Goal: Transaction & Acquisition: Purchase product/service

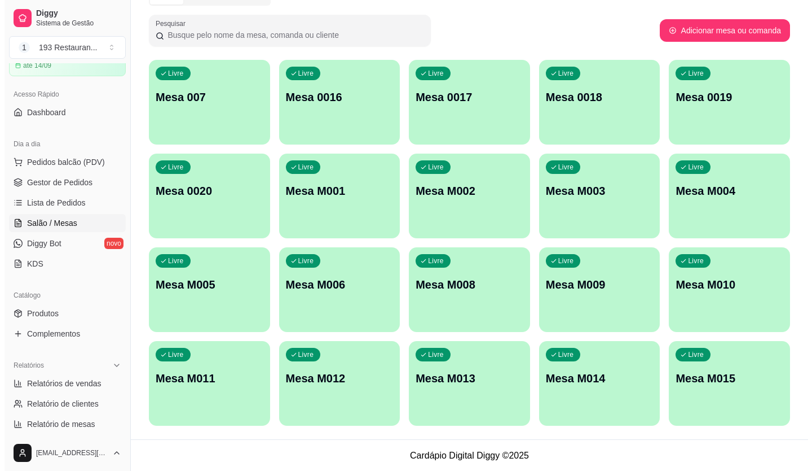
scroll to position [63, 0]
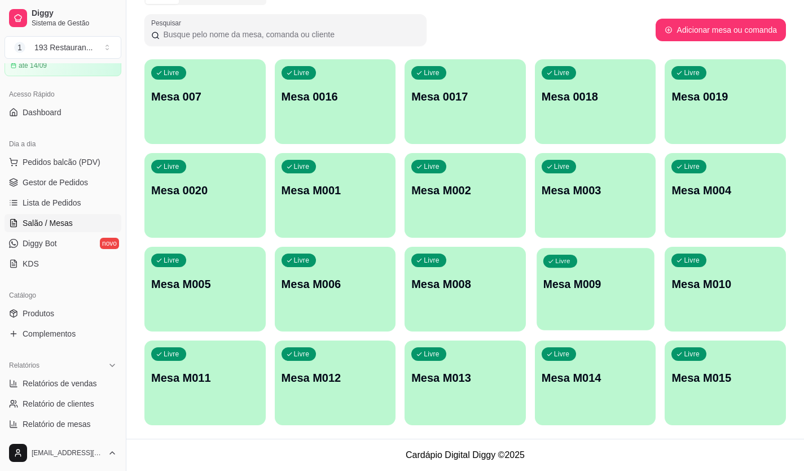
click at [564, 289] on p "Mesa M009" at bounding box center [595, 283] width 104 height 15
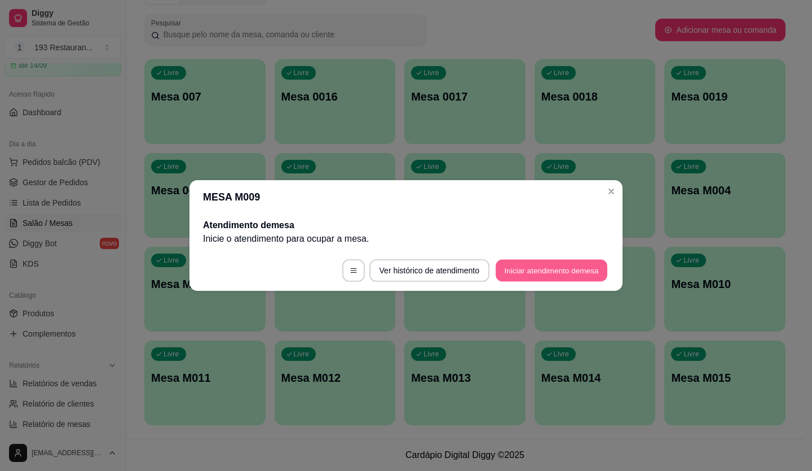
click at [553, 268] on button "Iniciar atendimento de mesa" at bounding box center [552, 271] width 112 height 22
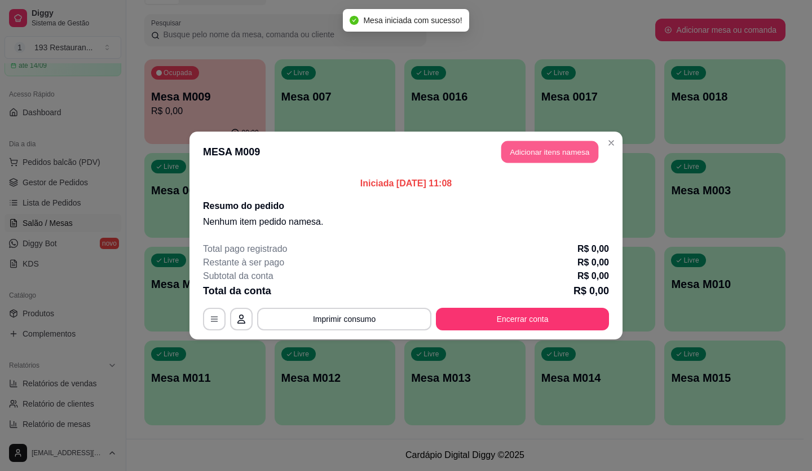
click at [553, 147] on button "Adicionar itens na mesa" at bounding box center [550, 152] width 97 height 22
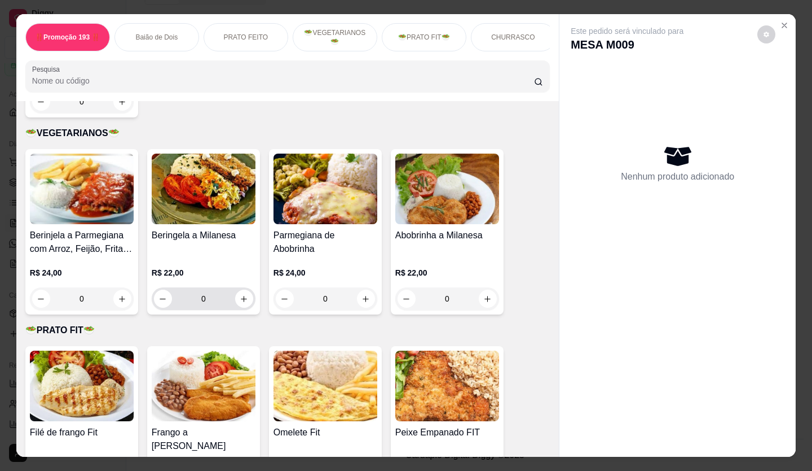
scroll to position [1298, 0]
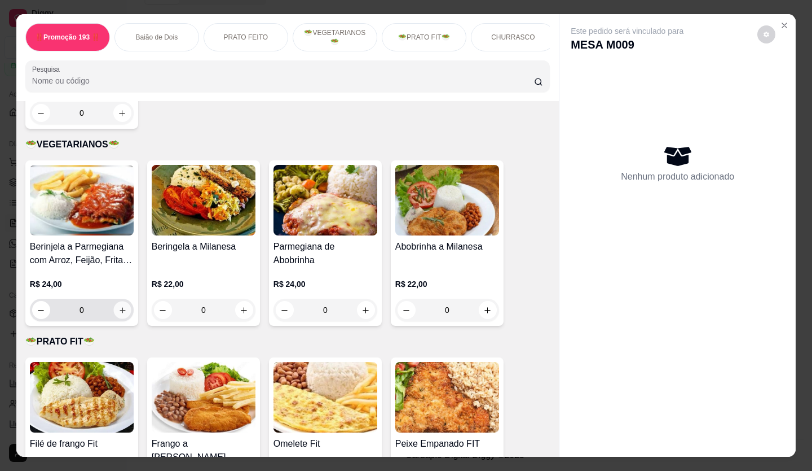
click at [116, 304] on button "increase-product-quantity" at bounding box center [121, 309] width 17 height 17
type input "1"
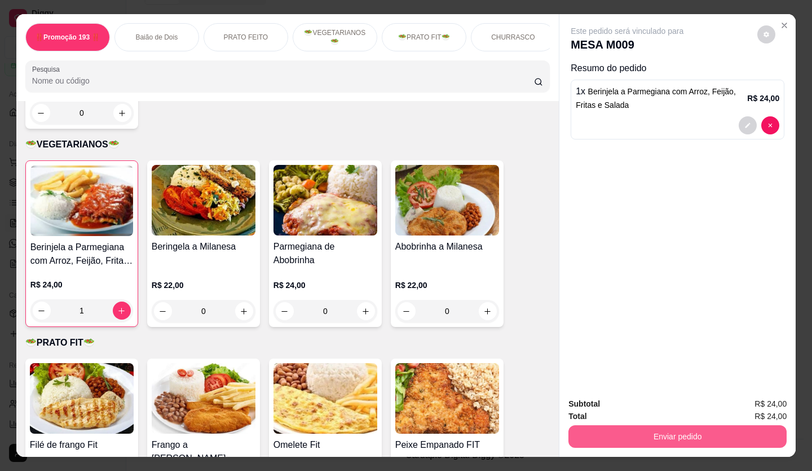
click at [668, 432] on button "Enviar pedido" at bounding box center [678, 436] width 218 height 23
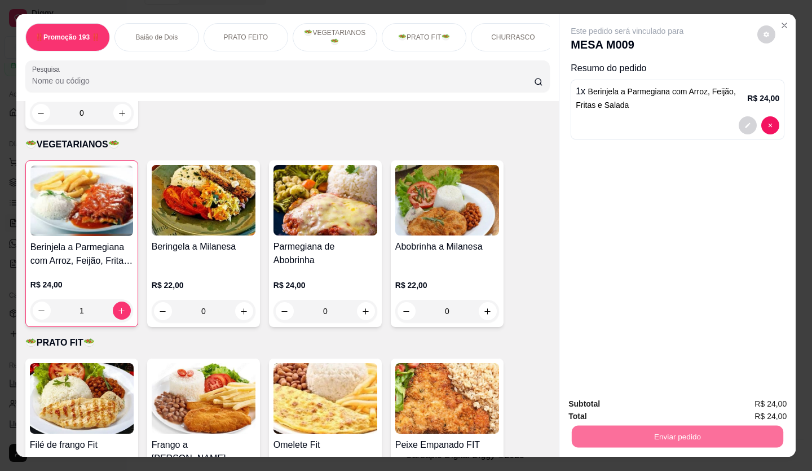
click at [621, 398] on button "Não registrar e enviar pedido" at bounding box center [641, 404] width 114 height 21
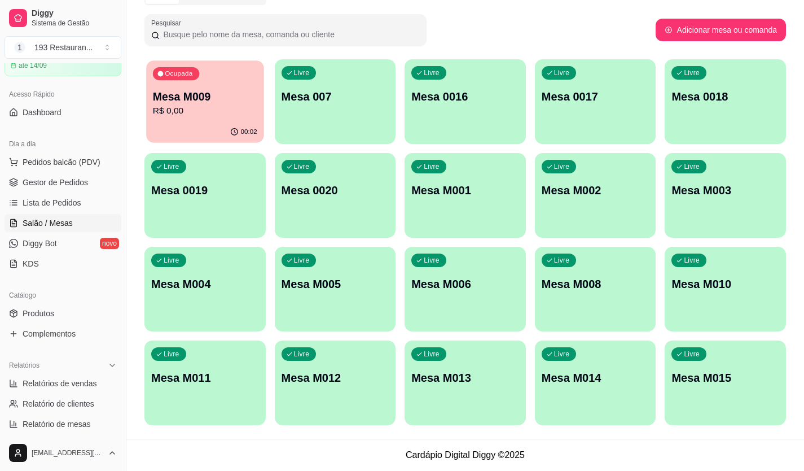
click at [221, 121] on div "Ocupada Mesa M009 R$ 0,00" at bounding box center [204, 90] width 117 height 61
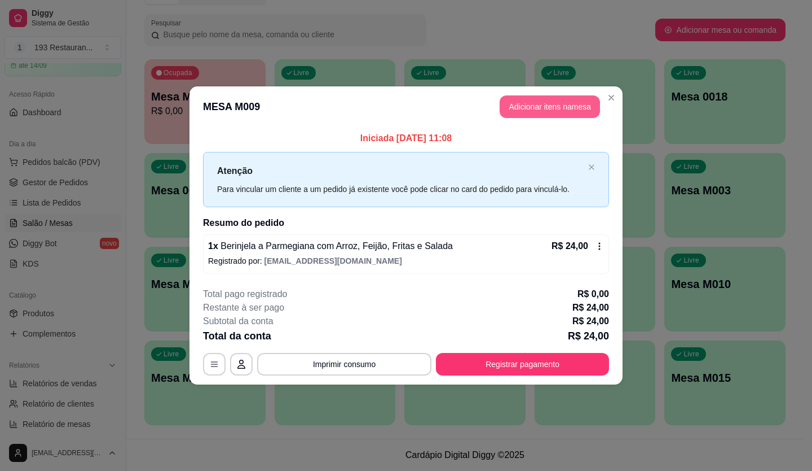
click at [516, 103] on button "Adicionar itens na mesa" at bounding box center [550, 106] width 100 height 23
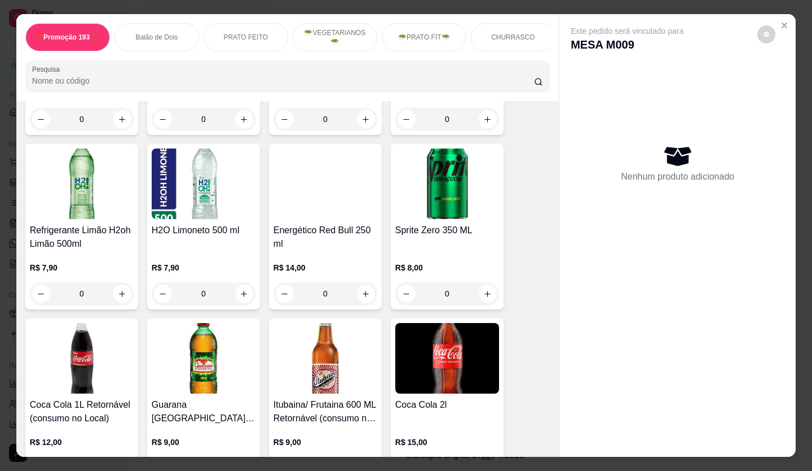
scroll to position [3893, 0]
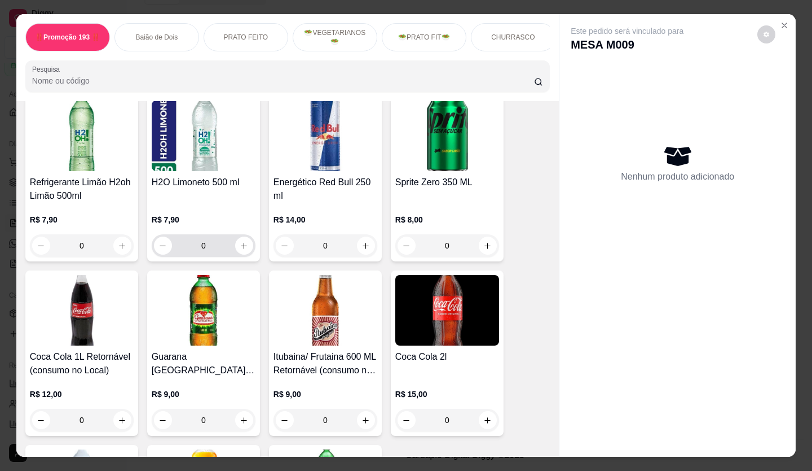
click at [250, 234] on div "0" at bounding box center [204, 245] width 104 height 23
click at [240, 241] on icon "increase-product-quantity" at bounding box center [244, 245] width 8 height 8
type input "1"
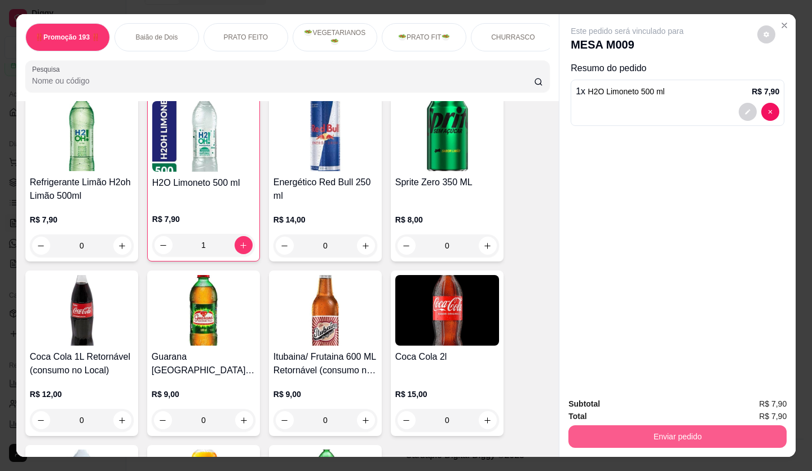
click at [589, 429] on button "Enviar pedido" at bounding box center [678, 436] width 218 height 23
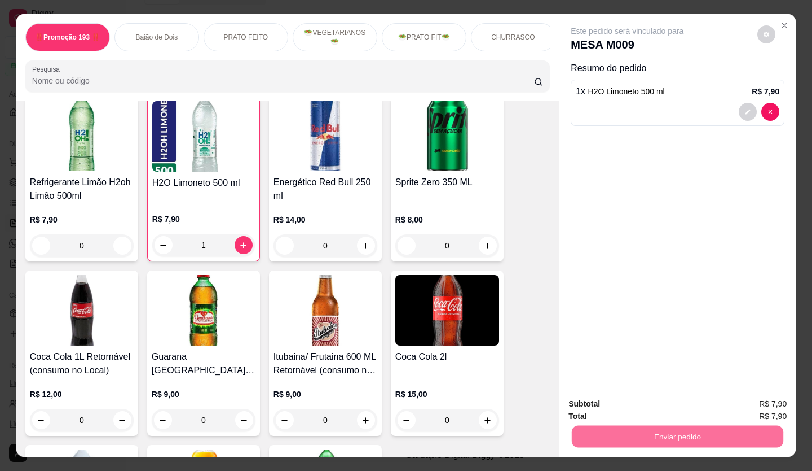
click at [609, 400] on button "Não registrar e enviar pedido" at bounding box center [639, 404] width 118 height 22
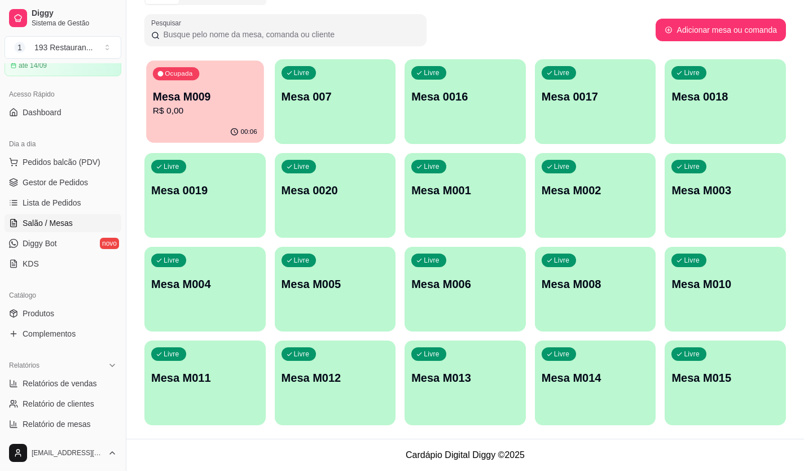
click at [187, 120] on div "Ocupada Mesa M009 R$ 0,00" at bounding box center [204, 90] width 117 height 61
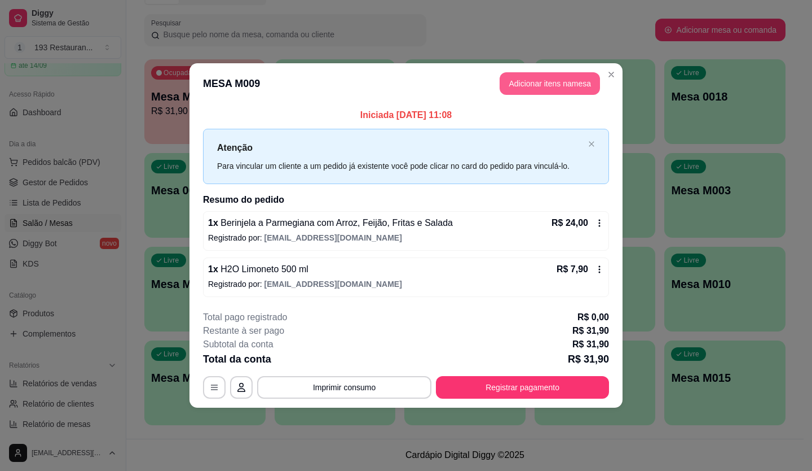
click at [517, 76] on button "Adicionar itens na mesa" at bounding box center [550, 83] width 100 height 23
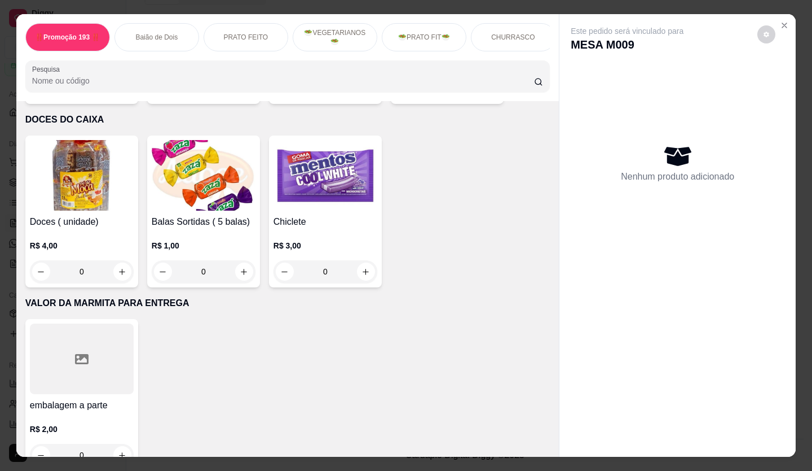
scroll to position [26, 0]
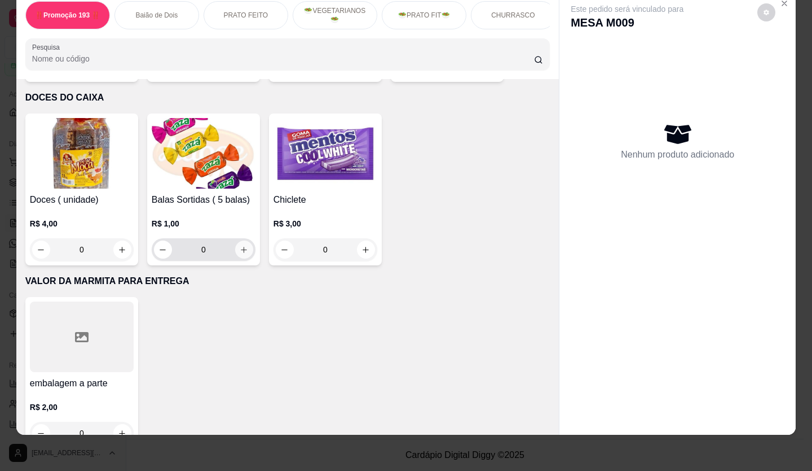
click at [235, 240] on button "increase-product-quantity" at bounding box center [244, 249] width 18 height 18
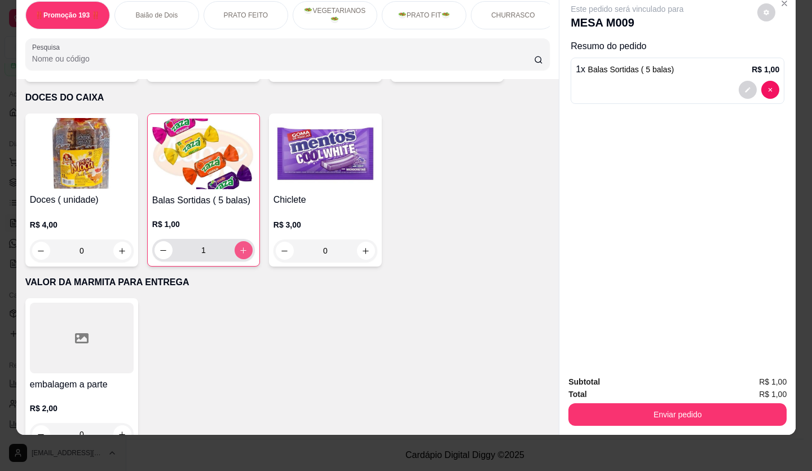
click at [235, 241] on button "increase-product-quantity" at bounding box center [244, 250] width 18 height 18
click at [235, 241] on button "increase-product-quantity" at bounding box center [243, 249] width 17 height 17
click at [155, 241] on button "decrease-product-quantity" at bounding box center [164, 250] width 18 height 18
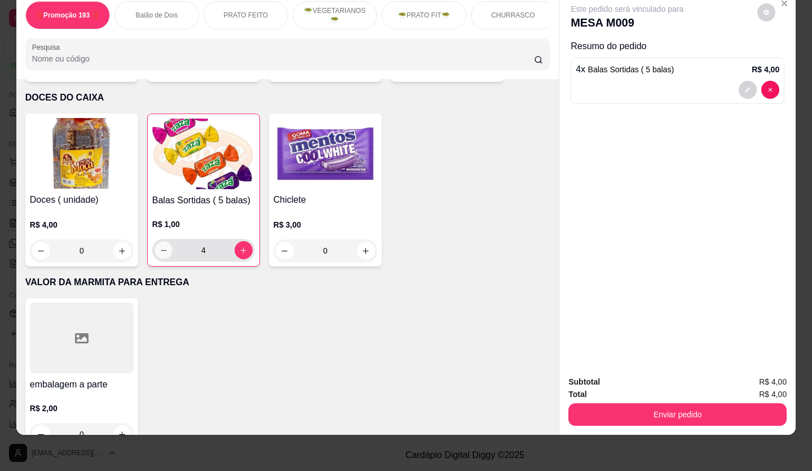
click at [155, 241] on button "decrease-product-quantity" at bounding box center [163, 249] width 17 height 17
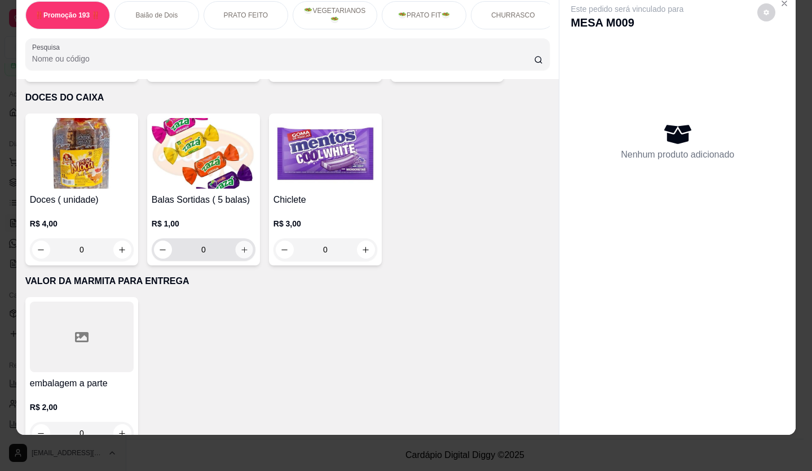
click at [242, 241] on button "increase-product-quantity" at bounding box center [243, 249] width 17 height 17
type input "1"
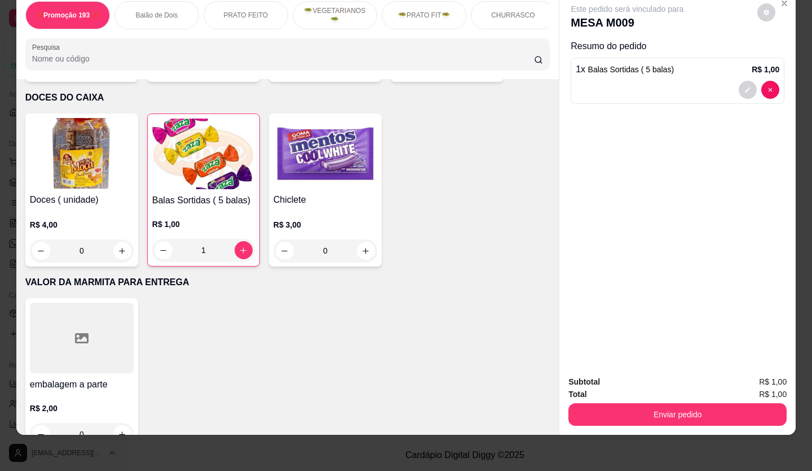
click at [732, 400] on div "Enviar pedido" at bounding box center [678, 412] width 218 height 25
click at [630, 404] on button "Enviar pedido" at bounding box center [678, 414] width 218 height 23
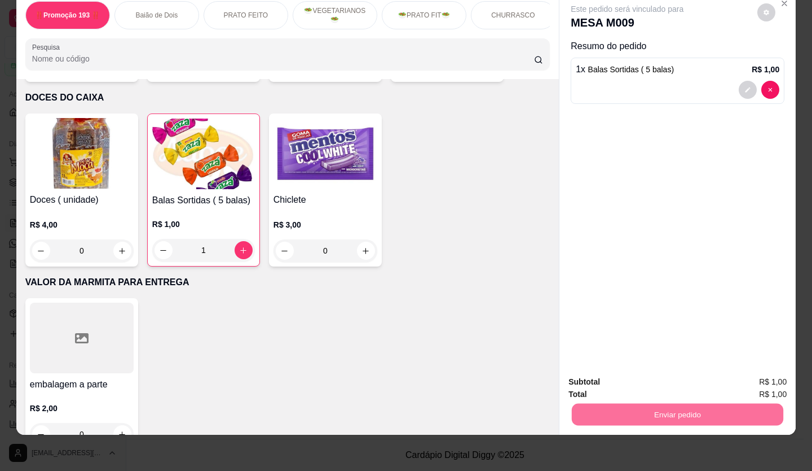
click at [613, 375] on button "Não registrar e enviar pedido" at bounding box center [640, 377] width 117 height 21
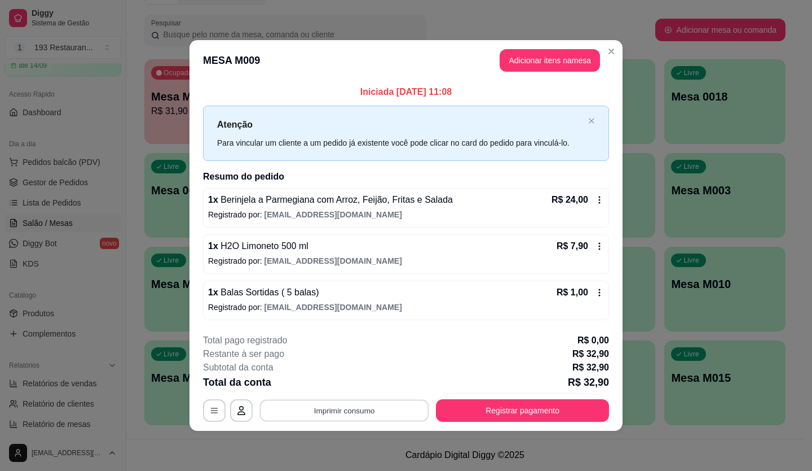
click at [377, 413] on button "Imprimir consumo" at bounding box center [344, 410] width 169 height 22
click at [364, 390] on button "CAIXA" at bounding box center [348, 383] width 79 height 17
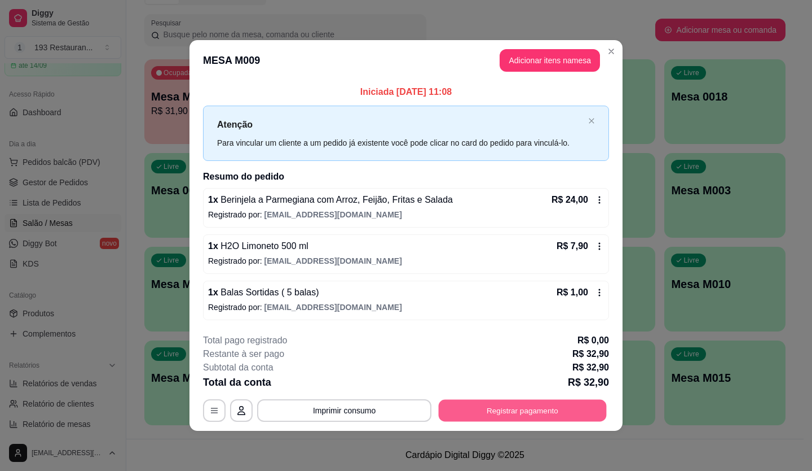
click at [547, 413] on button "Registrar pagamento" at bounding box center [523, 410] width 168 height 22
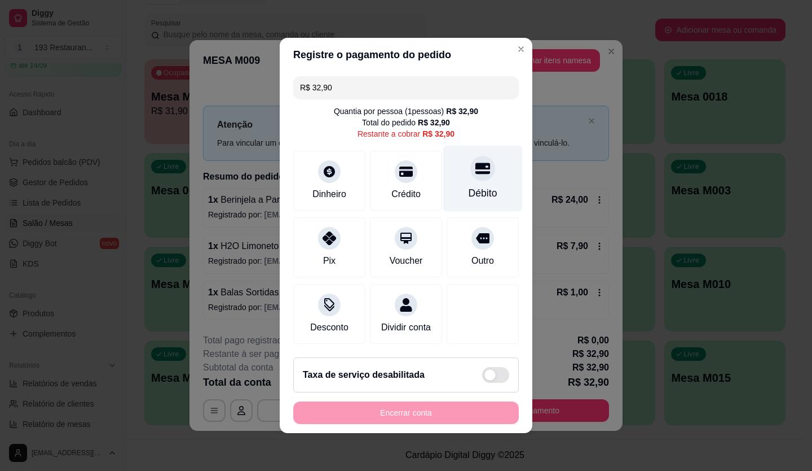
click at [460, 170] on div "Débito" at bounding box center [483, 179] width 80 height 66
type input "R$ 0,00"
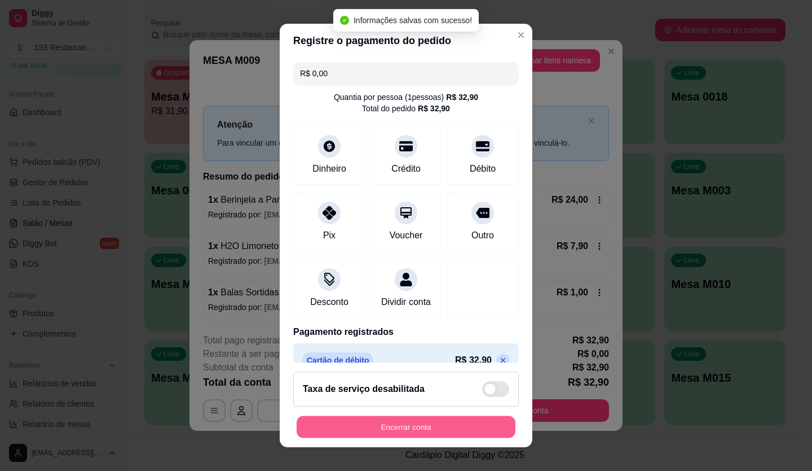
click at [487, 430] on button "Encerrar conta" at bounding box center [406, 427] width 219 height 22
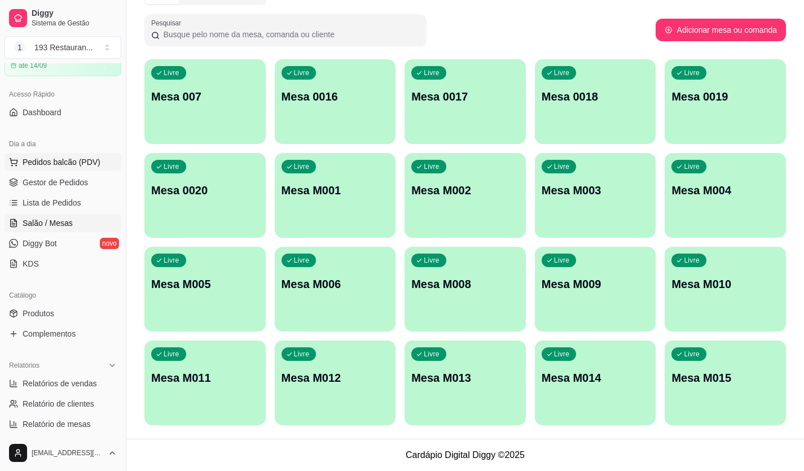
click at [52, 163] on span "Pedidos balcão (PDV)" at bounding box center [62, 161] width 78 height 11
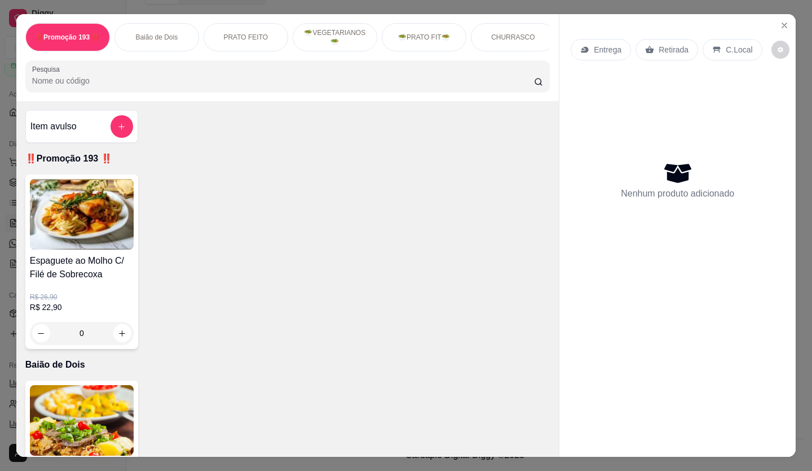
click at [614, 46] on p "Entrega" at bounding box center [608, 49] width 28 height 11
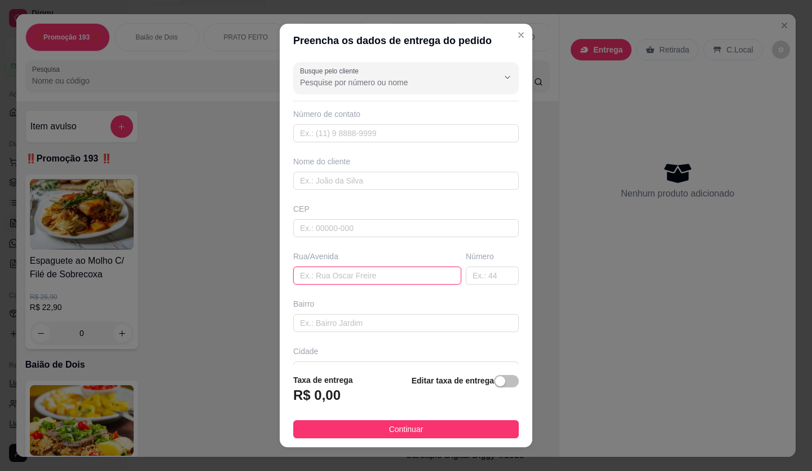
click at [313, 267] on input "text" at bounding box center [377, 275] width 168 height 18
paste input "[GEOGRAPHIC_DATA]-"
click at [381, 282] on input "[GEOGRAPHIC_DATA]-" at bounding box center [377, 275] width 168 height 18
click at [363, 278] on input "[GEOGRAPHIC_DATA]-" at bounding box center [377, 275] width 168 height 18
type input "[GEOGRAPHIC_DATA]"
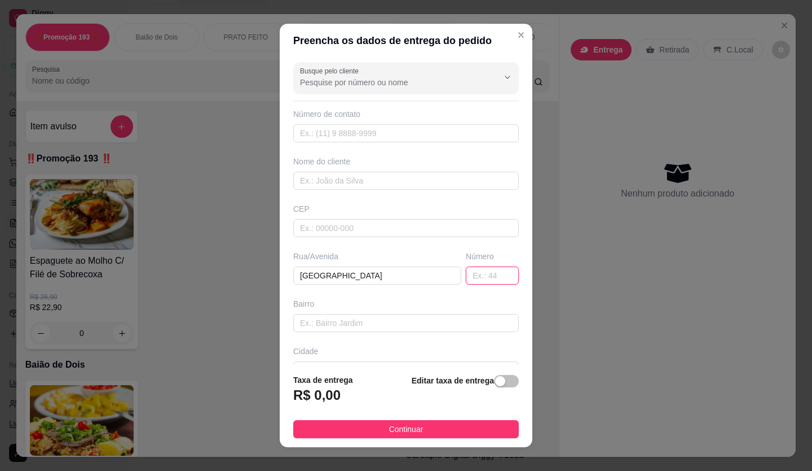
click at [480, 276] on input "text" at bounding box center [492, 275] width 53 height 18
type input "88"
click at [396, 326] on input "text" at bounding box center [406, 323] width 226 height 18
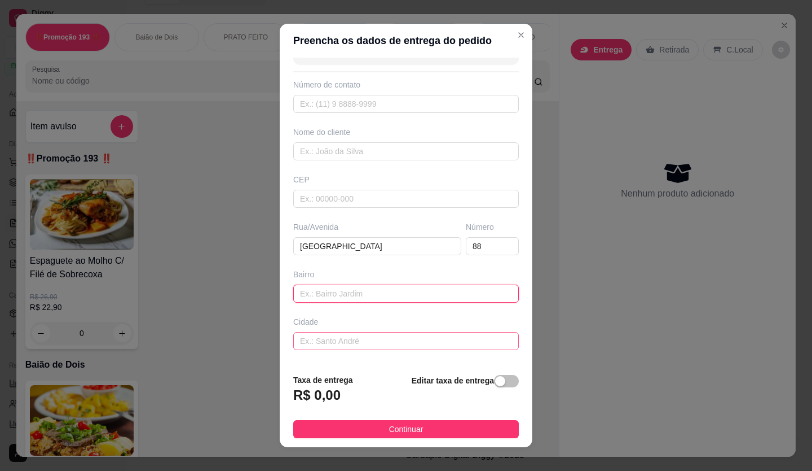
scroll to position [56, 0]
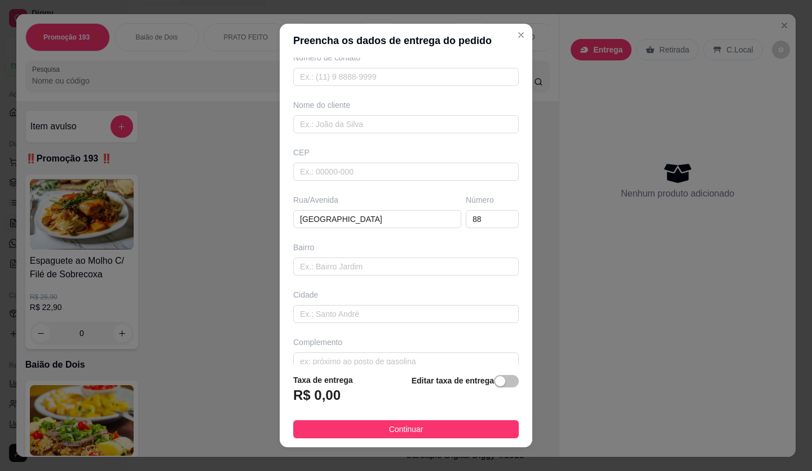
click at [496, 381] on span "button" at bounding box center [506, 381] width 25 height 12
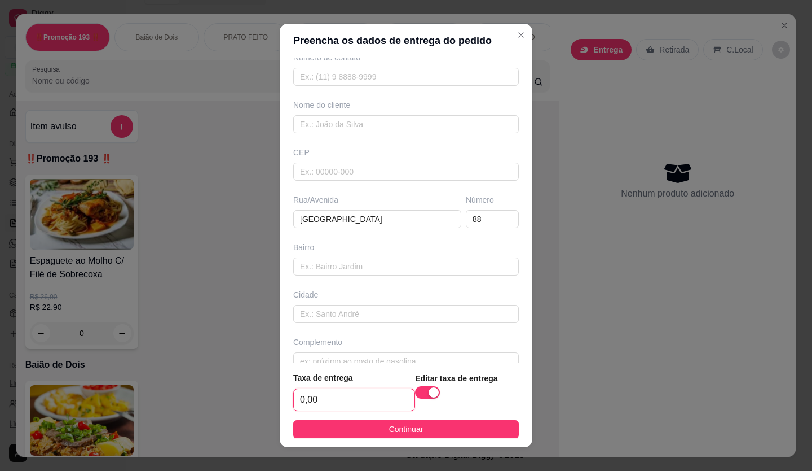
click at [336, 406] on input "0,00" at bounding box center [354, 399] width 121 height 21
click at [332, 405] on input "0,00" at bounding box center [354, 399] width 121 height 21
click at [331, 405] on input "0,00" at bounding box center [354, 399] width 121 height 21
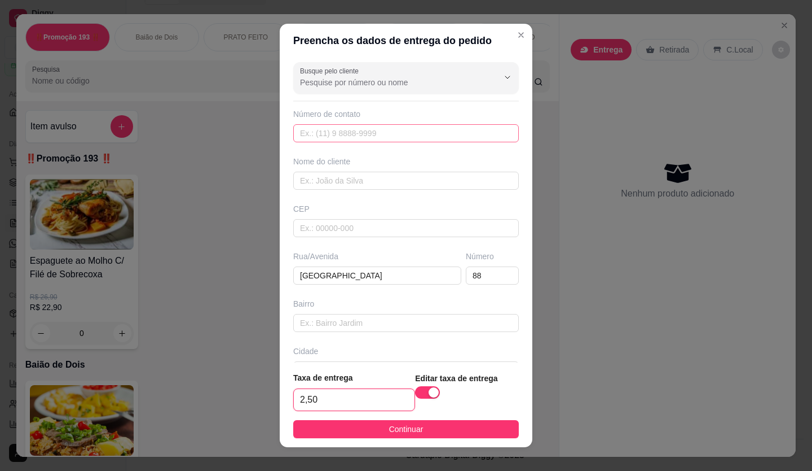
type input "2,50"
click at [311, 134] on input "text" at bounding box center [406, 133] width 226 height 18
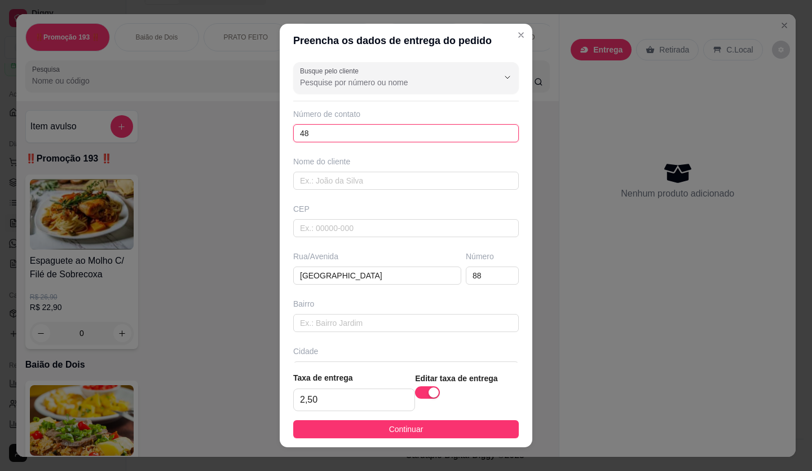
type input "4"
click at [324, 190] on div "Busque pelo cliente Número de contato Nome do cliente CEP Rua/[GEOGRAPHIC_DATA]" at bounding box center [406, 210] width 253 height 305
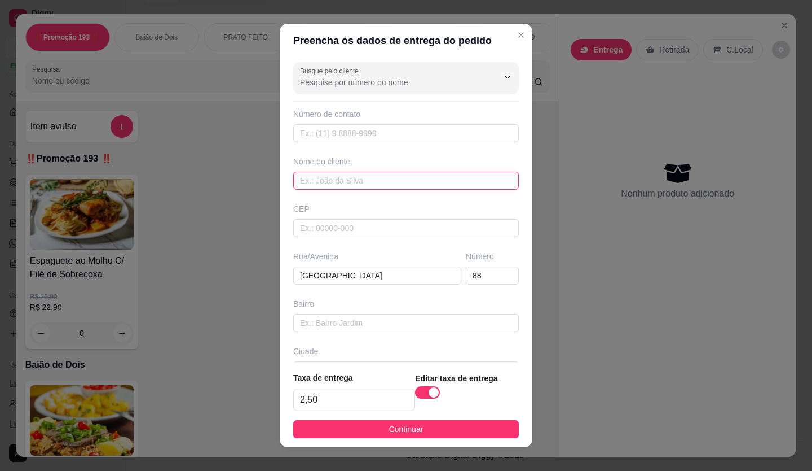
click at [323, 183] on input "text" at bounding box center [406, 181] width 226 height 18
type input "vania"
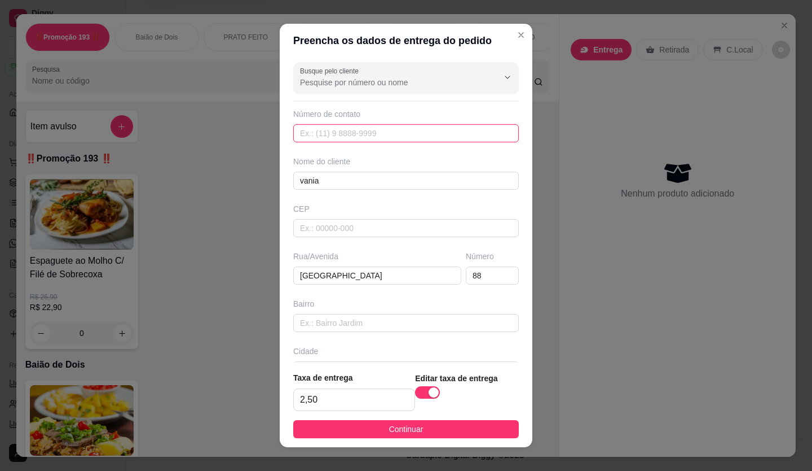
click at [370, 140] on input "text" at bounding box center [406, 133] width 226 height 18
paste input "[PHONE_NUMBER]"
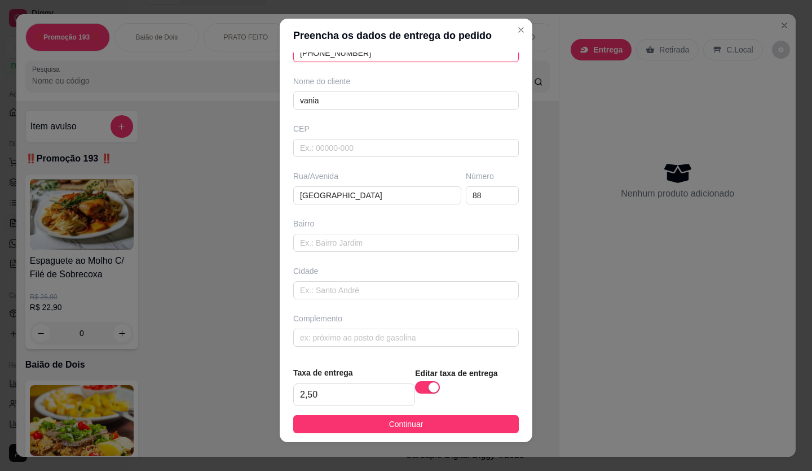
scroll to position [12, 0]
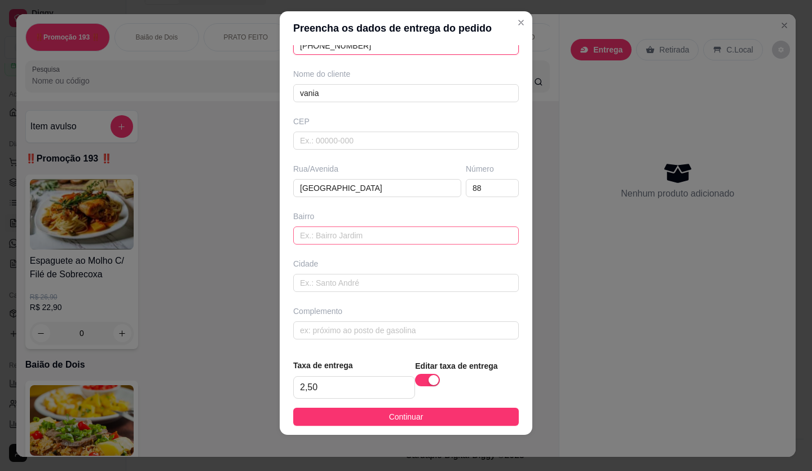
type input "[PHONE_NUMBER]"
click at [344, 240] on input "text" at bounding box center [406, 235] width 226 height 18
type input "jaguare"
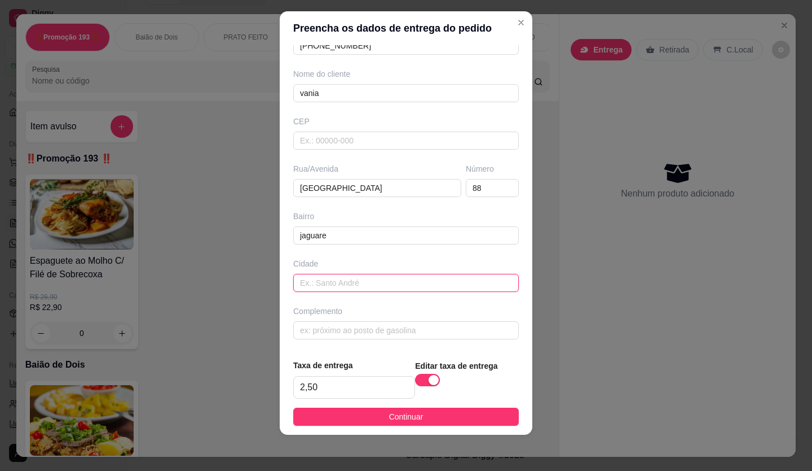
click at [327, 288] on input "text" at bounding box center [406, 283] width 226 height 18
click at [306, 282] on input "sdão paulo" at bounding box center [406, 283] width 226 height 18
type input "[GEOGRAPHIC_DATA]"
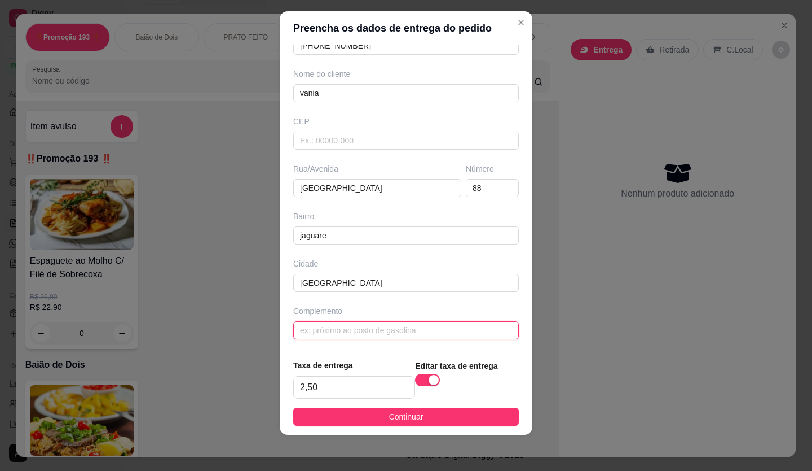
click at [327, 324] on input "text" at bounding box center [406, 330] width 226 height 18
click at [342, 319] on div "Complemento" at bounding box center [406, 322] width 230 height 34
drag, startPoint x: 341, startPoint y: 330, endPoint x: 333, endPoint y: 330, distance: 7.3
click at [337, 330] on input "text" at bounding box center [406, 330] width 226 height 18
type input "campainha 4"
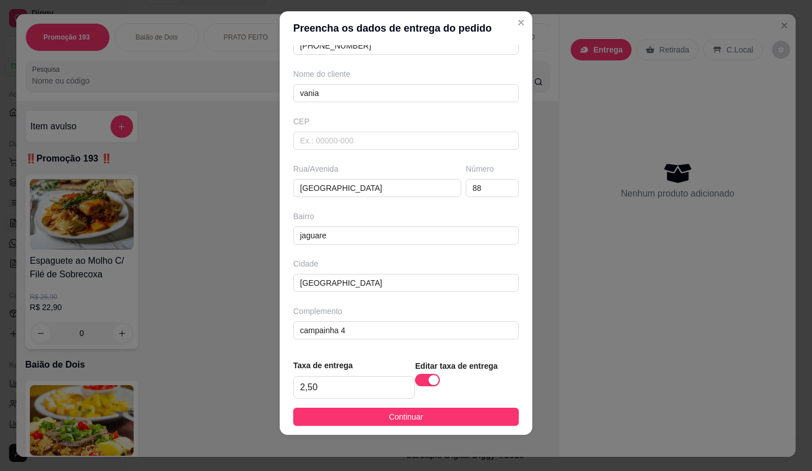
drag, startPoint x: 333, startPoint y: 330, endPoint x: 356, endPoint y: 363, distance: 39.7
click at [356, 363] on span "Taxa de entrega" at bounding box center [354, 365] width 122 height 12
drag, startPoint x: 348, startPoint y: 389, endPoint x: 213, endPoint y: 381, distance: 135.1
click at [213, 381] on div "Preencha os dados de entrega do pedido Busque pelo cliente Número de contato [P…" at bounding box center [406, 235] width 812 height 471
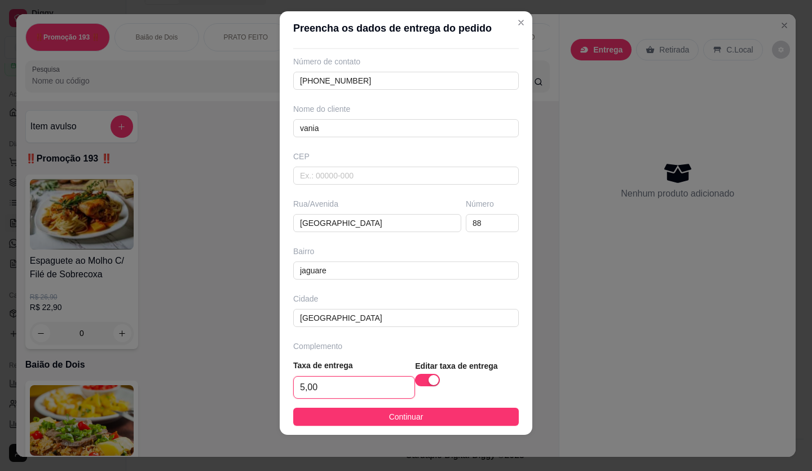
scroll to position [75, 0]
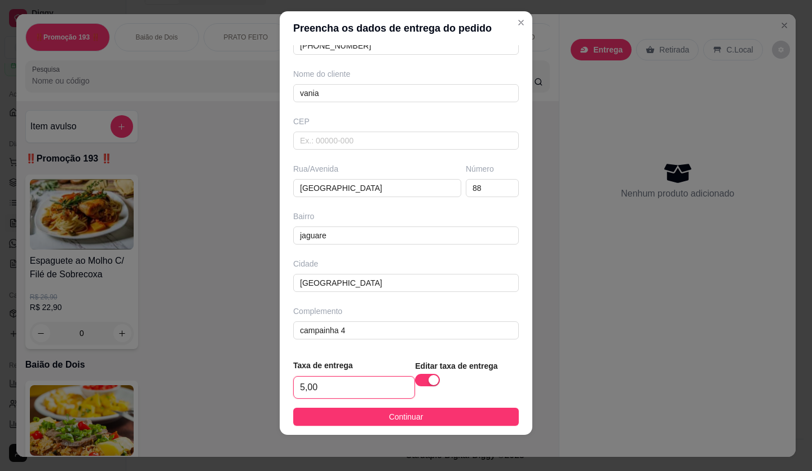
drag, startPoint x: 332, startPoint y: 380, endPoint x: 244, endPoint y: 402, distance: 91.3
click at [244, 402] on div "Preencha os dados de entrega do pedido Busque pelo cliente Número de contato [P…" at bounding box center [406, 235] width 812 height 471
drag, startPoint x: 355, startPoint y: 384, endPoint x: 191, endPoint y: 393, distance: 165.0
click at [191, 393] on div "Preencha os dados de entrega do pedido Busque pelo cliente Número de contato [P…" at bounding box center [406, 235] width 812 height 471
type input "5,00"
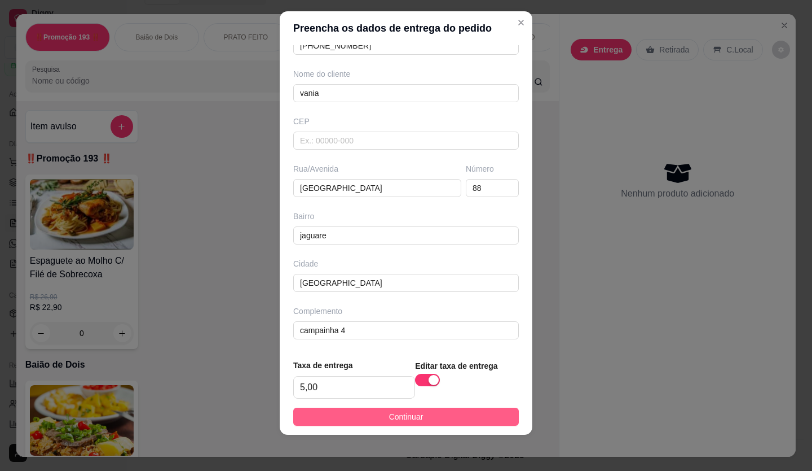
click at [468, 417] on button "Continuar" at bounding box center [406, 416] width 226 height 18
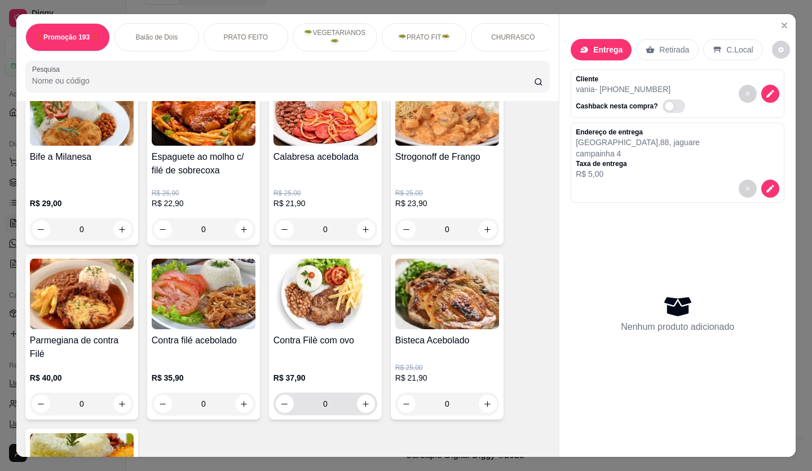
scroll to position [1072, 0]
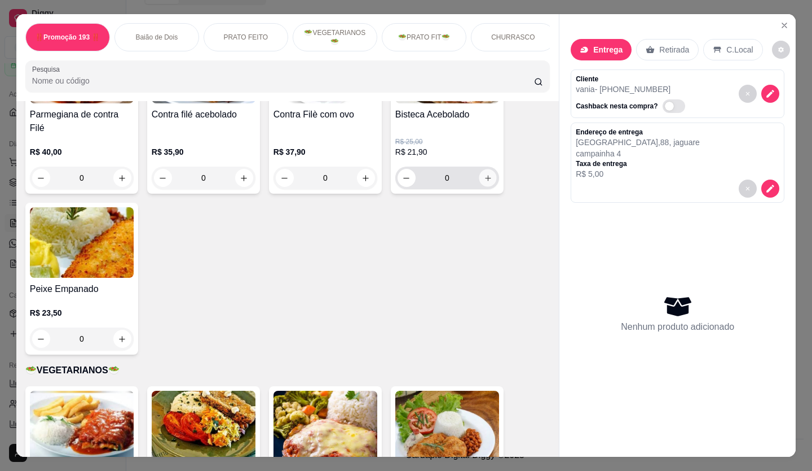
click at [484, 174] on icon "increase-product-quantity" at bounding box center [488, 178] width 8 height 8
type input "1"
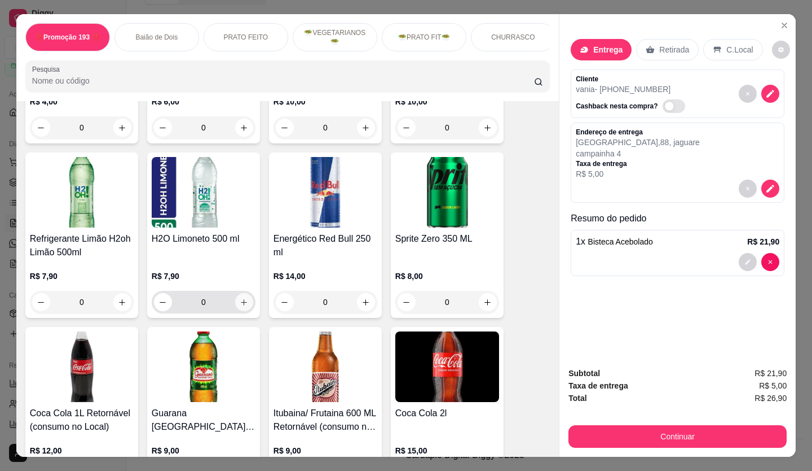
click at [242, 298] on icon "increase-product-quantity" at bounding box center [244, 302] width 8 height 8
type input "1"
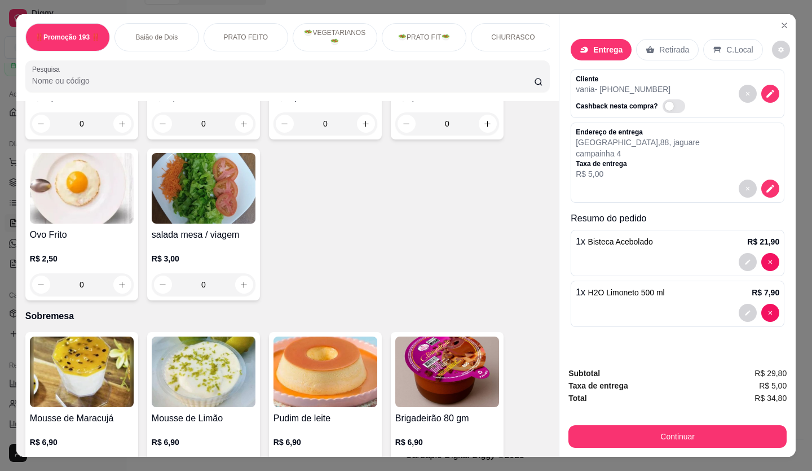
scroll to position [2813, 0]
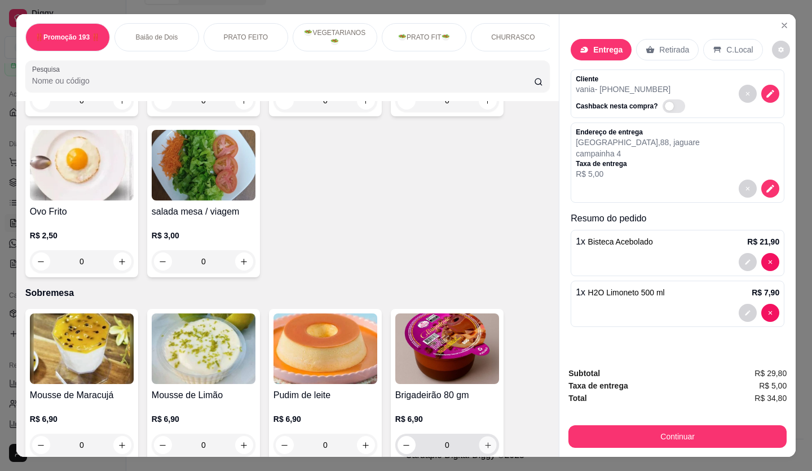
click at [484, 441] on icon "increase-product-quantity" at bounding box center [488, 445] width 8 height 8
type input "1"
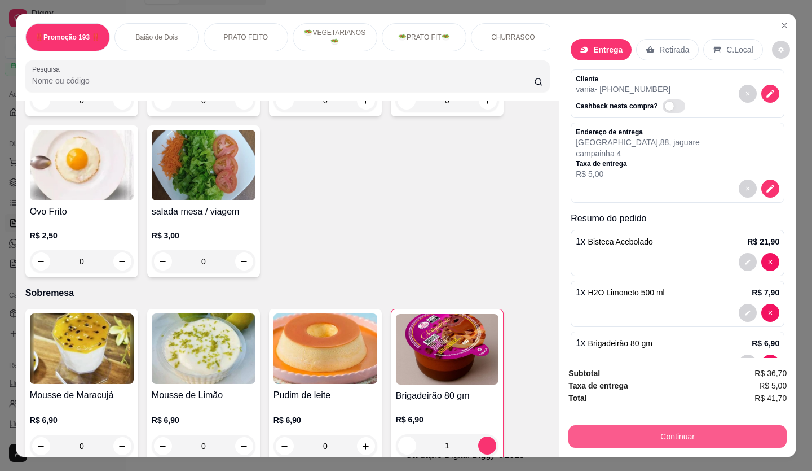
click at [648, 430] on button "Continuar" at bounding box center [678, 436] width 218 height 23
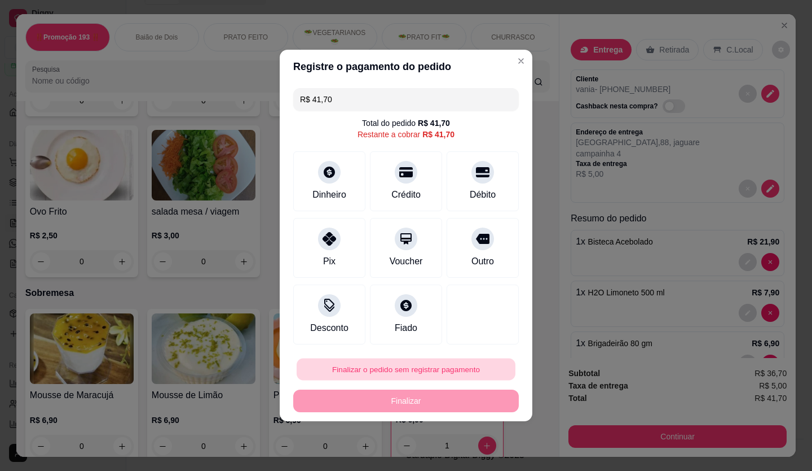
click at [465, 367] on button "Finalizar o pedido sem registrar pagamento" at bounding box center [406, 369] width 219 height 22
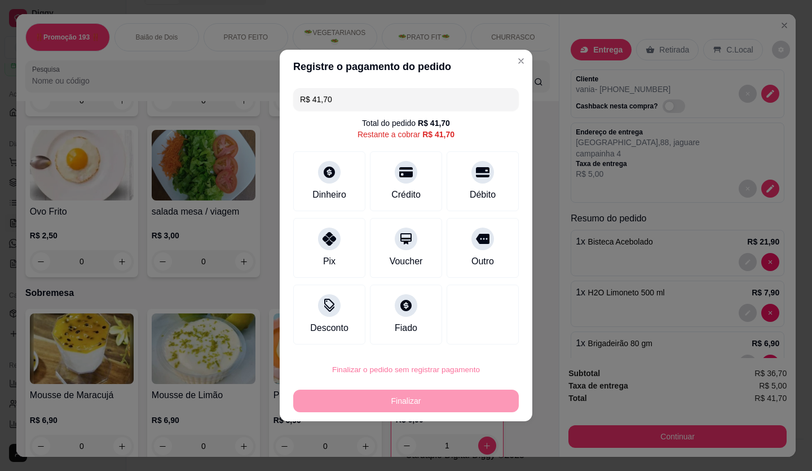
click at [478, 339] on button "Confirmar" at bounding box center [477, 336] width 42 height 17
type input "0"
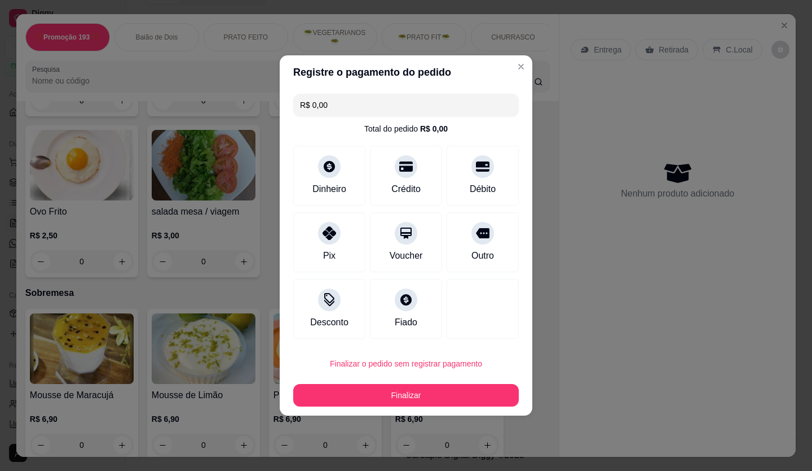
type input "R$ 0,00"
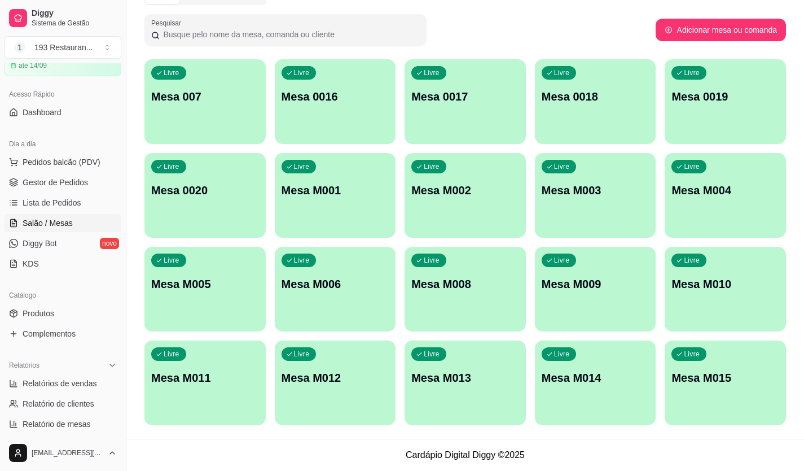
click at [723, 295] on div "Livre Mesa M010" at bounding box center [725, 282] width 121 height 71
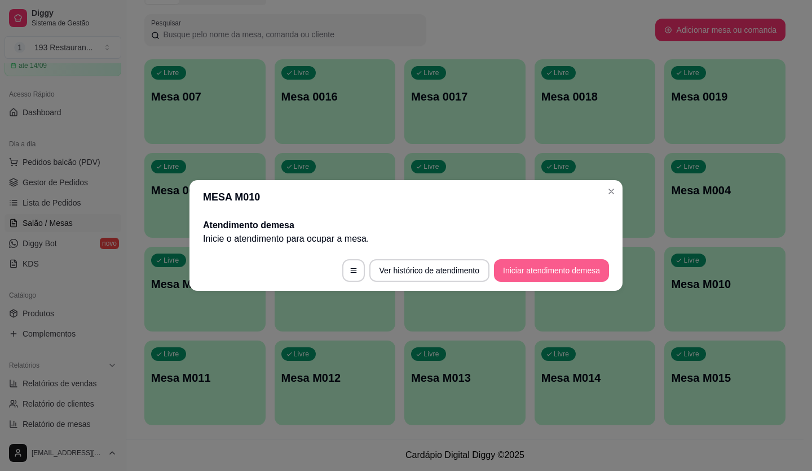
click at [521, 267] on button "Iniciar atendimento de mesa" at bounding box center [551, 270] width 115 height 23
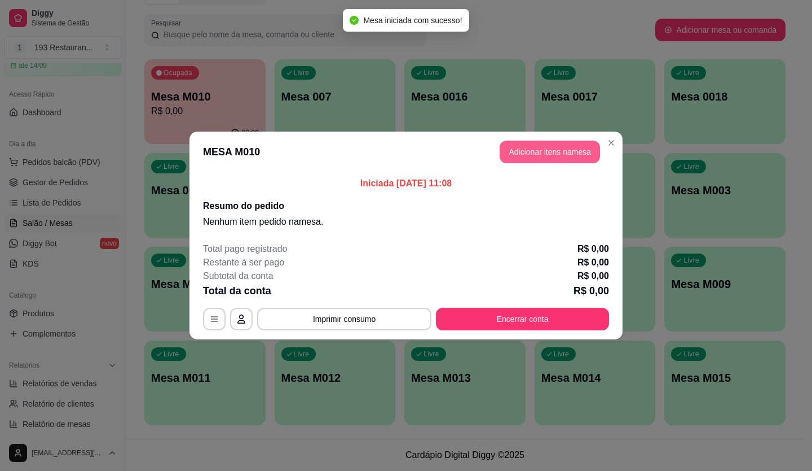
click at [550, 147] on button "Adicionar itens na mesa" at bounding box center [550, 151] width 100 height 23
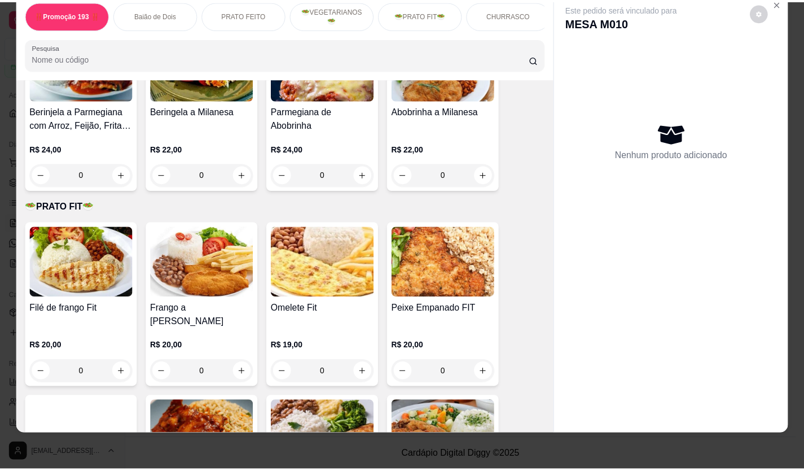
scroll to position [1580, 0]
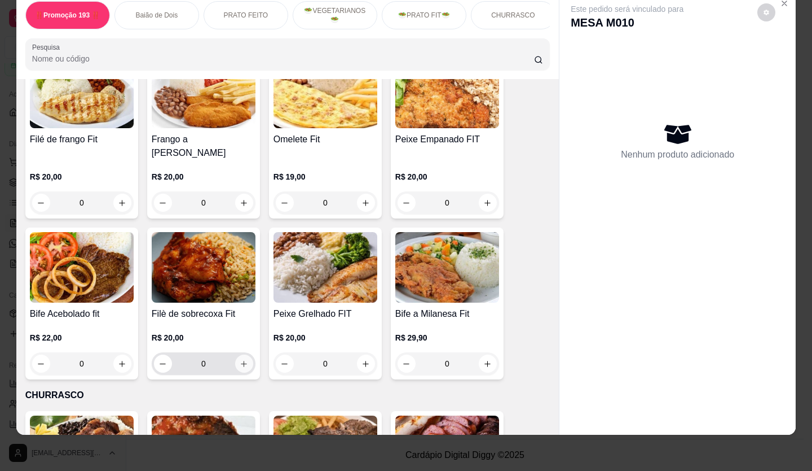
click at [240, 359] on icon "increase-product-quantity" at bounding box center [244, 363] width 8 height 8
type input "1"
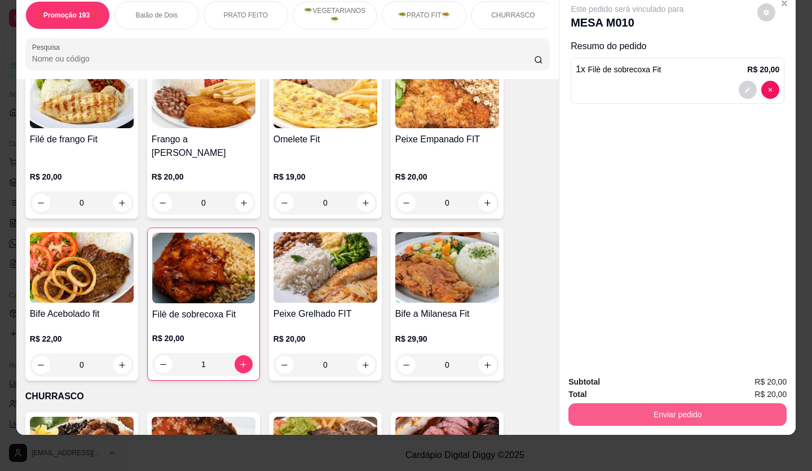
click at [613, 411] on button "Enviar pedido" at bounding box center [678, 414] width 218 height 23
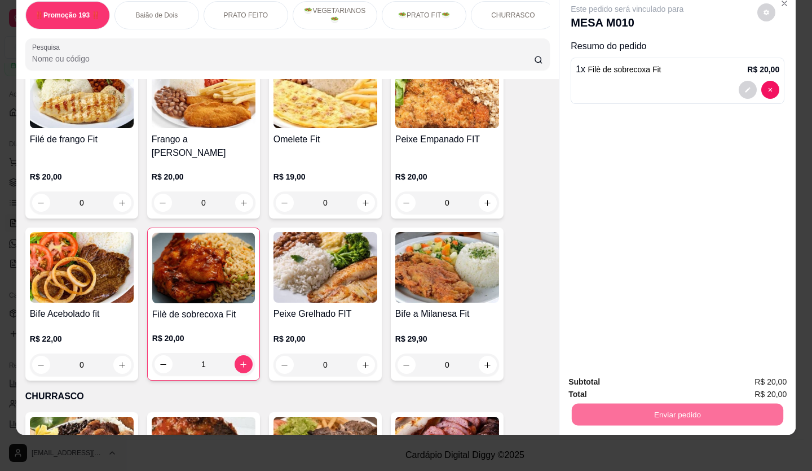
click at [597, 379] on button "Não registrar e enviar pedido" at bounding box center [640, 377] width 117 height 21
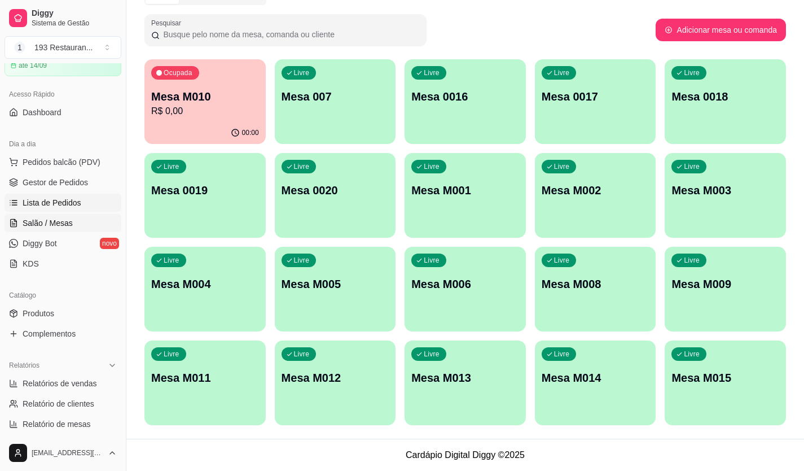
click at [61, 204] on span "Lista de Pedidos" at bounding box center [52, 202] width 59 height 11
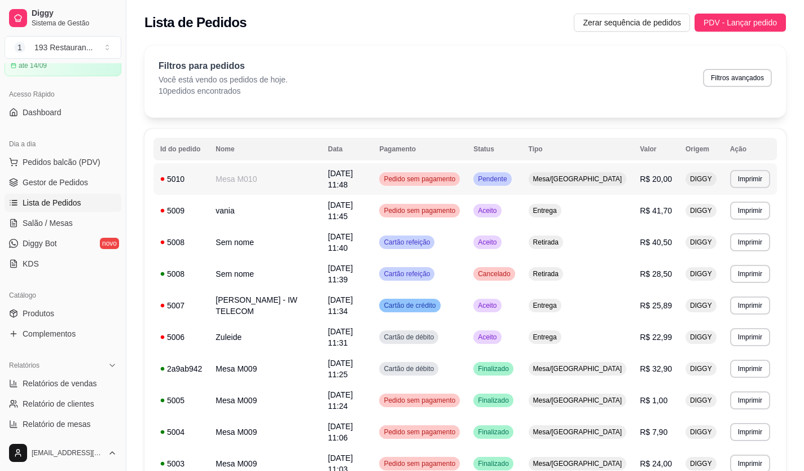
click at [458, 206] on span "Pedido sem pagamento" at bounding box center [419, 210] width 76 height 9
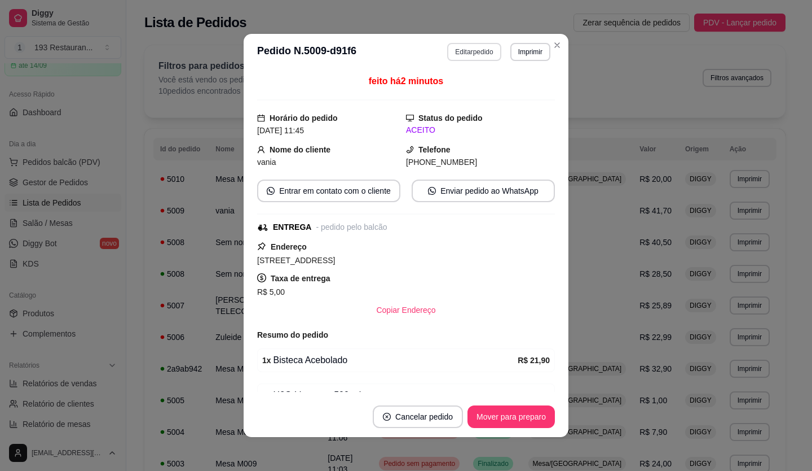
click at [488, 54] on button "Editar pedido" at bounding box center [474, 52] width 54 height 18
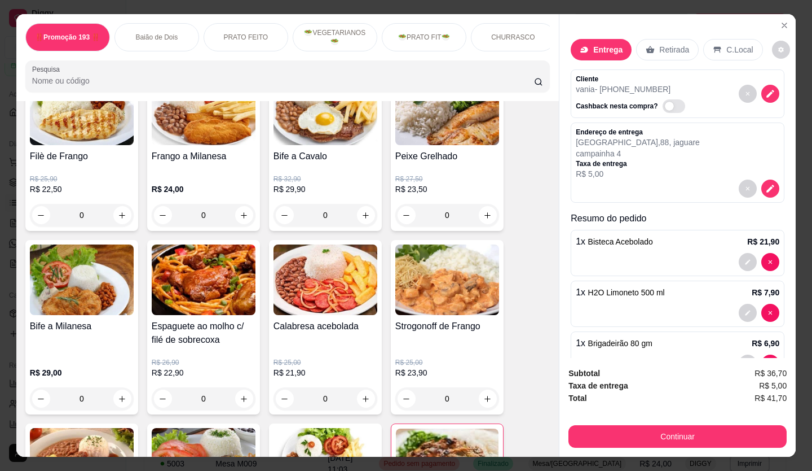
scroll to position [903, 0]
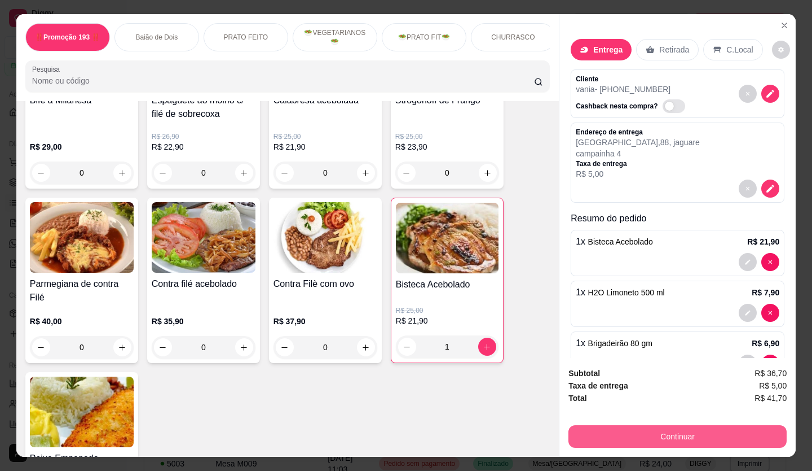
click at [610, 426] on button "Continuar" at bounding box center [678, 436] width 218 height 23
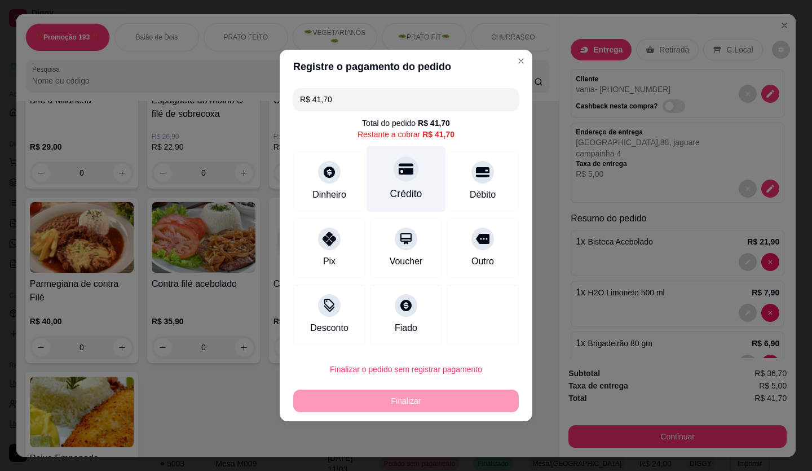
click at [418, 188] on div "Crédito" at bounding box center [407, 179] width 80 height 66
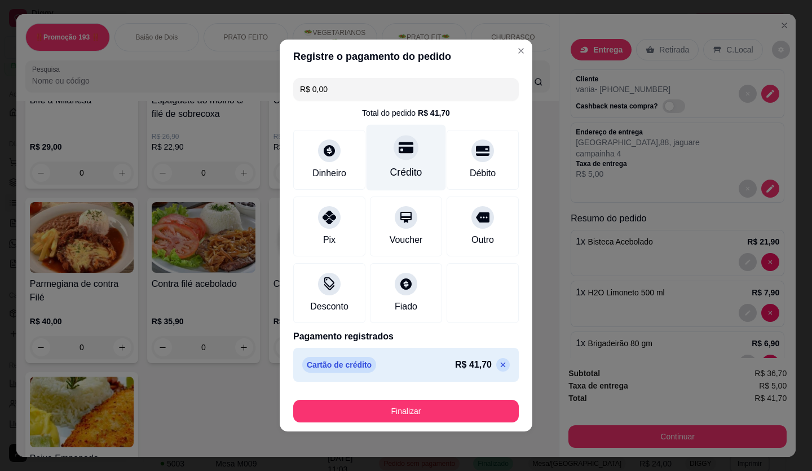
type input "R$ 0,00"
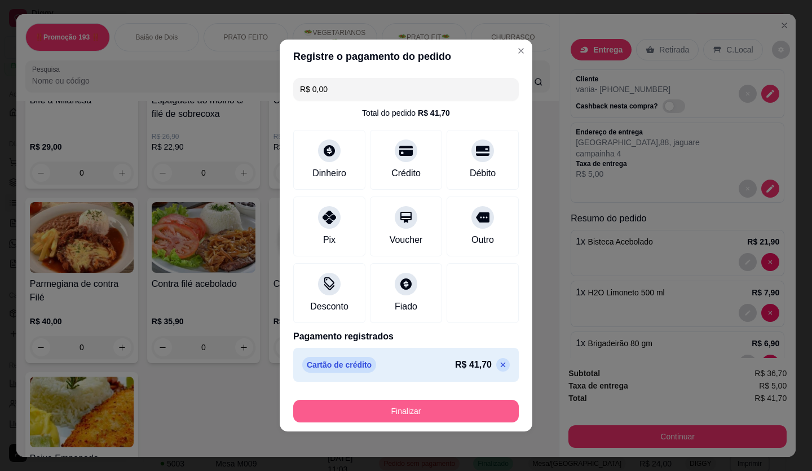
click at [425, 410] on button "Finalizar" at bounding box center [406, 410] width 226 height 23
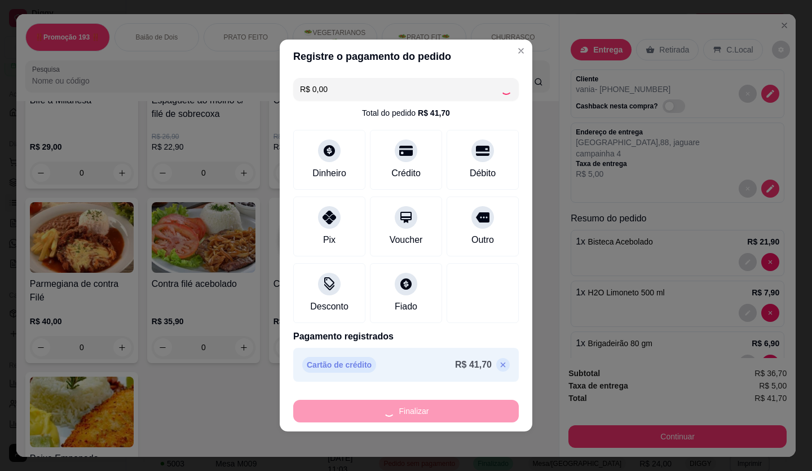
type input "0"
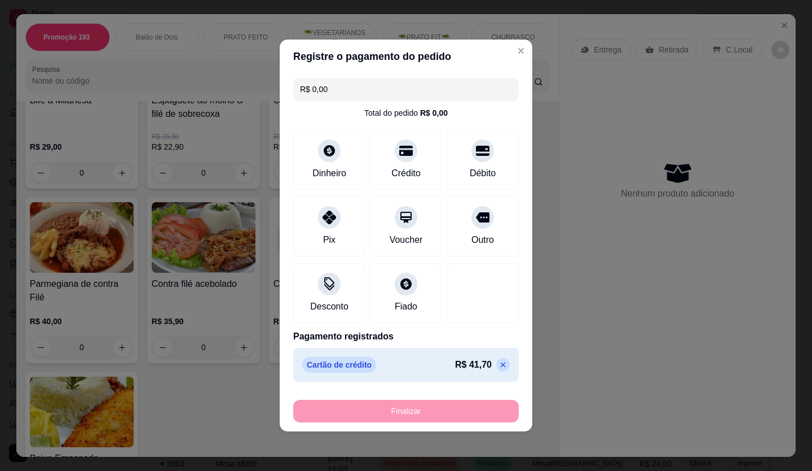
type input "-R$ 41,70"
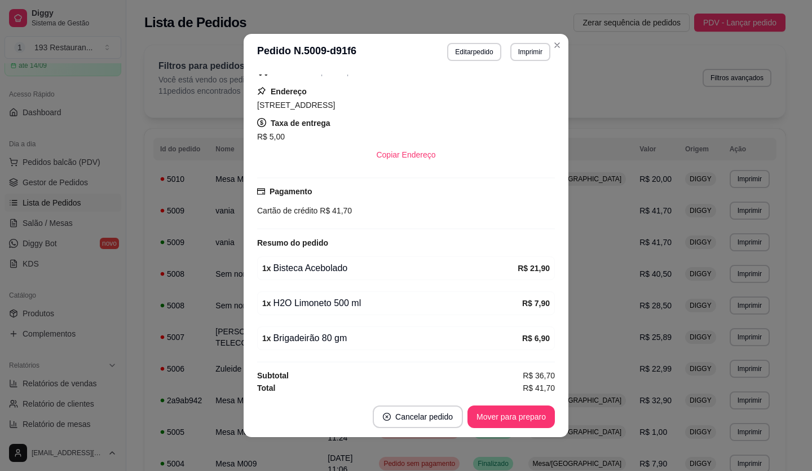
scroll to position [182, 0]
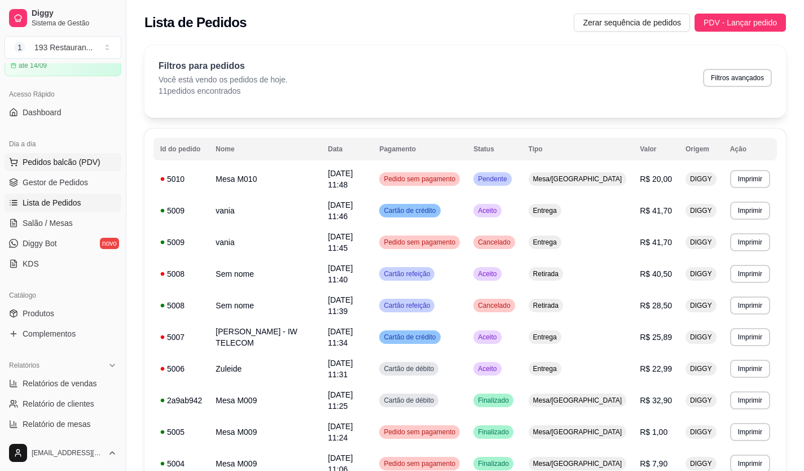
click at [65, 165] on span "Pedidos balcão (PDV)" at bounding box center [62, 161] width 78 height 11
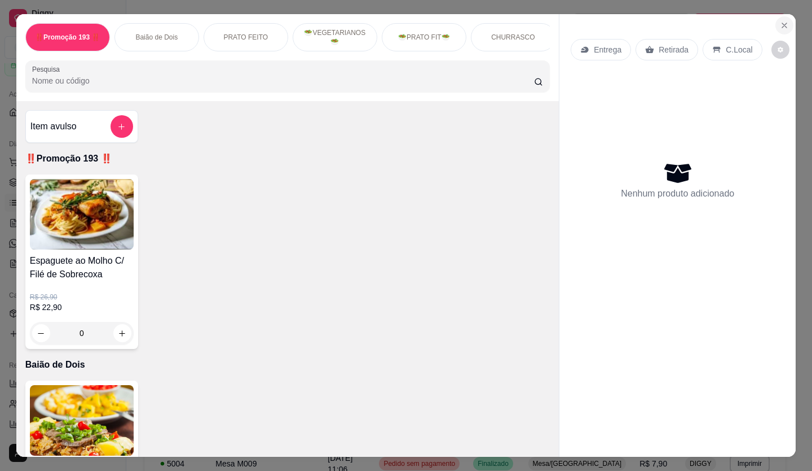
click at [783, 21] on icon "Close" at bounding box center [784, 25] width 9 height 9
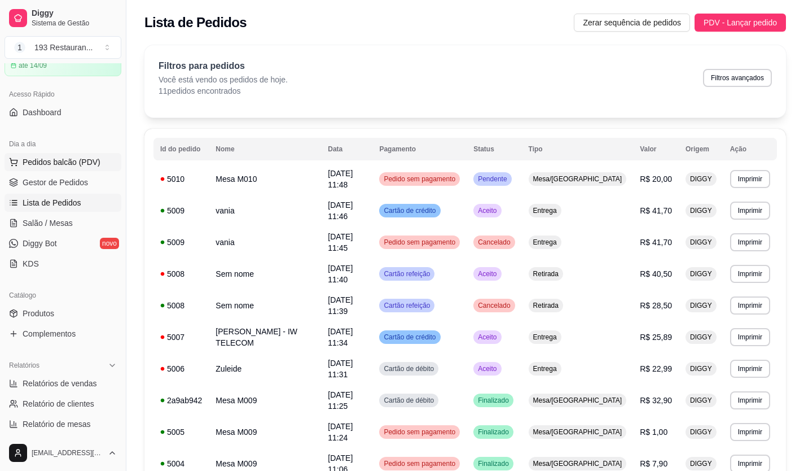
click at [64, 164] on span "Pedidos balcão (PDV)" at bounding box center [62, 161] width 78 height 11
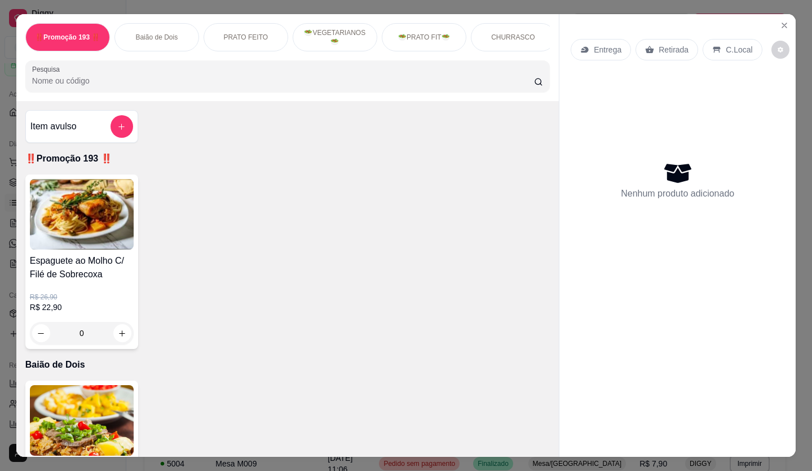
click at [600, 51] on div "Entrega" at bounding box center [601, 49] width 60 height 21
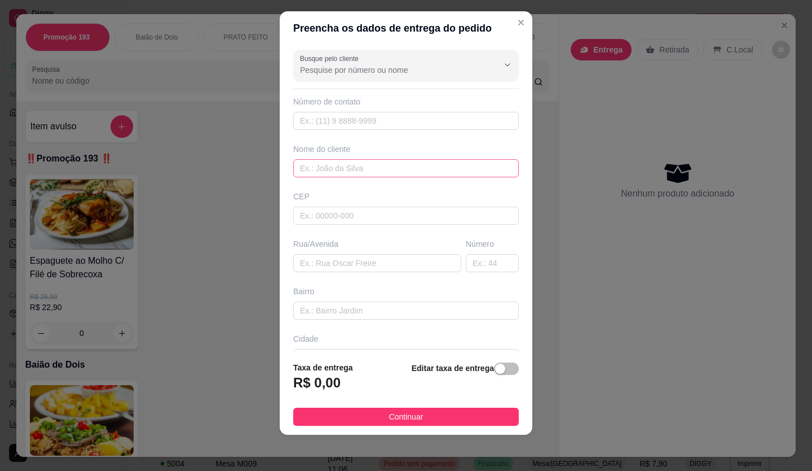
scroll to position [73, 0]
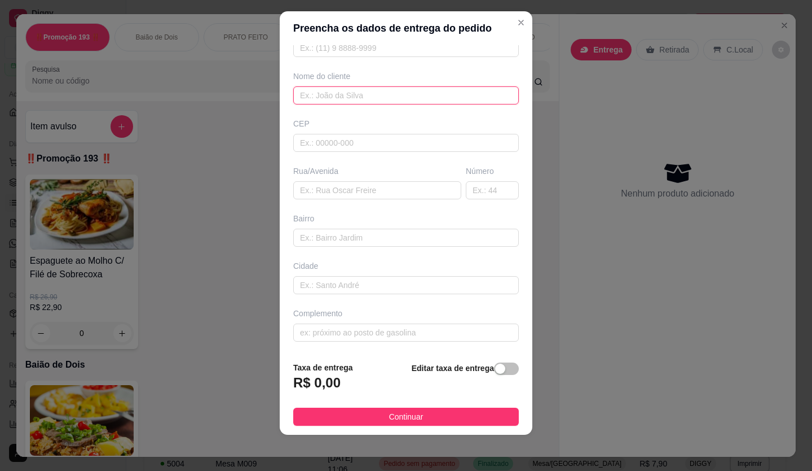
click at [331, 96] on input "text" at bounding box center [406, 95] width 226 height 18
type input "cleoniza"
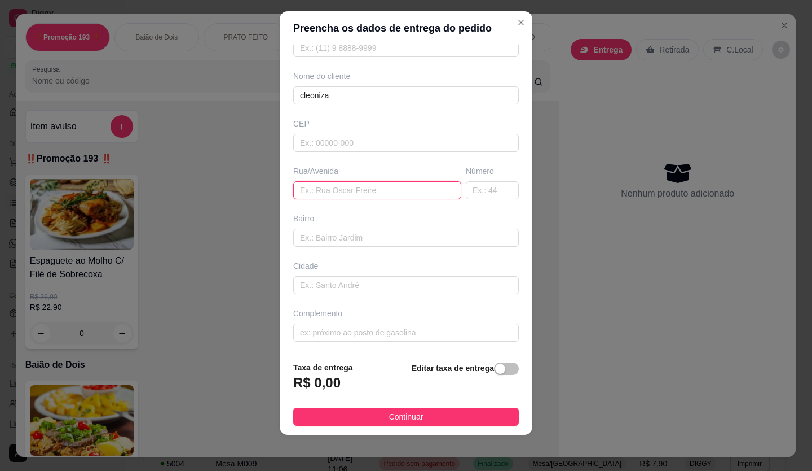
click at [334, 195] on input "text" at bounding box center [377, 190] width 168 height 18
click at [494, 366] on span "button" at bounding box center [506, 368] width 25 height 12
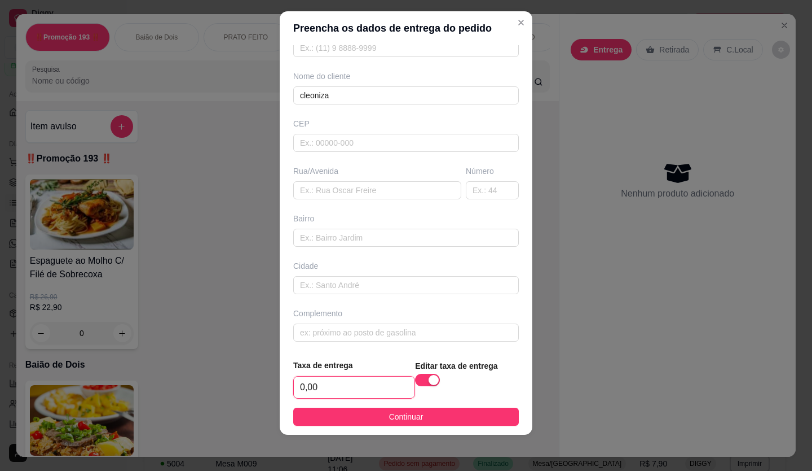
click at [330, 380] on input "0,00" at bounding box center [354, 386] width 121 height 21
type input "2,50"
click at [340, 238] on input "text" at bounding box center [406, 237] width 226 height 18
click at [335, 229] on input "text" at bounding box center [406, 237] width 226 height 18
click at [350, 189] on input "text" at bounding box center [377, 190] width 168 height 18
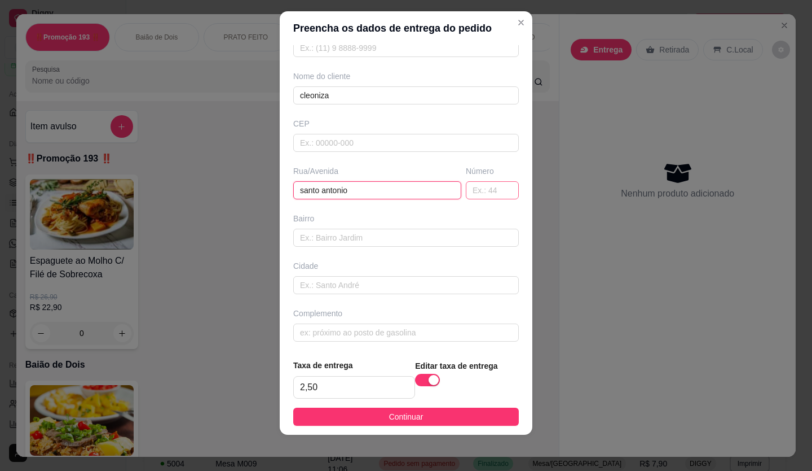
type input "santo antonio"
click at [467, 192] on input "text" at bounding box center [492, 190] width 53 height 18
click at [335, 140] on input "text" at bounding box center [406, 143] width 226 height 18
drag, startPoint x: 366, startPoint y: 186, endPoint x: 163, endPoint y: 187, distance: 202.5
click at [163, 187] on div "Preencha os dados de entrega do pedido Busque pelo cliente Número de contato No…" at bounding box center [406, 235] width 812 height 471
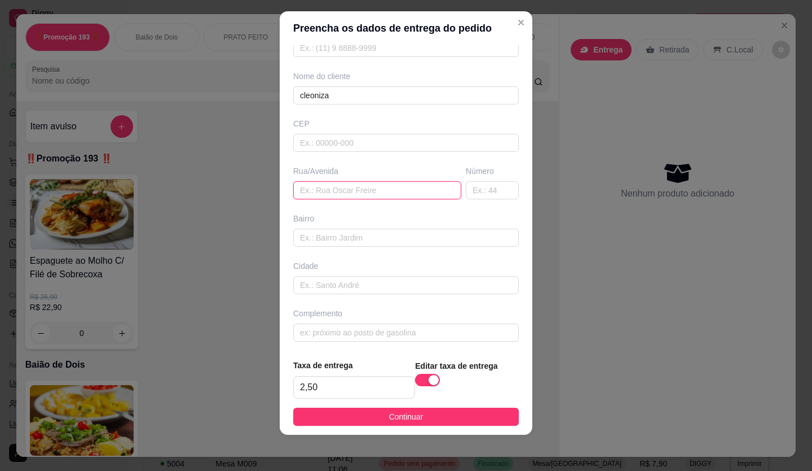
paste input "[GEOGRAPHIC_DATA]"
type input "[GEOGRAPHIC_DATA]"
click at [478, 186] on input "text" at bounding box center [492, 190] width 53 height 18
click at [482, 186] on input "text" at bounding box center [492, 190] width 53 height 18
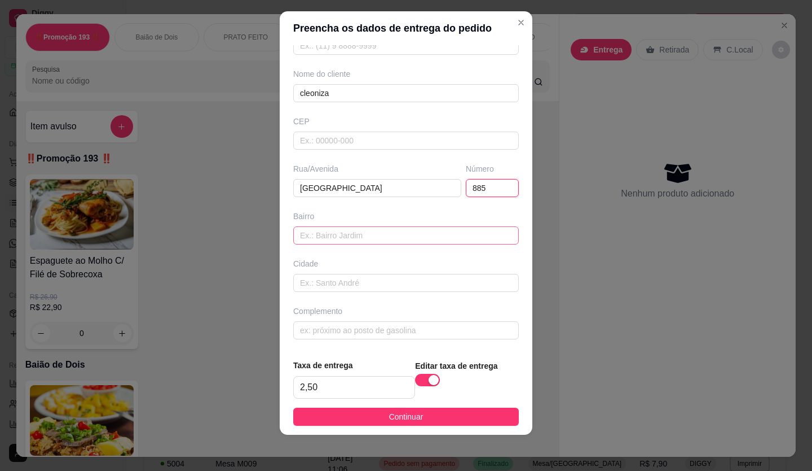
type input "885"
click at [390, 241] on input "text" at bounding box center [406, 235] width 226 height 18
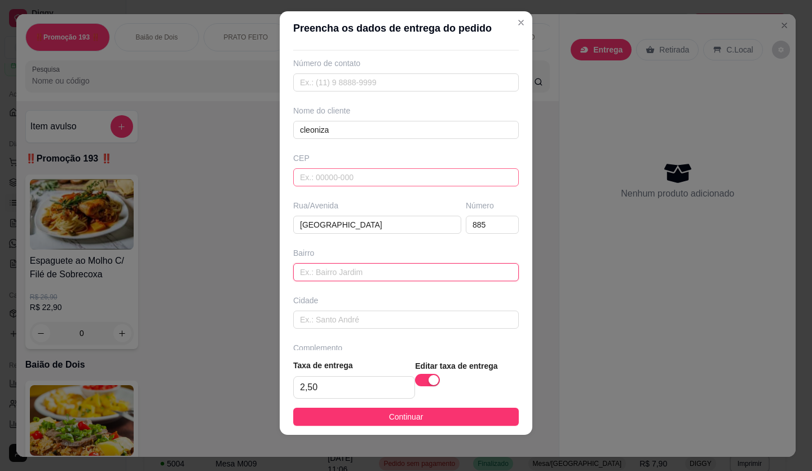
scroll to position [0, 0]
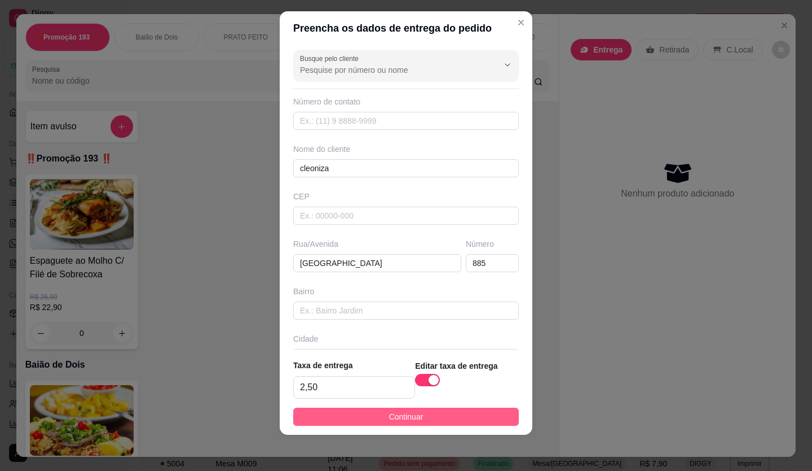
click at [411, 424] on button "Continuar" at bounding box center [406, 416] width 226 height 18
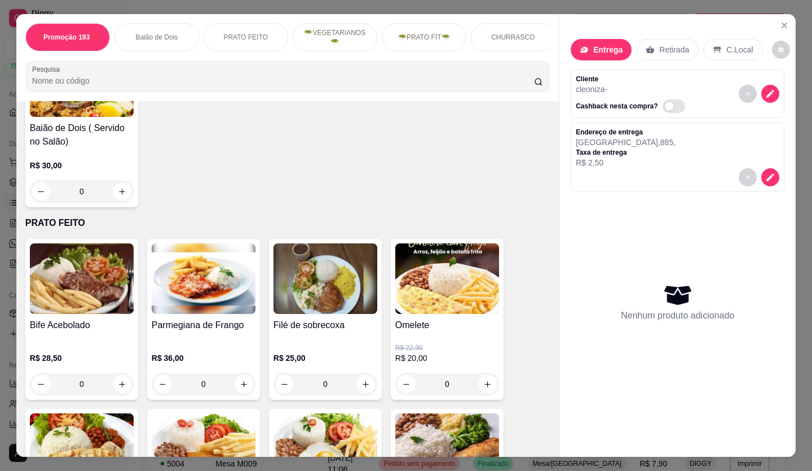
scroll to position [564, 0]
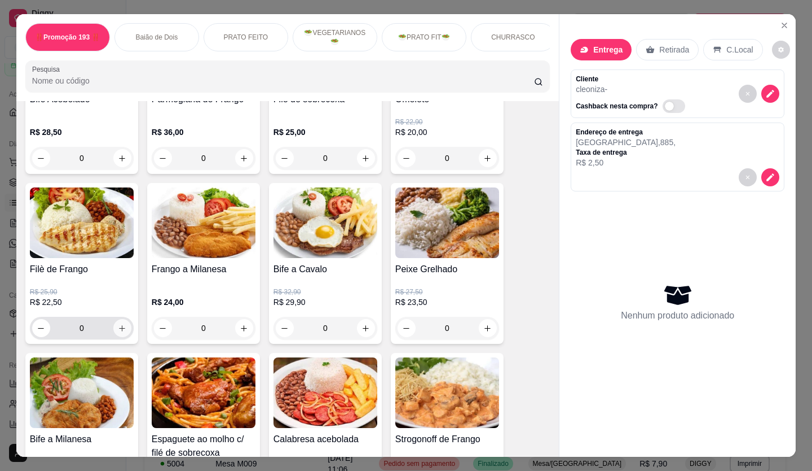
click at [118, 329] on icon "increase-product-quantity" at bounding box center [122, 328] width 8 height 8
type input "1"
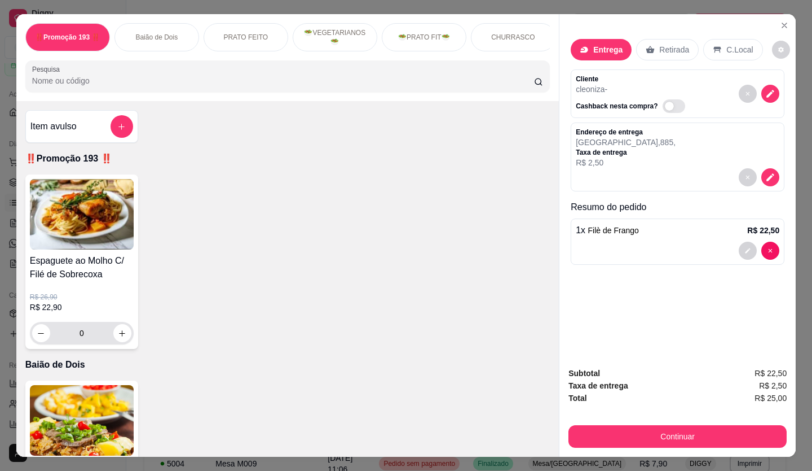
scroll to position [113, 0]
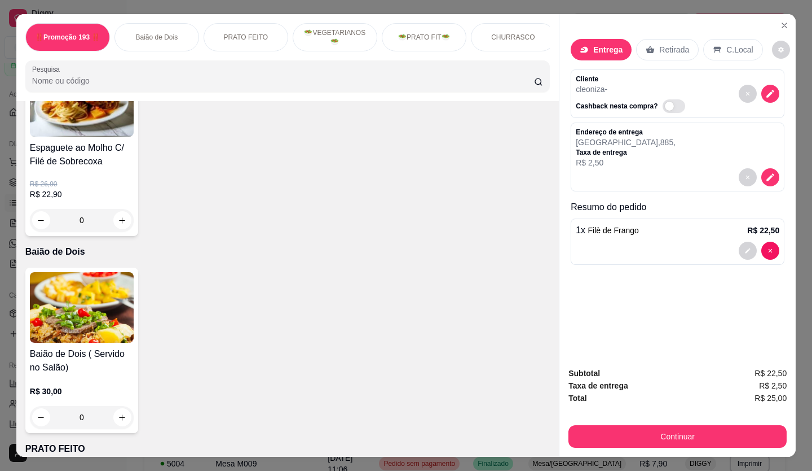
click at [73, 342] on img at bounding box center [82, 307] width 104 height 71
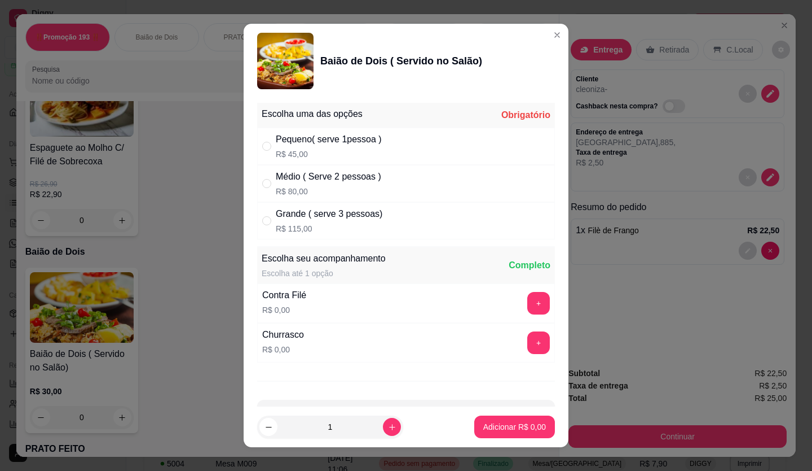
click at [474, 186] on div "Médio ( Serve 2 pessoas ) R$ 80,00" at bounding box center [406, 183] width 298 height 37
radio input "true"
click at [527, 309] on button "+" at bounding box center [538, 303] width 23 height 23
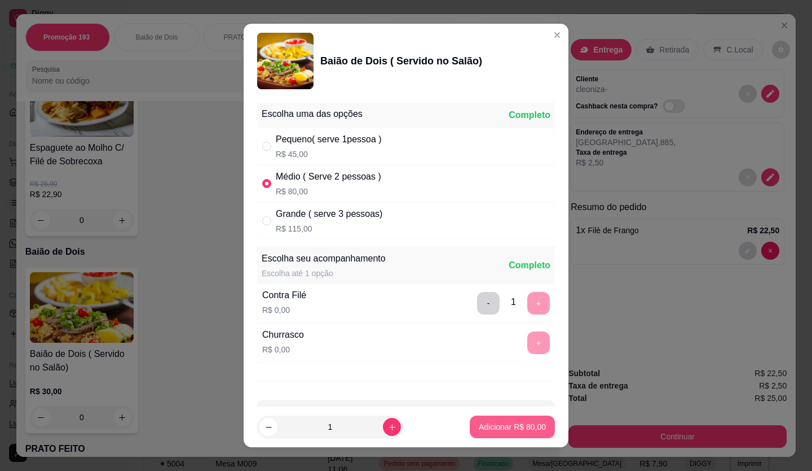
click at [508, 427] on p "Adicionar R$ 80,00" at bounding box center [512, 426] width 67 height 11
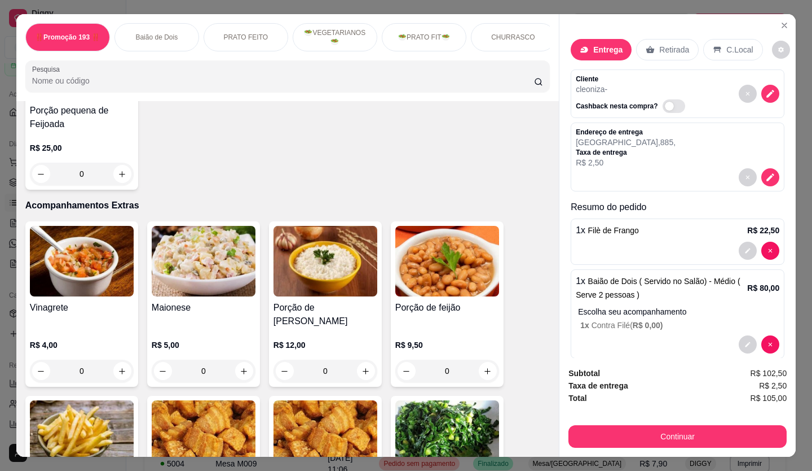
scroll to position [2539, 0]
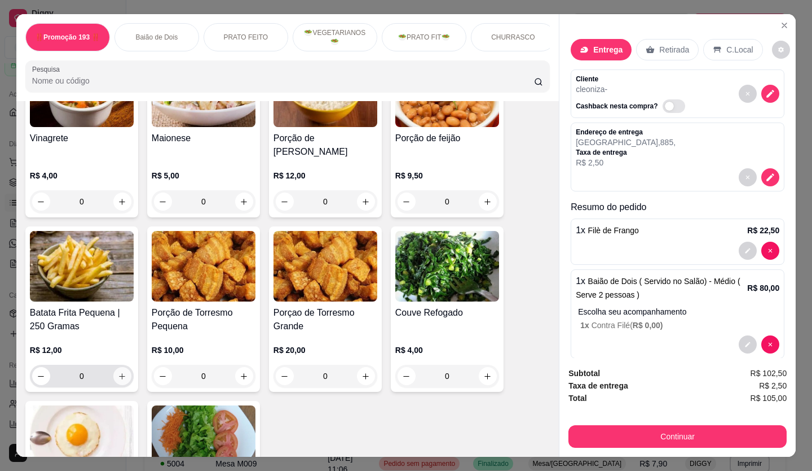
click at [121, 372] on icon "increase-product-quantity" at bounding box center [122, 376] width 8 height 8
type input "1"
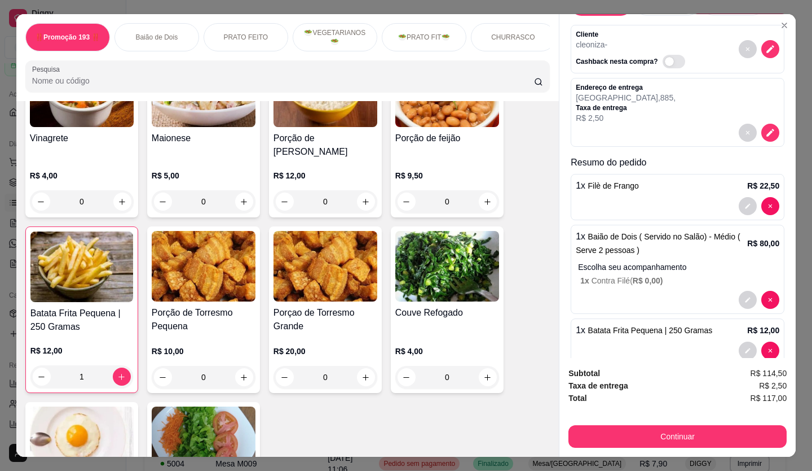
scroll to position [67, 0]
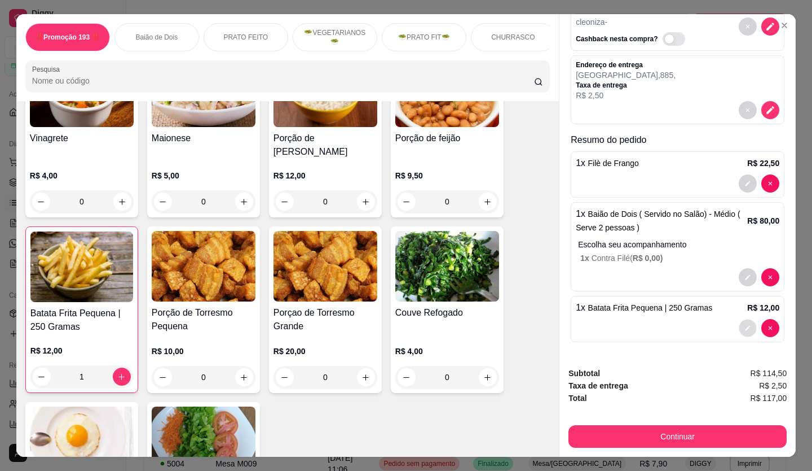
click at [740, 322] on button "decrease-product-quantity" at bounding box center [748, 327] width 17 height 17
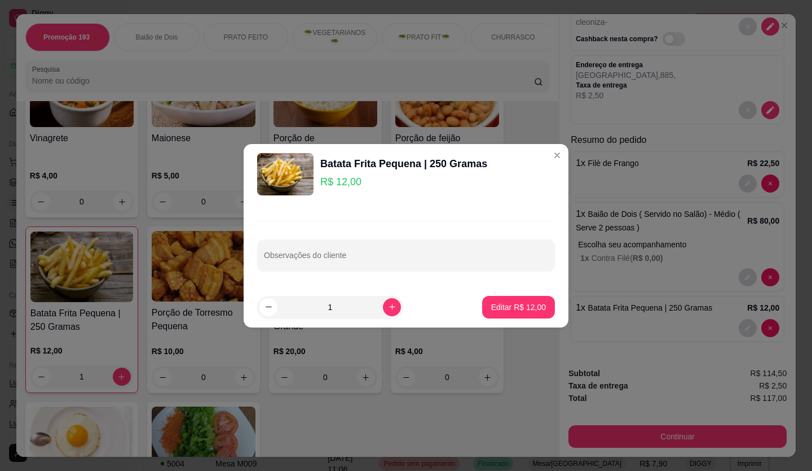
click at [341, 278] on div "Observações do cliente" at bounding box center [406, 245] width 325 height 82
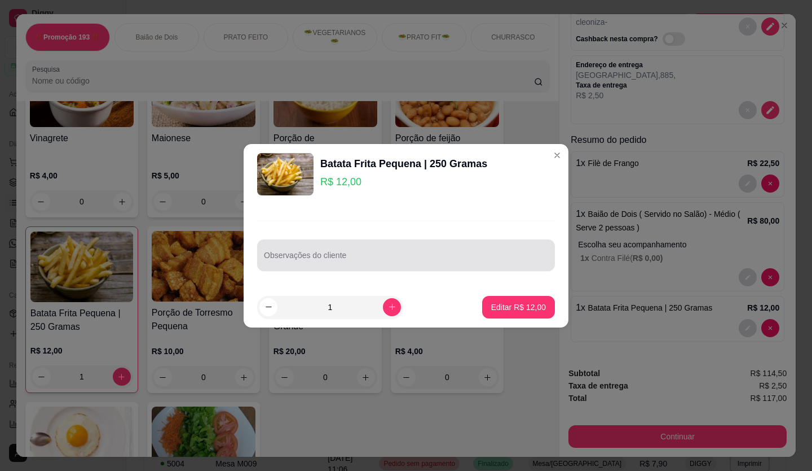
click at [333, 267] on div "Observações do cliente" at bounding box center [406, 255] width 298 height 32
click at [313, 260] on input "uma porção mde calabresa" at bounding box center [406, 259] width 284 height 11
click at [324, 263] on input "uma porção de calabresa" at bounding box center [406, 259] width 284 height 11
type input "uma porção de calabresa"
click at [465, 296] on footer "1 Editar R$ 12,00" at bounding box center [406, 307] width 325 height 41
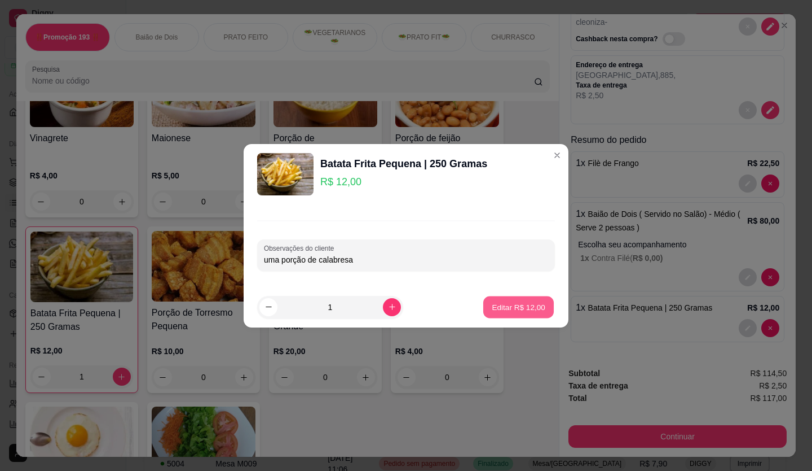
click at [503, 307] on p "Editar R$ 12,00" at bounding box center [518, 306] width 53 height 11
type input "0"
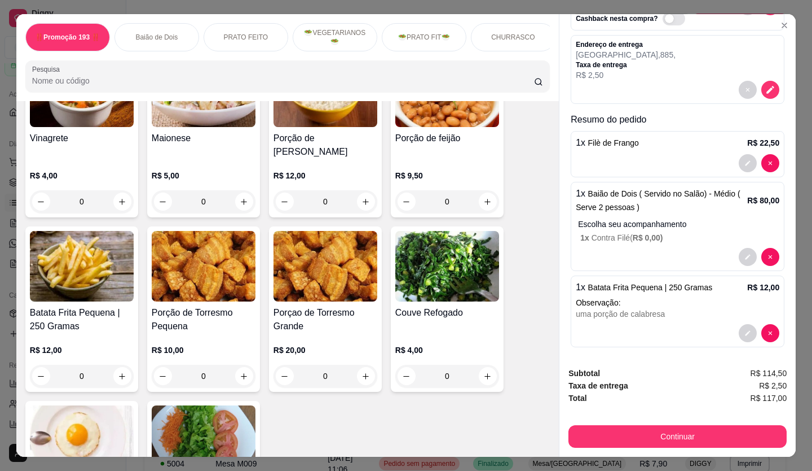
scroll to position [93, 0]
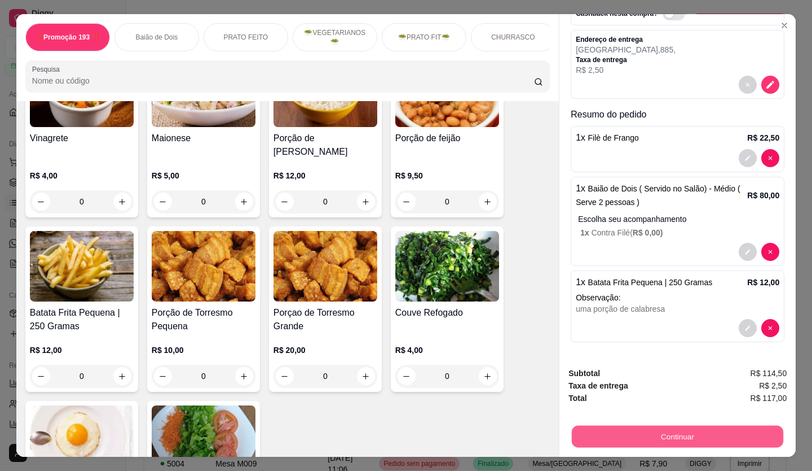
click at [696, 425] on button "Continuar" at bounding box center [678, 436] width 212 height 22
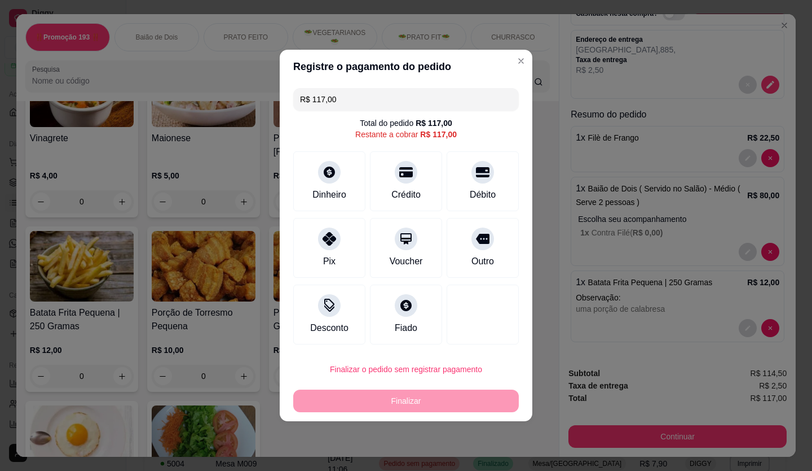
click at [471, 367] on button "Finalizar o pedido sem registrar pagamento" at bounding box center [406, 369] width 226 height 23
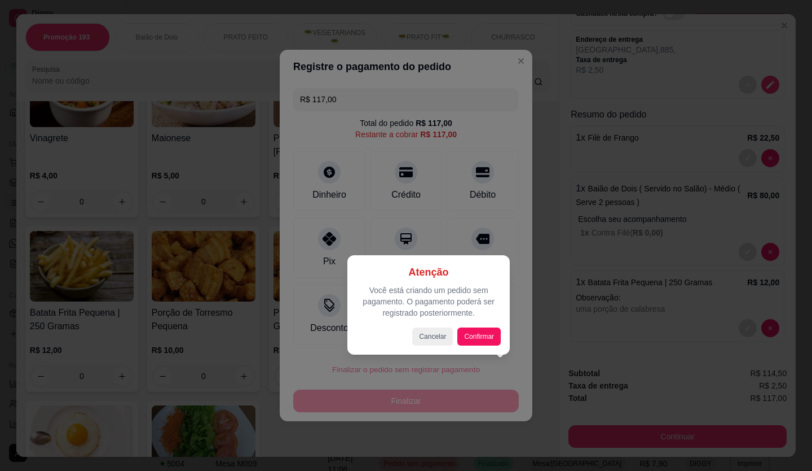
click at [494, 326] on div "Atenção Você está criando um pedido sem pagamento. O pagamento poderá ser regis…" at bounding box center [429, 304] width 144 height 81
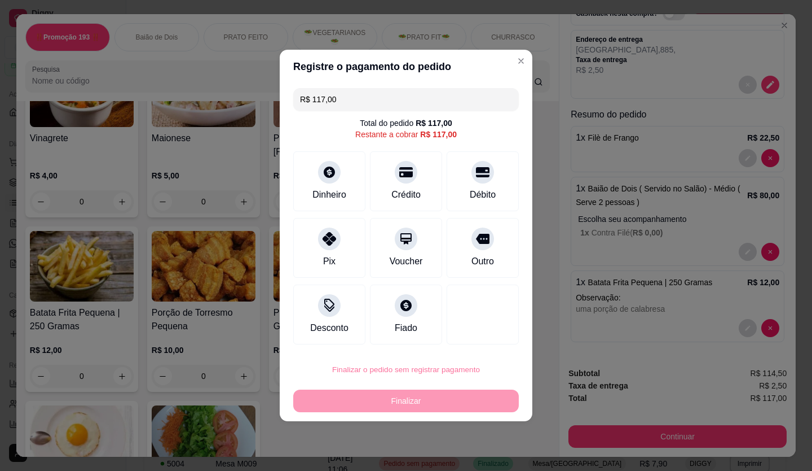
click at [479, 328] on button "Confirmar" at bounding box center [477, 336] width 42 height 17
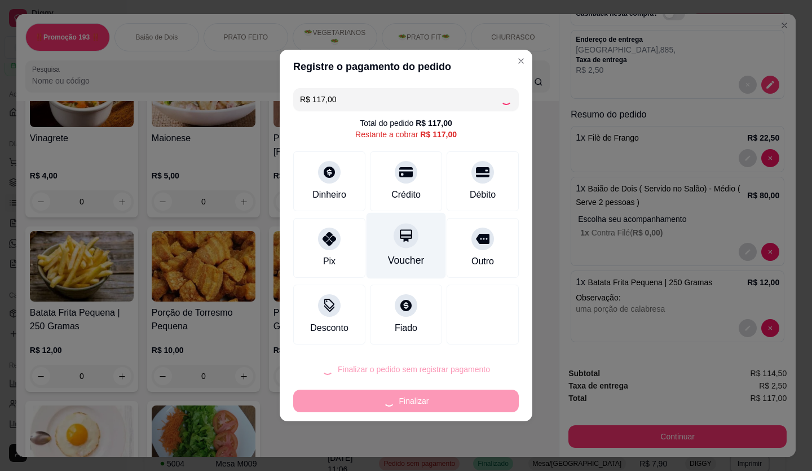
type input "0"
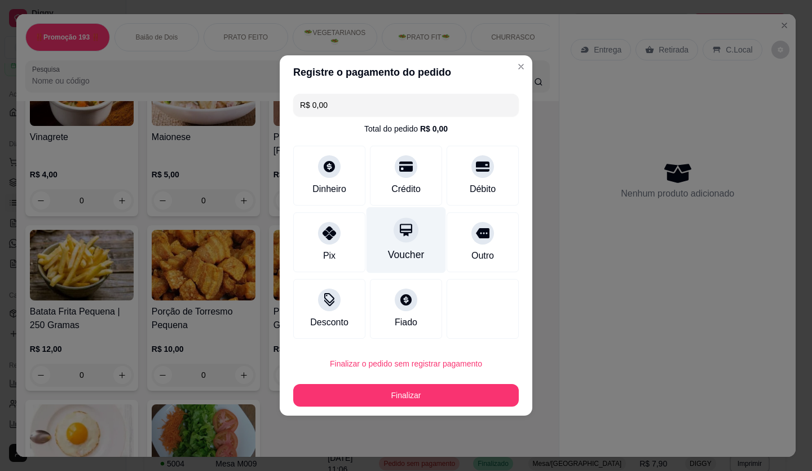
type input "R$ 0,00"
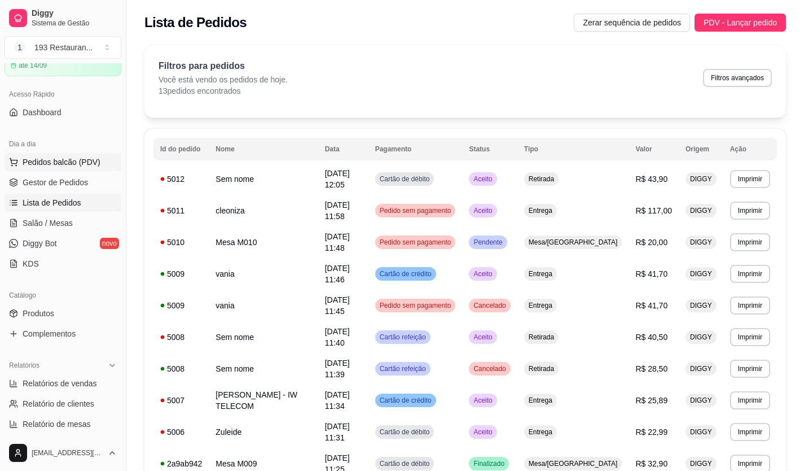
click at [71, 172] on ul "Pedidos balcão (PDV) Gestor de Pedidos Lista de Pedidos Salão / Mesas Diggy Bot…" at bounding box center [63, 213] width 117 height 120
click at [69, 167] on span "Pedidos balcão (PDV)" at bounding box center [62, 161] width 78 height 11
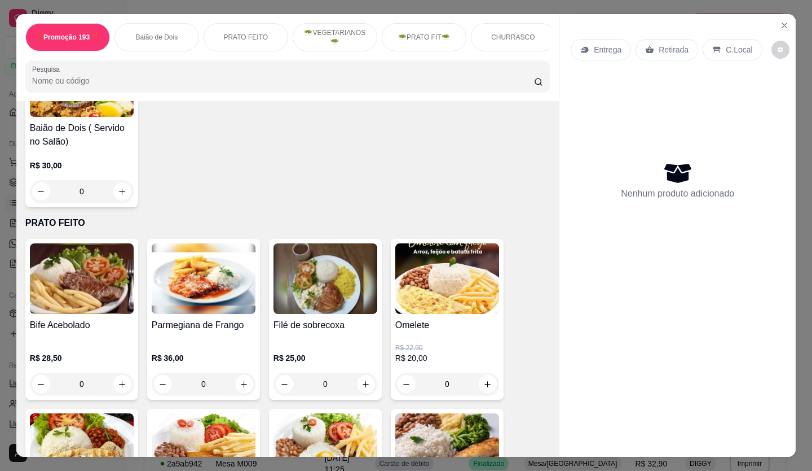
scroll to position [677, 0]
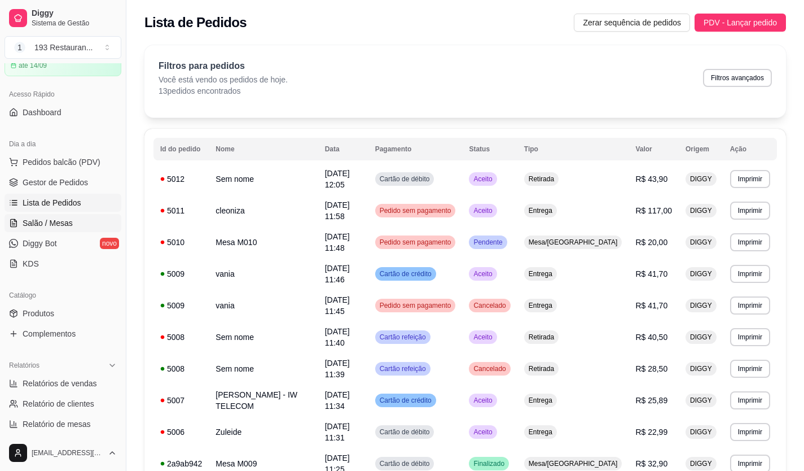
click at [62, 219] on span "Salão / Mesas" at bounding box center [48, 222] width 50 height 11
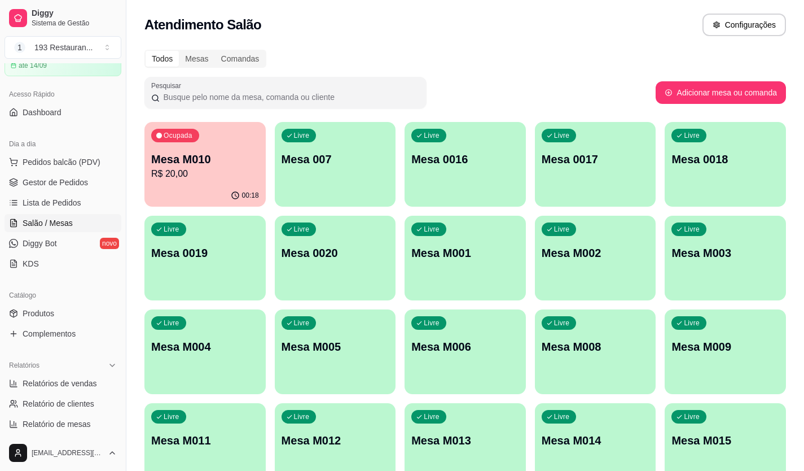
click at [183, 182] on div "Ocupada Mesa M010 R$ 20,00" at bounding box center [204, 153] width 121 height 63
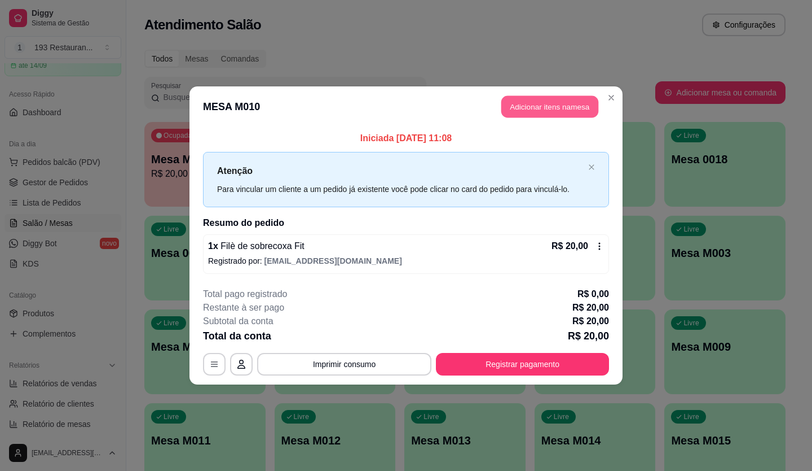
click at [531, 107] on button "Adicionar itens na mesa" at bounding box center [550, 107] width 97 height 22
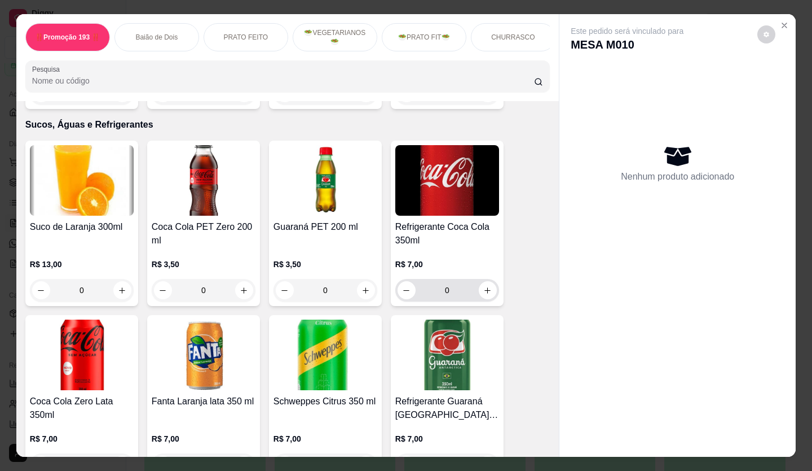
scroll to position [3159, 0]
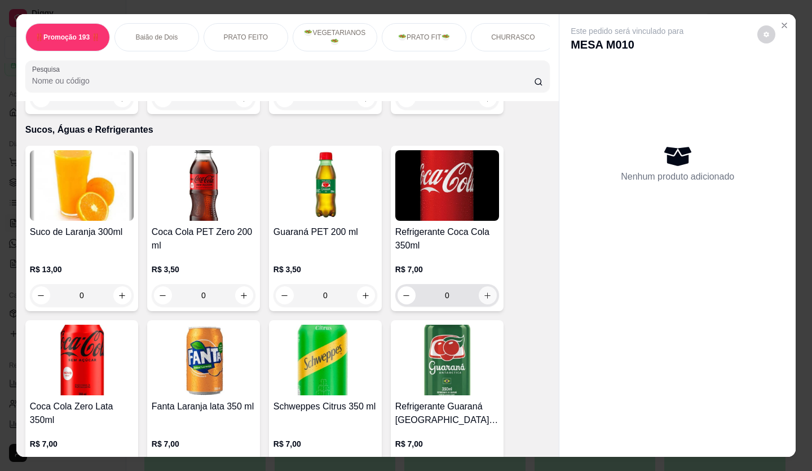
click at [489, 286] on button "increase-product-quantity" at bounding box center [488, 295] width 18 height 18
type input "1"
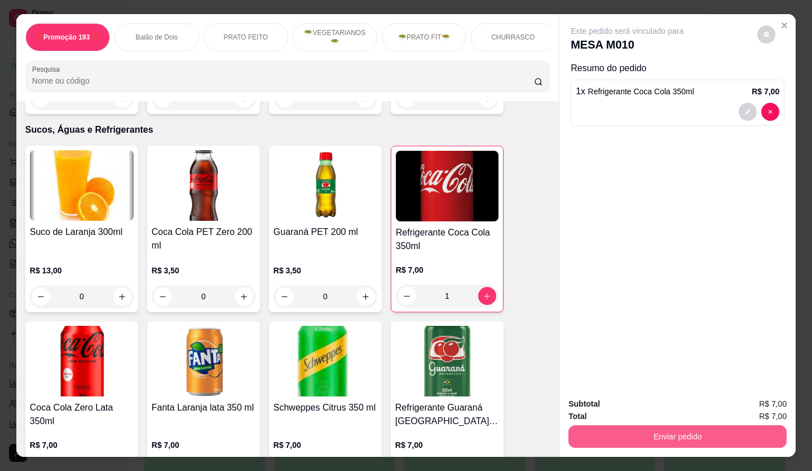
click at [643, 428] on button "Enviar pedido" at bounding box center [678, 436] width 218 height 23
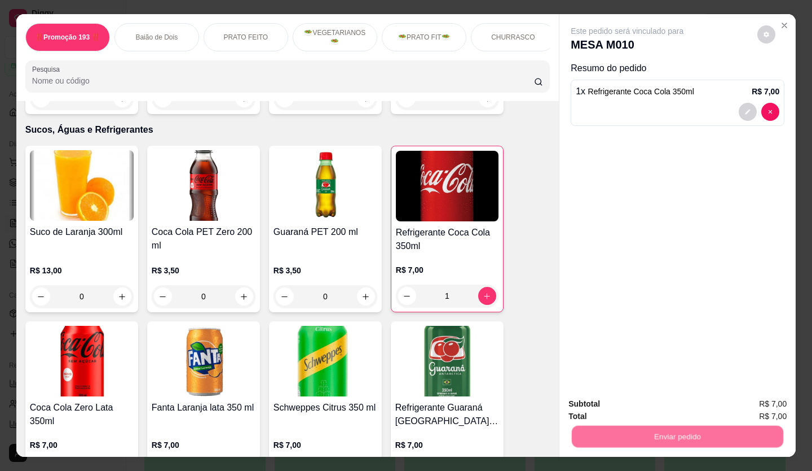
click at [630, 402] on button "Não registrar e enviar pedido" at bounding box center [640, 403] width 117 height 21
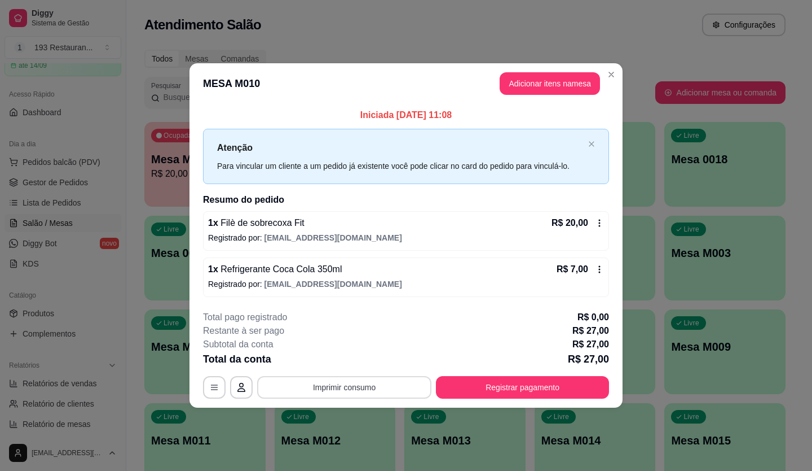
click at [338, 384] on button "Imprimir consumo" at bounding box center [344, 387] width 174 height 23
click at [341, 360] on button "CAIXA" at bounding box center [348, 360] width 82 height 18
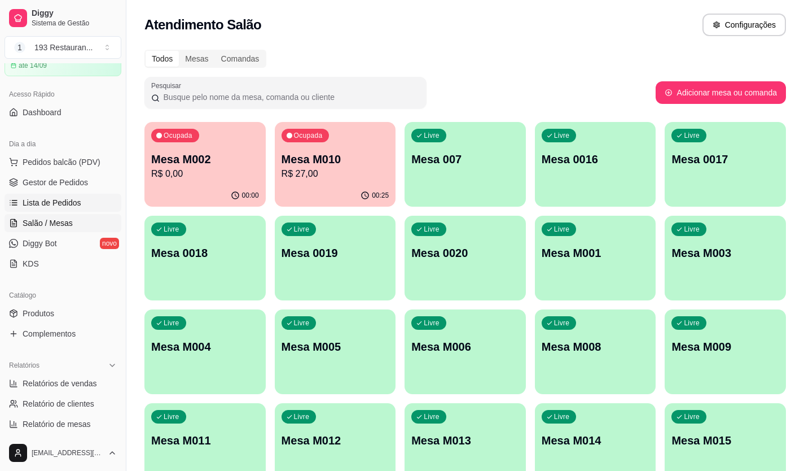
click at [60, 196] on link "Lista de Pedidos" at bounding box center [63, 203] width 117 height 18
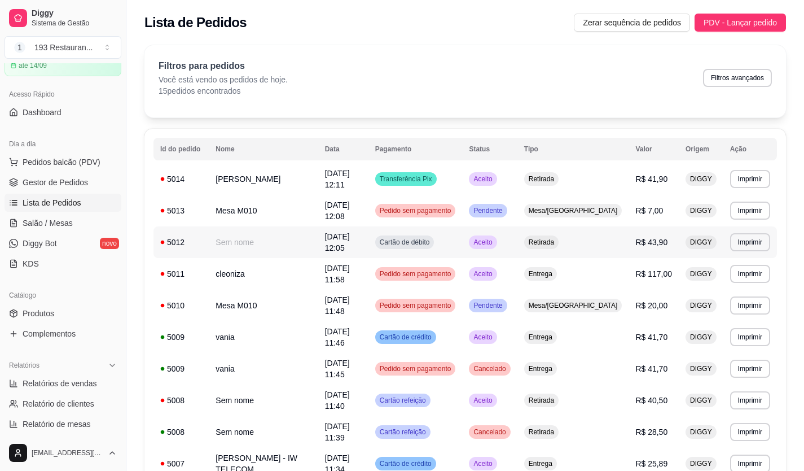
click at [332, 232] on td "[DATE] 12:05" at bounding box center [343, 242] width 50 height 32
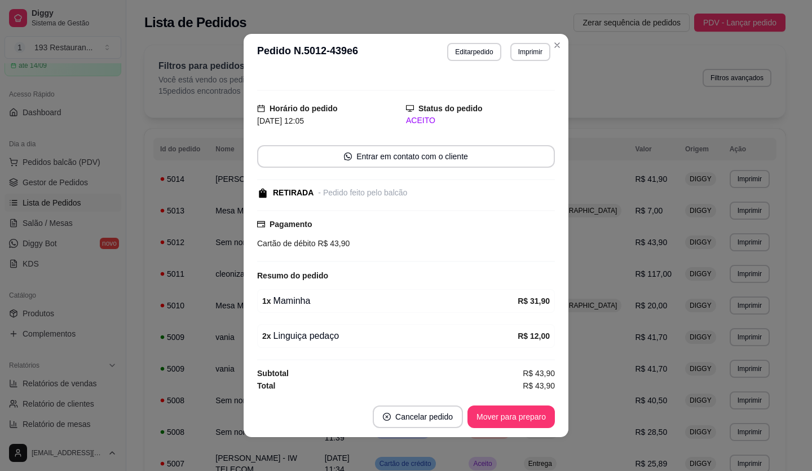
scroll to position [2, 0]
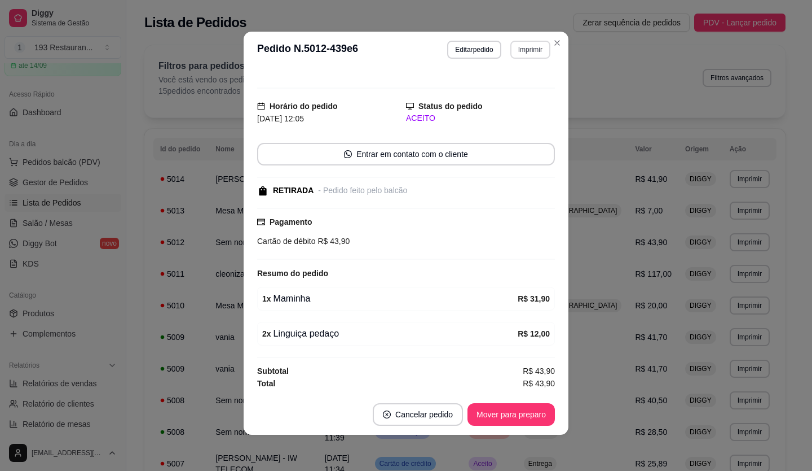
click at [520, 43] on button "Imprimir" at bounding box center [531, 50] width 40 height 18
click at [522, 111] on button "CAIXA" at bounding box center [506, 111] width 79 height 17
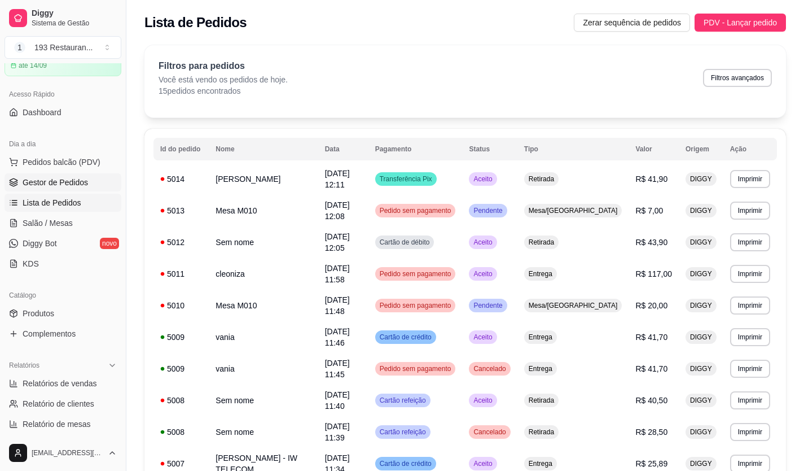
click at [87, 179] on link "Gestor de Pedidos" at bounding box center [63, 182] width 117 height 18
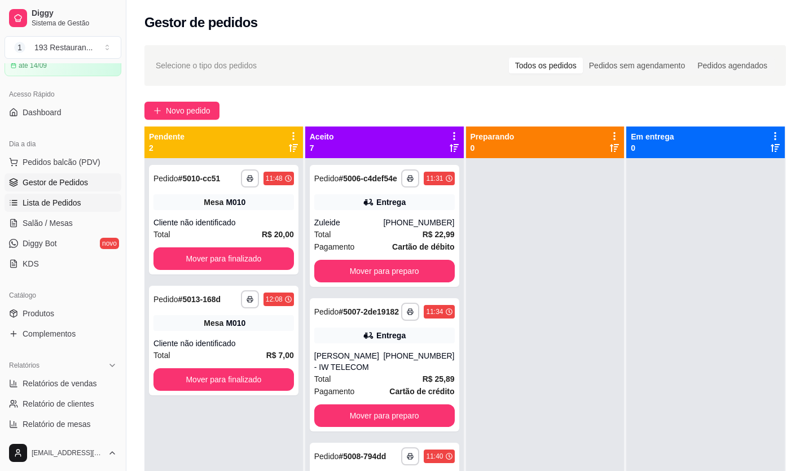
click at [43, 203] on span "Lista de Pedidos" at bounding box center [52, 202] width 59 height 11
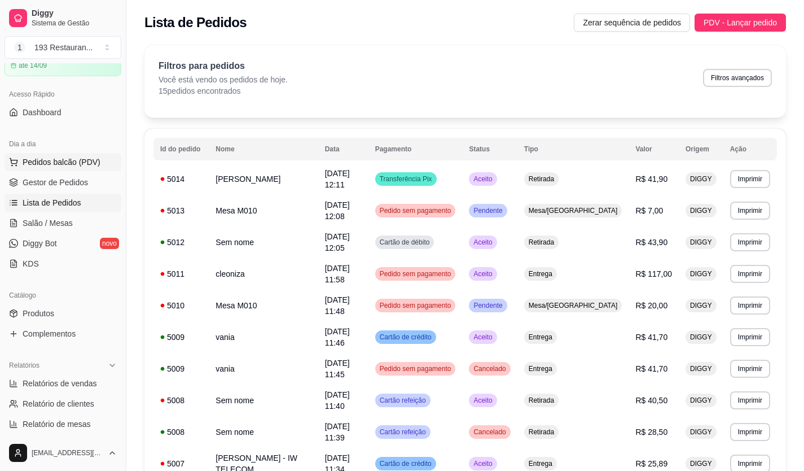
click at [99, 163] on button "Pedidos balcão (PDV)" at bounding box center [63, 162] width 117 height 18
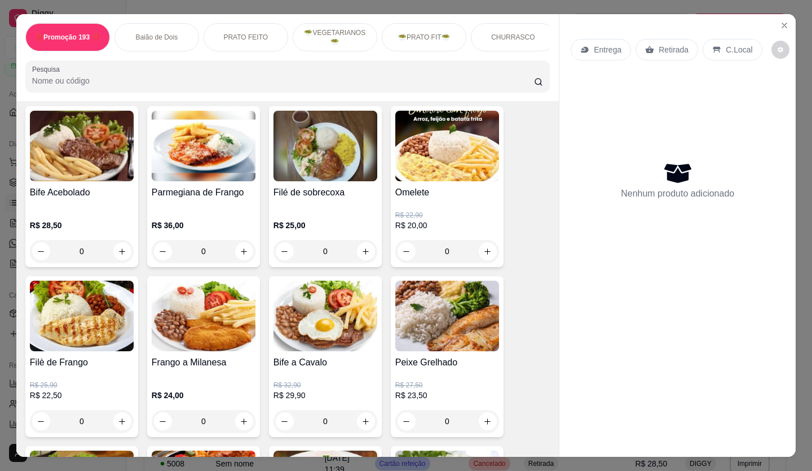
scroll to position [451, 0]
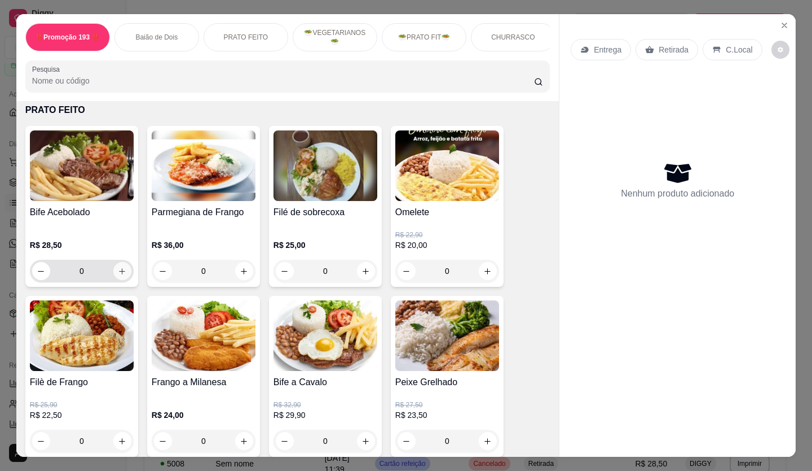
click at [116, 269] on button "increase-product-quantity" at bounding box center [122, 271] width 18 height 18
type input "1"
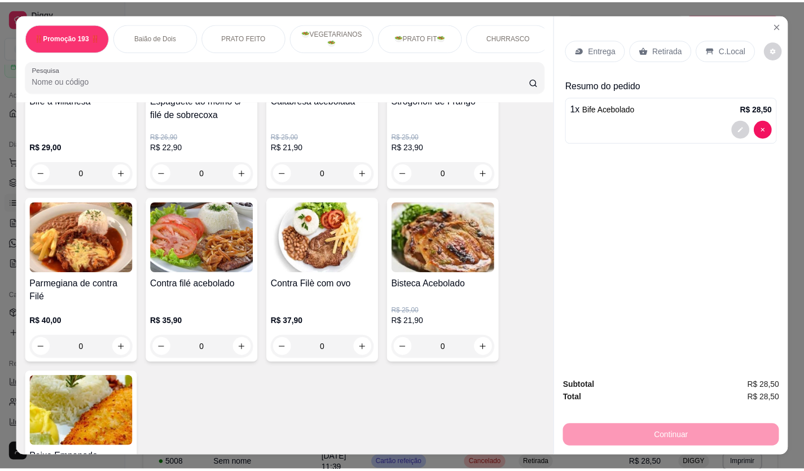
scroll to position [846, 0]
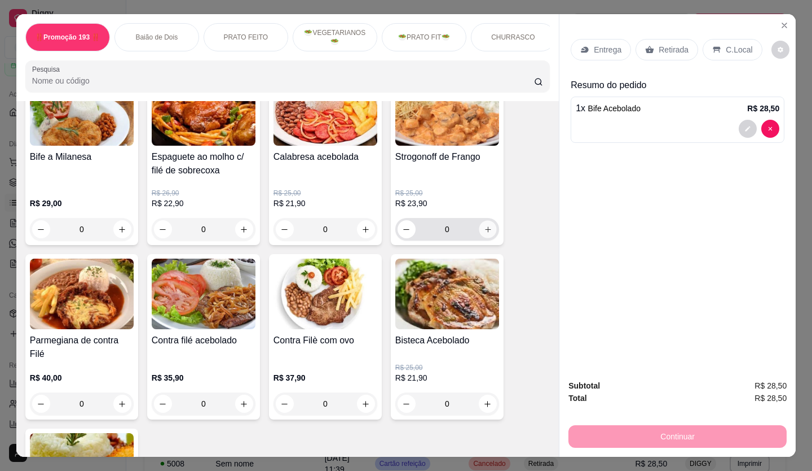
click at [484, 231] on icon "increase-product-quantity" at bounding box center [488, 229] width 8 height 8
type input "1"
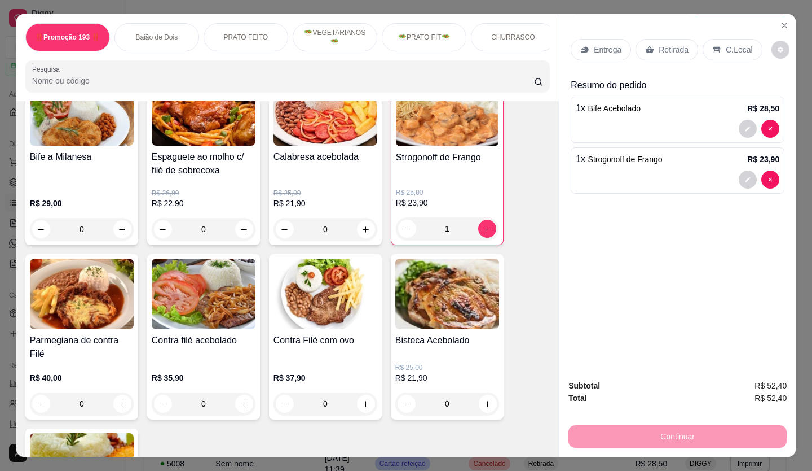
click at [661, 45] on p "Retirada" at bounding box center [674, 49] width 30 height 11
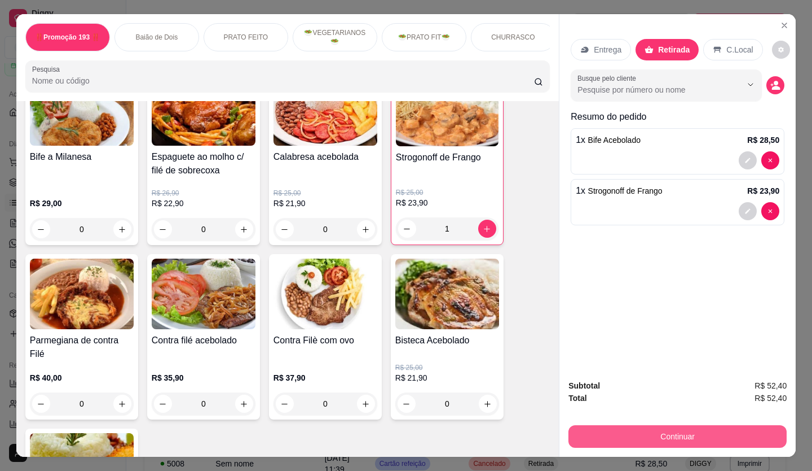
click at [604, 427] on button "Continuar" at bounding box center [678, 436] width 218 height 23
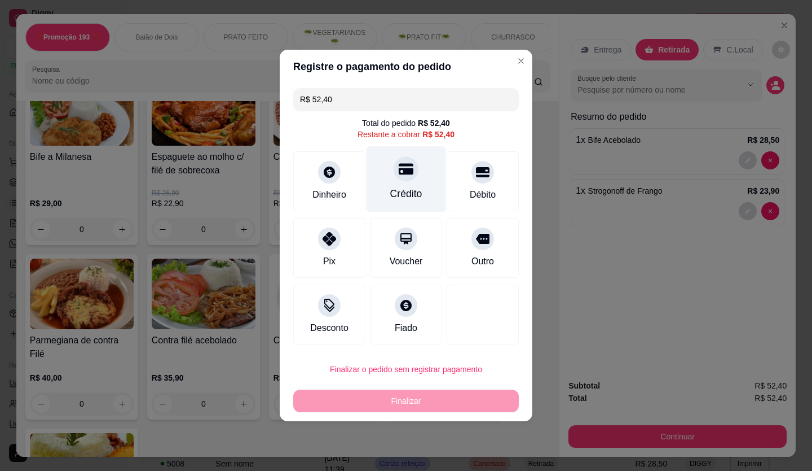
click at [411, 174] on div at bounding box center [406, 168] width 25 height 25
type input "R$ 0,00"
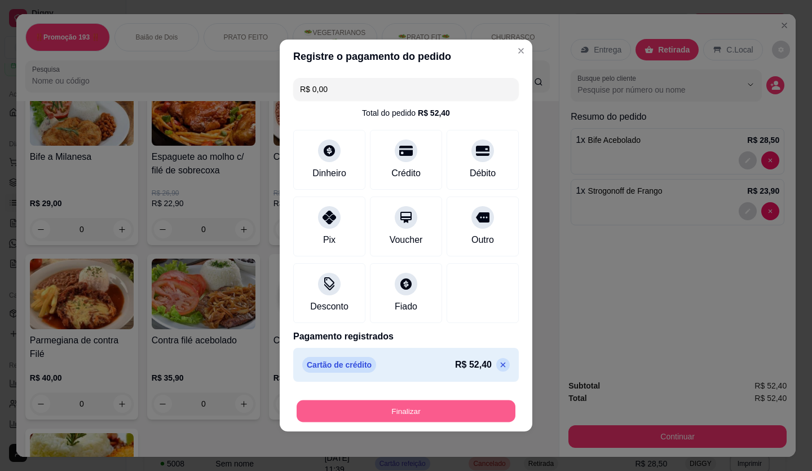
click at [432, 408] on button "Finalizar" at bounding box center [406, 411] width 219 height 22
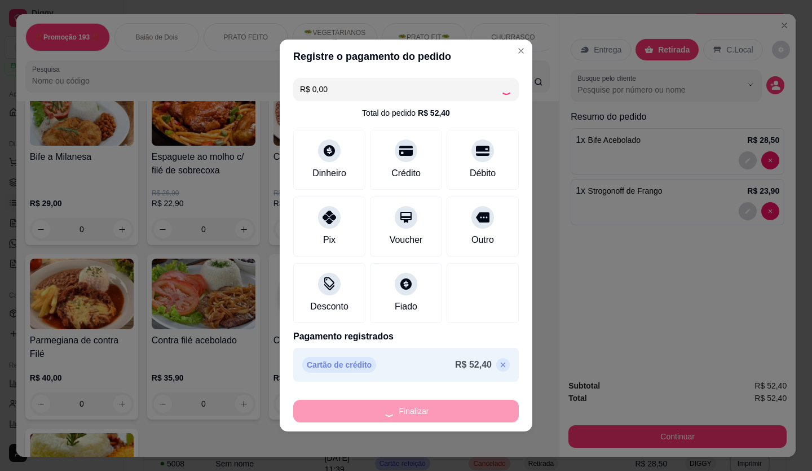
type input "0"
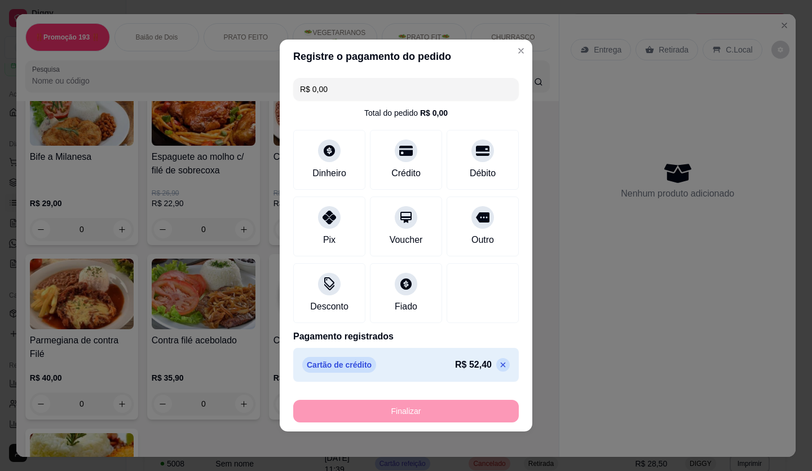
type input "-R$ 52,40"
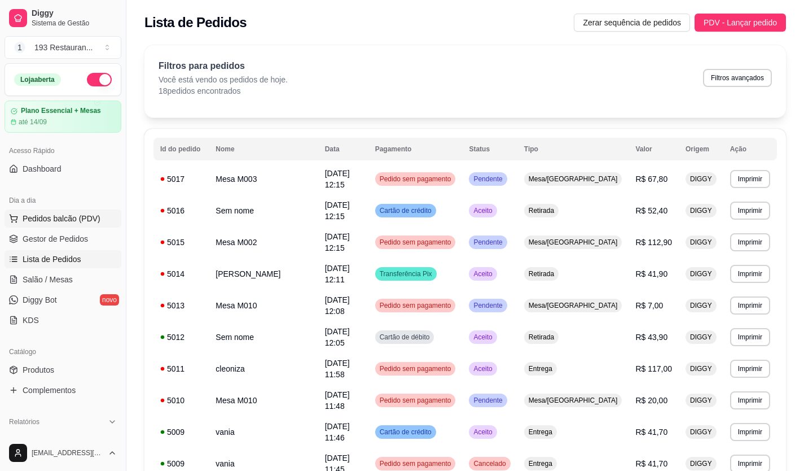
click at [46, 221] on span "Pedidos balcão (PDV)" at bounding box center [62, 218] width 78 height 11
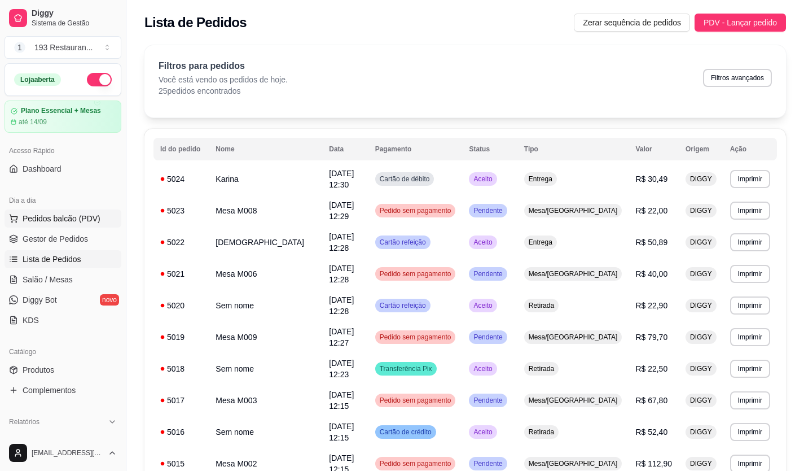
click at [22, 224] on button "Pedidos balcão (PDV)" at bounding box center [63, 218] width 117 height 18
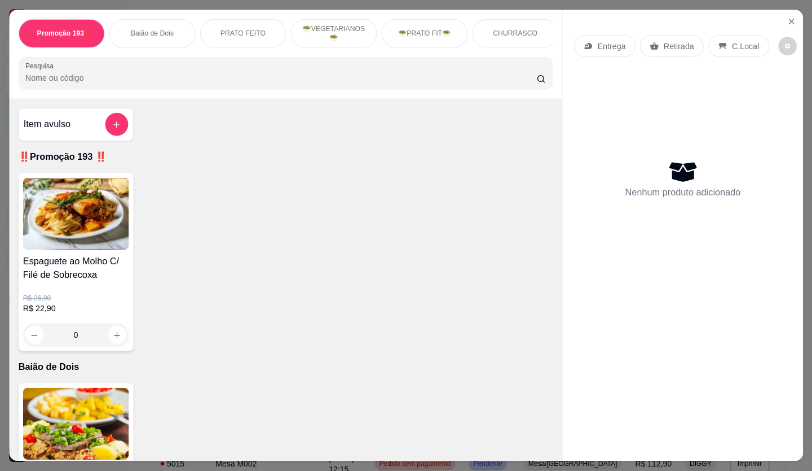
click at [32, 214] on img at bounding box center [75, 214] width 105 height 72
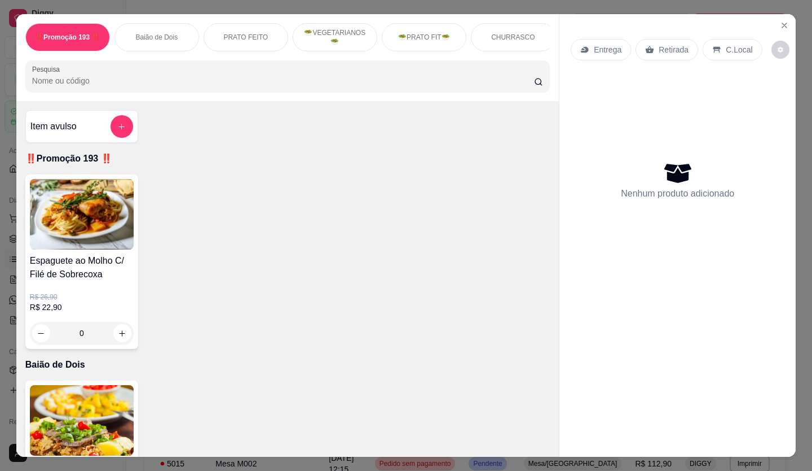
click at [666, 48] on p "Retirada" at bounding box center [674, 49] width 30 height 11
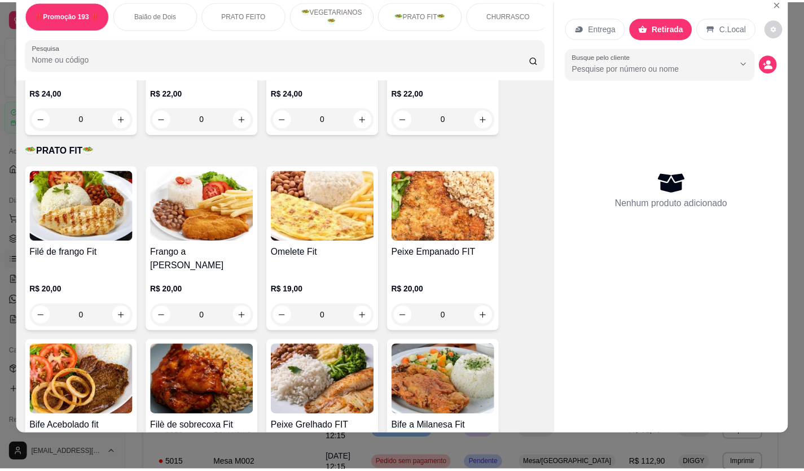
scroll to position [1636, 0]
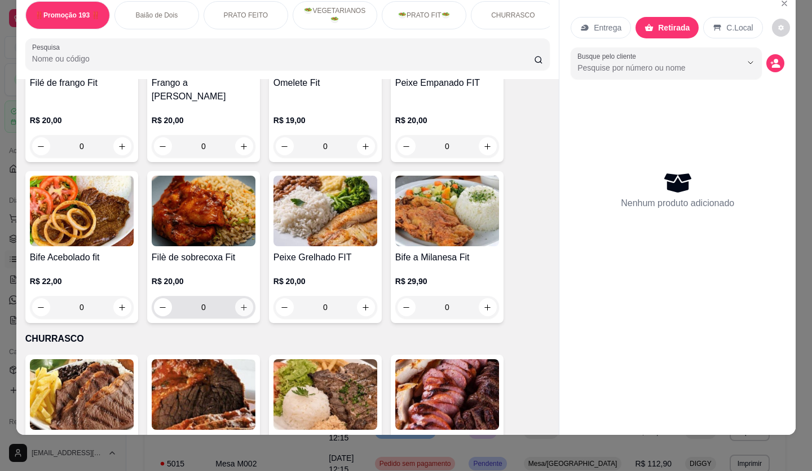
click at [244, 303] on icon "increase-product-quantity" at bounding box center [244, 307] width 8 height 8
type input "1"
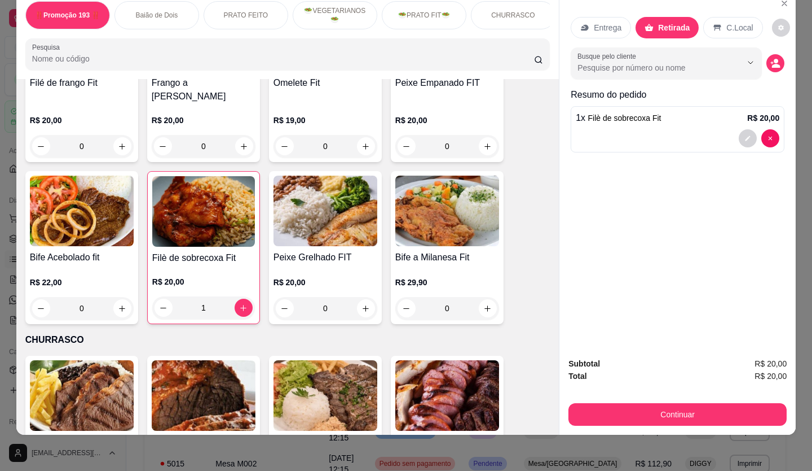
click at [588, 246] on div "Entrega Retirada C.Local Busque pelo cliente Resumo do pedido 1 x Filè de sobre…" at bounding box center [678, 170] width 236 height 356
click at [579, 403] on button "Continuar" at bounding box center [678, 414] width 218 height 23
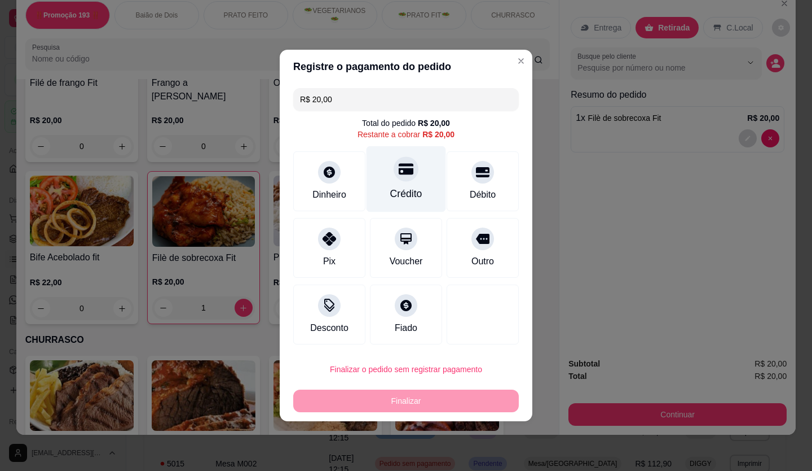
drag, startPoint x: 394, startPoint y: 199, endPoint x: 404, endPoint y: 168, distance: 32.5
click at [404, 168] on icon at bounding box center [406, 168] width 15 height 15
type input "R$ 0,00"
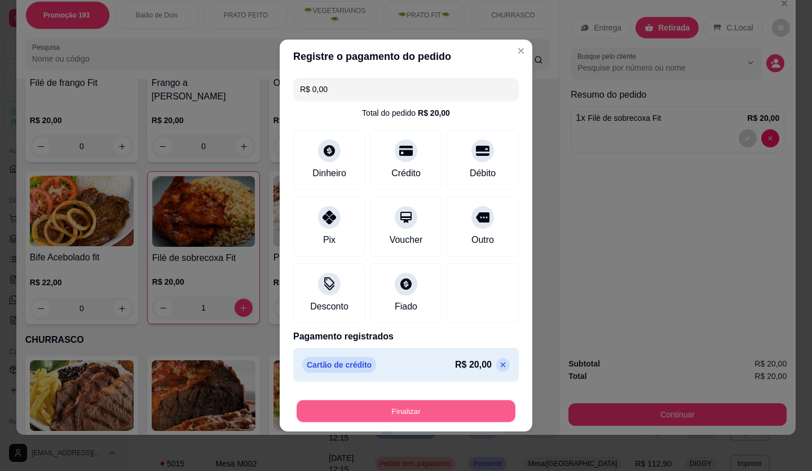
click at [434, 404] on button "Finalizar" at bounding box center [406, 411] width 219 height 22
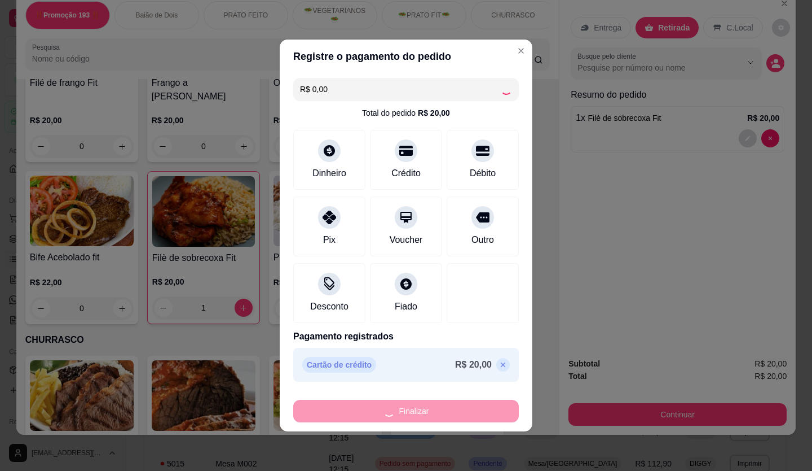
type input "0"
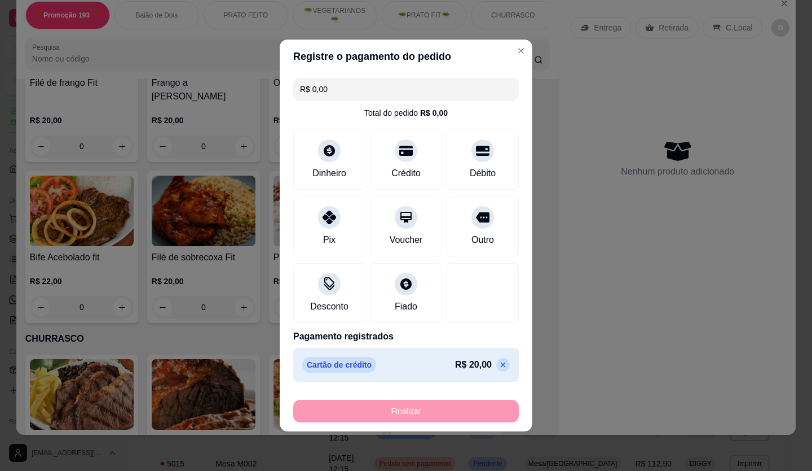
type input "-R$ 20,00"
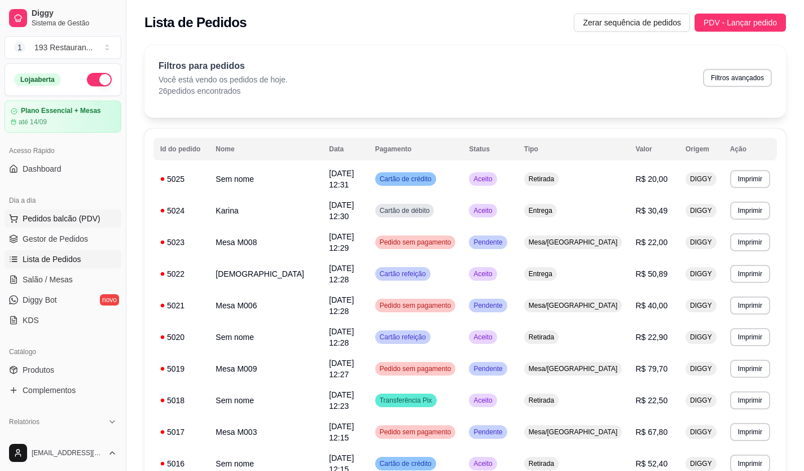
click at [54, 221] on span "Pedidos balcão (PDV)" at bounding box center [62, 218] width 78 height 11
click at [42, 373] on span "Produtos" at bounding box center [39, 369] width 32 height 11
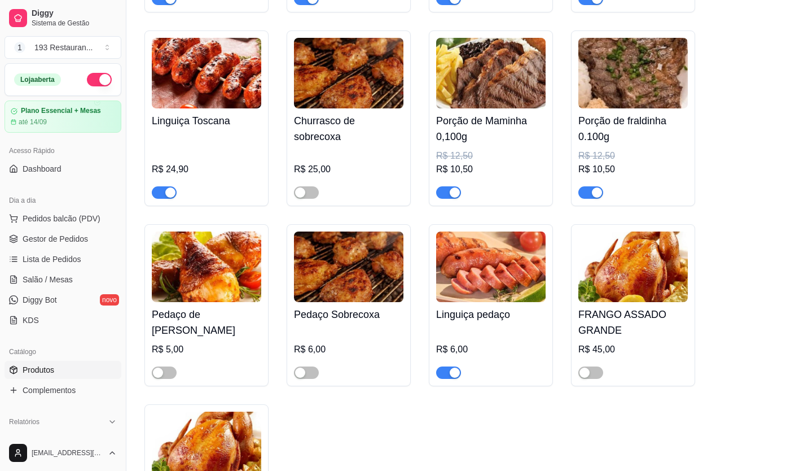
scroll to position [2764, 0]
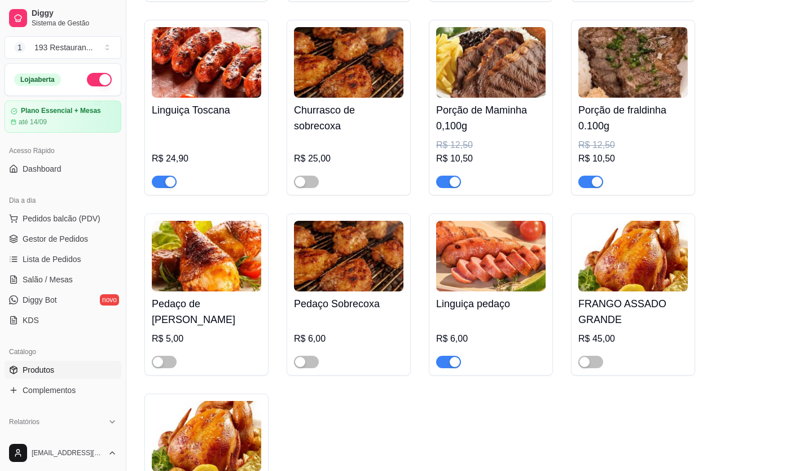
click at [448, 175] on span "button" at bounding box center [448, 181] width 25 height 12
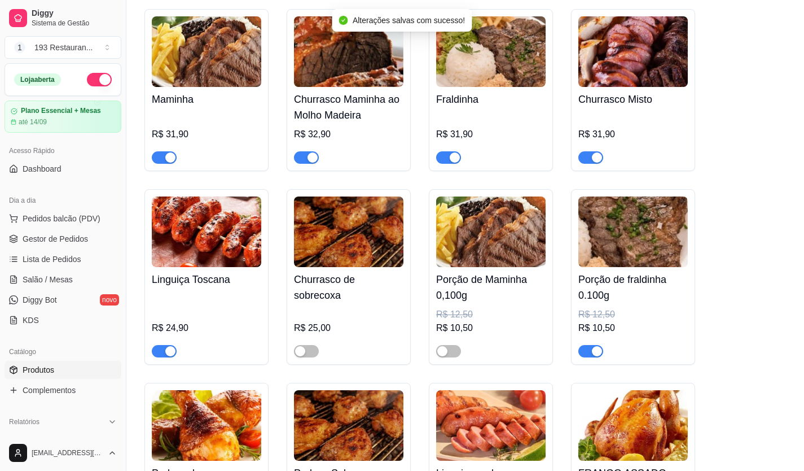
click at [214, 159] on div "Maminha R$ 31,90" at bounding box center [206, 90] width 124 height 162
click at [170, 152] on div "button" at bounding box center [170, 157] width 10 height 10
click at [314, 152] on div "button" at bounding box center [312, 157] width 10 height 10
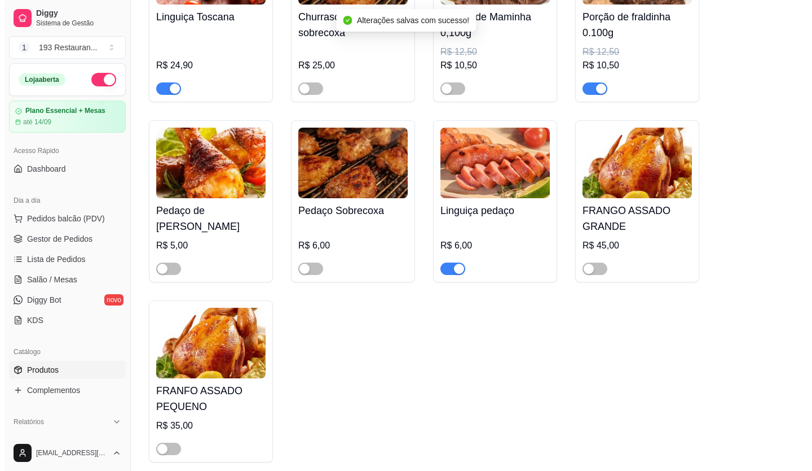
scroll to position [2877, 0]
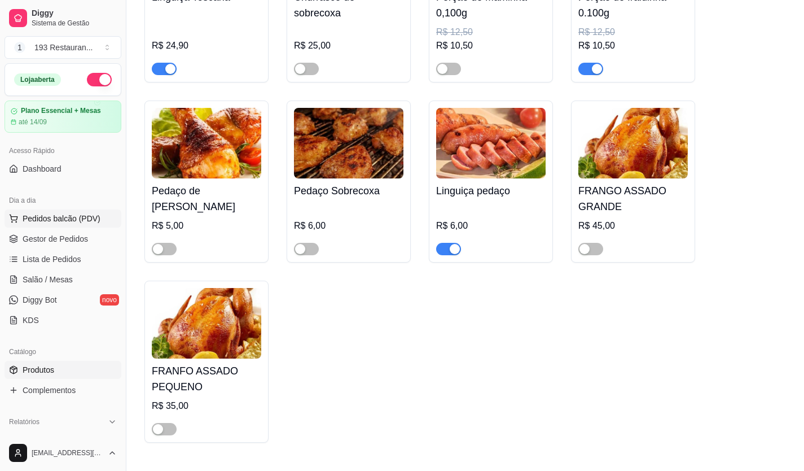
click at [38, 217] on span "Pedidos balcão (PDV)" at bounding box center [62, 218] width 78 height 11
click at [59, 216] on span "Pedidos balcão (PDV)" at bounding box center [62, 218] width 78 height 11
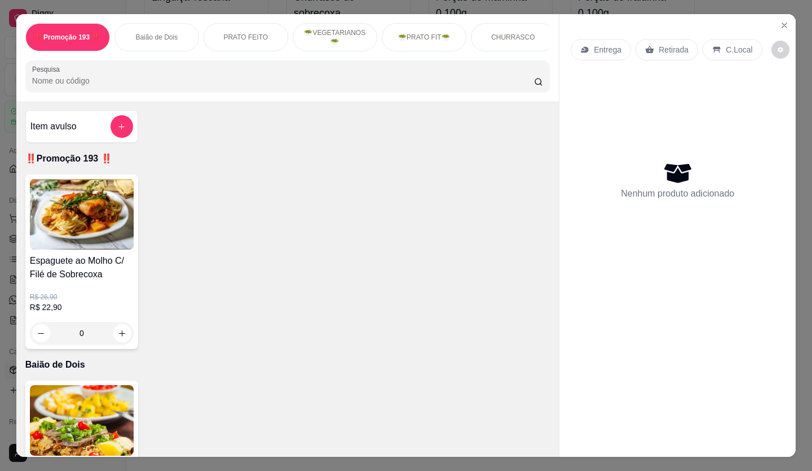
click at [653, 45] on div "Retirada" at bounding box center [667, 49] width 63 height 21
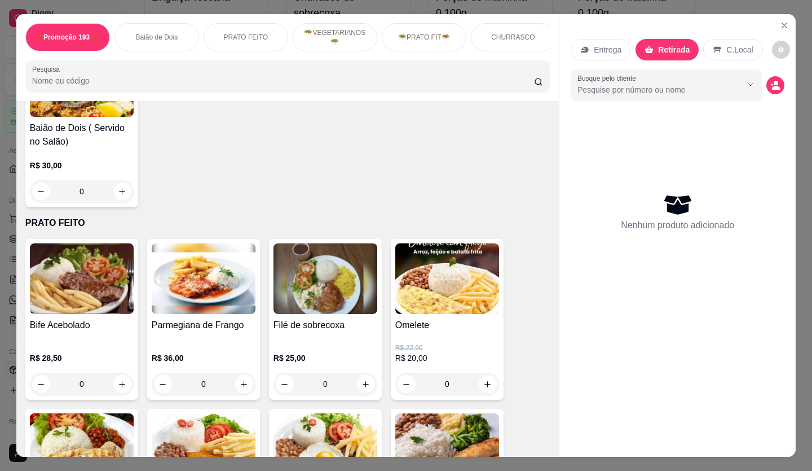
scroll to position [564, 0]
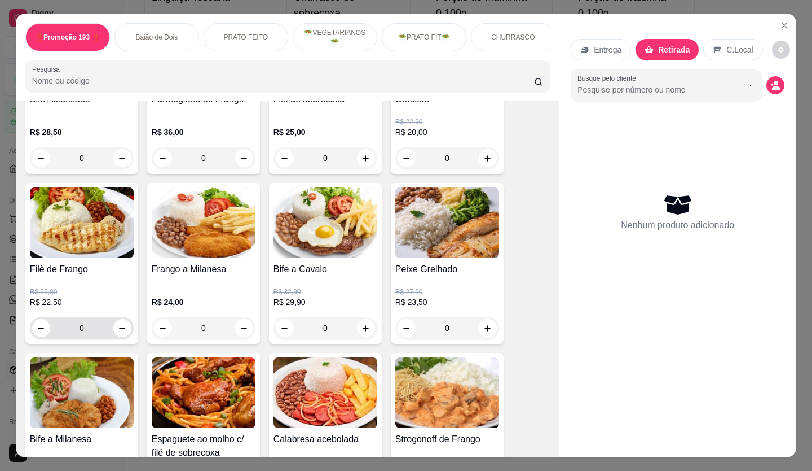
click at [115, 327] on button "increase-product-quantity" at bounding box center [122, 328] width 18 height 18
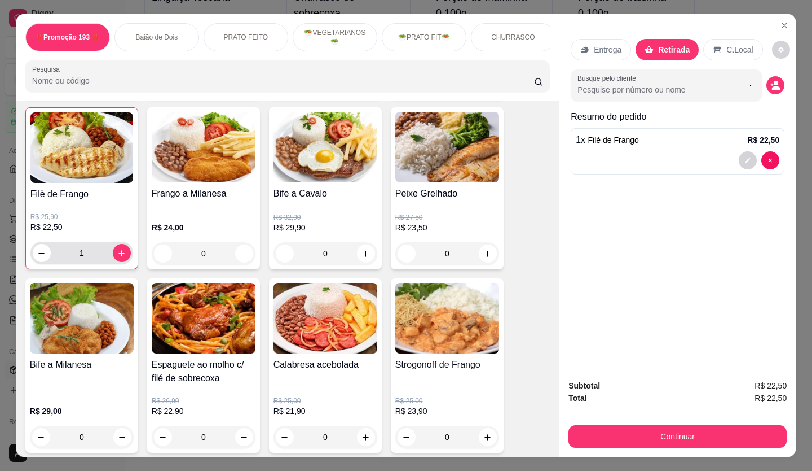
scroll to position [621, 0]
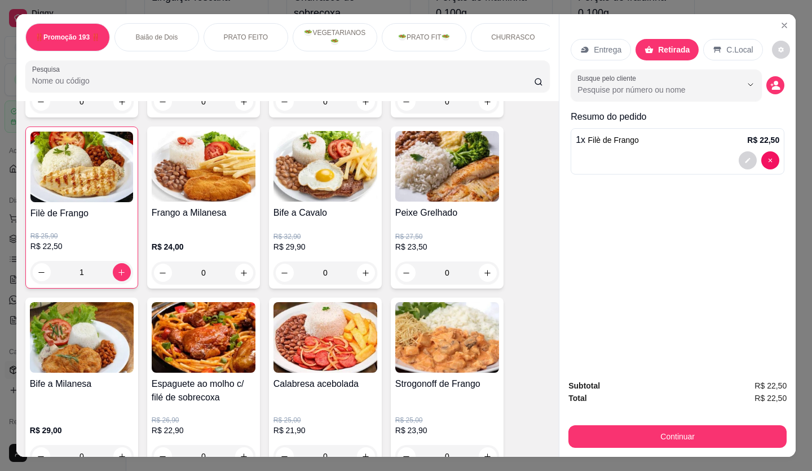
click at [39, 276] on icon "decrease-product-quantity" at bounding box center [41, 272] width 8 height 8
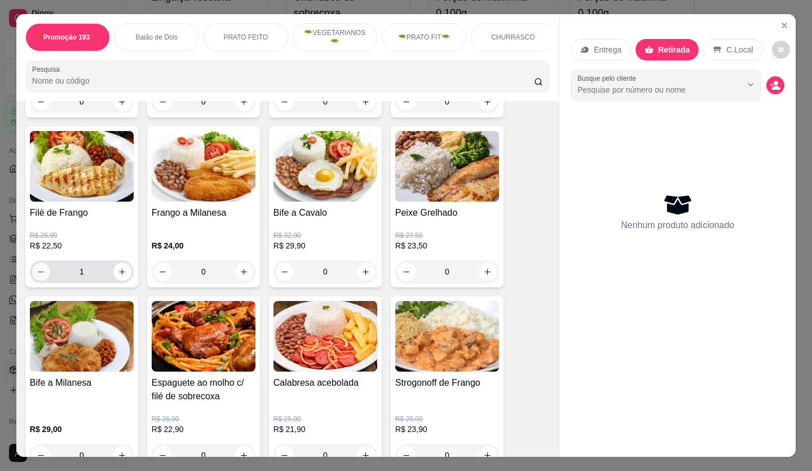
type input "0"
click at [240, 276] on icon "increase-product-quantity" at bounding box center [244, 271] width 8 height 8
type input "1"
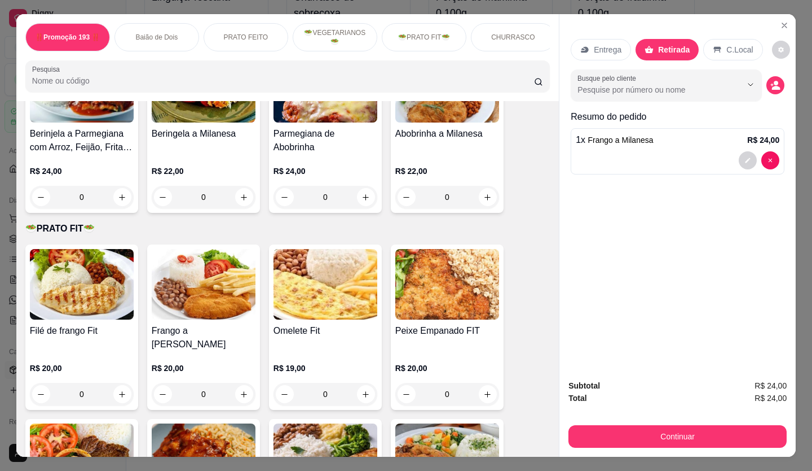
scroll to position [1298, 0]
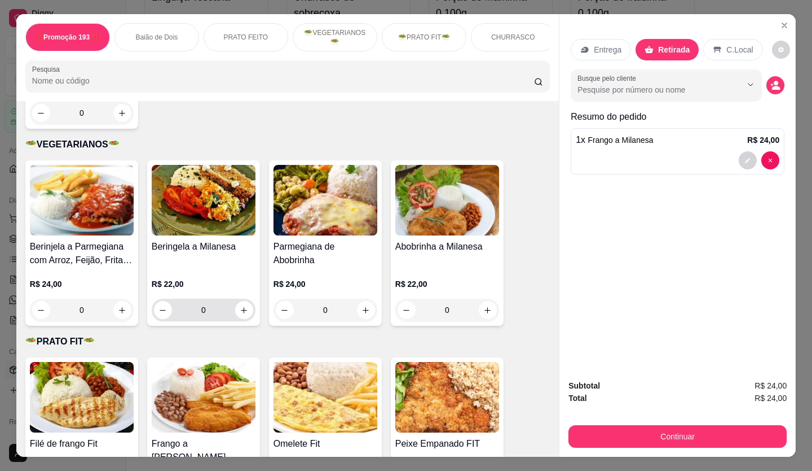
click at [239, 304] on button "increase-product-quantity" at bounding box center [244, 310] width 18 height 18
type input "1"
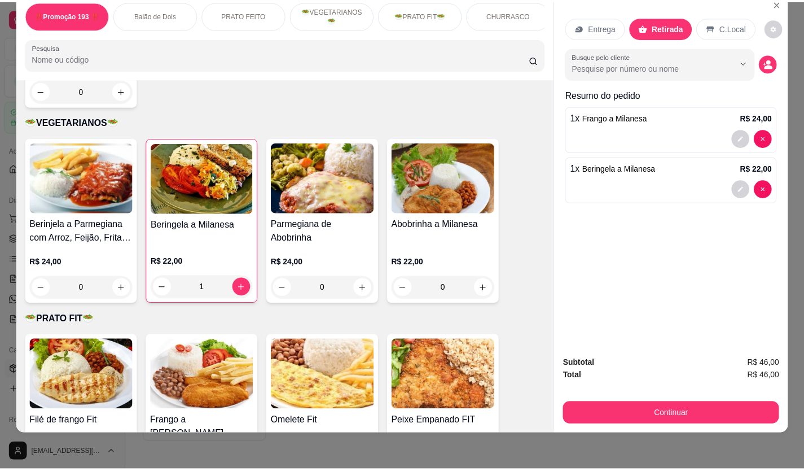
scroll to position [1523, 0]
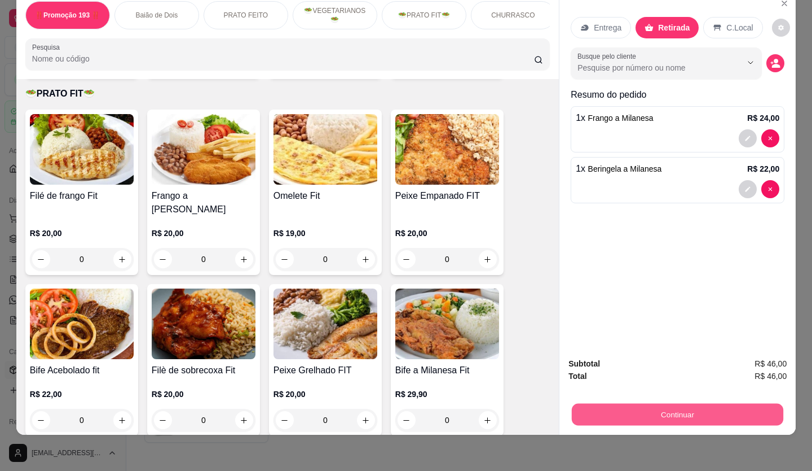
click at [630, 408] on button "Continuar" at bounding box center [678, 414] width 212 height 22
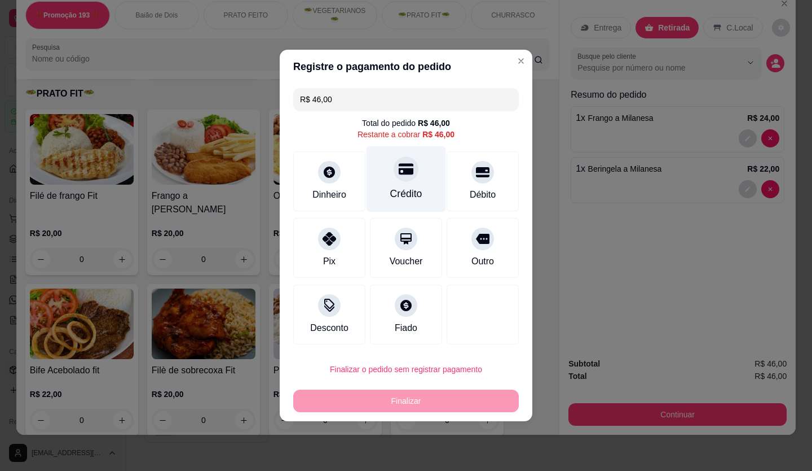
click at [389, 159] on div "Crédito" at bounding box center [407, 179] width 80 height 66
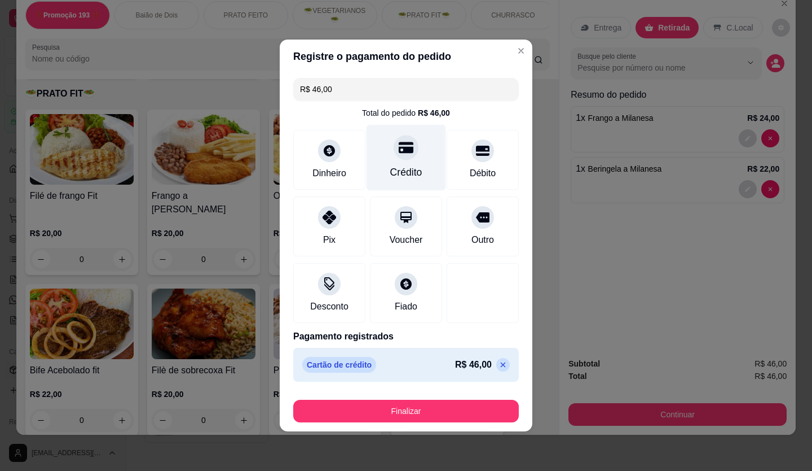
type input "R$ 0,00"
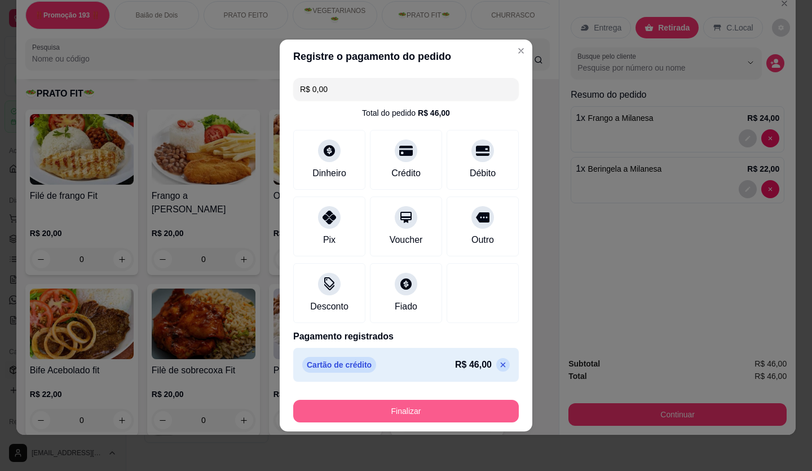
click at [434, 417] on button "Finalizar" at bounding box center [406, 410] width 226 height 23
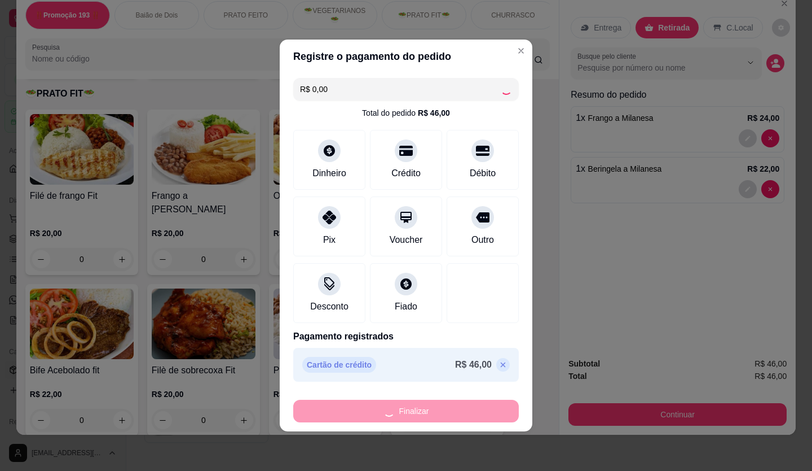
type input "0"
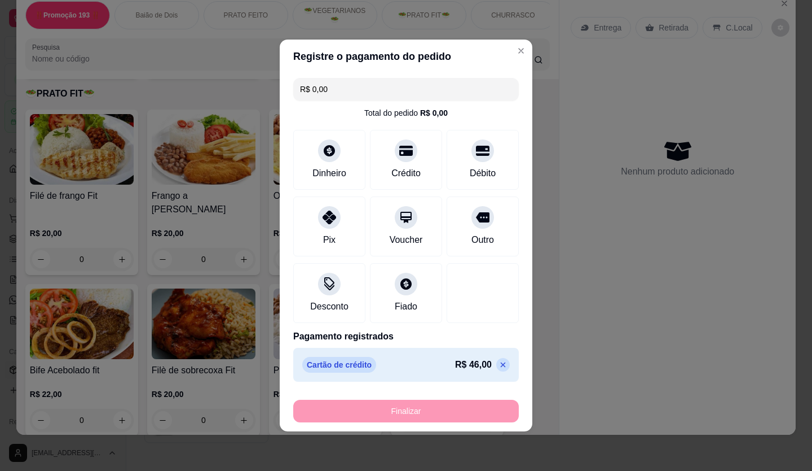
type input "-R$ 46,00"
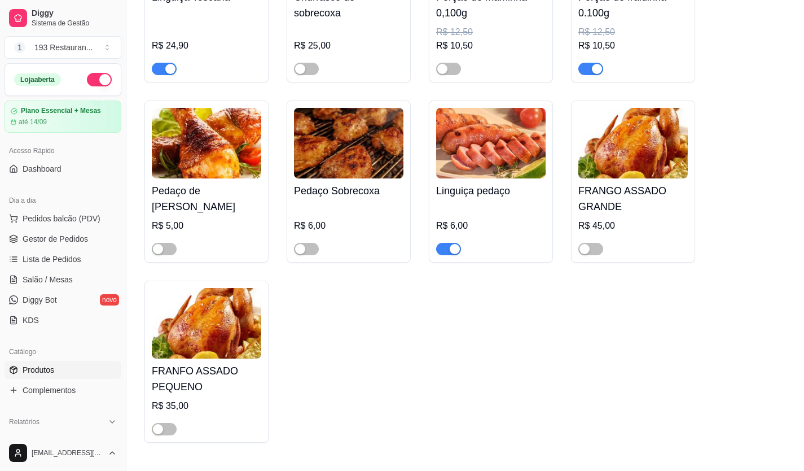
drag, startPoint x: 477, startPoint y: 328, endPoint x: 528, endPoint y: 354, distance: 57.5
click at [477, 327] on div "Maminha R$ 31,90 Churrasco Maminha ao Molho Madeira R$ 32,90 Fraldinha R$ 31,90…" at bounding box center [464, 84] width 641 height 715
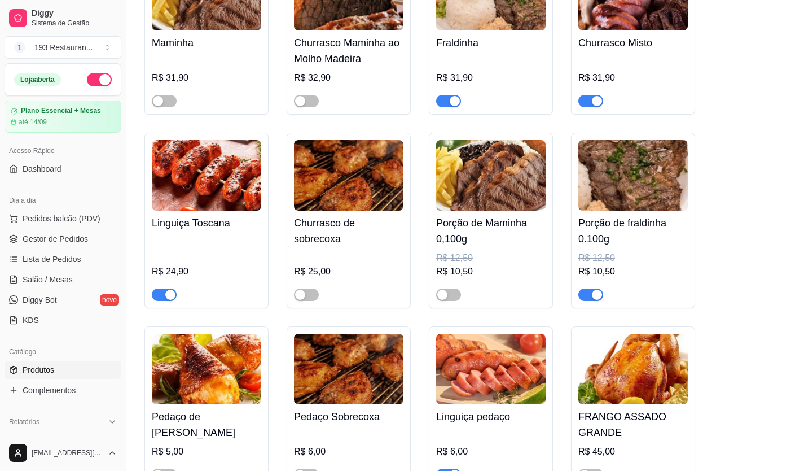
scroll to position [2313, 0]
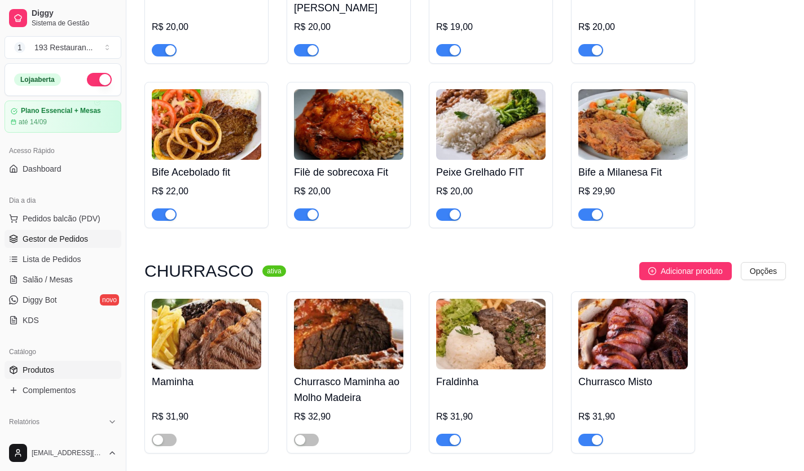
click at [59, 242] on span "Gestor de Pedidos" at bounding box center [55, 238] width 65 height 11
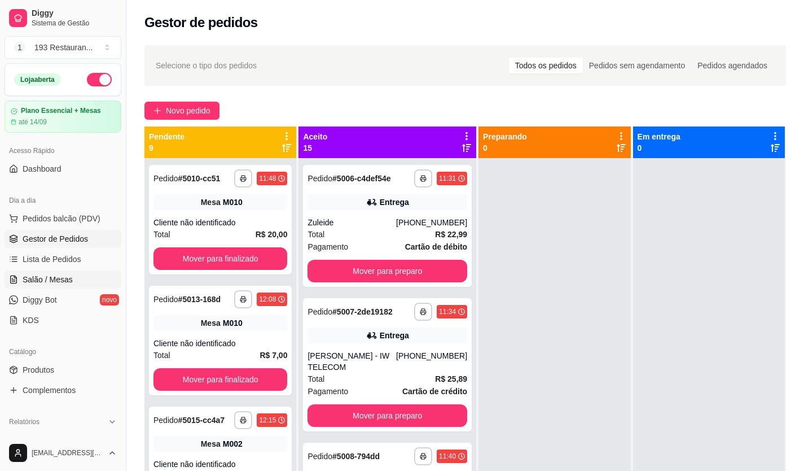
click at [56, 280] on span "Salão / Mesas" at bounding box center [48, 279] width 50 height 11
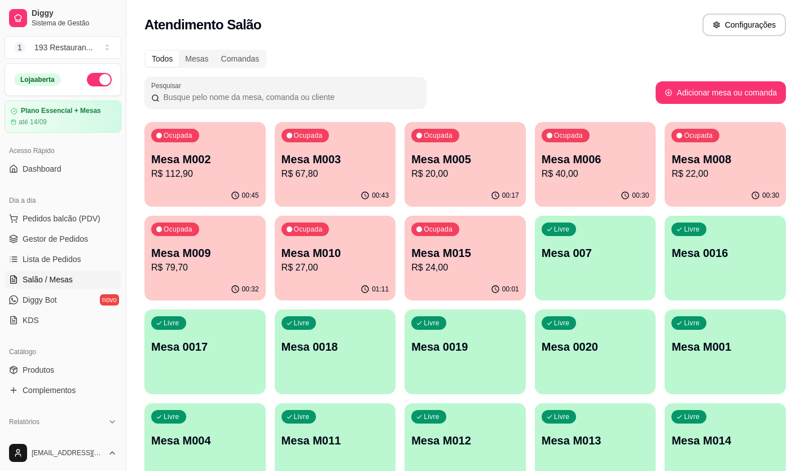
click at [213, 171] on p "R$ 112,90" at bounding box center [205, 174] width 108 height 14
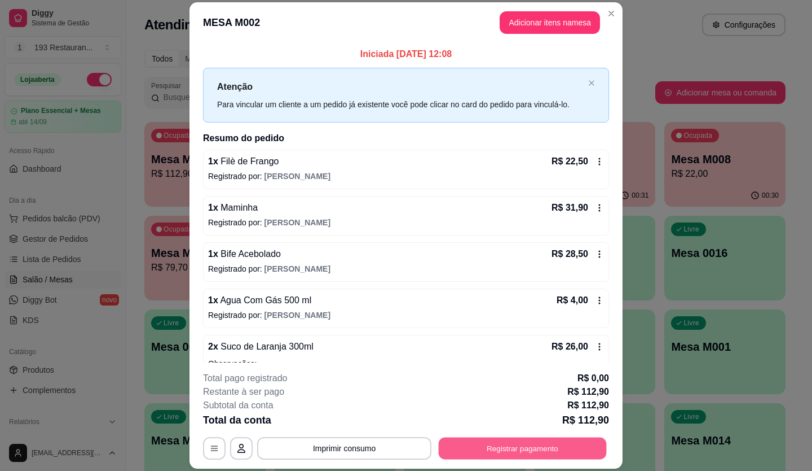
click at [557, 441] on button "Registrar pagamento" at bounding box center [523, 448] width 168 height 22
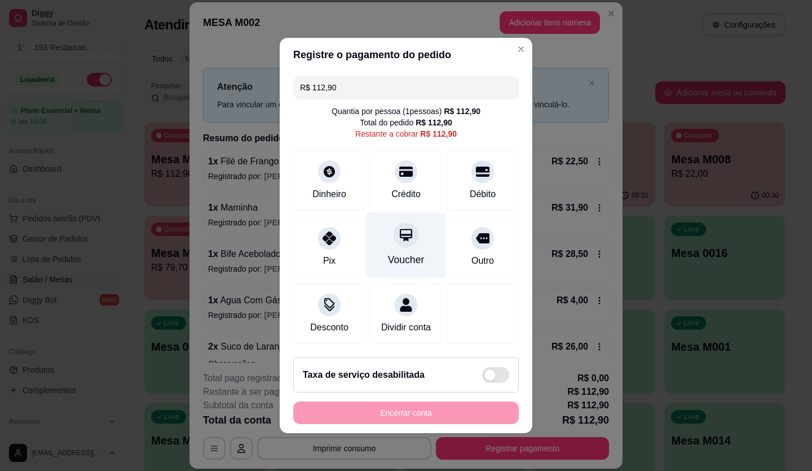
click at [399, 235] on icon at bounding box center [406, 234] width 15 height 15
type input "R$ 0,00"
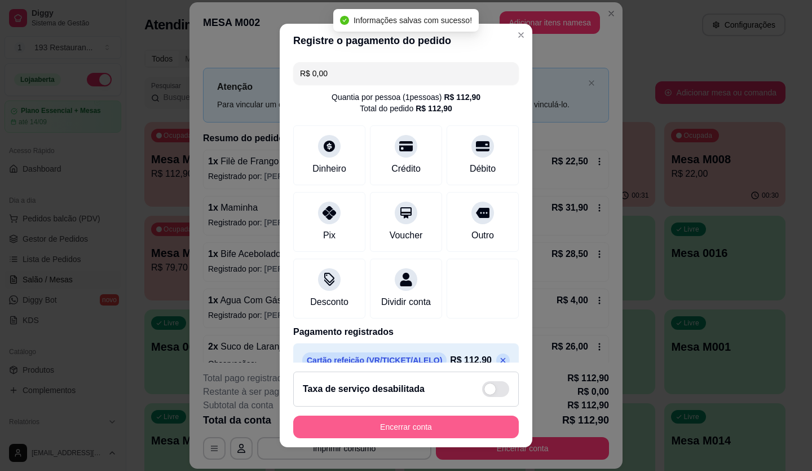
click at [454, 424] on button "Encerrar conta" at bounding box center [406, 426] width 226 height 23
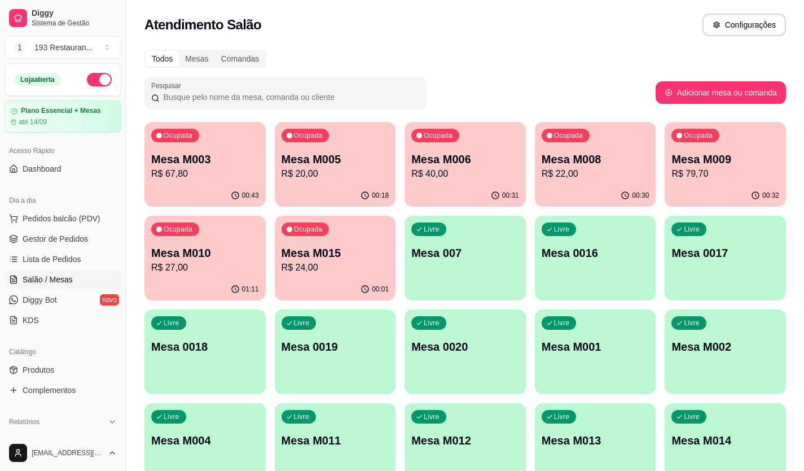
click at [535, 184] on button "Ocupada Mesa M008 R$ 22,00 00:30" at bounding box center [595, 164] width 121 height 85
click at [441, 168] on p "R$ 40,00" at bounding box center [465, 174] width 108 height 14
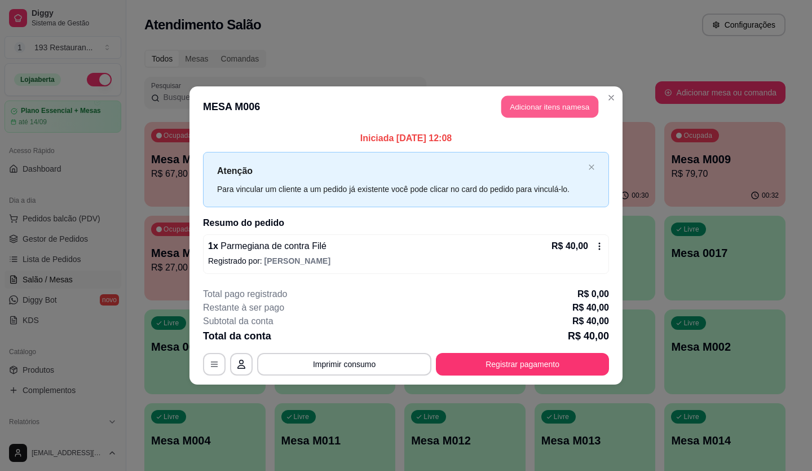
click at [542, 110] on button "Adicionar itens na mesa" at bounding box center [550, 107] width 97 height 22
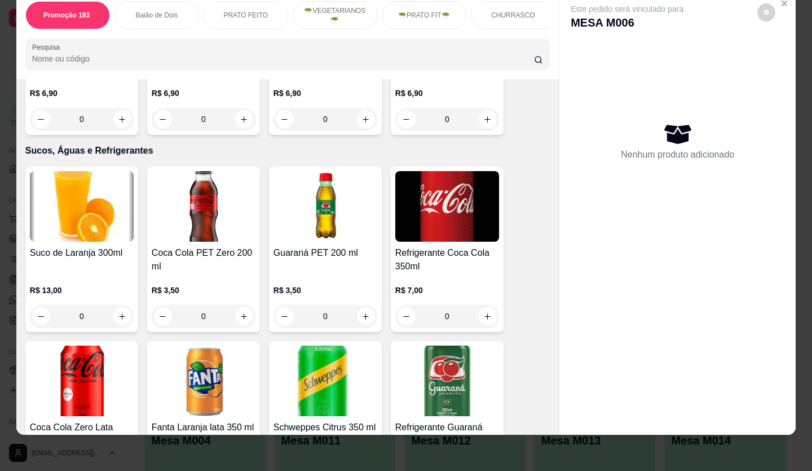
scroll to position [3498, 0]
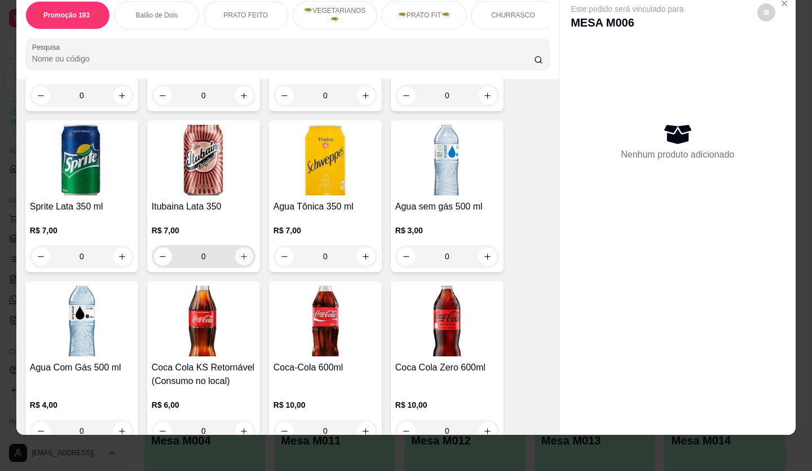
click at [240, 252] on icon "increase-product-quantity" at bounding box center [244, 256] width 8 height 8
type input "1"
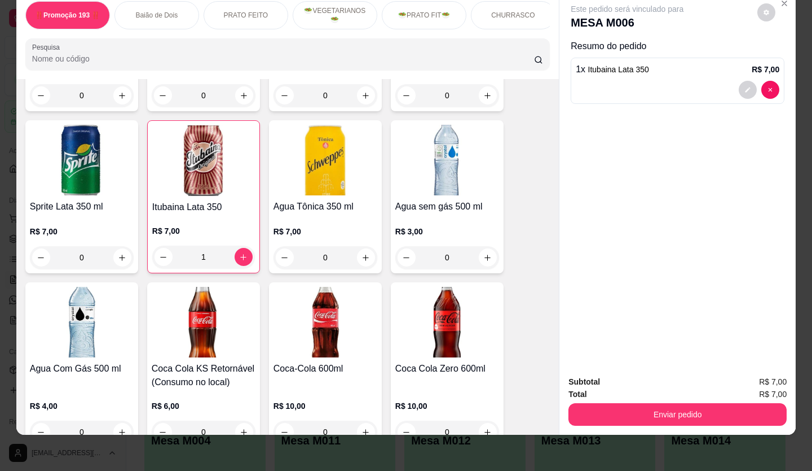
click at [675, 400] on div "Enviar pedido" at bounding box center [678, 412] width 218 height 25
click at [680, 403] on button "Enviar pedido" at bounding box center [678, 414] width 218 height 23
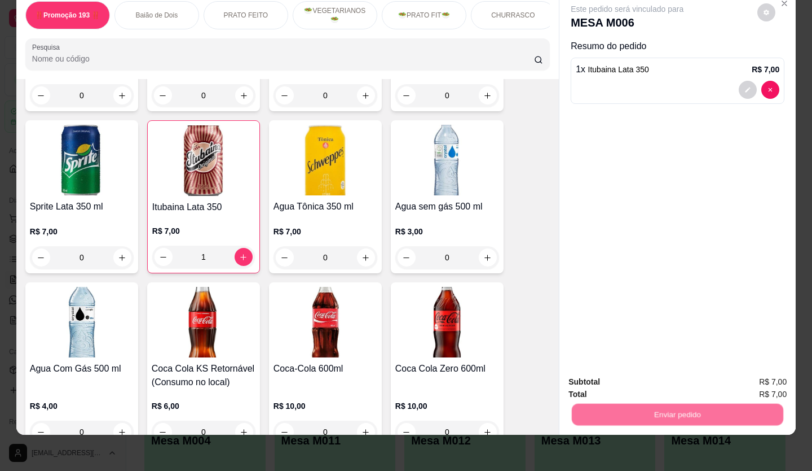
click at [652, 372] on button "Não registrar e enviar pedido" at bounding box center [640, 377] width 117 height 21
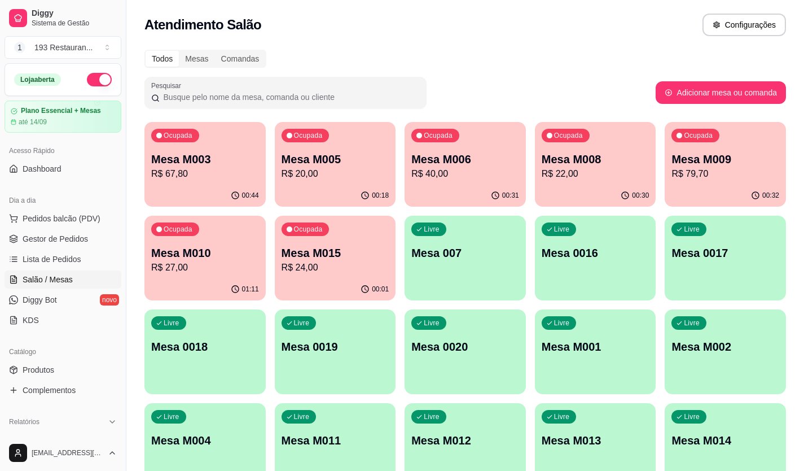
click at [420, 170] on p "R$ 40,00" at bounding box center [465, 174] width 108 height 14
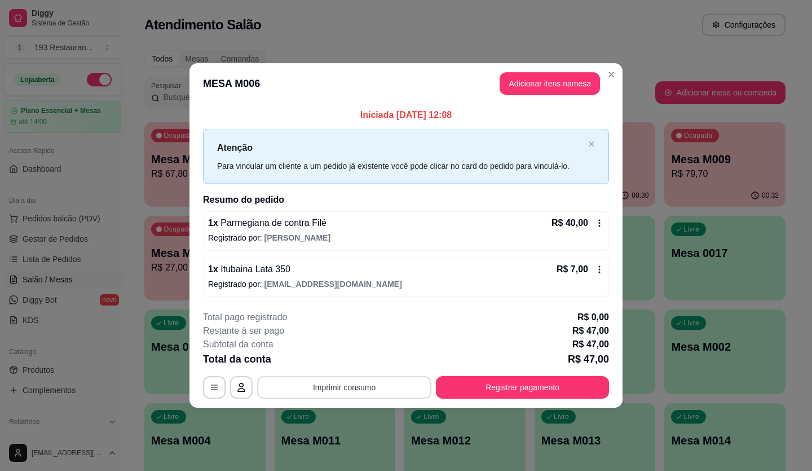
click at [338, 390] on button "Imprimir consumo" at bounding box center [344, 387] width 174 height 23
click at [348, 367] on button "CAIXA" at bounding box center [348, 360] width 82 height 18
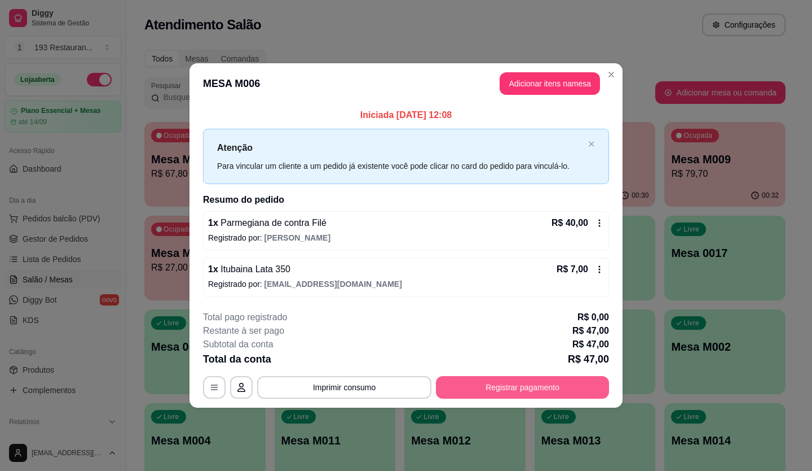
click at [523, 386] on button "Registrar pagamento" at bounding box center [522, 387] width 173 height 23
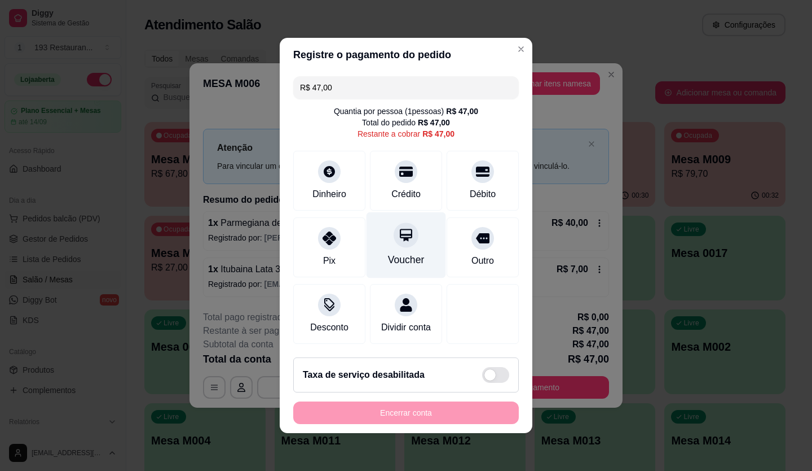
click at [389, 252] on div "Voucher" at bounding box center [406, 259] width 37 height 15
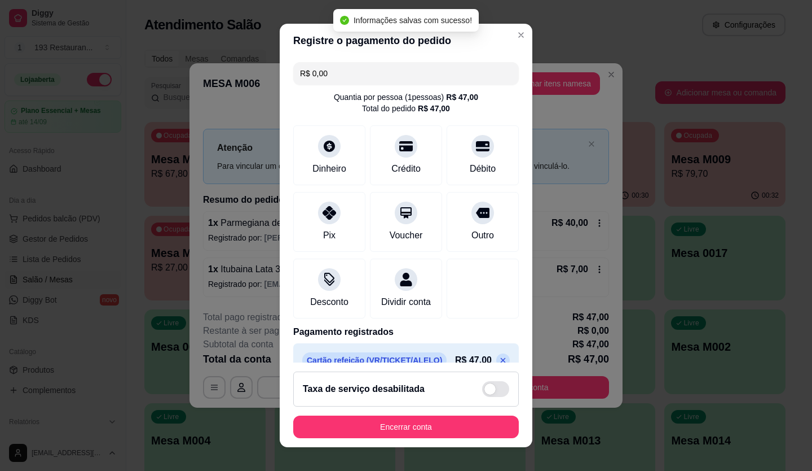
type input "R$ 0,00"
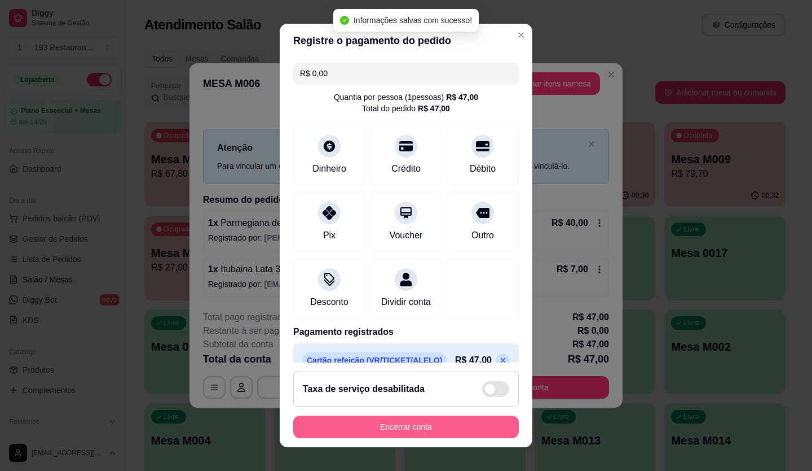
click at [433, 425] on button "Encerrar conta" at bounding box center [406, 426] width 226 height 23
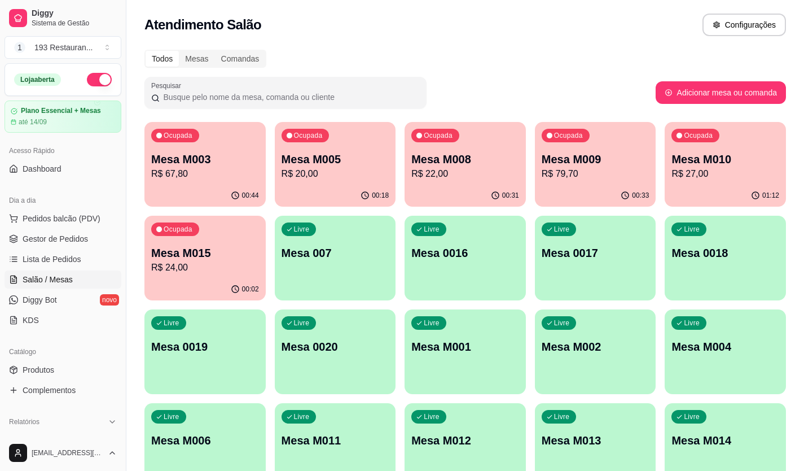
click at [694, 297] on div "button" at bounding box center [725, 294] width 121 height 14
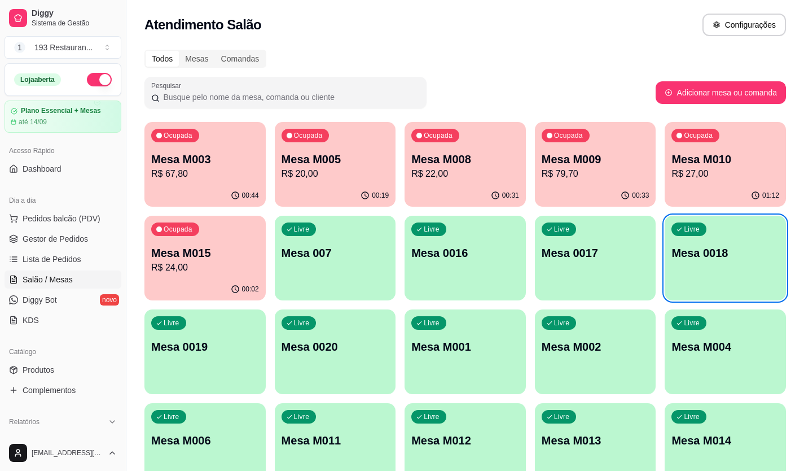
click at [596, 157] on p "Mesa M009" at bounding box center [596, 159] width 108 height 16
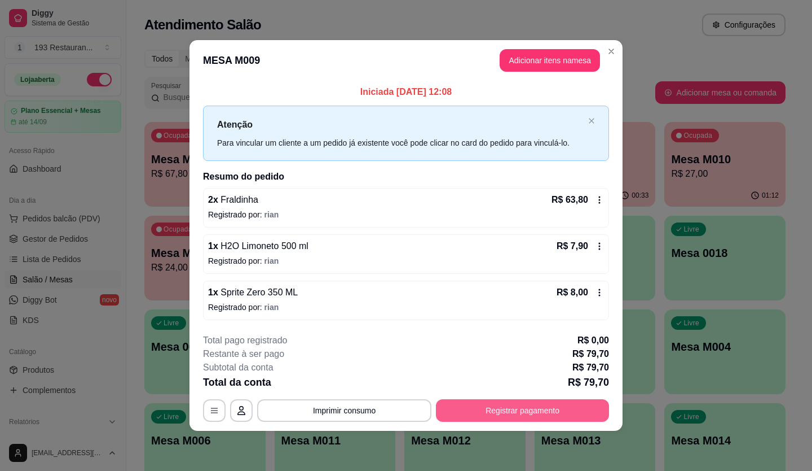
click at [498, 402] on button "Registrar pagamento" at bounding box center [522, 410] width 173 height 23
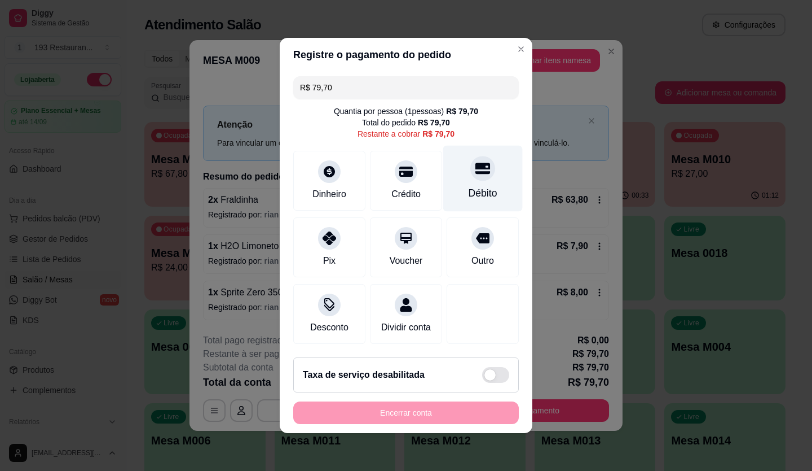
click at [476, 169] on icon at bounding box center [483, 168] width 15 height 15
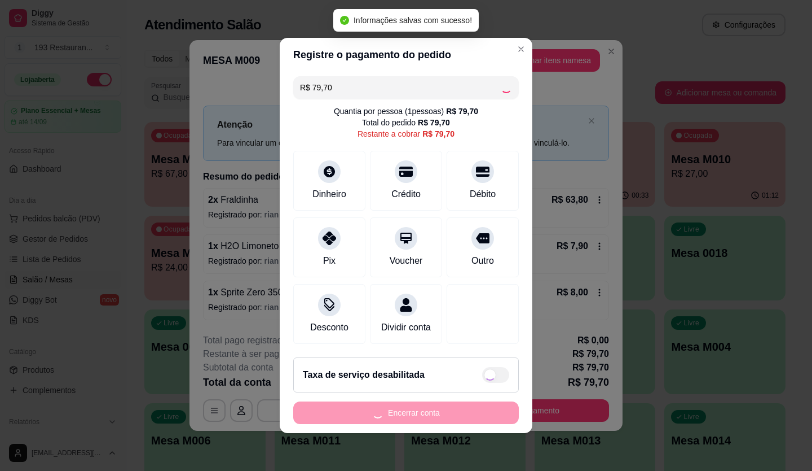
type input "R$ 0,00"
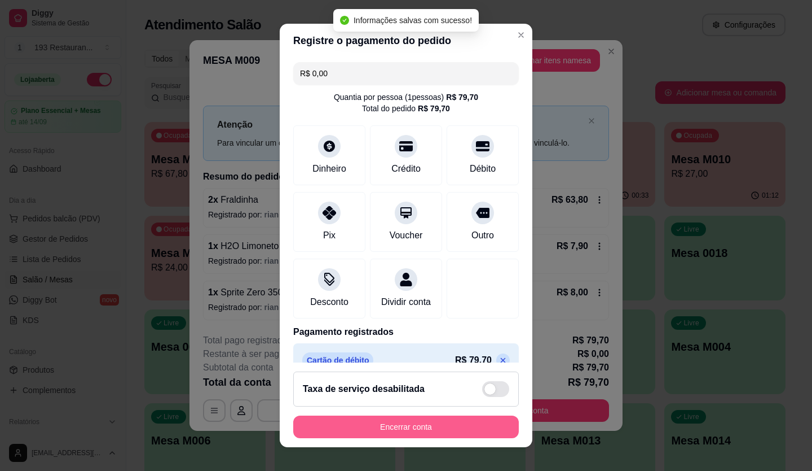
click at [429, 432] on button "Encerrar conta" at bounding box center [406, 426] width 226 height 23
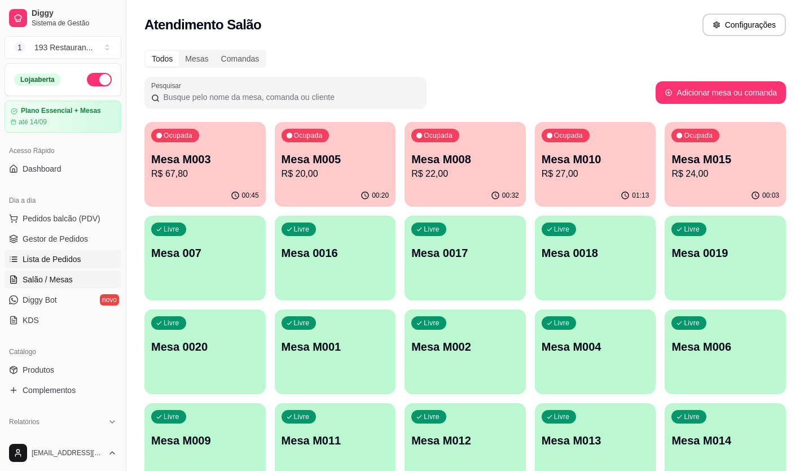
click at [61, 258] on span "Lista de Pedidos" at bounding box center [52, 258] width 59 height 11
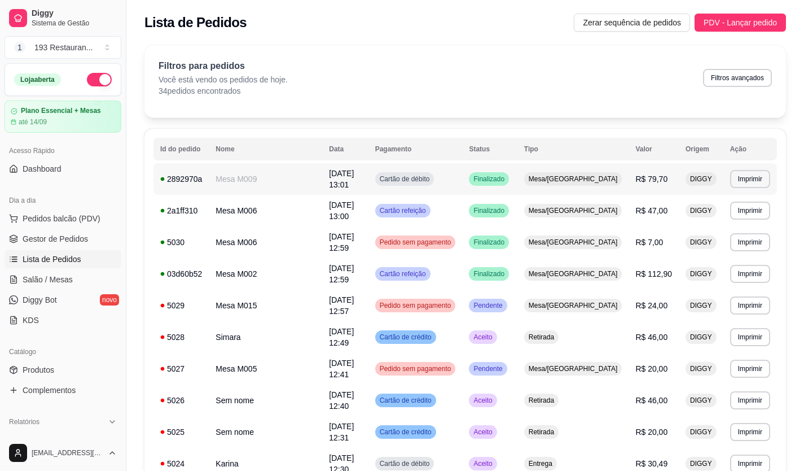
click at [507, 178] on span "Finalizado" at bounding box center [489, 178] width 36 height 9
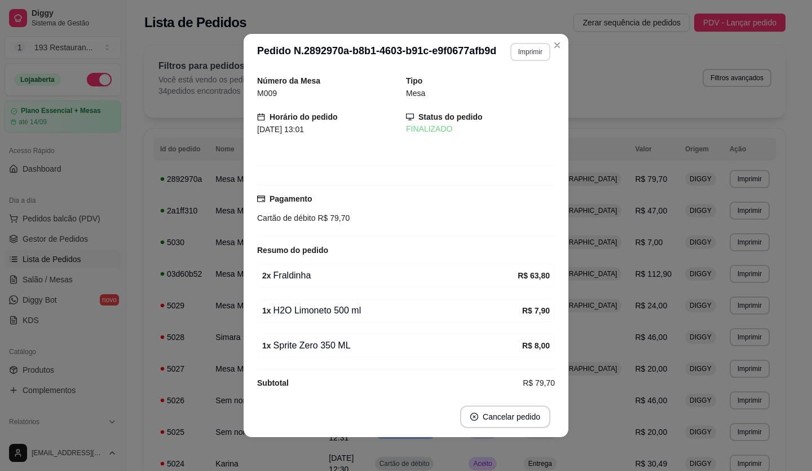
click at [525, 54] on button "Imprimir" at bounding box center [531, 52] width 40 height 18
click at [532, 117] on button "CAIXA" at bounding box center [506, 113] width 79 height 17
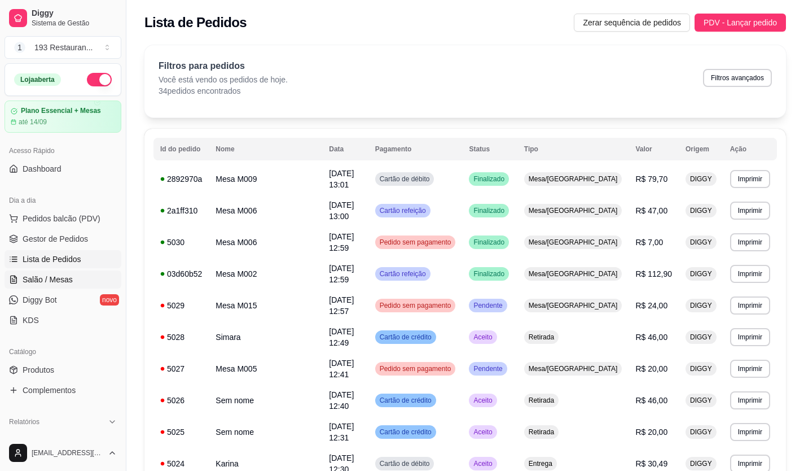
click at [38, 276] on span "Salão / Mesas" at bounding box center [48, 279] width 50 height 11
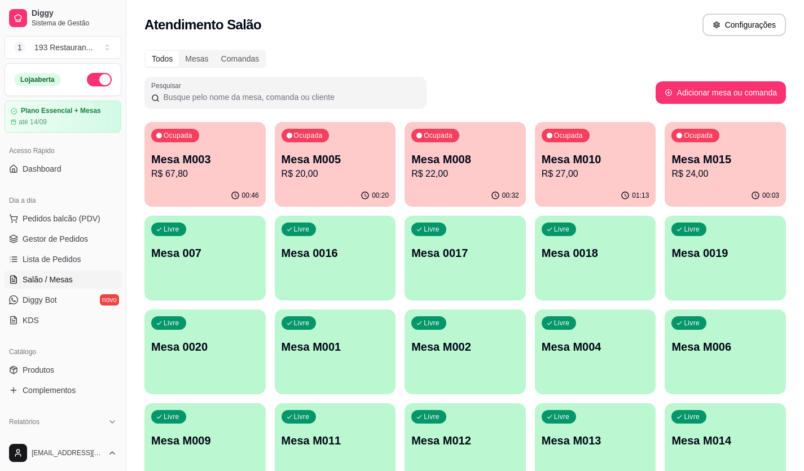
click at [300, 156] on p "Mesa M005" at bounding box center [336, 159] width 108 height 16
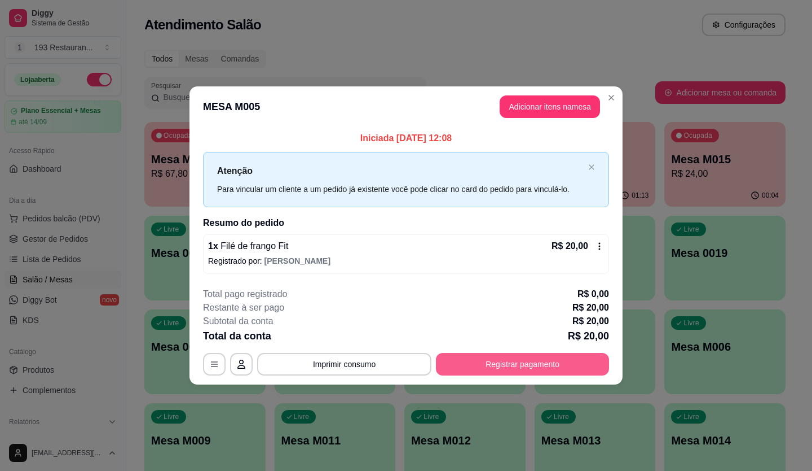
click at [507, 359] on button "Registrar pagamento" at bounding box center [522, 364] width 173 height 23
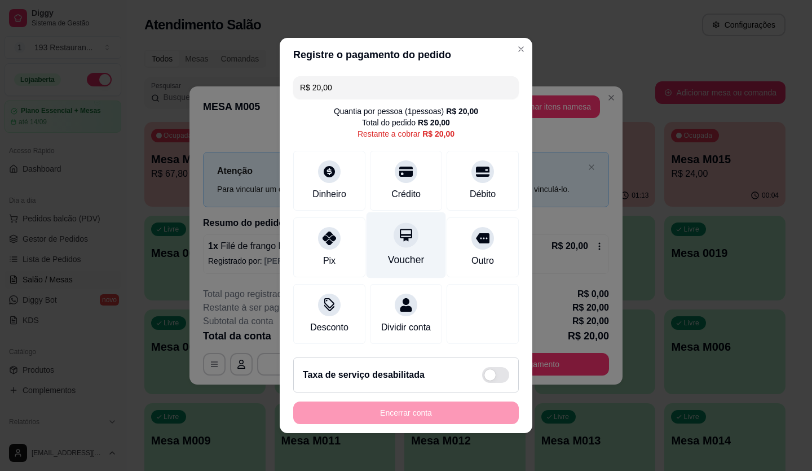
drag, startPoint x: 379, startPoint y: 237, endPoint x: 388, endPoint y: 249, distance: 14.6
click at [379, 236] on div "Voucher" at bounding box center [407, 245] width 80 height 66
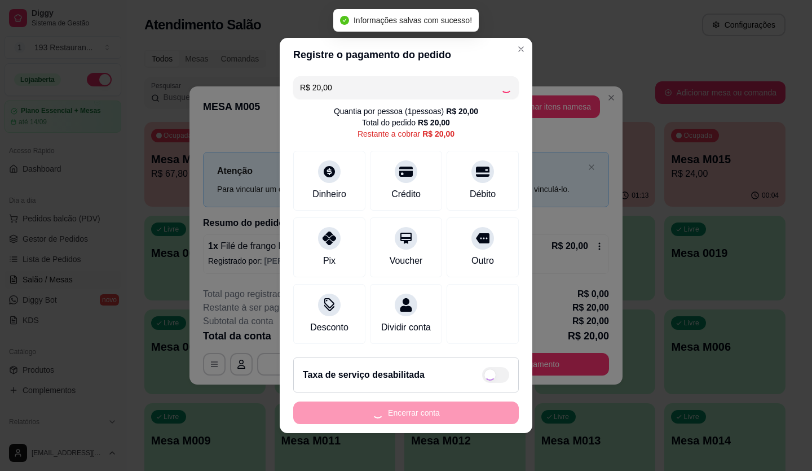
type input "R$ 0,00"
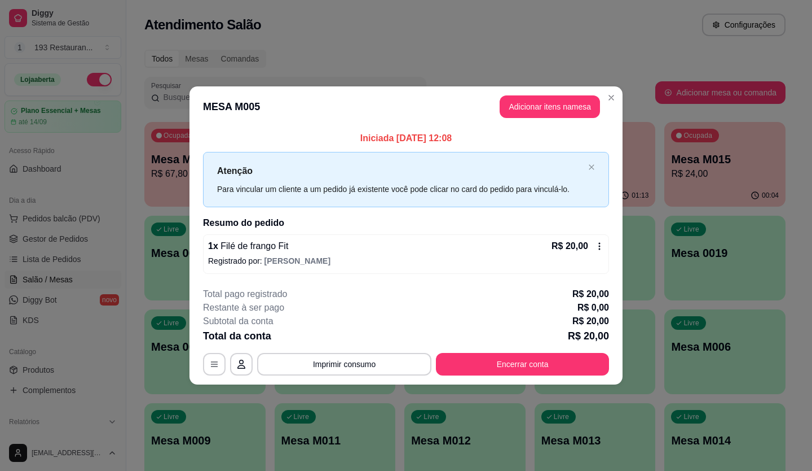
click at [354, 360] on button "Imprimir consumo" at bounding box center [344, 364] width 174 height 23
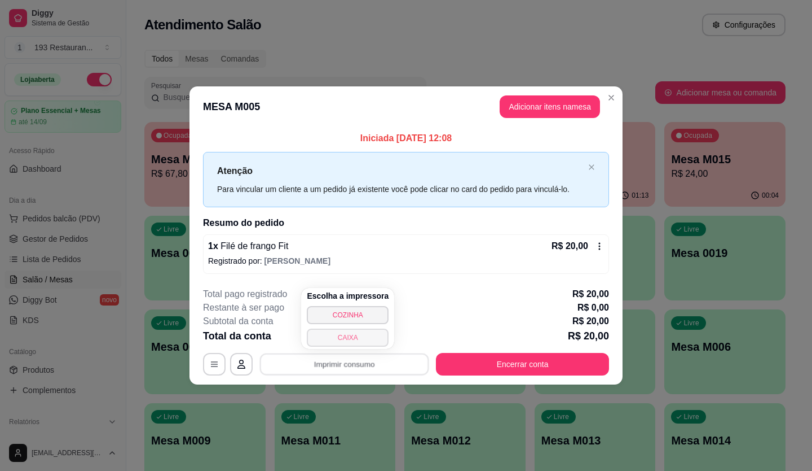
click at [350, 340] on button "CAIXA" at bounding box center [348, 337] width 82 height 18
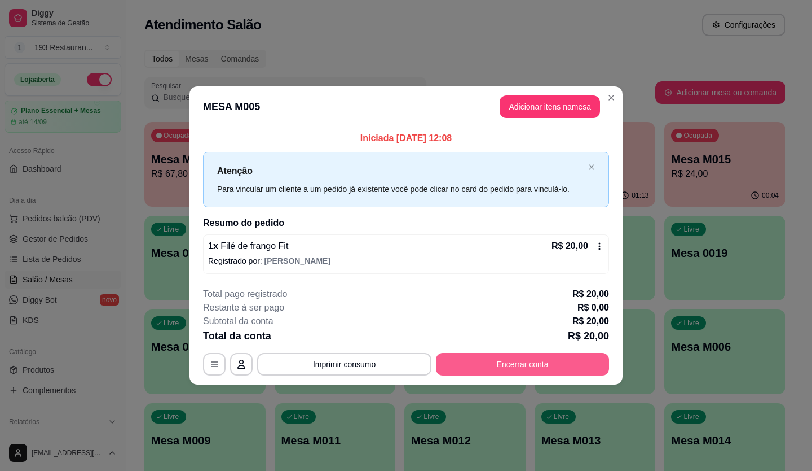
click at [471, 366] on button "Encerrar conta" at bounding box center [522, 364] width 173 height 23
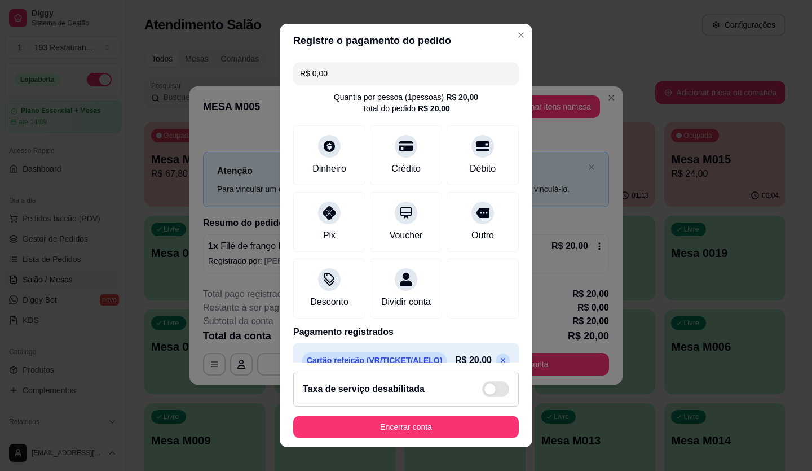
click at [433, 423] on button "Encerrar conta" at bounding box center [406, 426] width 226 height 23
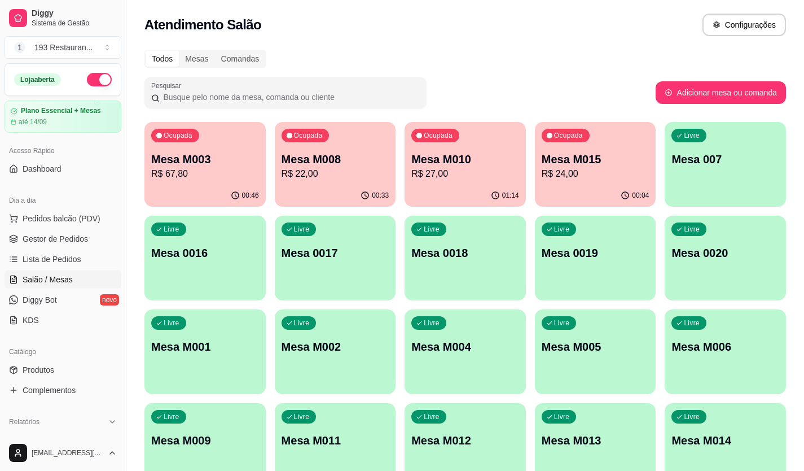
click at [327, 184] on div "00:33" at bounding box center [335, 195] width 121 height 22
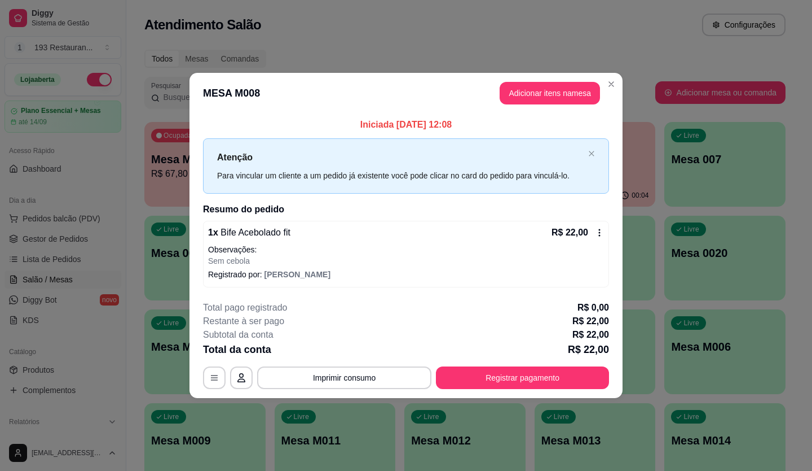
click at [551, 362] on div "**********" at bounding box center [406, 345] width 406 height 88
click at [551, 377] on button "Registrar pagamento" at bounding box center [522, 377] width 173 height 23
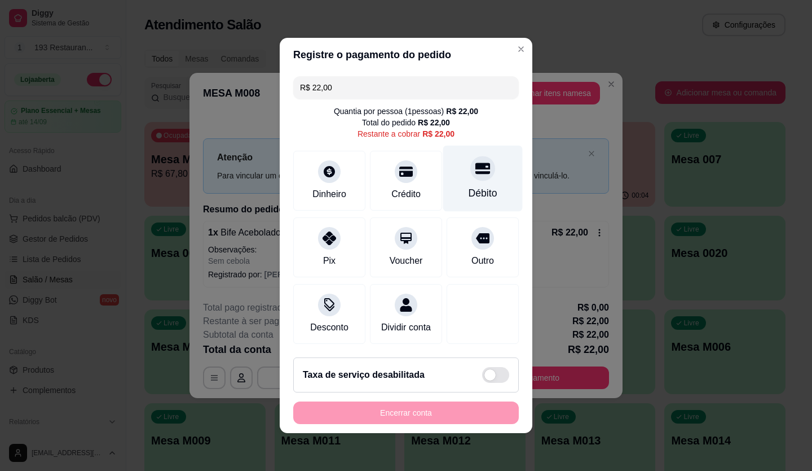
click at [484, 166] on div "Débito" at bounding box center [483, 179] width 80 height 66
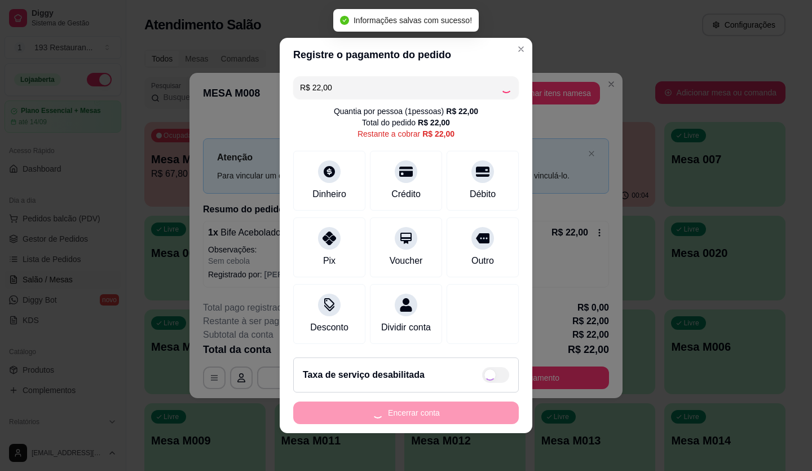
type input "R$ 0,00"
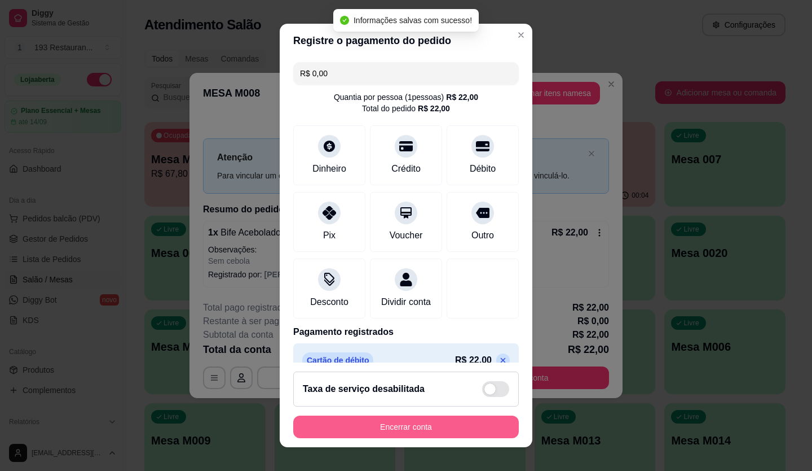
click at [464, 428] on button "Encerrar conta" at bounding box center [406, 426] width 226 height 23
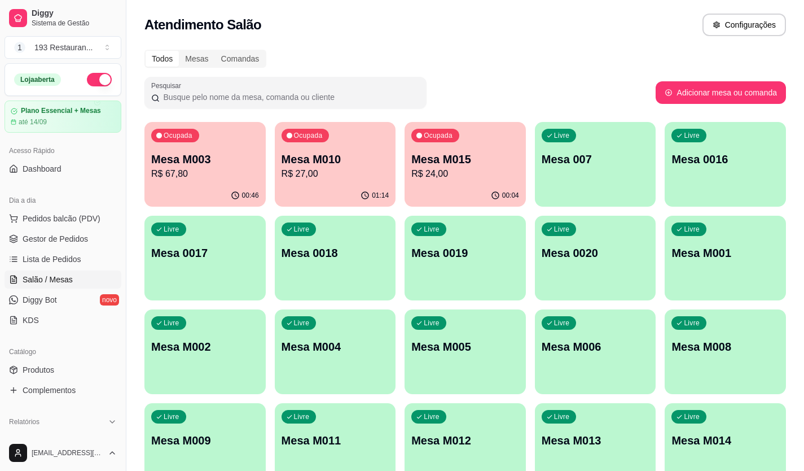
click at [702, 124] on div "Livre Mesa 0016" at bounding box center [725, 157] width 121 height 71
click at [49, 240] on span "Gestor de Pedidos" at bounding box center [55, 238] width 65 height 11
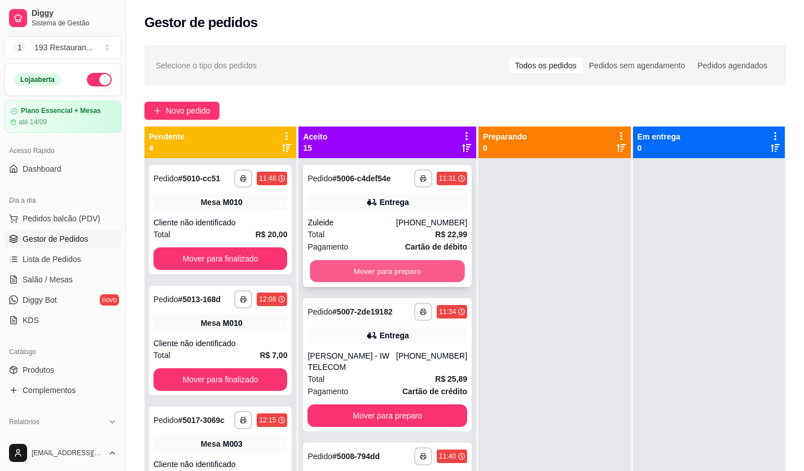
click at [390, 279] on button "Mover para preparo" at bounding box center [387, 271] width 155 height 22
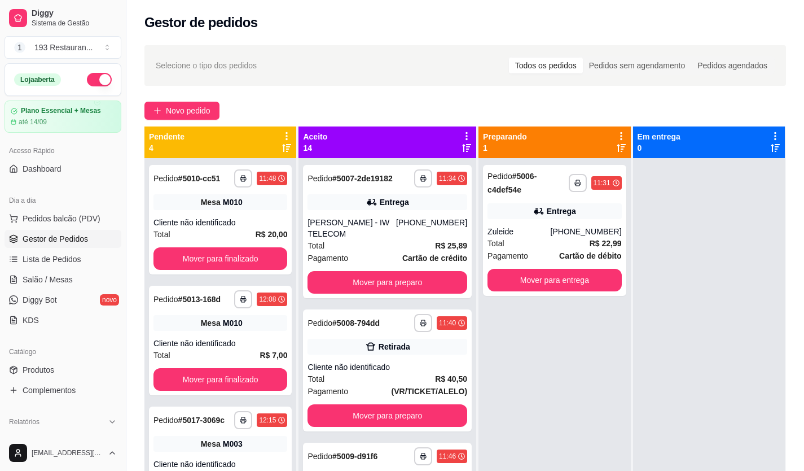
click at [388, 278] on div "**********" at bounding box center [387, 231] width 169 height 133
click at [425, 293] on button "Mover para preparo" at bounding box center [387, 282] width 160 height 23
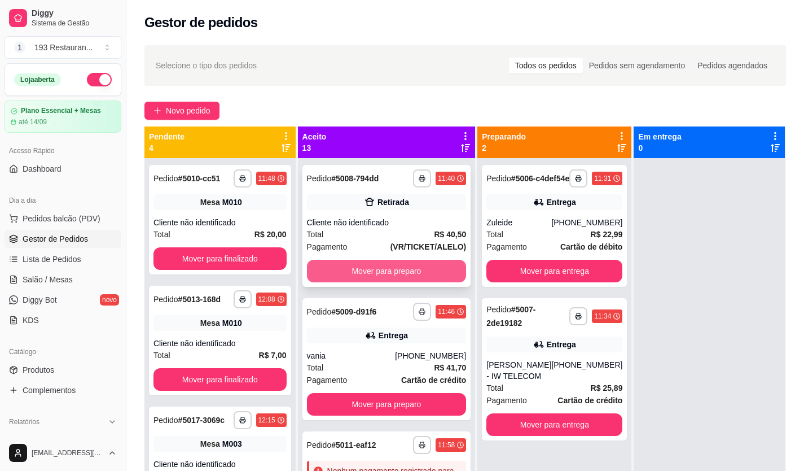
click at [412, 281] on button "Mover para preparo" at bounding box center [387, 271] width 160 height 23
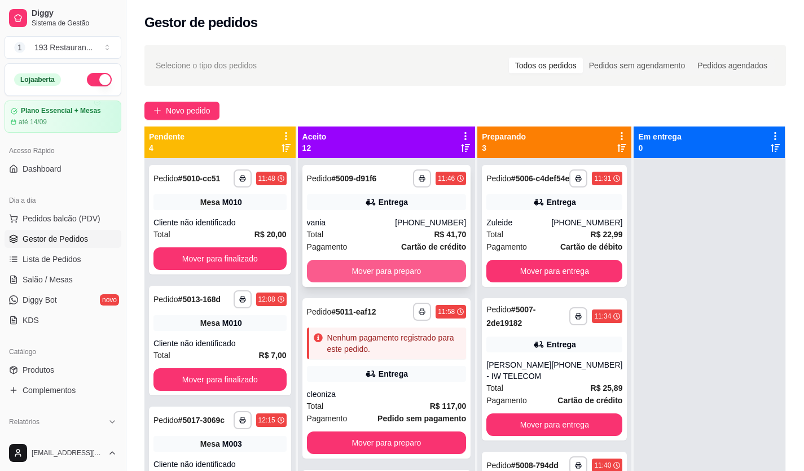
click at [412, 271] on button "Mover para preparo" at bounding box center [387, 271] width 160 height 23
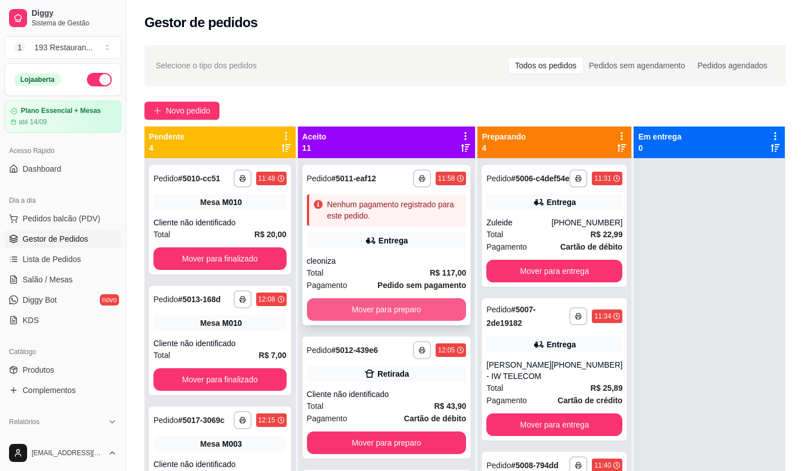
click at [402, 305] on button "Mover para preparo" at bounding box center [387, 309] width 160 height 23
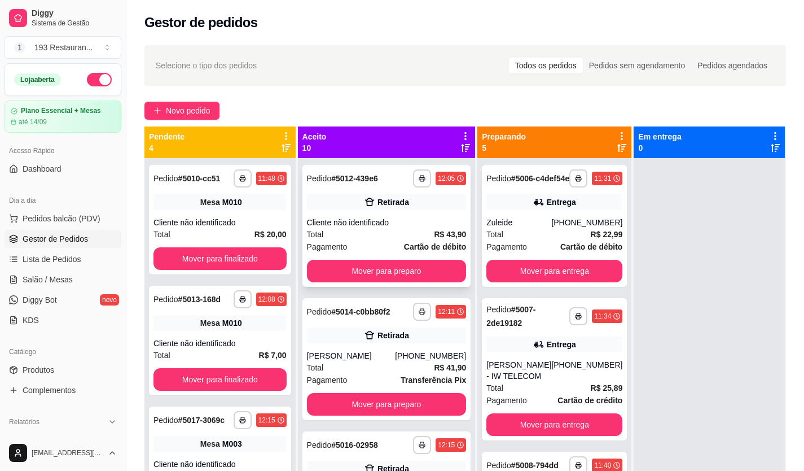
click at [407, 279] on button "Mover para preparo" at bounding box center [387, 271] width 160 height 23
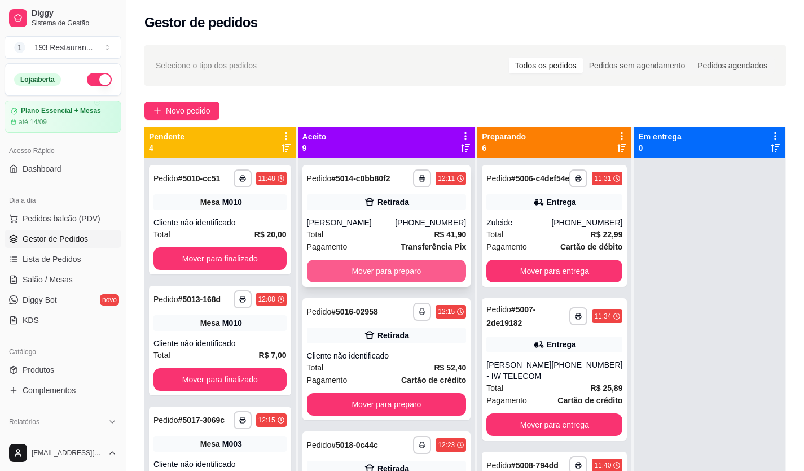
click at [409, 276] on button "Mover para preparo" at bounding box center [387, 271] width 160 height 23
click at [409, 276] on button "Mover para preparo" at bounding box center [386, 271] width 155 height 22
click at [409, 275] on button "Mover para preparo" at bounding box center [387, 271] width 160 height 23
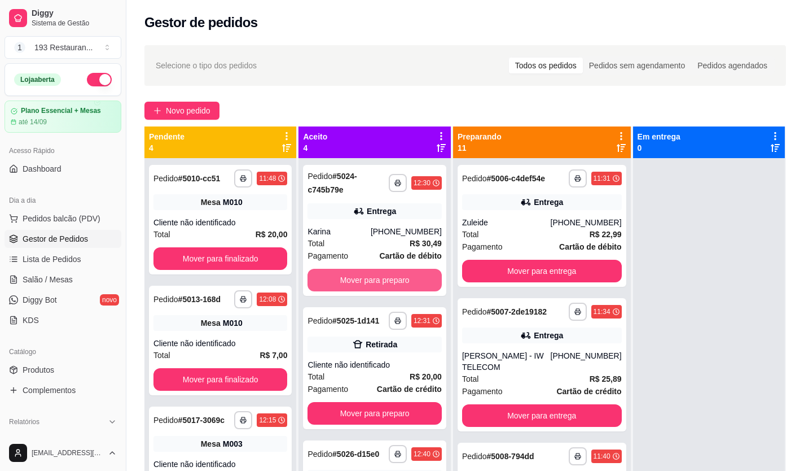
click at [409, 275] on button "Mover para preparo" at bounding box center [374, 280] width 134 height 23
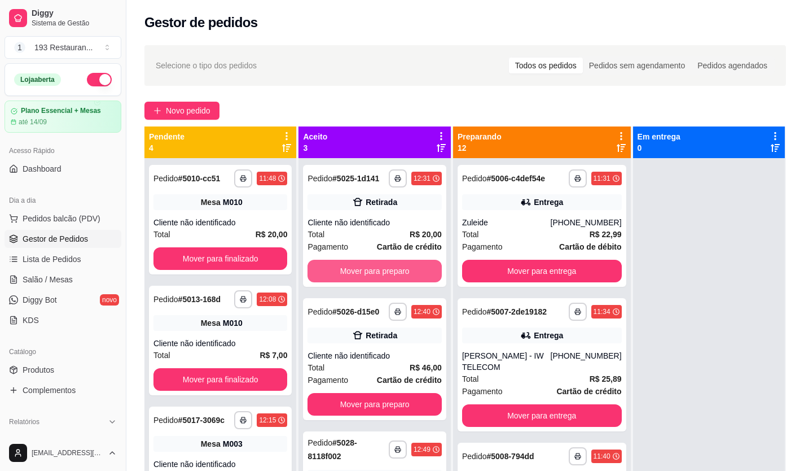
click at [409, 275] on button "Mover para preparo" at bounding box center [374, 271] width 134 height 23
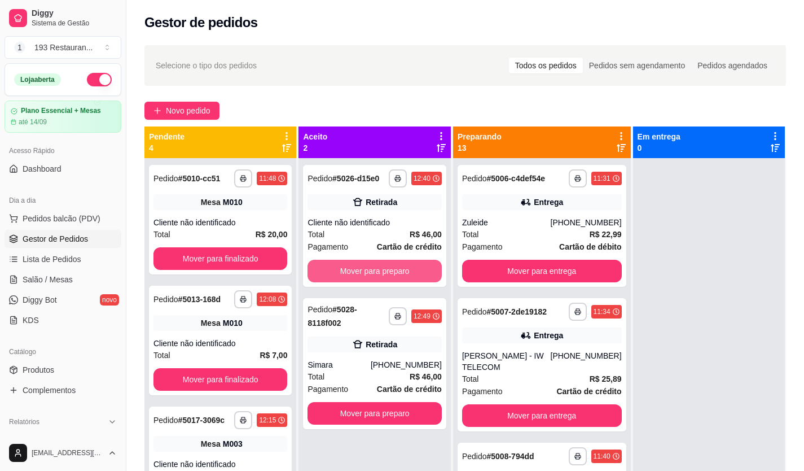
click at [409, 275] on button "Mover para preparo" at bounding box center [374, 271] width 134 height 23
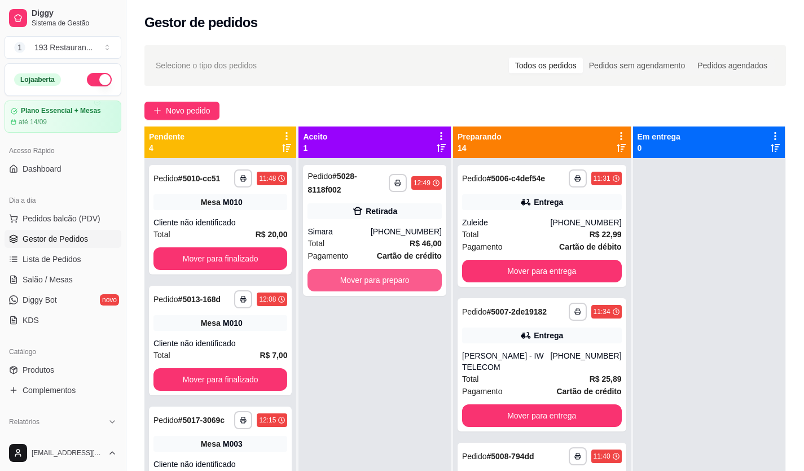
click at [409, 275] on button "Mover para preparo" at bounding box center [374, 280] width 134 height 23
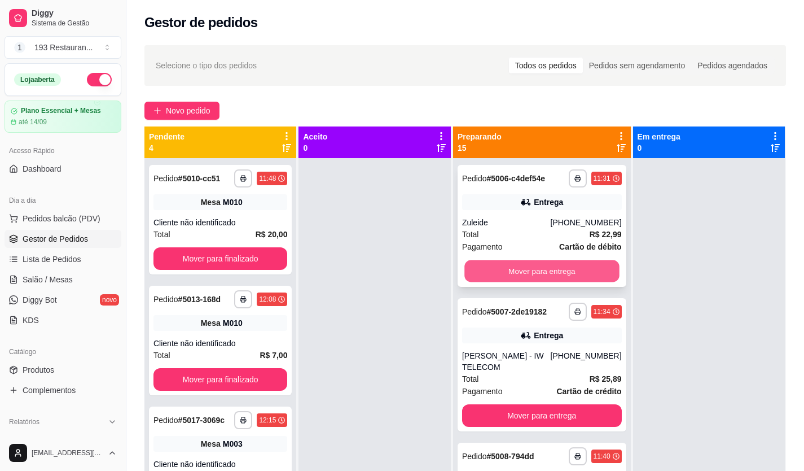
click at [551, 280] on button "Mover para entrega" at bounding box center [541, 271] width 155 height 22
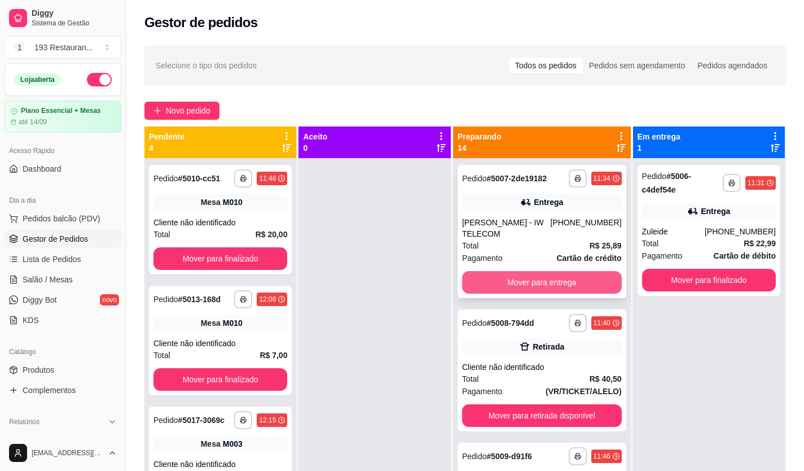
click at [551, 292] on button "Mover para entrega" at bounding box center [542, 282] width 160 height 23
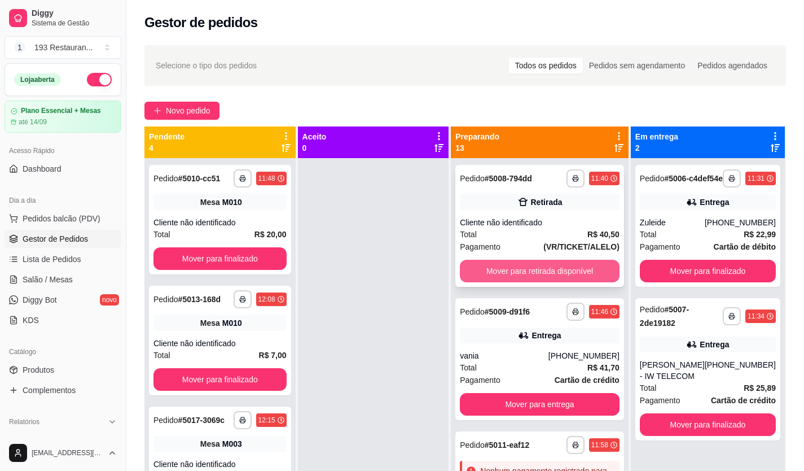
click at [548, 271] on button "Mover para retirada disponível" at bounding box center [540, 271] width 160 height 23
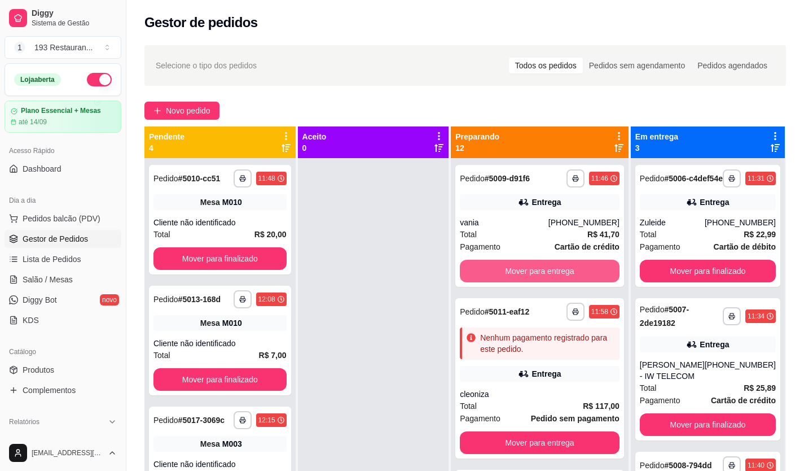
click at [548, 271] on button "Mover para entrega" at bounding box center [540, 271] width 160 height 23
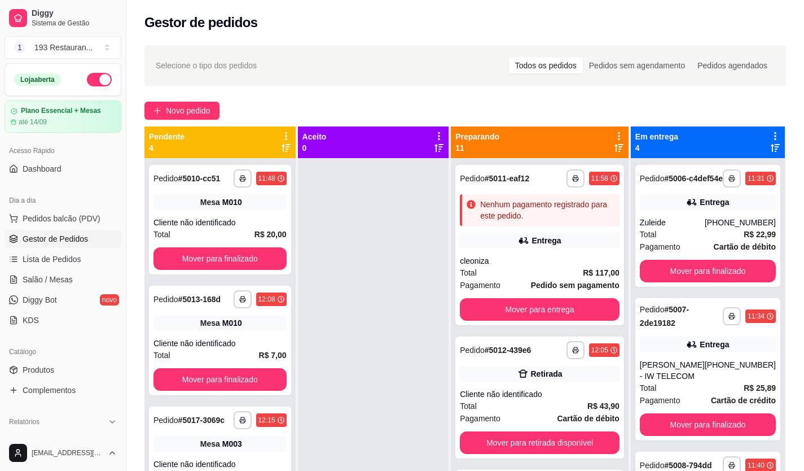
click at [548, 271] on div "Total R$ 117,00" at bounding box center [540, 272] width 160 height 12
click at [513, 309] on button "Mover para entrega" at bounding box center [539, 309] width 155 height 22
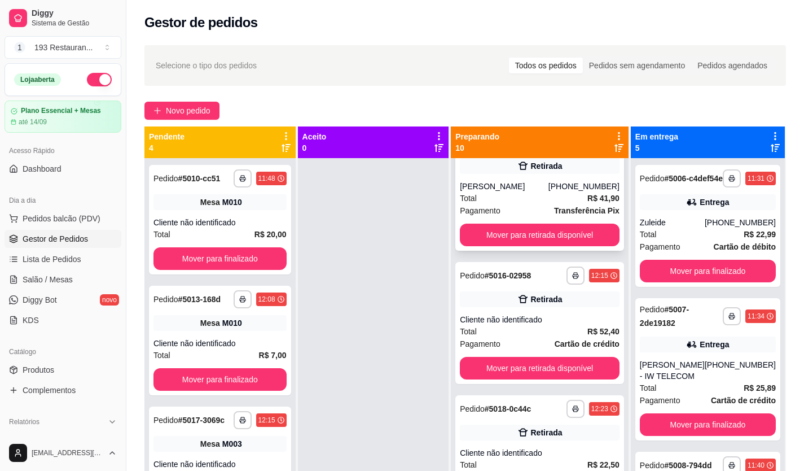
scroll to position [56, 0]
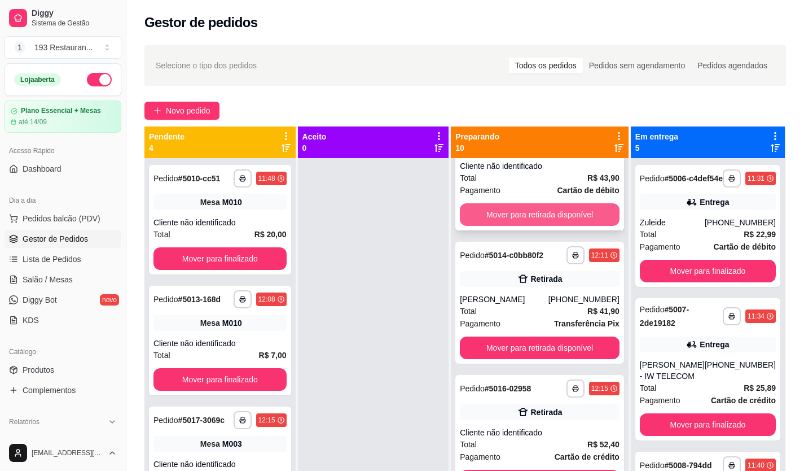
click at [534, 219] on button "Mover para retirada disponível" at bounding box center [540, 214] width 160 height 23
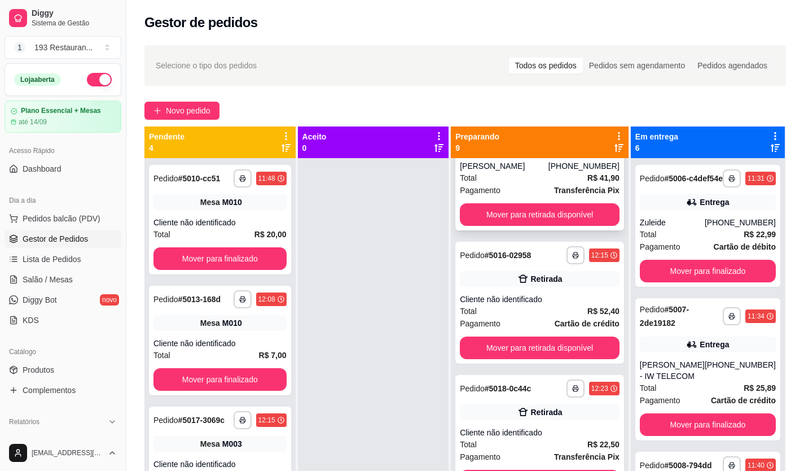
scroll to position [0, 0]
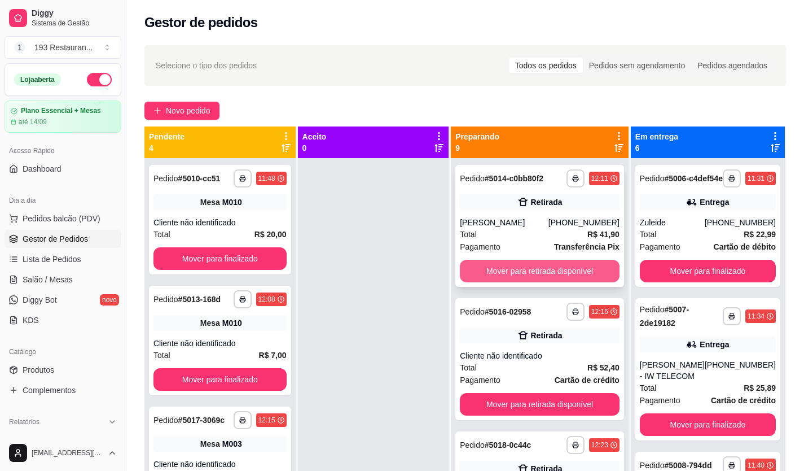
click at [548, 275] on button "Mover para retirada disponível" at bounding box center [540, 271] width 160 height 23
click at [547, 268] on button "Mover para retirada disponível" at bounding box center [540, 271] width 160 height 23
click at [549, 271] on button "Mover para retirada disponível" at bounding box center [539, 271] width 155 height 22
click at [552, 274] on button "Mover para retirada disponível" at bounding box center [539, 271] width 155 height 22
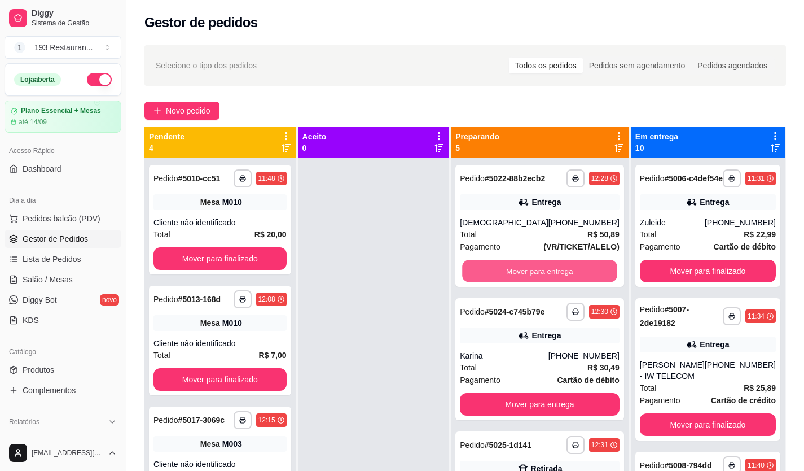
click at [553, 274] on button "Mover para entrega" at bounding box center [539, 271] width 155 height 22
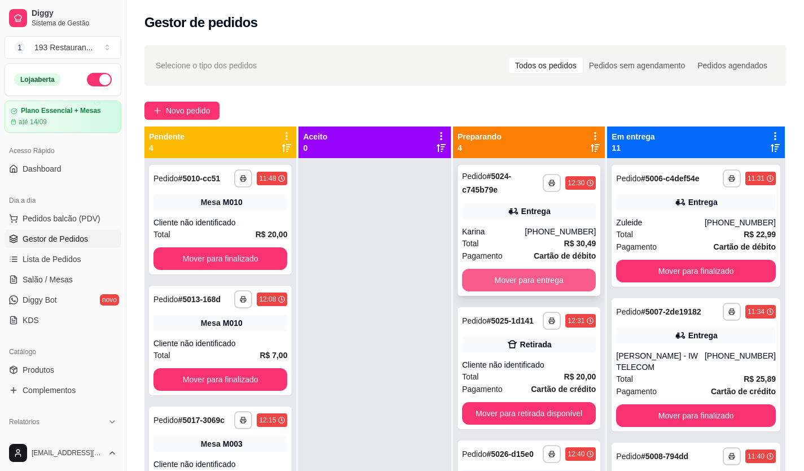
click at [555, 275] on button "Mover para entrega" at bounding box center [529, 280] width 134 height 23
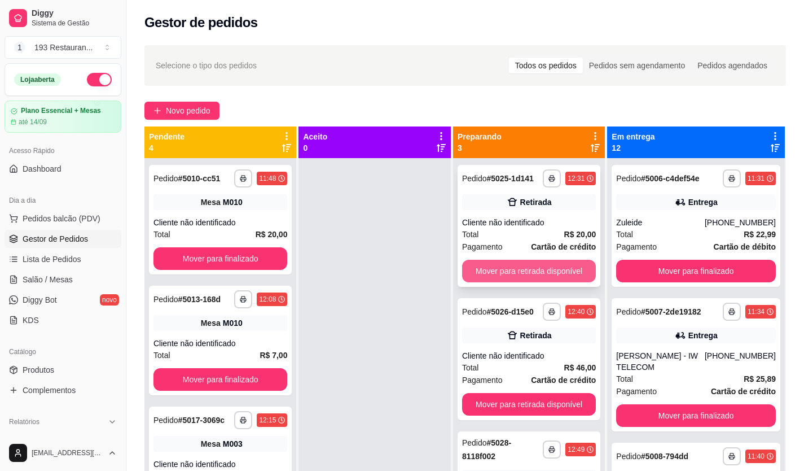
click at [553, 270] on button "Mover para retirada disponível" at bounding box center [529, 271] width 134 height 23
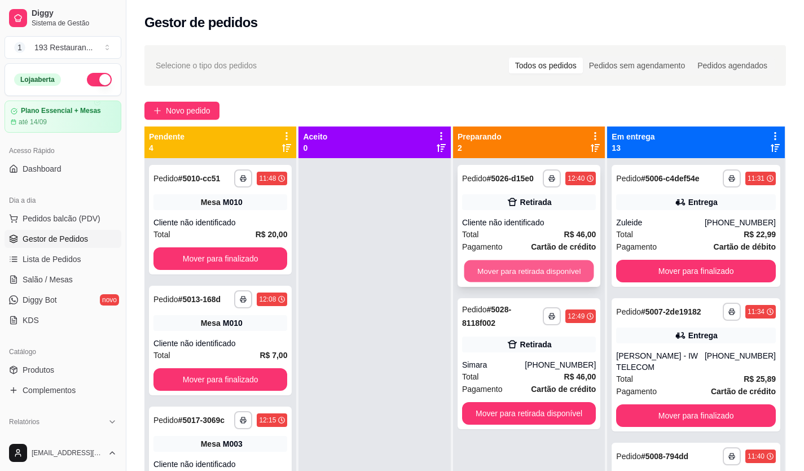
click at [552, 271] on button "Mover para retirada disponível" at bounding box center [529, 271] width 130 height 22
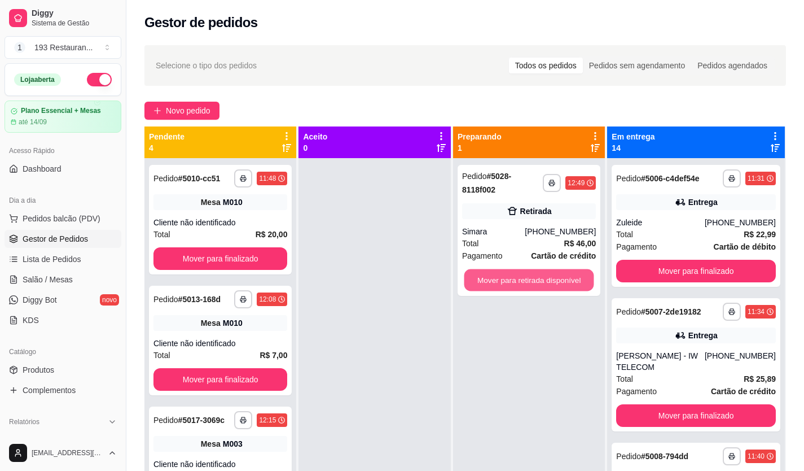
click at [552, 271] on button "Mover para retirada disponível" at bounding box center [529, 280] width 130 height 22
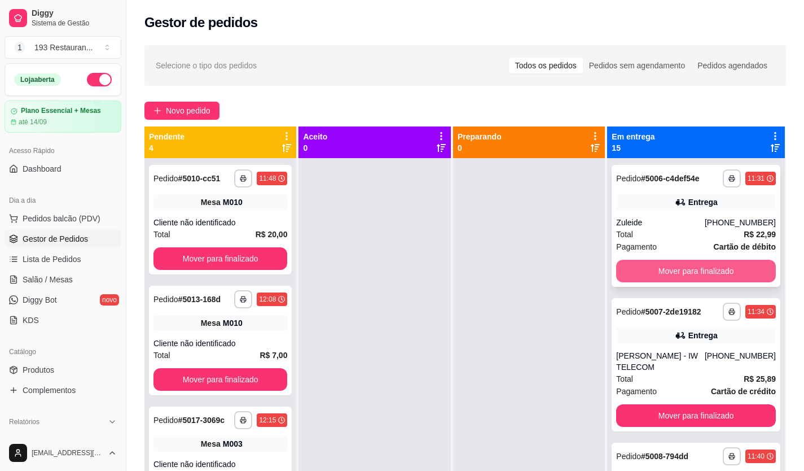
click at [736, 280] on button "Mover para finalizado" at bounding box center [696, 271] width 160 height 23
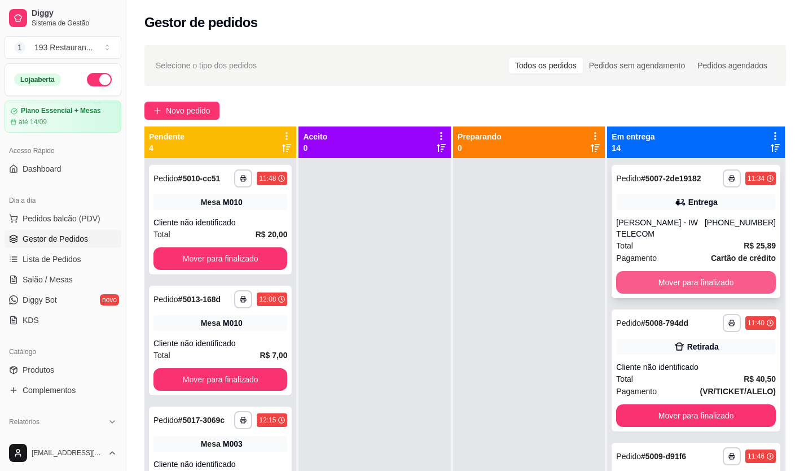
click at [729, 293] on button "Mover para finalizado" at bounding box center [696, 282] width 160 height 23
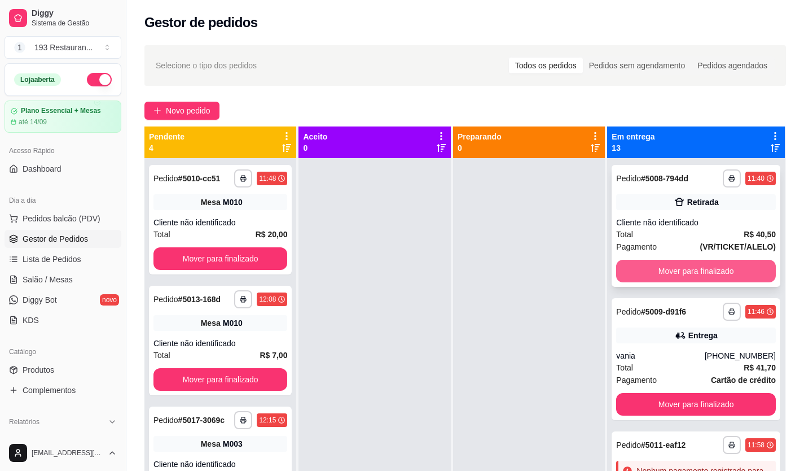
click at [731, 270] on button "Mover para finalizado" at bounding box center [696, 271] width 160 height 23
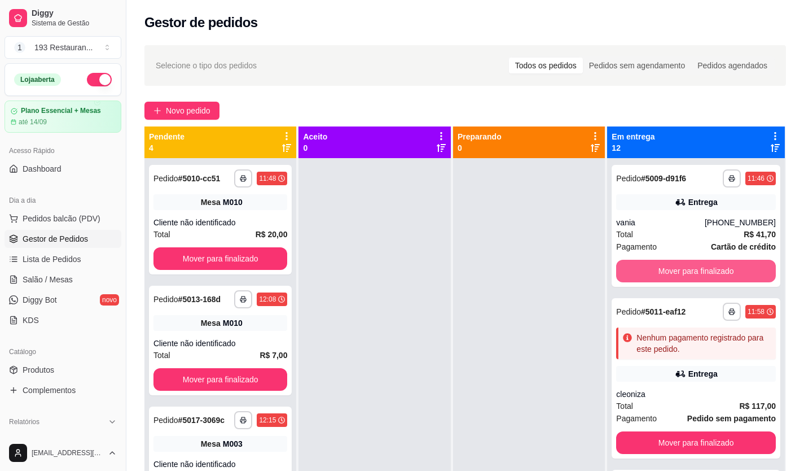
click at [731, 270] on button "Mover para finalizado" at bounding box center [696, 271] width 160 height 23
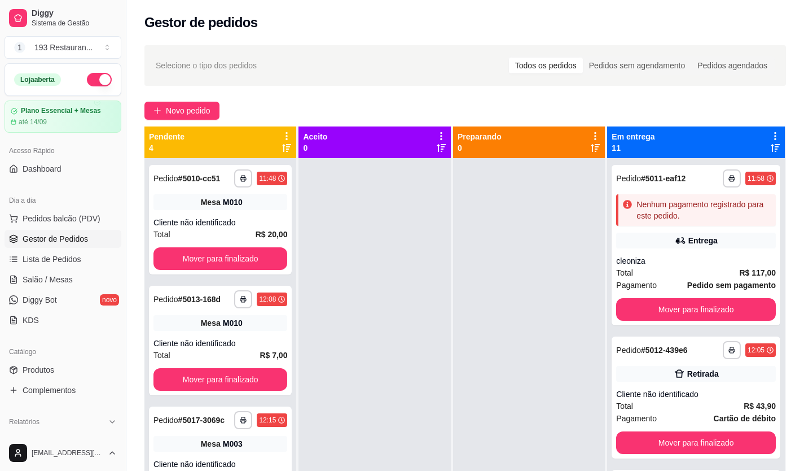
click at [739, 270] on strong "R$ 117,00" at bounding box center [757, 272] width 37 height 9
click at [691, 309] on button "Mover para finalizado" at bounding box center [696, 309] width 160 height 23
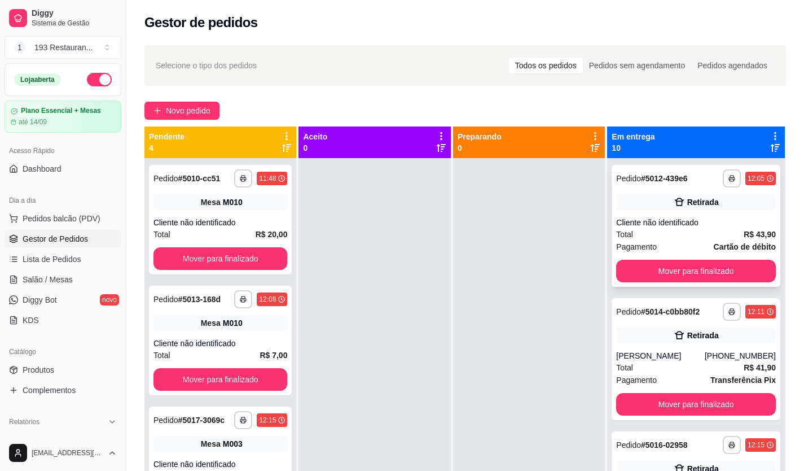
drag, startPoint x: 693, startPoint y: 283, endPoint x: 721, endPoint y: 284, distance: 28.2
click at [721, 284] on div "**********" at bounding box center [696, 226] width 169 height 122
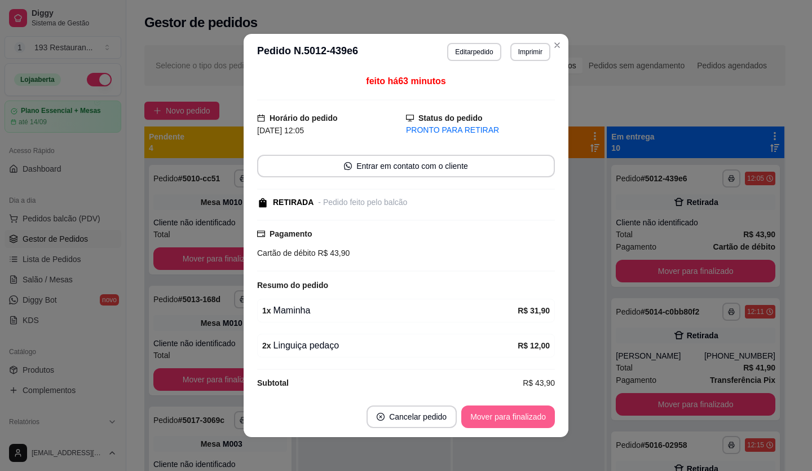
click at [495, 416] on button "Mover para finalizado" at bounding box center [508, 416] width 94 height 23
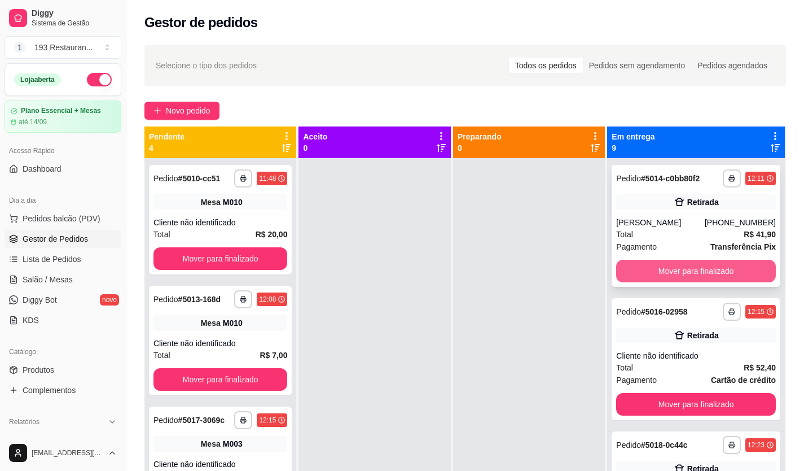
click at [672, 282] on button "Mover para finalizado" at bounding box center [696, 271] width 160 height 23
click at [683, 274] on button "Mover para finalizado" at bounding box center [696, 271] width 160 height 23
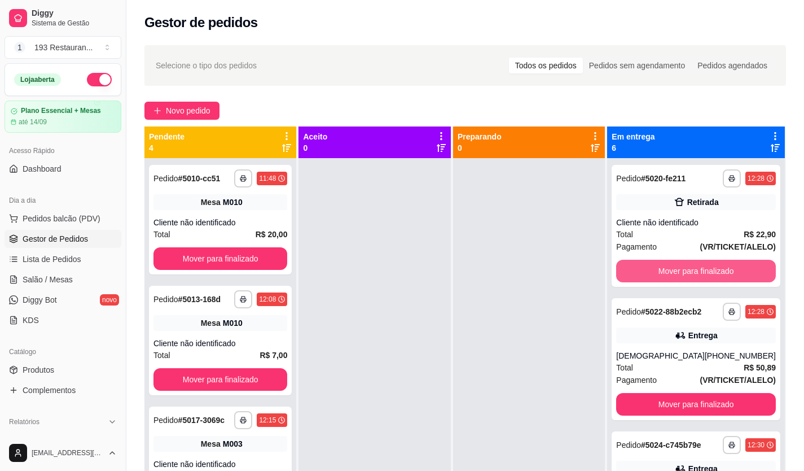
click at [683, 274] on button "Mover para finalizado" at bounding box center [696, 271] width 160 height 23
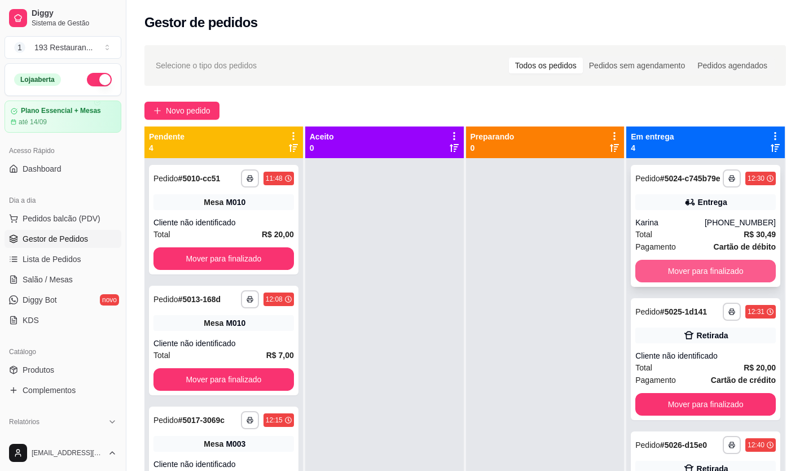
click at [687, 277] on button "Mover para finalizado" at bounding box center [705, 271] width 140 height 23
click at [689, 280] on button "Mover para finalizado" at bounding box center [705, 271] width 140 height 23
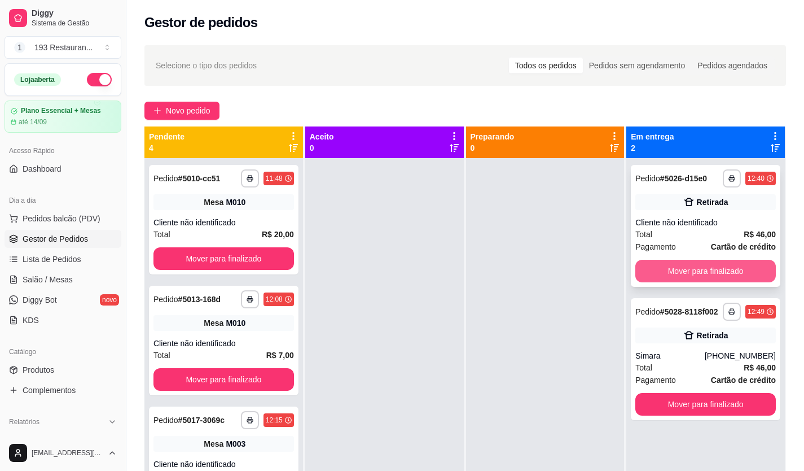
click at [689, 277] on button "Mover para finalizado" at bounding box center [705, 271] width 140 height 23
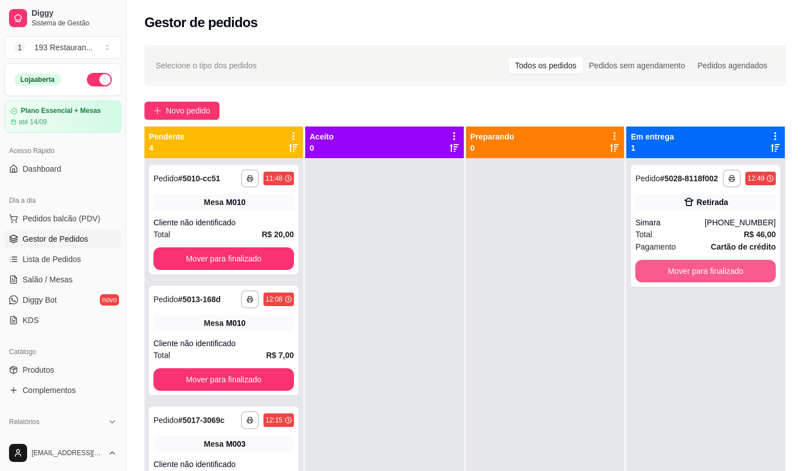
click at [689, 277] on button "Mover para finalizado" at bounding box center [705, 271] width 140 height 23
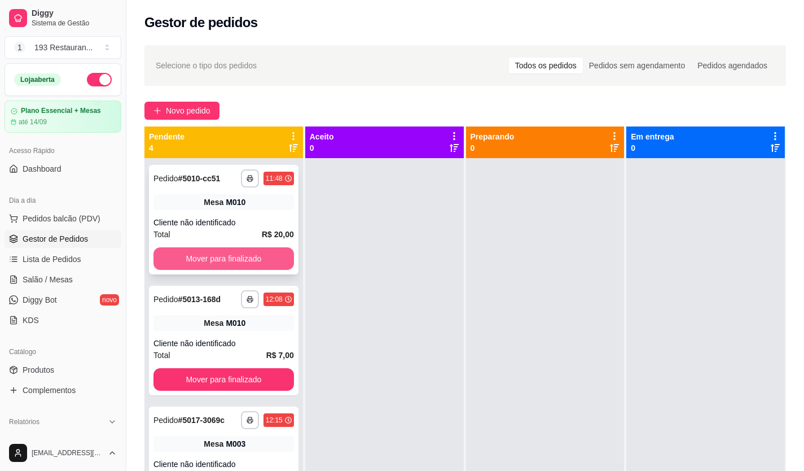
click at [222, 263] on button "Mover para finalizado" at bounding box center [223, 258] width 140 height 23
click at [230, 260] on button "Mover para finalizado" at bounding box center [223, 258] width 140 height 23
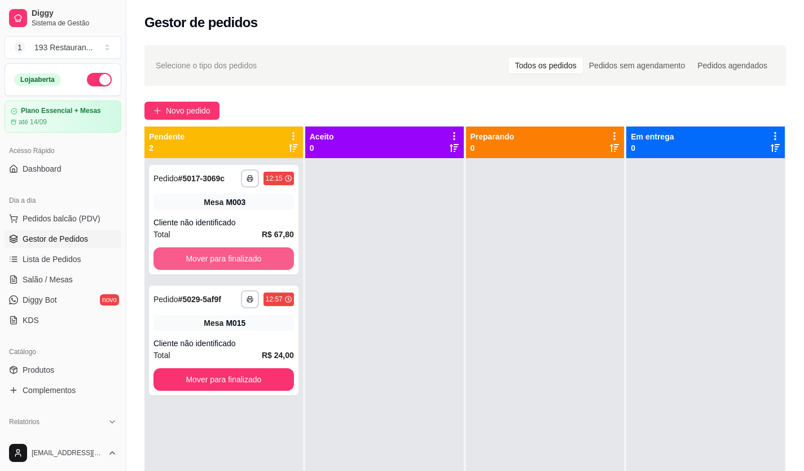
click at [230, 260] on button "Mover para finalizado" at bounding box center [223, 258] width 140 height 23
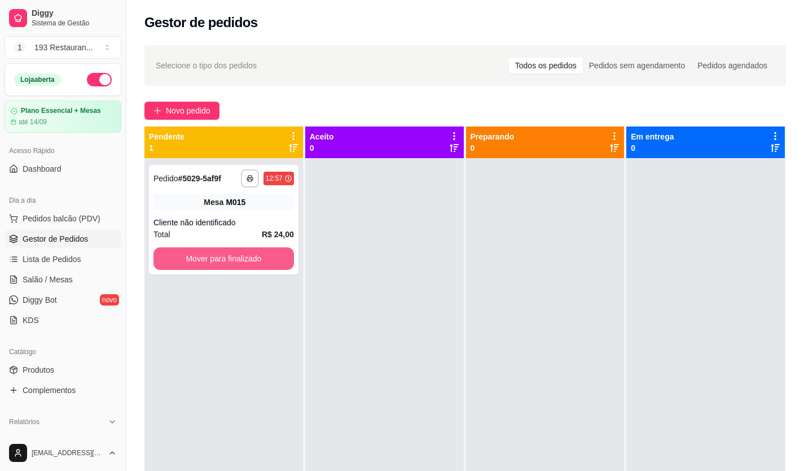
click at [230, 260] on button "Mover para finalizado" at bounding box center [223, 258] width 140 height 23
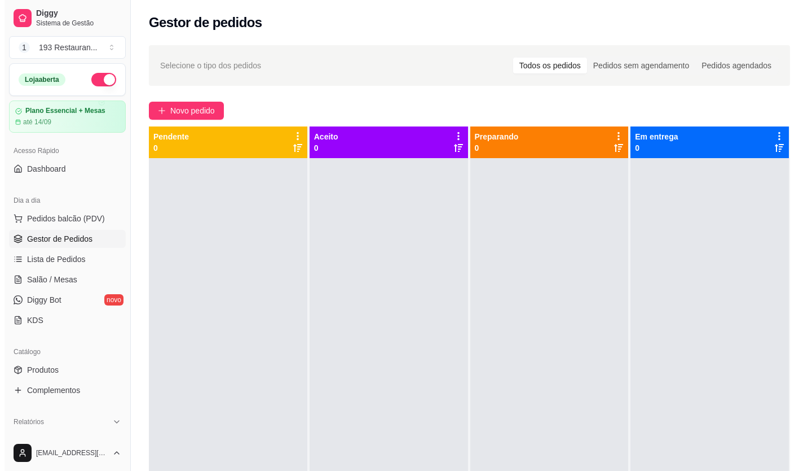
scroll to position [32, 0]
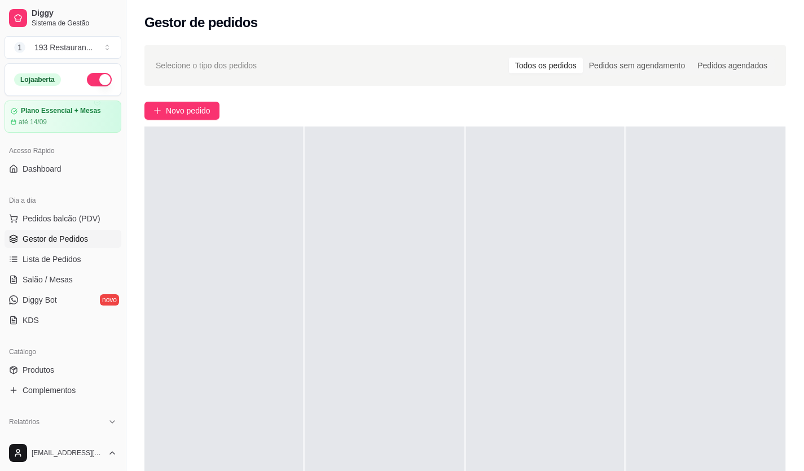
drag, startPoint x: 287, startPoint y: 341, endPoint x: 348, endPoint y: 378, distance: 70.9
click at [51, 226] on button "Pedidos balcão (PDV)" at bounding box center [63, 218] width 117 height 18
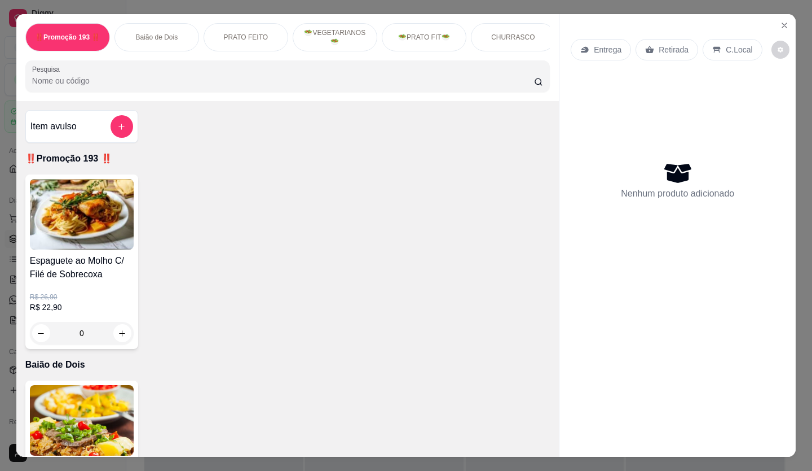
click at [657, 52] on div "Retirada" at bounding box center [667, 49] width 63 height 21
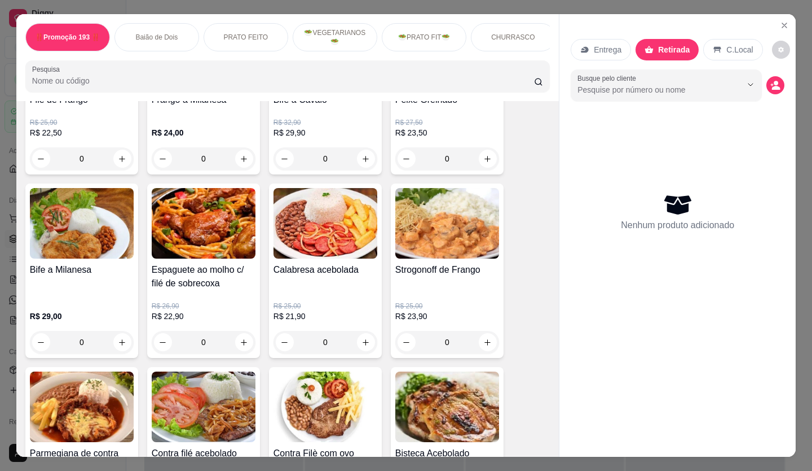
scroll to position [1128, 0]
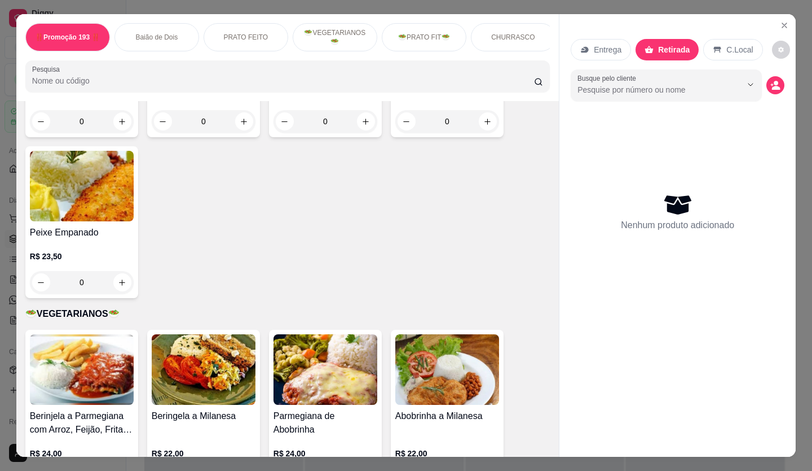
drag, startPoint x: 162, startPoint y: 231, endPoint x: 203, endPoint y: 292, distance: 72.9
click at [121, 279] on icon "increase-product-quantity" at bounding box center [122, 282] width 8 height 8
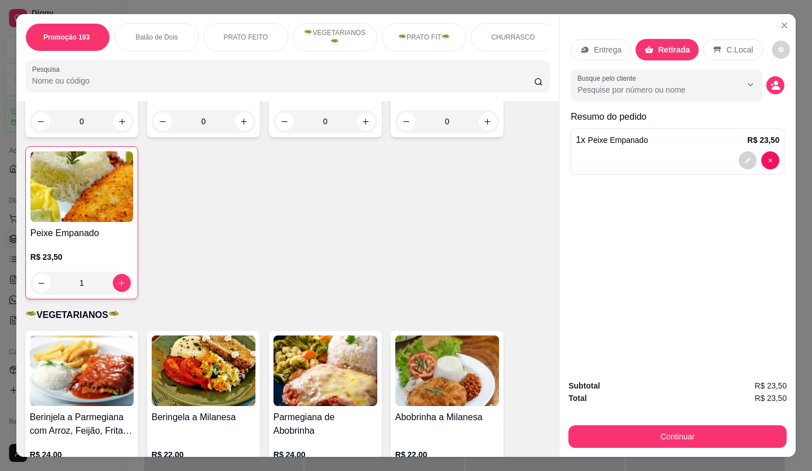
type input "1"
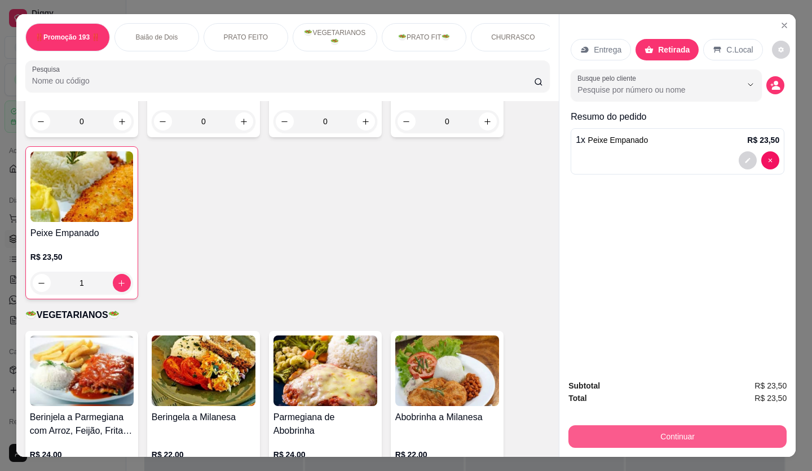
click at [657, 425] on button "Continuar" at bounding box center [678, 436] width 218 height 23
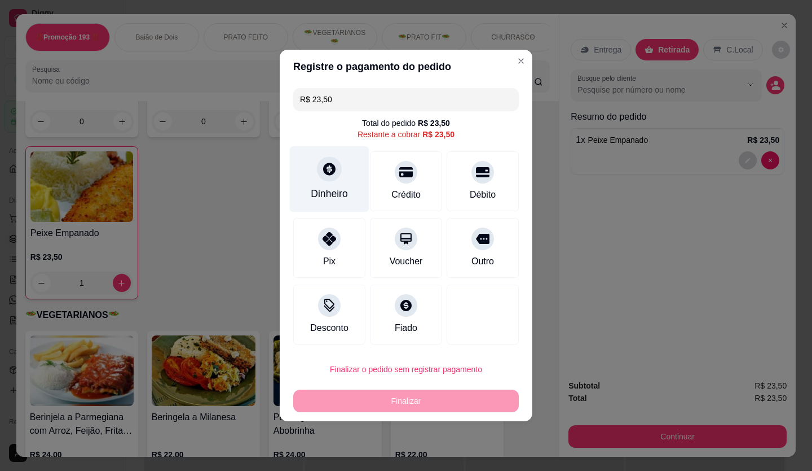
click at [350, 187] on div "Dinheiro" at bounding box center [330, 179] width 80 height 66
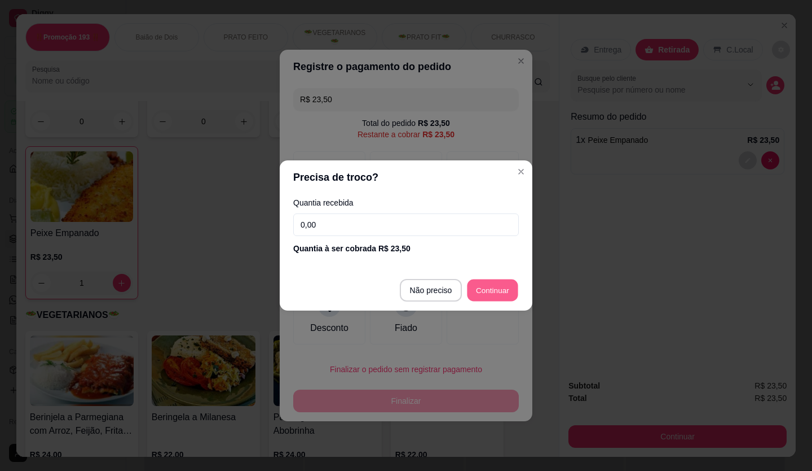
type input "R$ 0,00"
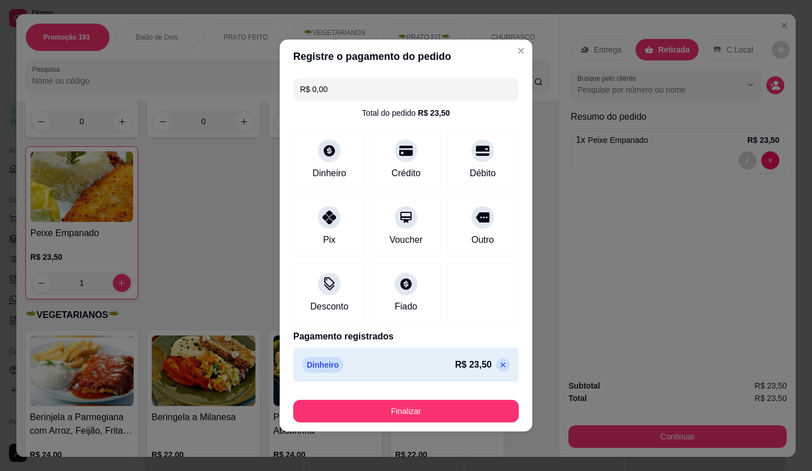
click at [447, 411] on button "Finalizar" at bounding box center [406, 410] width 226 height 23
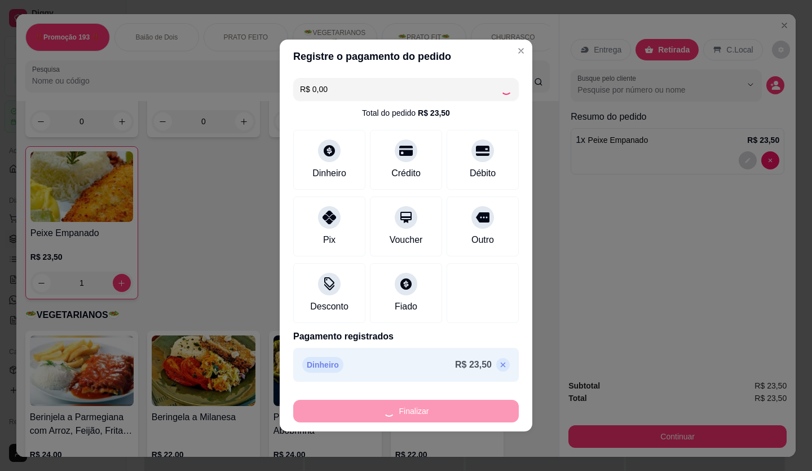
type input "0"
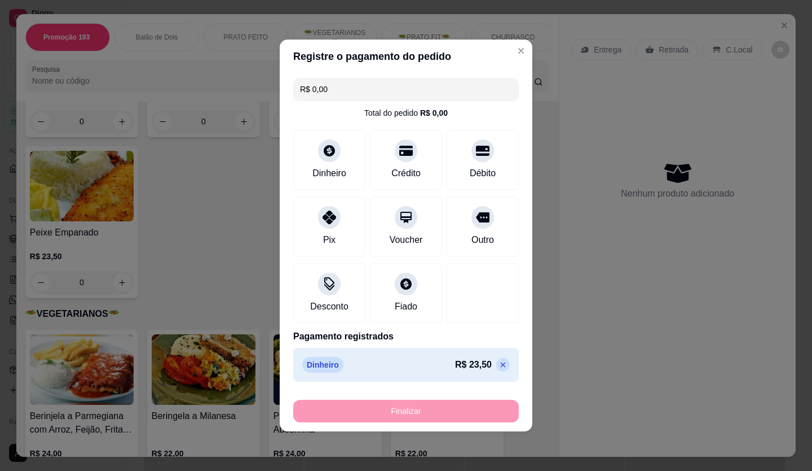
type input "-R$ 23,50"
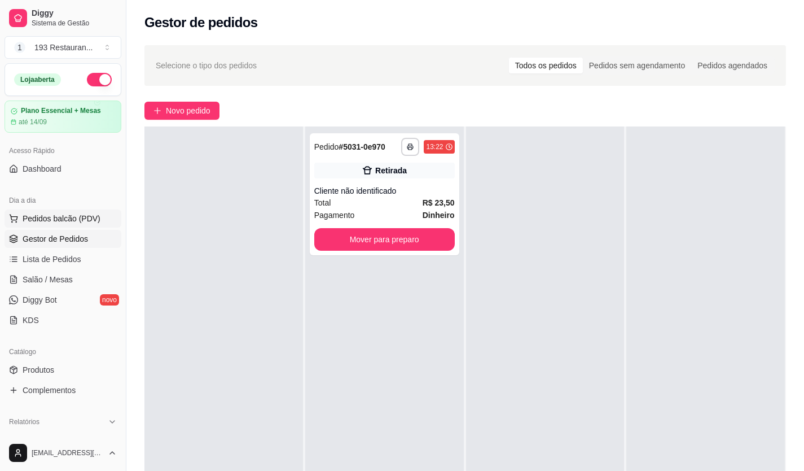
click at [77, 216] on span "Pedidos balcão (PDV)" at bounding box center [62, 218] width 78 height 11
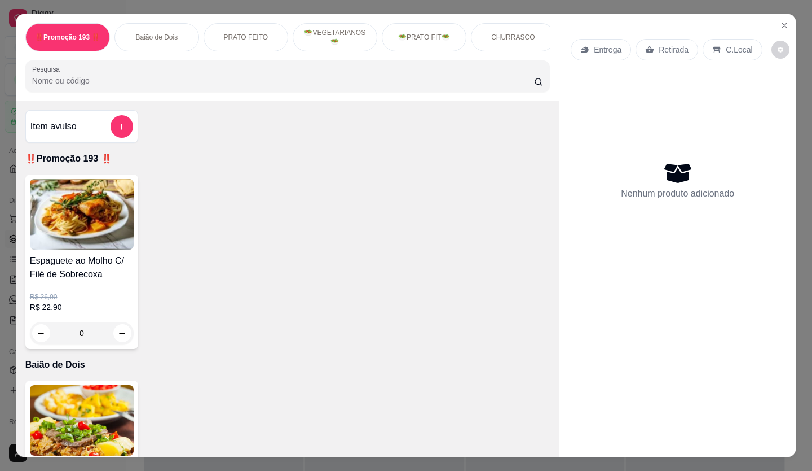
click at [675, 50] on p "Retirada" at bounding box center [674, 49] width 30 height 11
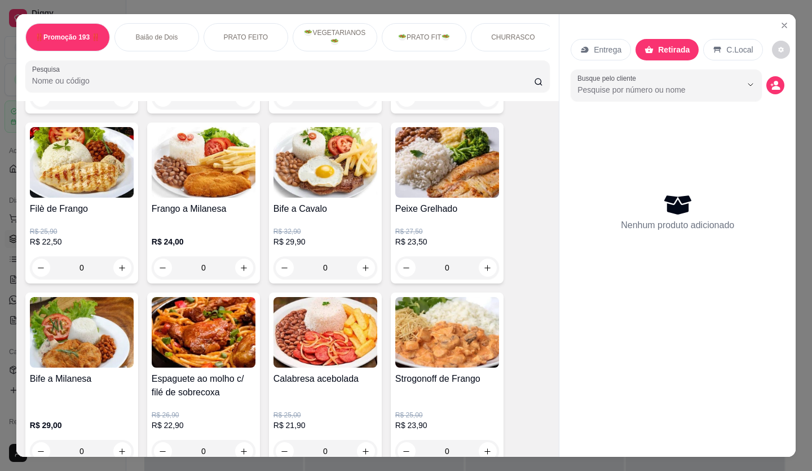
scroll to position [621, 0]
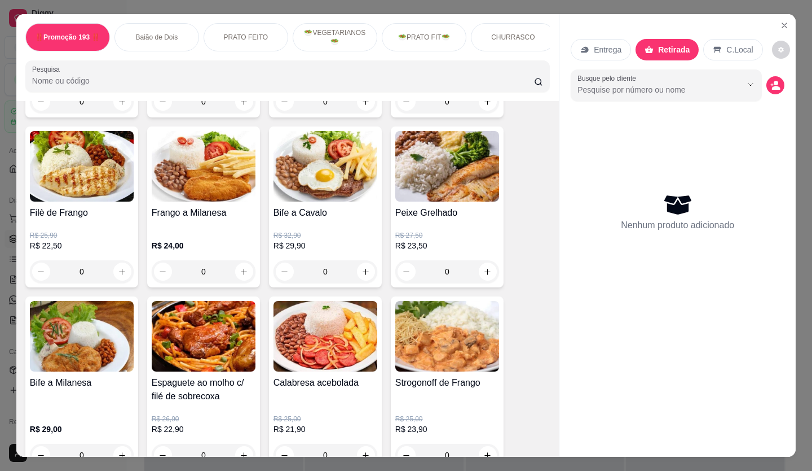
click at [364, 269] on button "increase-product-quantity" at bounding box center [366, 271] width 18 height 18
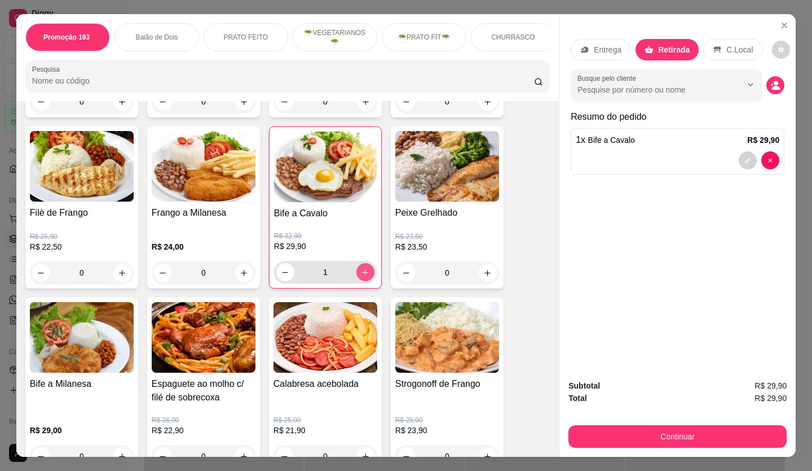
type input "1"
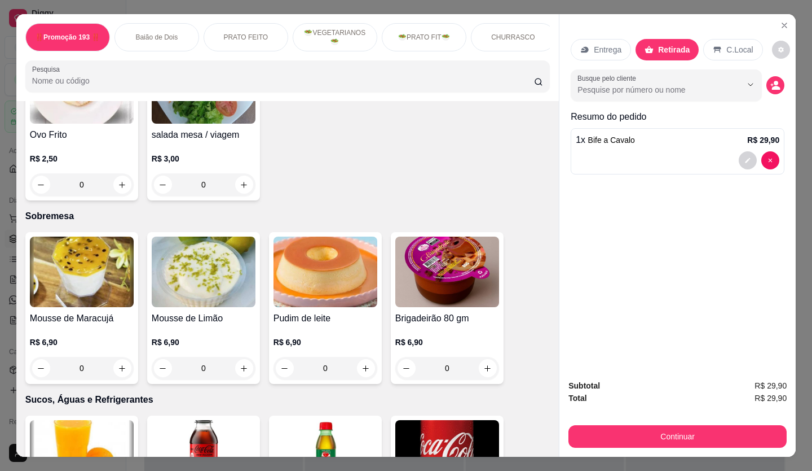
scroll to position [2708, 0]
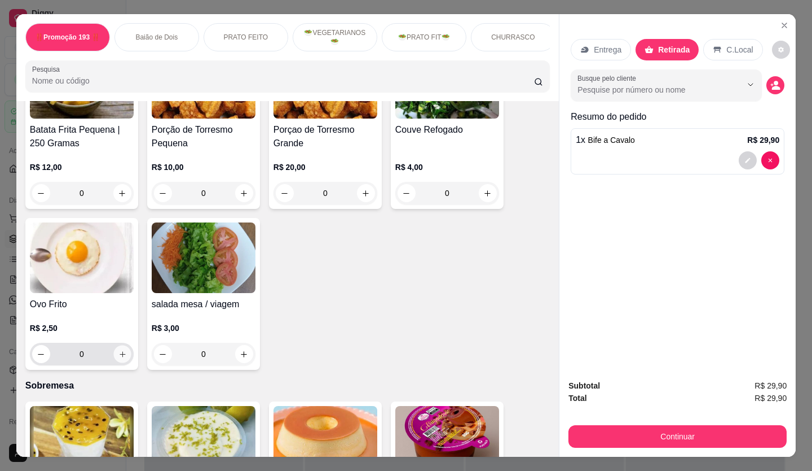
click at [118, 350] on icon "increase-product-quantity" at bounding box center [122, 354] width 8 height 8
type input "1"
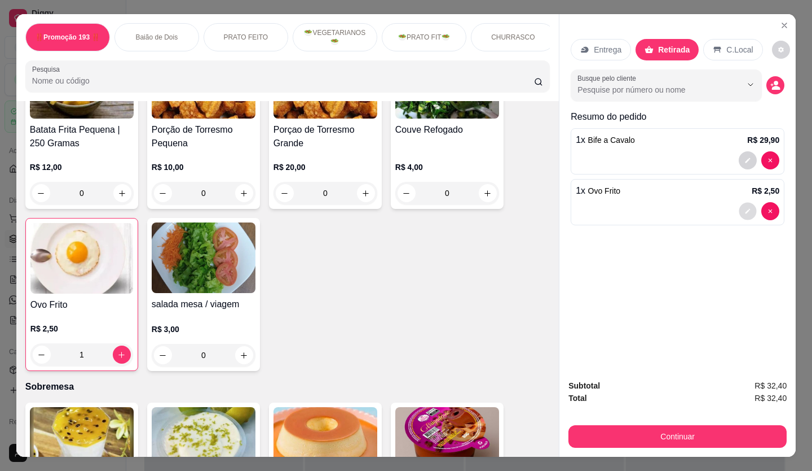
click at [740, 208] on button "decrease-product-quantity" at bounding box center [748, 211] width 17 height 17
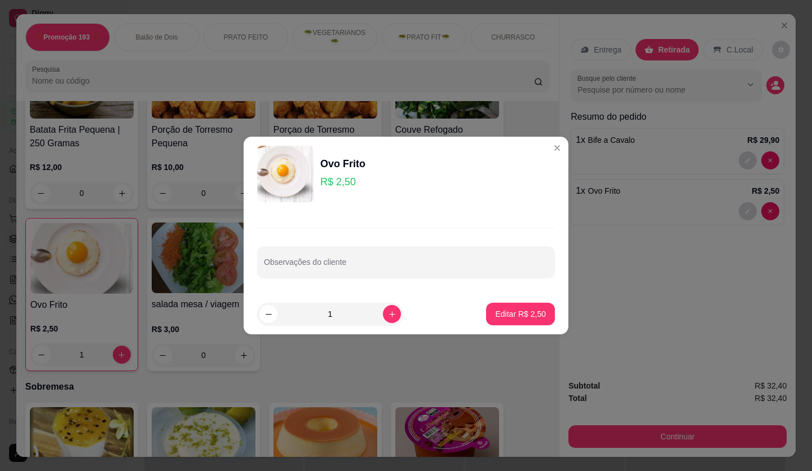
click at [428, 247] on div "Observações do cliente" at bounding box center [406, 262] width 298 height 32
type input "sao ovos"
click at [533, 323] on button "Editar R$ 2,50" at bounding box center [520, 314] width 67 height 22
type input "0"
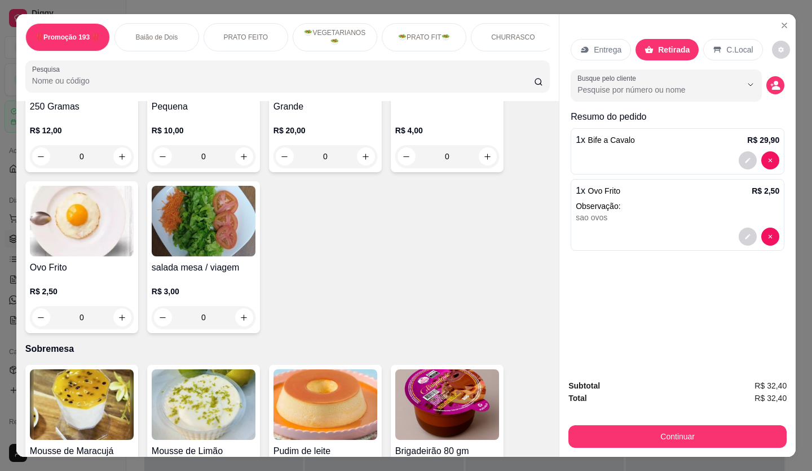
scroll to position [2764, 0]
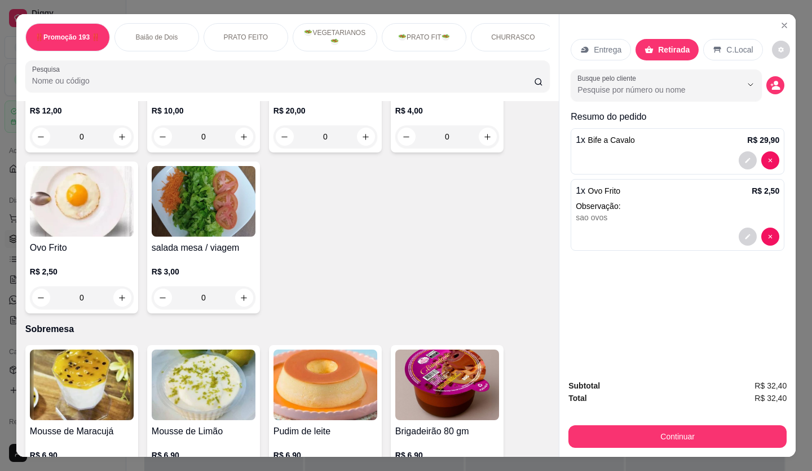
click at [628, 220] on div "1 x Ovo Frito R$ 2,50 Observação: sao ovos" at bounding box center [678, 215] width 214 height 72
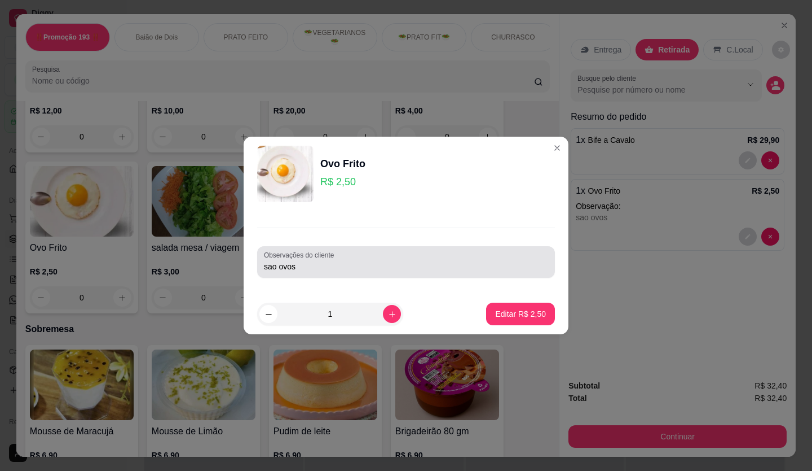
click at [279, 267] on input "sao ovos" at bounding box center [406, 266] width 284 height 11
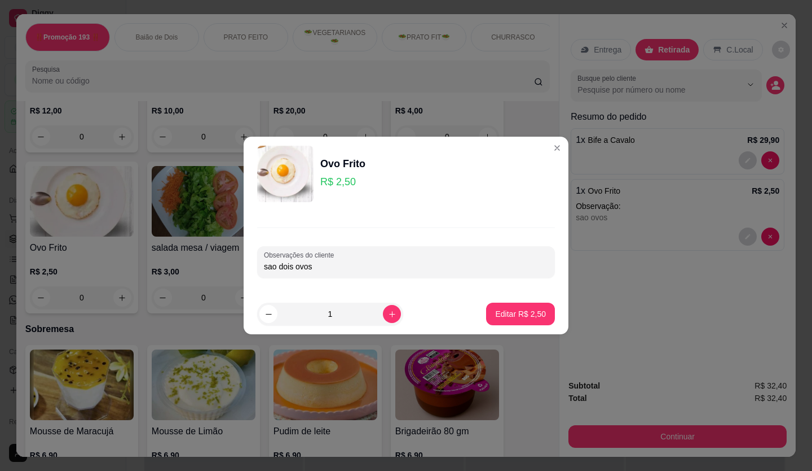
click at [348, 268] on input "sao dois ovos" at bounding box center [406, 266] width 284 height 11
type input "sao dois ovos"
click at [467, 315] on footer "1 Editar R$ 2,50" at bounding box center [406, 313] width 325 height 41
click at [487, 316] on button "Editar R$ 2,50" at bounding box center [520, 313] width 69 height 23
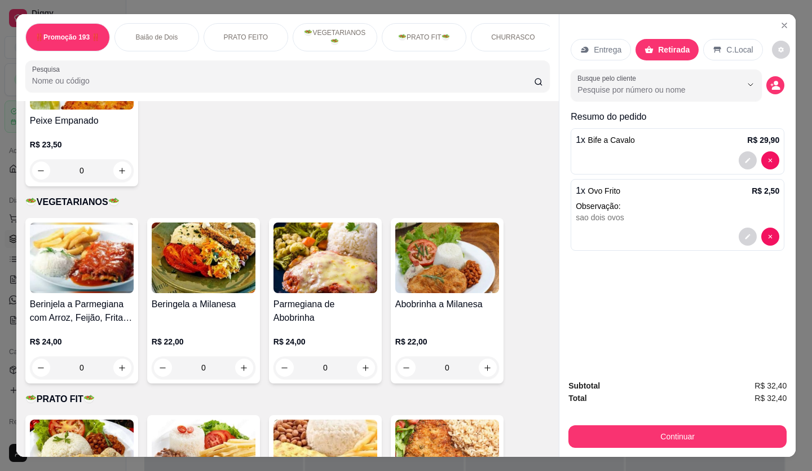
scroll to position [846, 0]
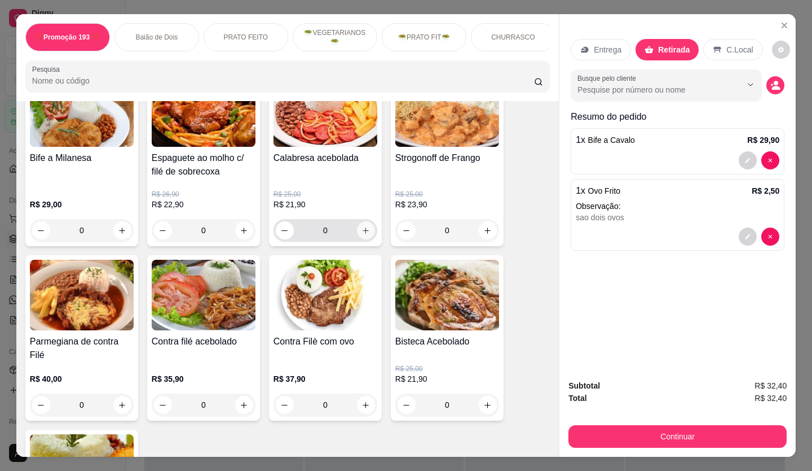
click at [364, 230] on button "increase-product-quantity" at bounding box center [366, 230] width 18 height 18
type input "1"
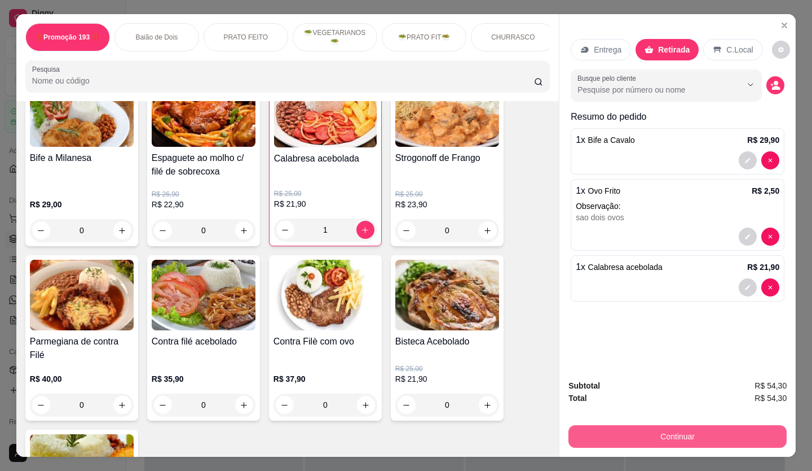
click at [654, 432] on button "Continuar" at bounding box center [678, 436] width 218 height 23
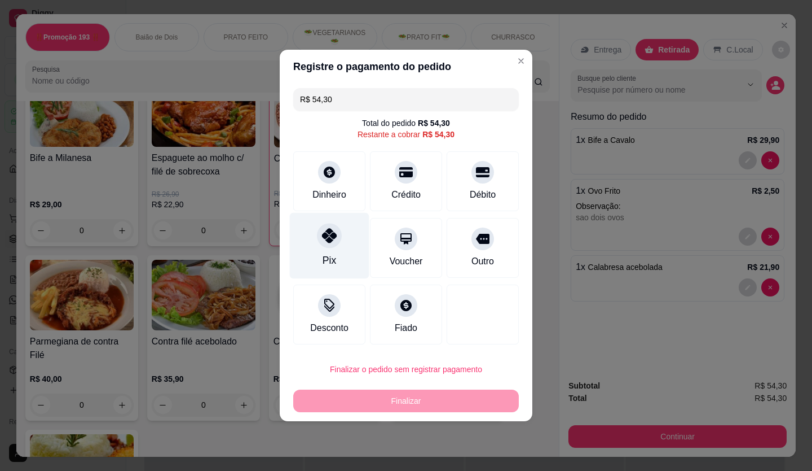
click at [336, 247] on div "Pix" at bounding box center [330, 246] width 80 height 66
type input "R$ 0,00"
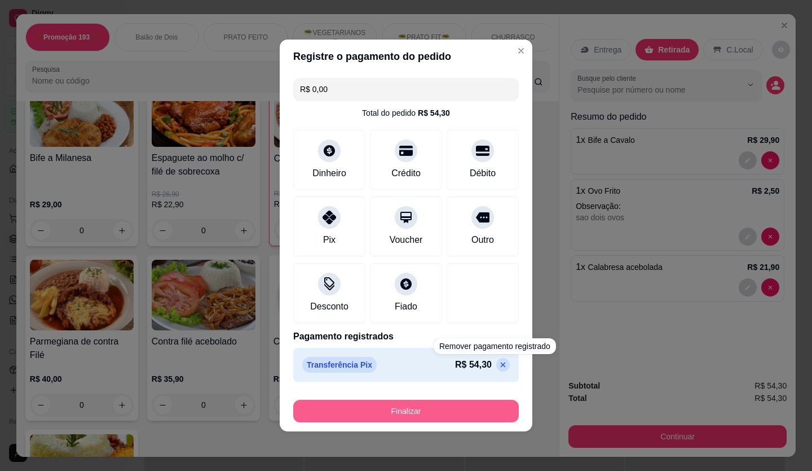
click at [479, 414] on button "Finalizar" at bounding box center [406, 410] width 226 height 23
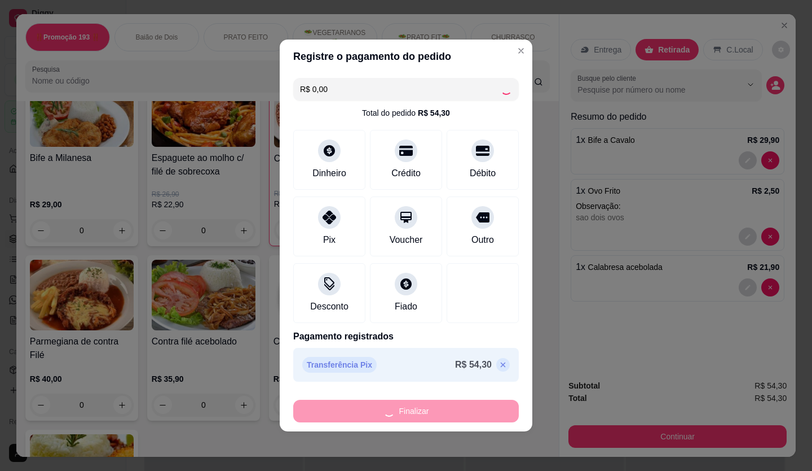
type input "0"
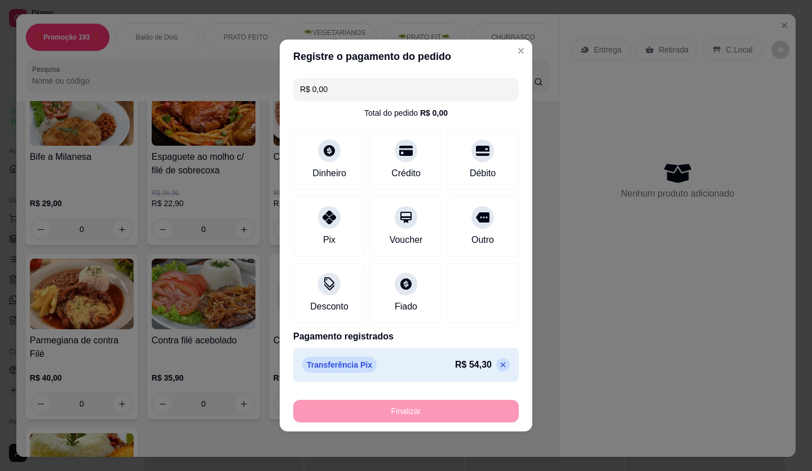
type input "-R$ 54,30"
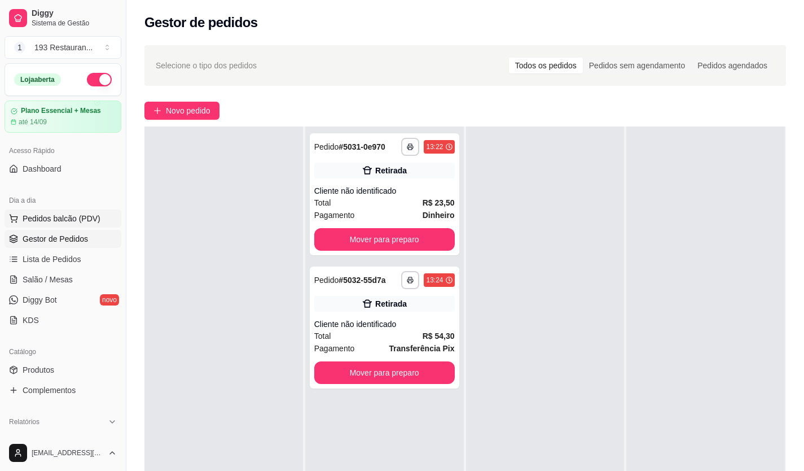
click at [35, 227] on button "Pedidos balcão (PDV)" at bounding box center [63, 218] width 117 height 18
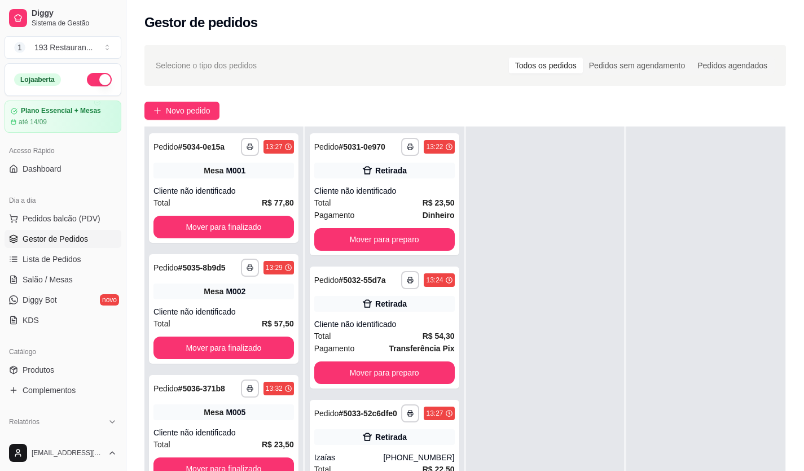
click at [73, 289] on ul "Pedidos balcão (PDV) Gestor de Pedidos Lista de Pedidos Salão / Mesas Diggy Bot…" at bounding box center [63, 269] width 117 height 120
click at [69, 282] on span "Salão / Mesas" at bounding box center [48, 279] width 50 height 11
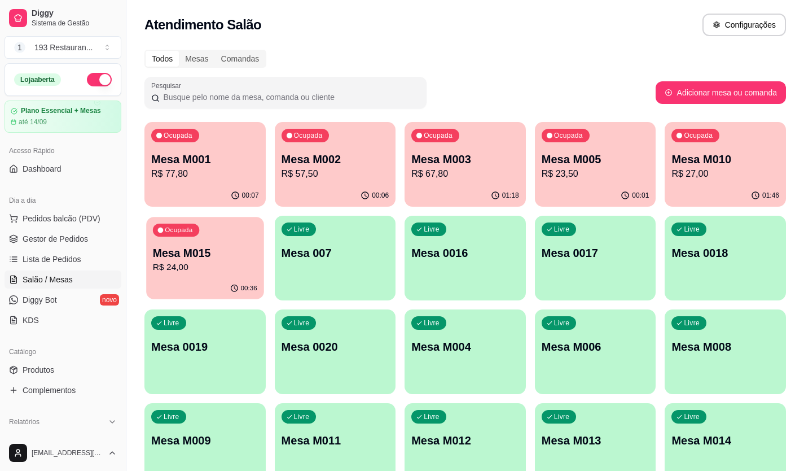
click at [226, 256] on p "Mesa M015" at bounding box center [205, 252] width 104 height 15
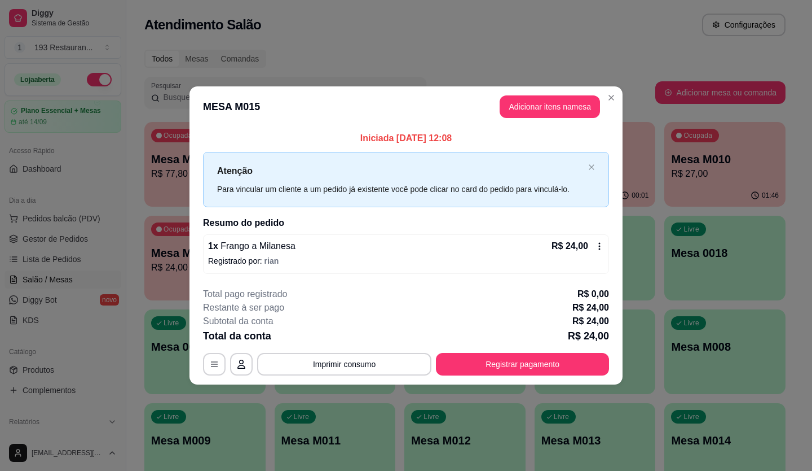
click at [508, 366] on button "Registrar pagamento" at bounding box center [522, 364] width 173 height 23
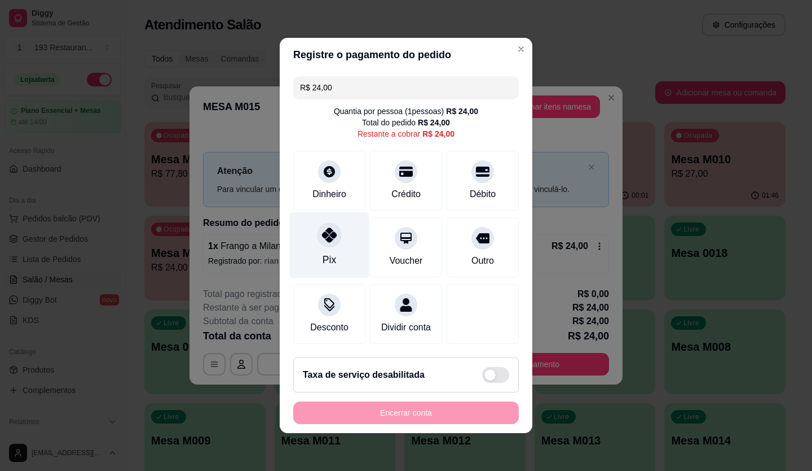
click at [336, 235] on div "Pix" at bounding box center [330, 245] width 80 height 66
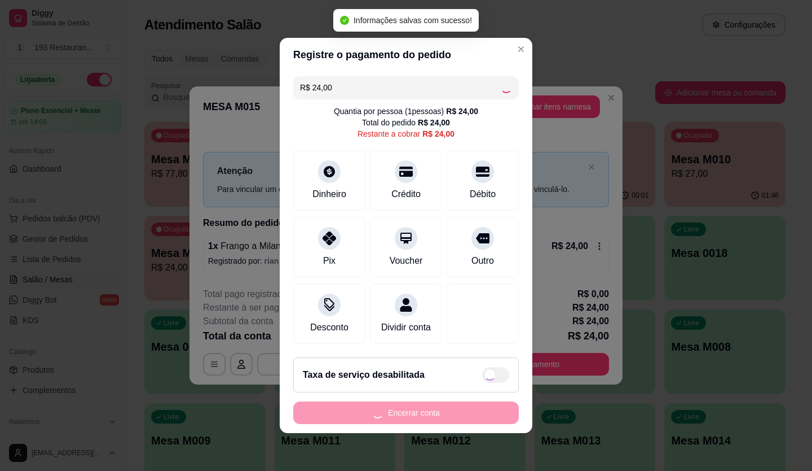
click at [422, 421] on div "Encerrar conta" at bounding box center [406, 412] width 226 height 23
type input "R$ 0,00"
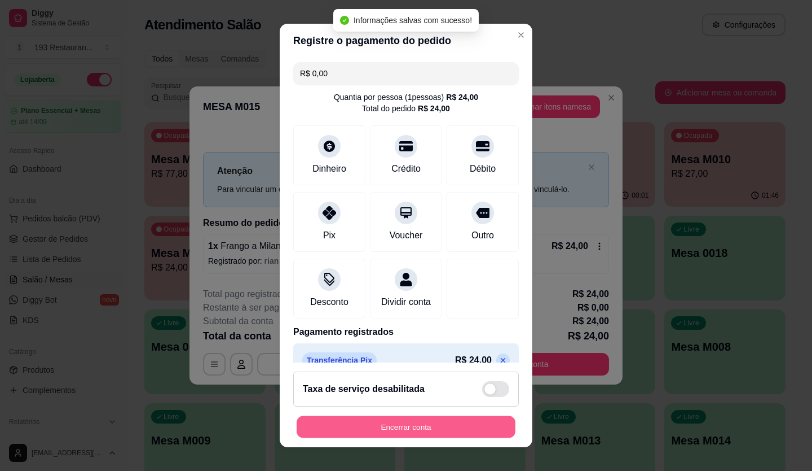
click at [422, 421] on button "Encerrar conta" at bounding box center [406, 427] width 219 height 22
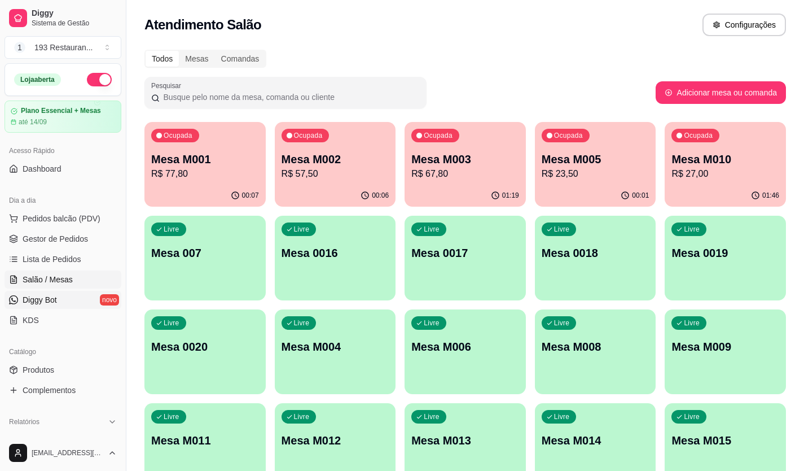
click at [63, 298] on link "Diggy Bot novo" at bounding box center [63, 300] width 117 height 18
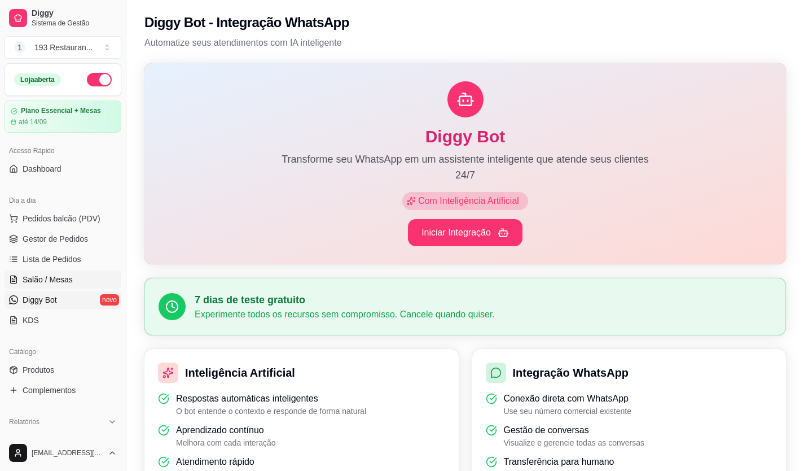
click at [81, 272] on link "Salão / Mesas" at bounding box center [63, 279] width 117 height 18
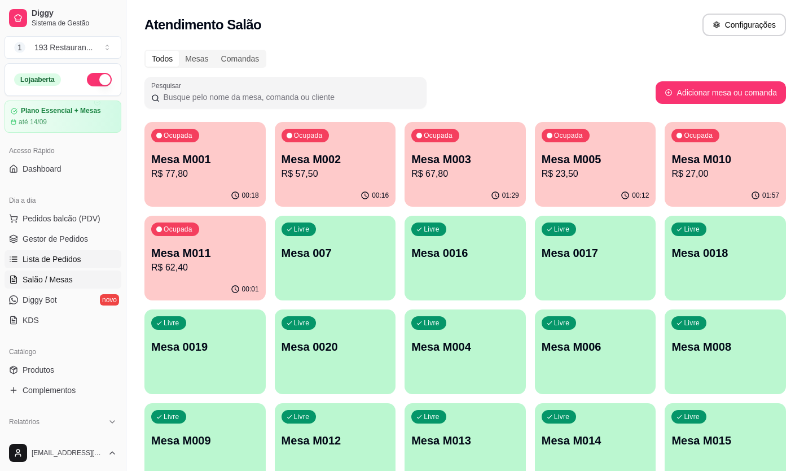
click at [55, 250] on link "Lista de Pedidos" at bounding box center [63, 259] width 117 height 18
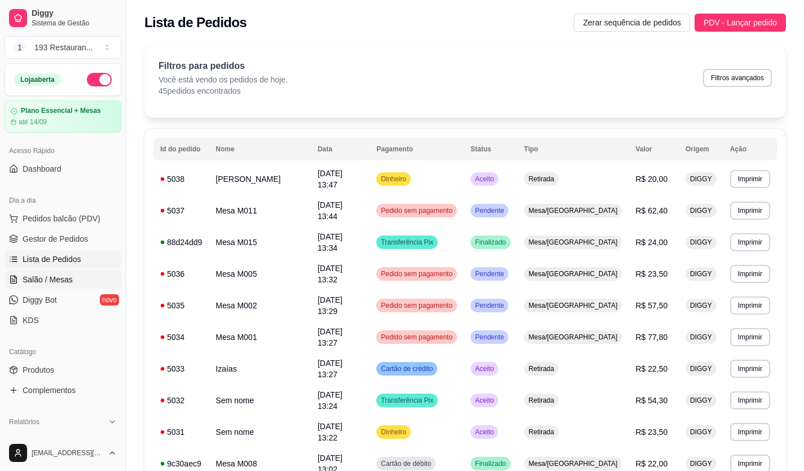
click at [68, 280] on span "Salão / Mesas" at bounding box center [48, 279] width 50 height 11
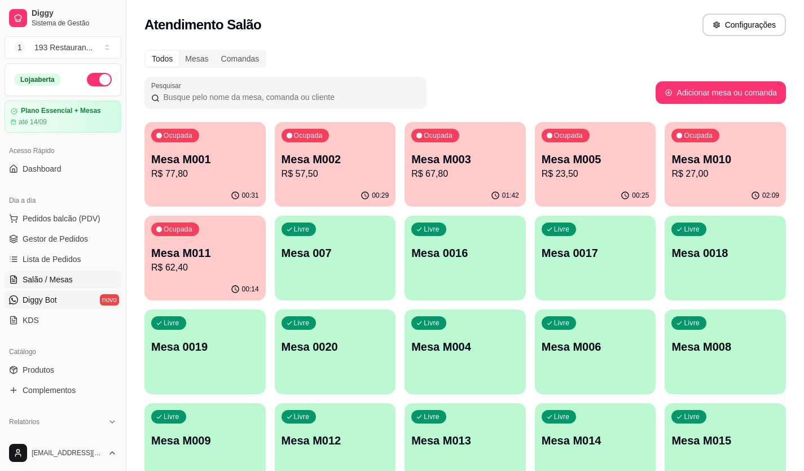
click at [68, 302] on link "Diggy Bot novo" at bounding box center [63, 300] width 117 height 18
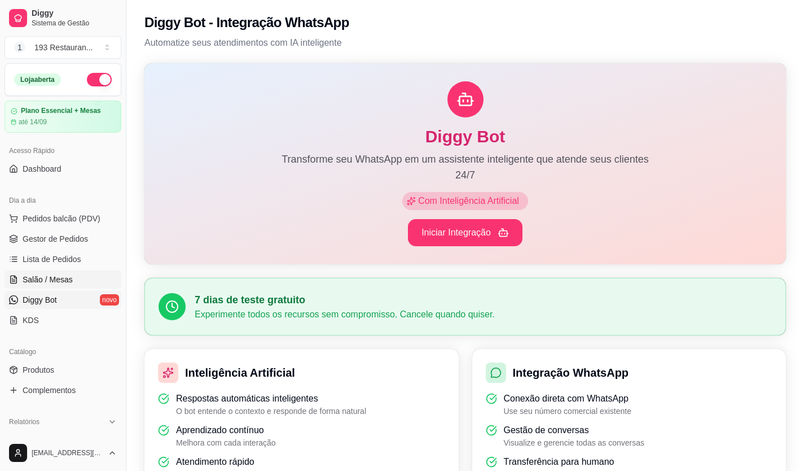
click at [68, 284] on span "Salão / Mesas" at bounding box center [48, 279] width 50 height 11
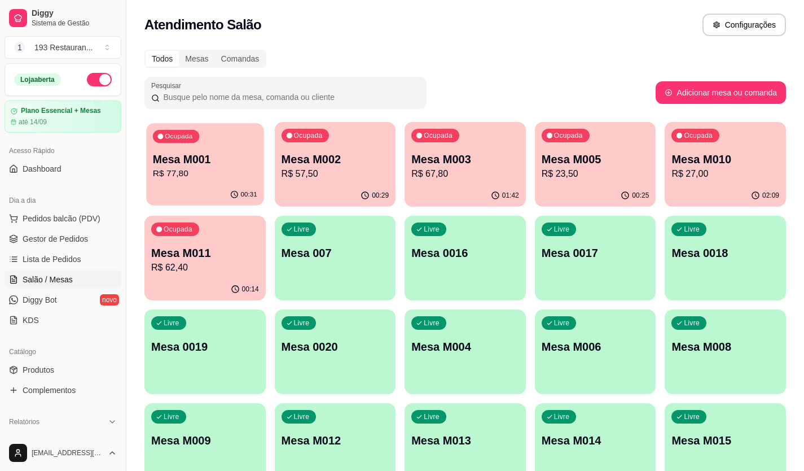
click at [216, 162] on p "Mesa M001" at bounding box center [205, 159] width 104 height 15
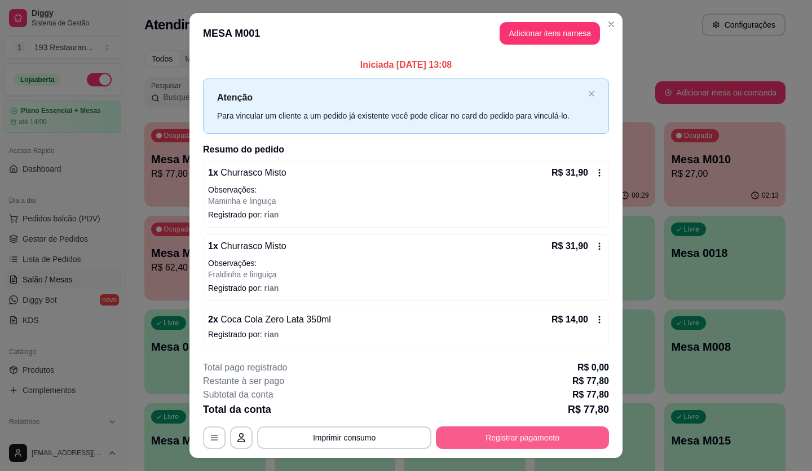
click at [547, 444] on button "Registrar pagamento" at bounding box center [522, 437] width 173 height 23
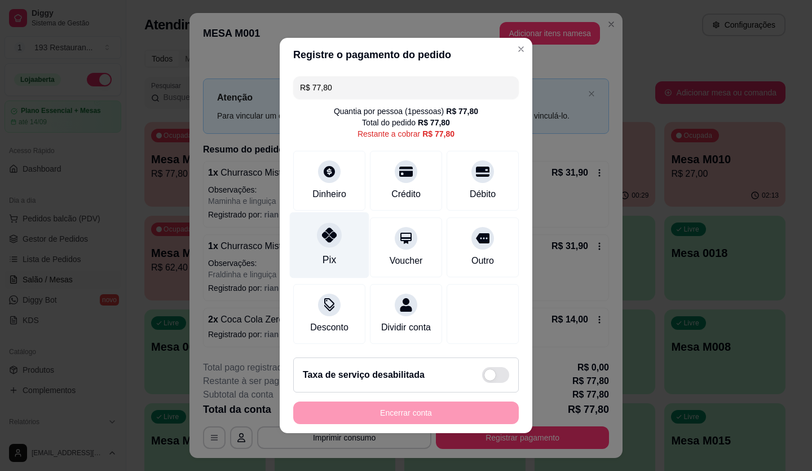
click at [311, 238] on div "Pix" at bounding box center [330, 245] width 80 height 66
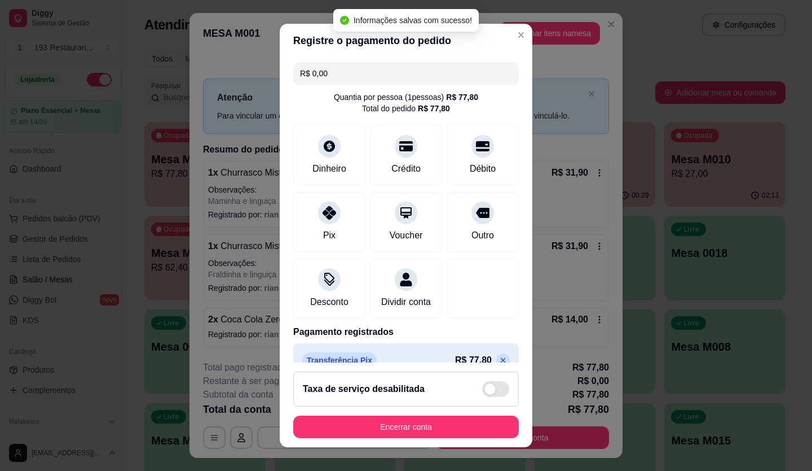
type input "R$ 0,00"
click at [450, 413] on footer "Taxa de serviço desabilitada Encerrar conta" at bounding box center [406, 404] width 253 height 85
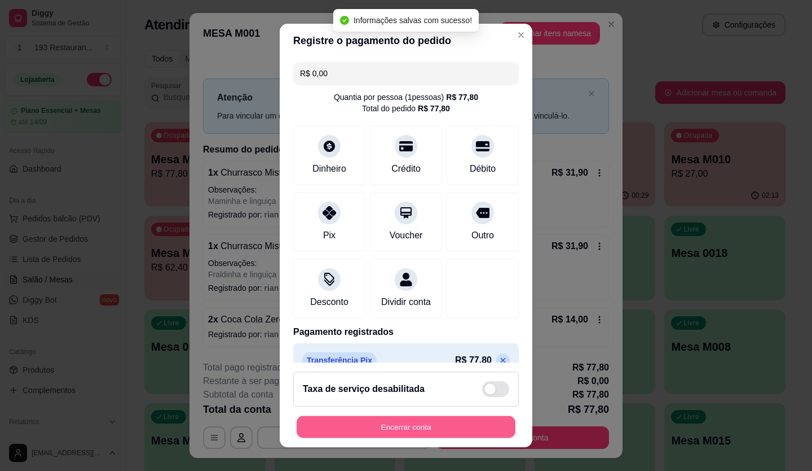
click at [451, 416] on button "Encerrar conta" at bounding box center [406, 427] width 219 height 22
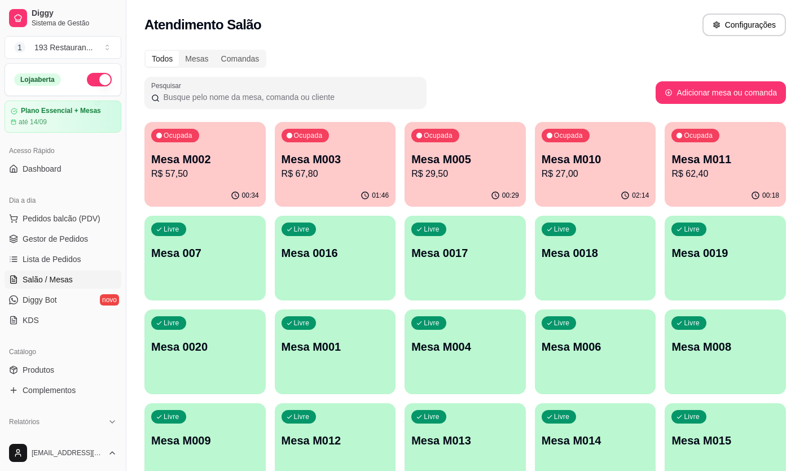
click at [428, 167] on p "R$ 29,50" at bounding box center [465, 174] width 108 height 14
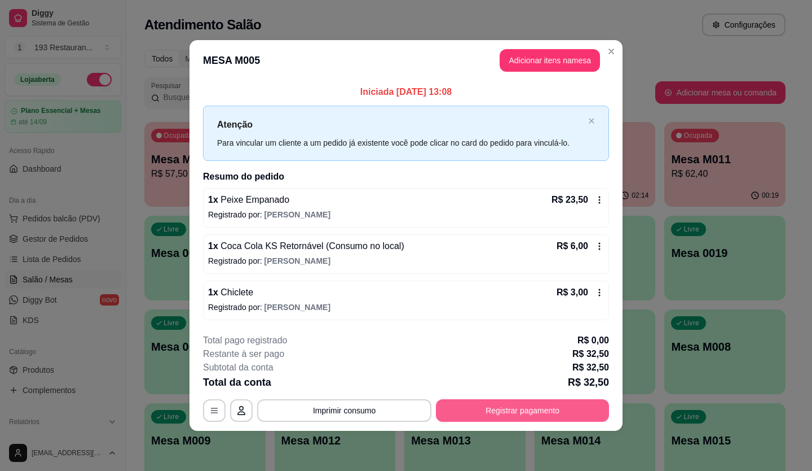
click at [499, 414] on button "Registrar pagamento" at bounding box center [522, 410] width 173 height 23
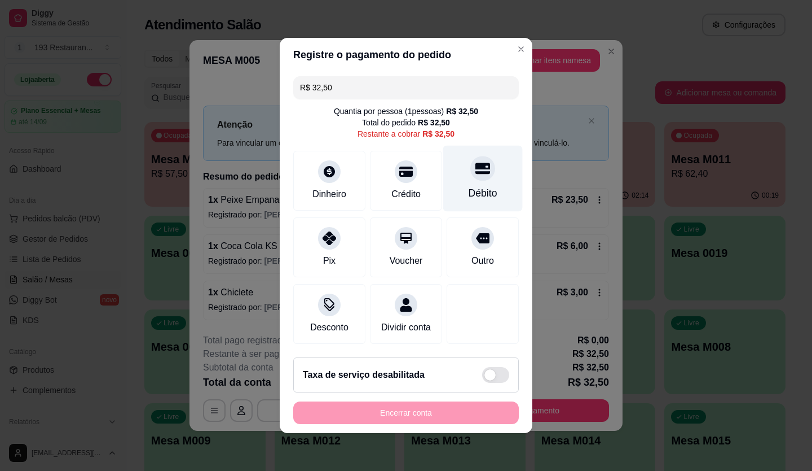
click at [471, 170] on div at bounding box center [483, 168] width 25 height 25
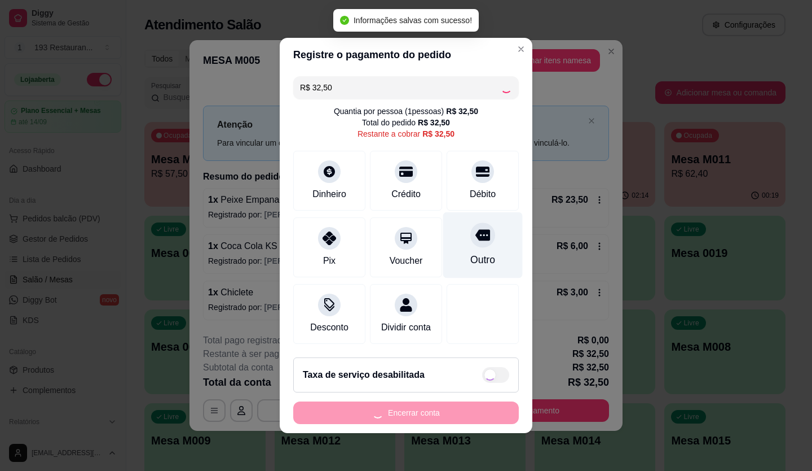
type input "R$ 0,00"
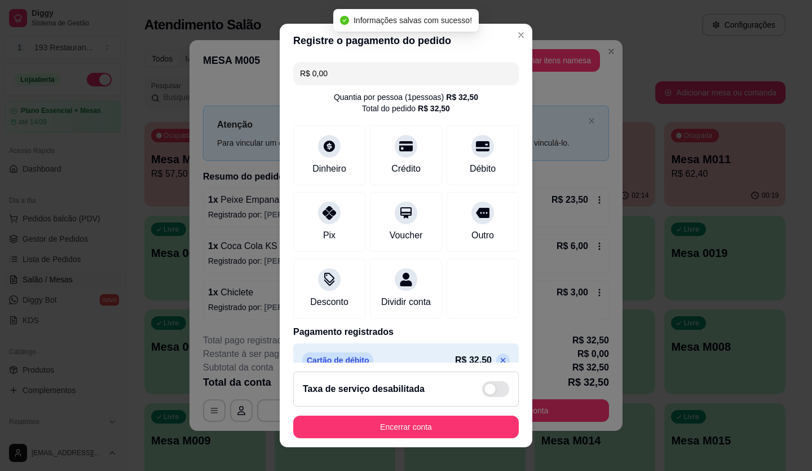
scroll to position [12, 0]
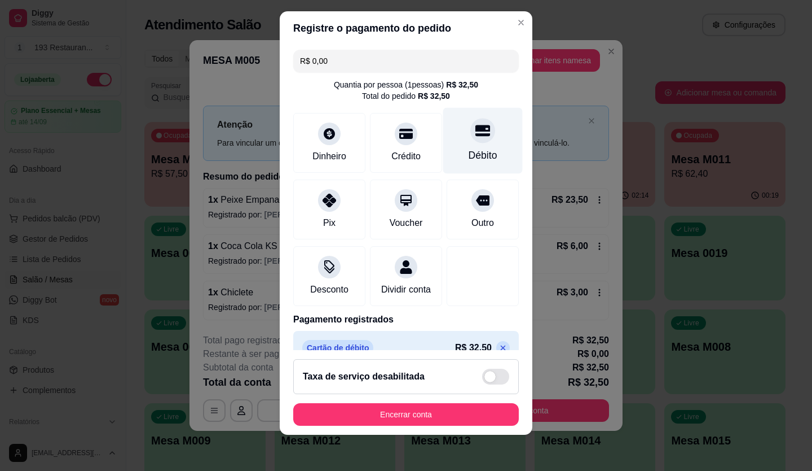
click at [476, 131] on icon at bounding box center [483, 130] width 15 height 11
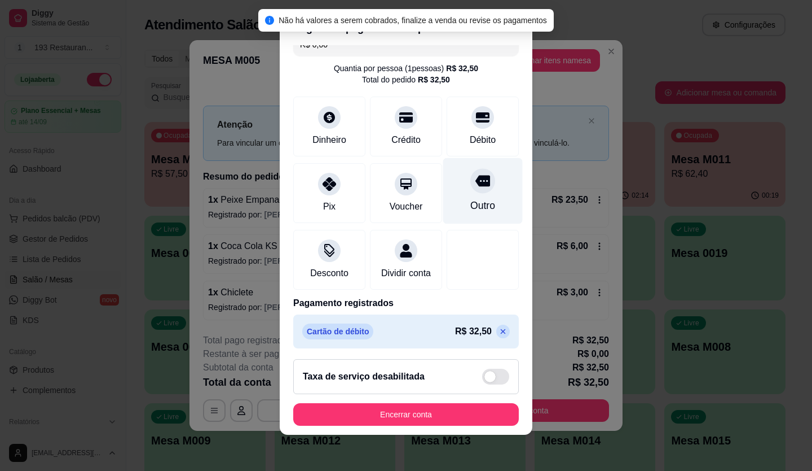
scroll to position [32, 0]
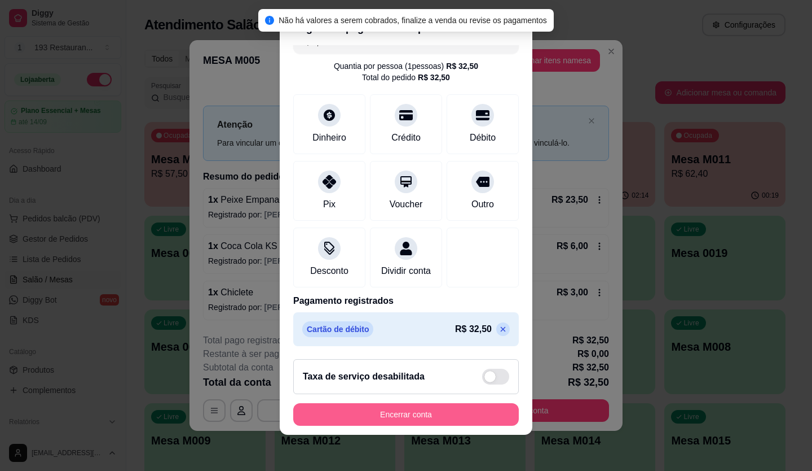
click at [476, 416] on button "Encerrar conta" at bounding box center [406, 414] width 226 height 23
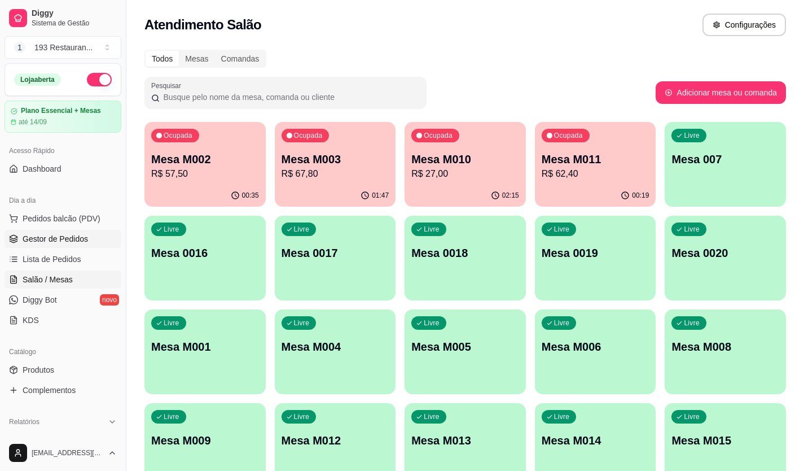
click at [103, 247] on link "Gestor de Pedidos" at bounding box center [63, 239] width 117 height 18
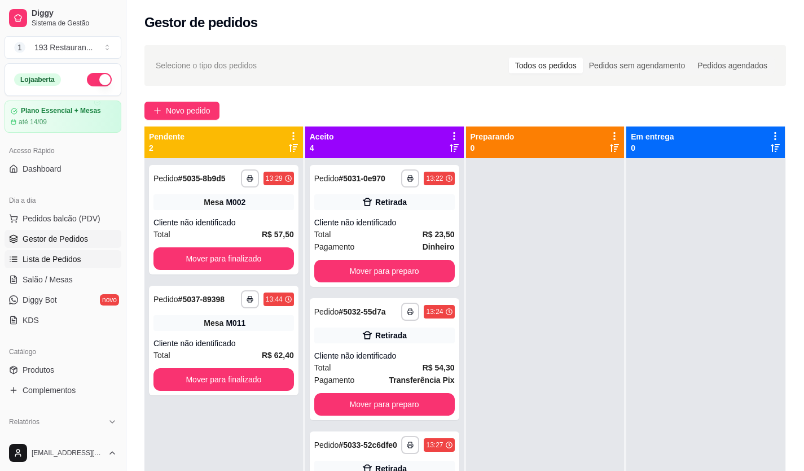
click at [83, 261] on link "Lista de Pedidos" at bounding box center [63, 259] width 117 height 18
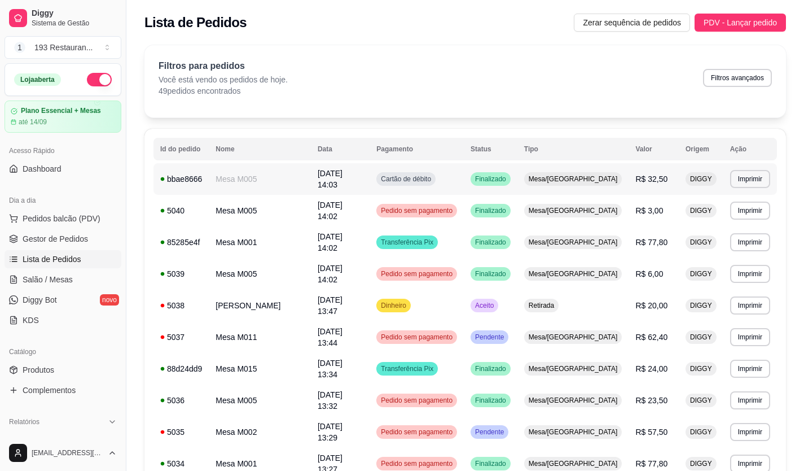
click at [594, 175] on div "Mesa/[GEOGRAPHIC_DATA]" at bounding box center [573, 179] width 98 height 14
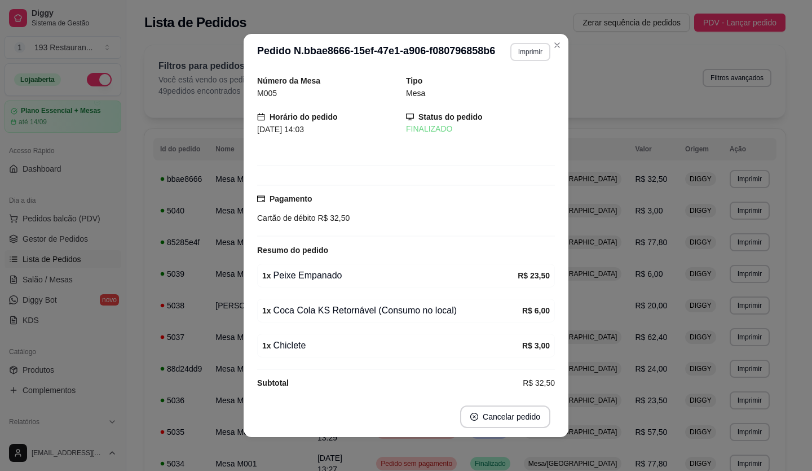
click at [518, 58] on button "Imprimir" at bounding box center [531, 52] width 40 height 18
click at [524, 118] on button "CAIXA" at bounding box center [507, 114] width 82 height 18
click at [498, 108] on div "Número da Mesa M005 Tipo Mesa Horário do pedido [DATE] 14:03 Status do pedido F…" at bounding box center [406, 232] width 298 height 317
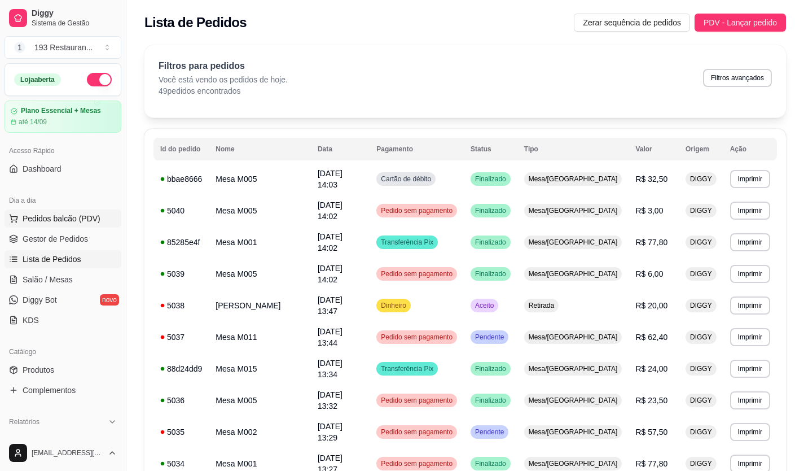
click at [55, 221] on span "Pedidos balcão (PDV)" at bounding box center [62, 218] width 78 height 11
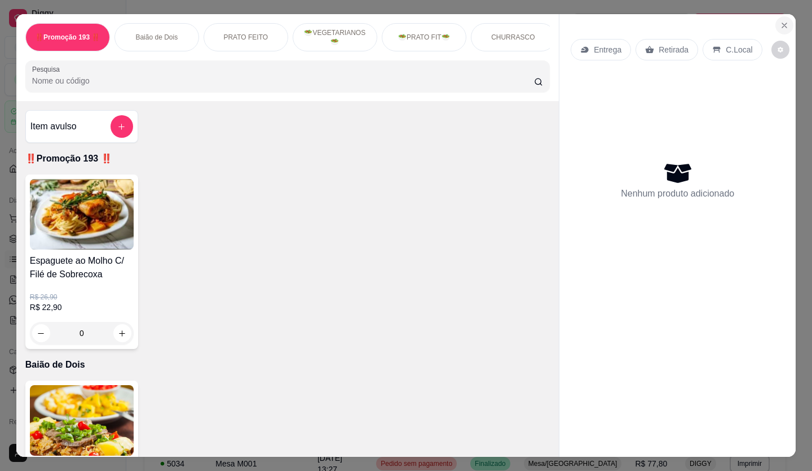
click at [782, 21] on icon "Close" at bounding box center [784, 25] width 9 height 9
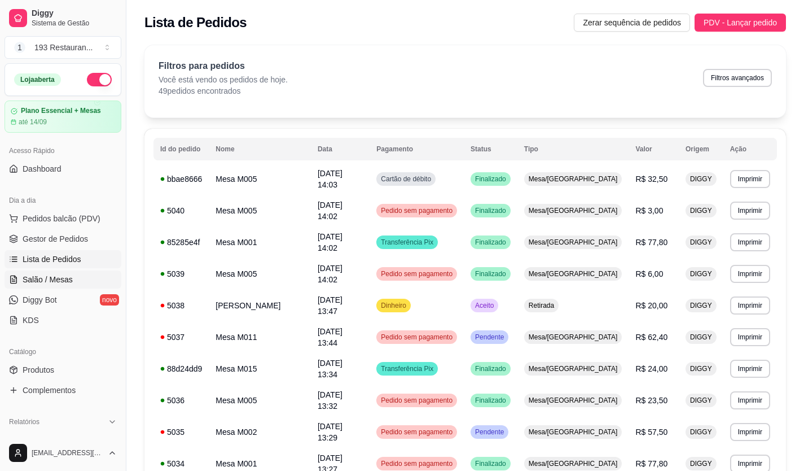
click at [49, 286] on link "Salão / Mesas" at bounding box center [63, 279] width 117 height 18
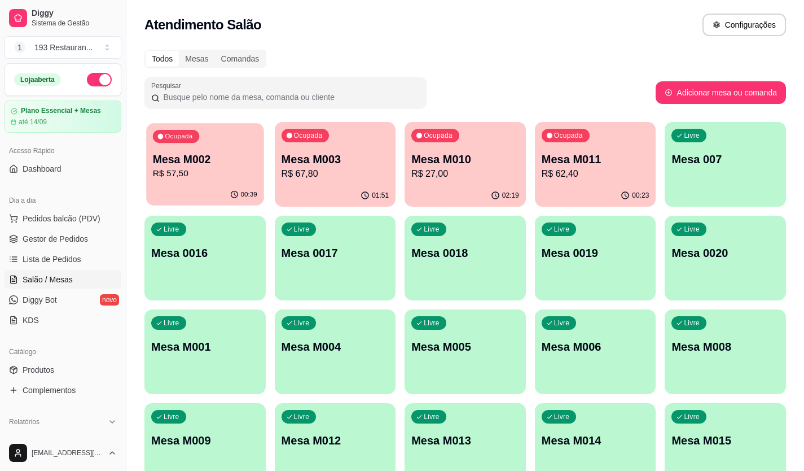
click at [203, 174] on p "R$ 57,50" at bounding box center [205, 173] width 104 height 13
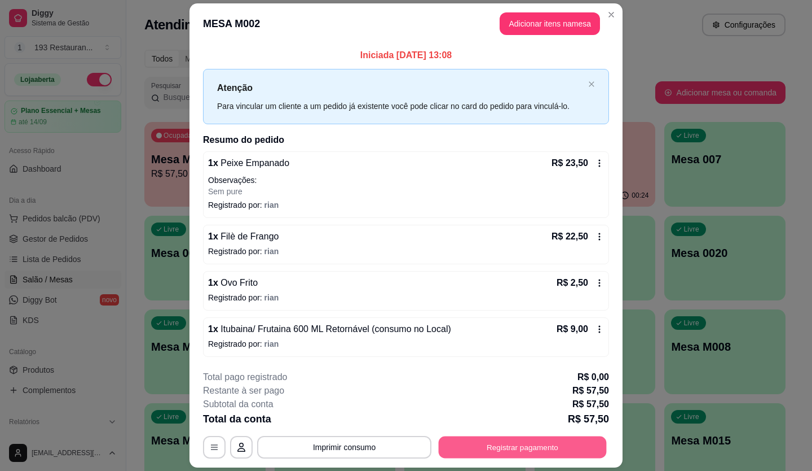
click at [476, 443] on button "Registrar pagamento" at bounding box center [523, 447] width 168 height 22
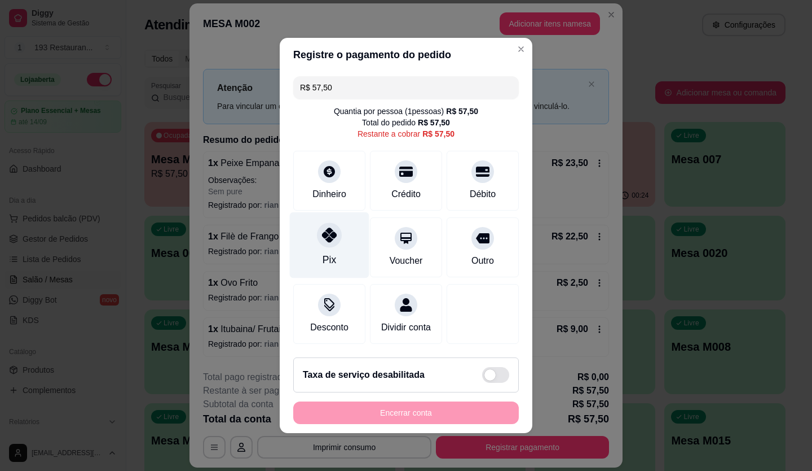
click at [326, 245] on div "Pix" at bounding box center [330, 245] width 80 height 66
type input "R$ 0,00"
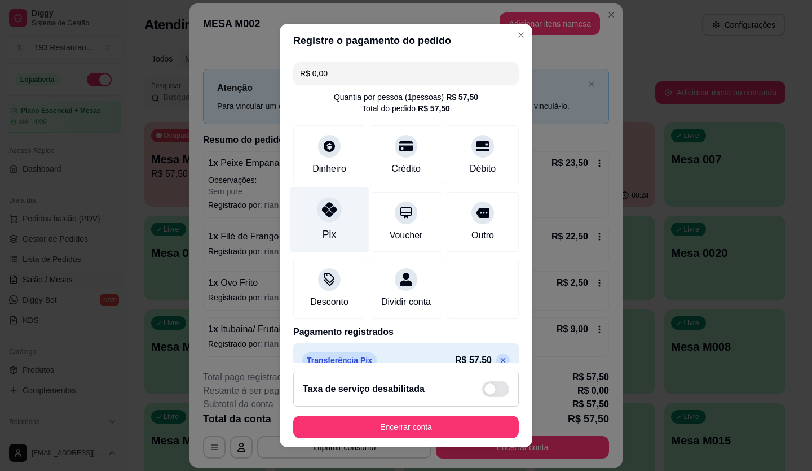
click at [329, 201] on div at bounding box center [329, 209] width 25 height 25
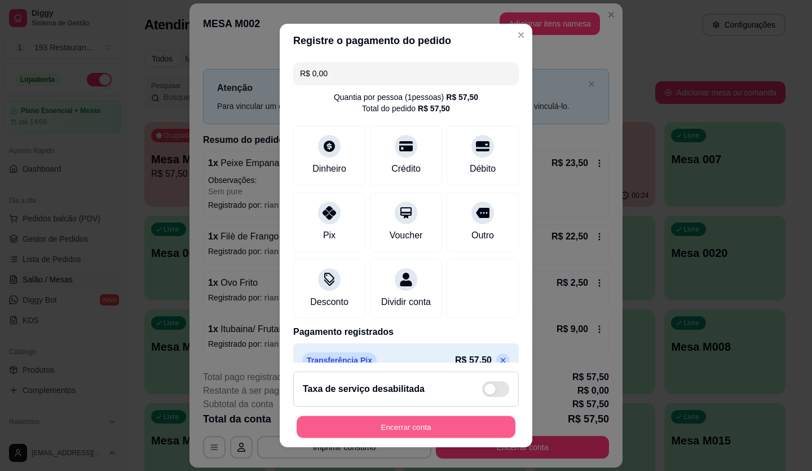
click at [380, 425] on button "Encerrar conta" at bounding box center [406, 427] width 219 height 22
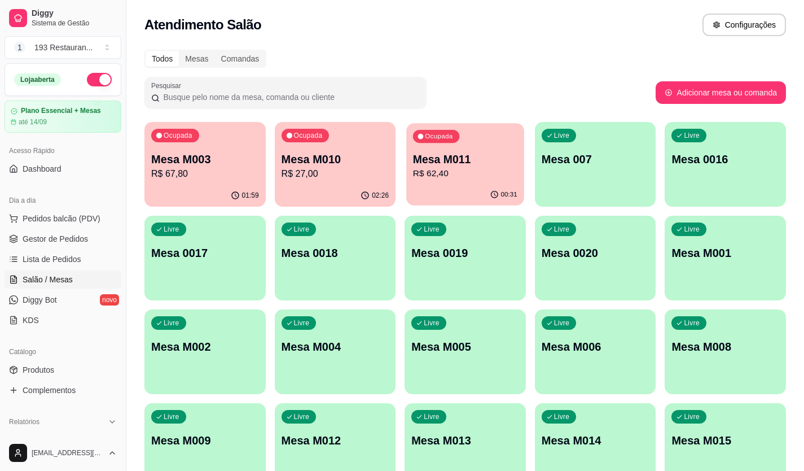
click at [439, 166] on div "Mesa M011 R$ 62,40" at bounding box center [465, 166] width 104 height 28
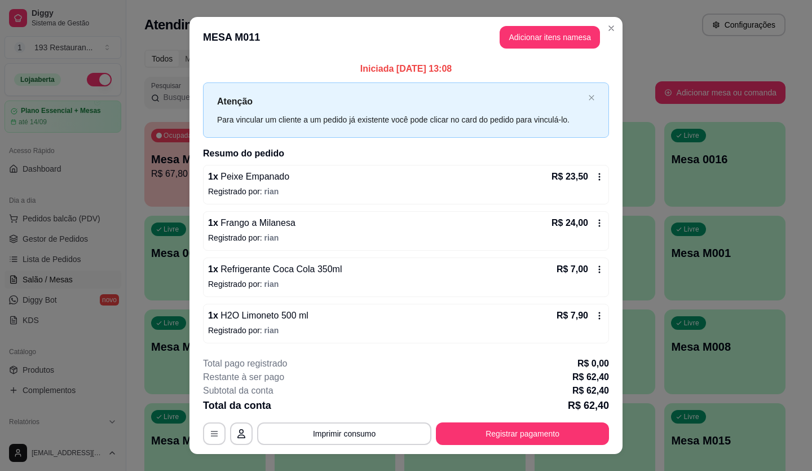
click at [528, 30] on button "Adicionar itens na mesa" at bounding box center [550, 37] width 100 height 23
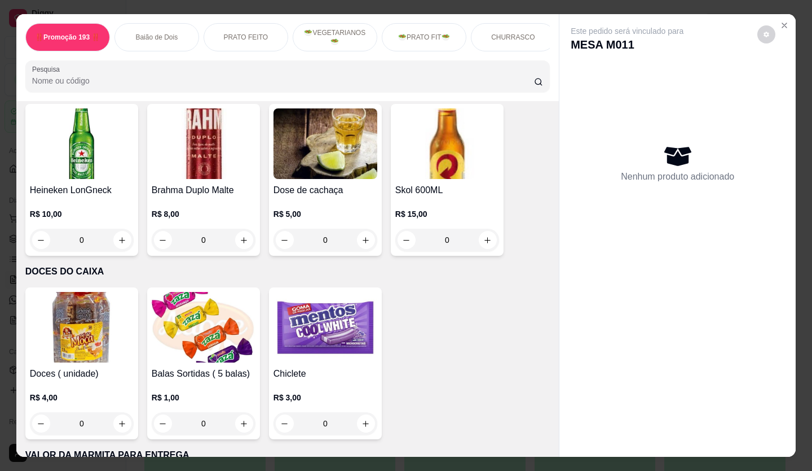
scroll to position [4547, 0]
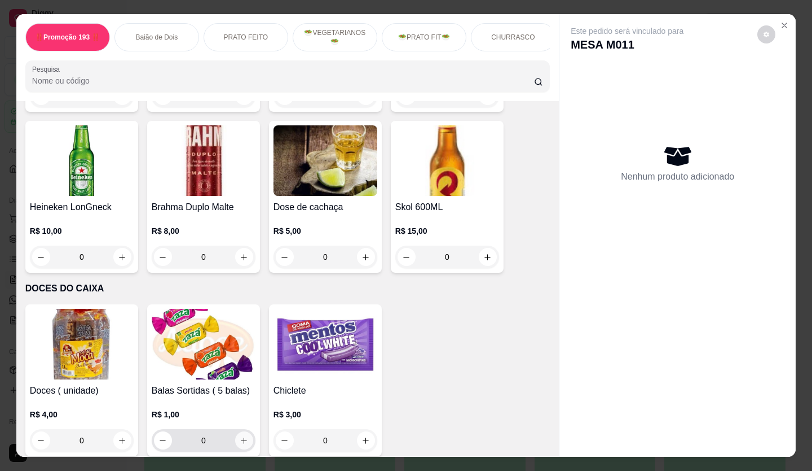
click at [241, 436] on icon "increase-product-quantity" at bounding box center [244, 440] width 8 height 8
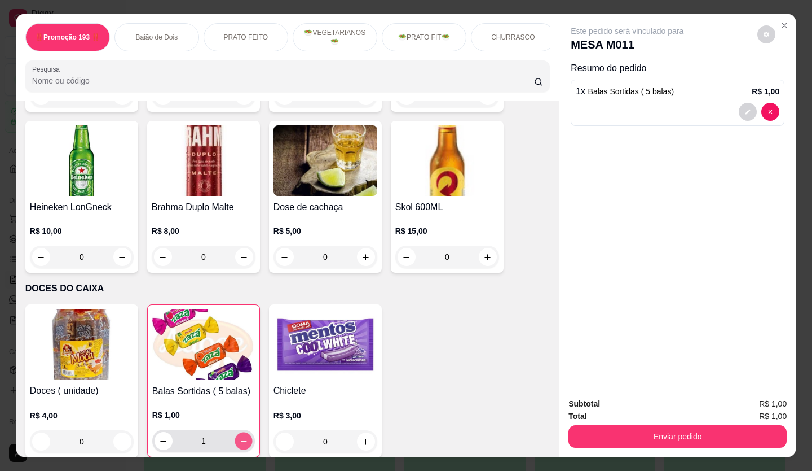
click at [241, 437] on icon "increase-product-quantity" at bounding box center [244, 441] width 8 height 8
type input "2"
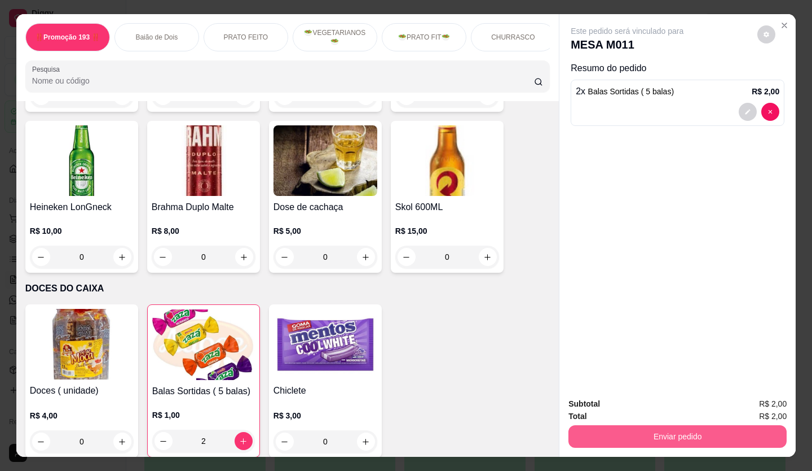
click at [669, 437] on button "Enviar pedido" at bounding box center [678, 436] width 218 height 23
click at [644, 413] on button "Não registrar e enviar pedido" at bounding box center [640, 403] width 117 height 21
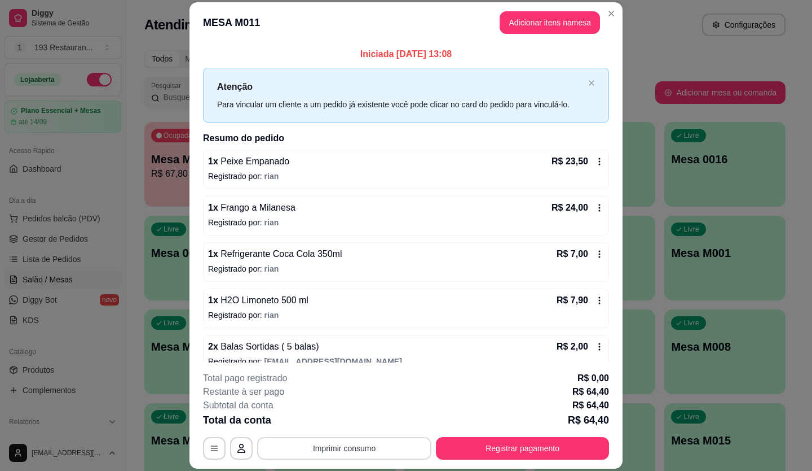
click at [369, 448] on button "Imprimir consumo" at bounding box center [344, 448] width 174 height 23
click at [345, 417] on button "CAIXA" at bounding box center [344, 422] width 82 height 18
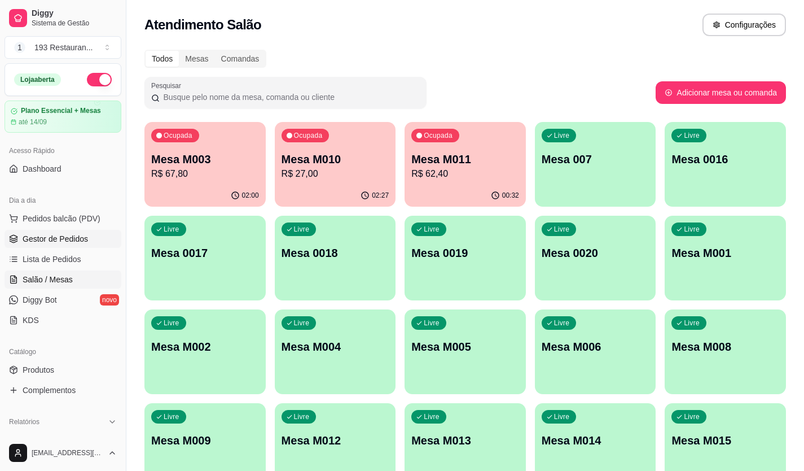
click at [63, 241] on span "Gestor de Pedidos" at bounding box center [55, 238] width 65 height 11
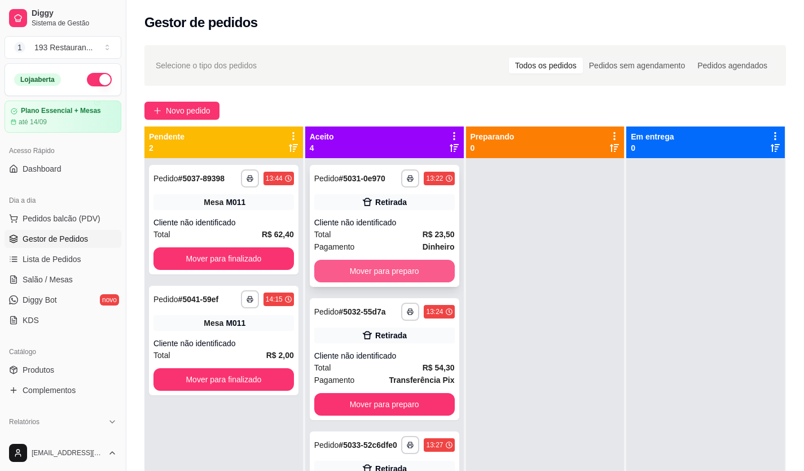
click at [401, 268] on button "Mover para preparo" at bounding box center [384, 271] width 140 height 23
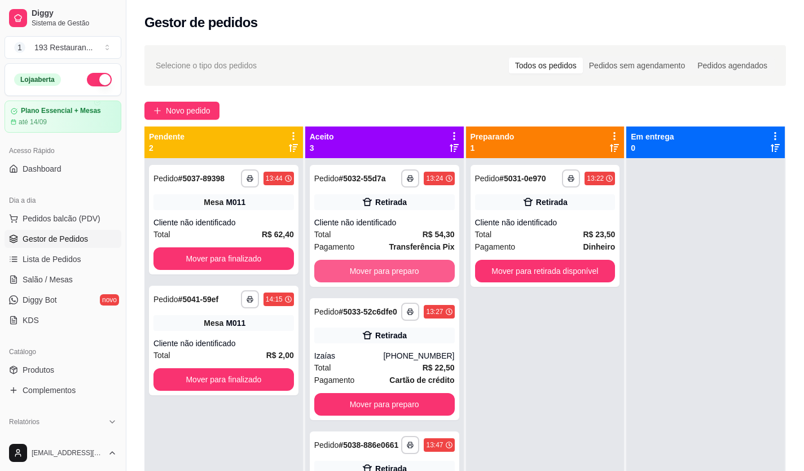
click at [401, 268] on button "Mover para preparo" at bounding box center [384, 271] width 140 height 23
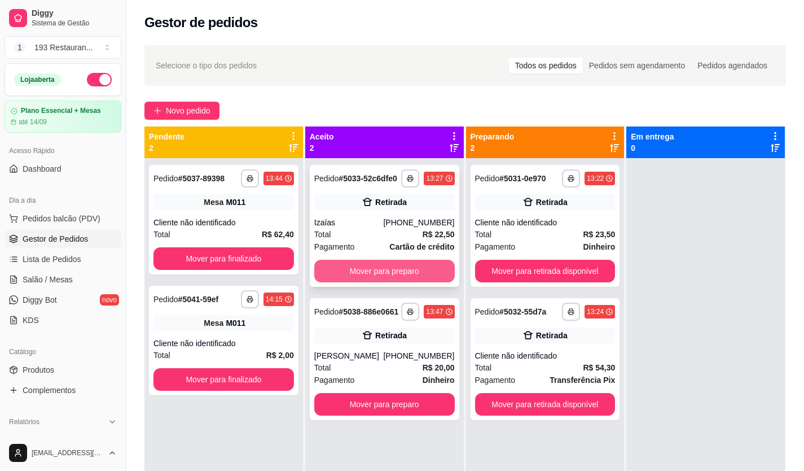
click at [382, 267] on button "Mover para preparo" at bounding box center [384, 271] width 140 height 23
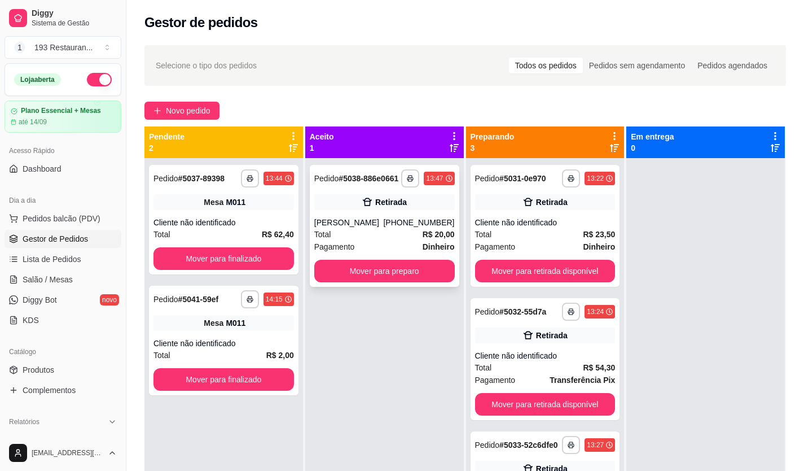
click at [377, 227] on div "[PERSON_NAME]" at bounding box center [348, 222] width 69 height 11
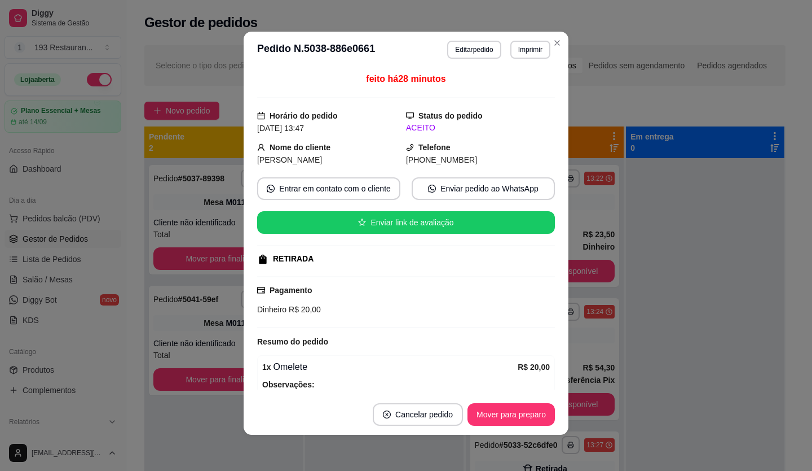
click at [464, 45] on button "Editar pedido" at bounding box center [474, 50] width 54 height 18
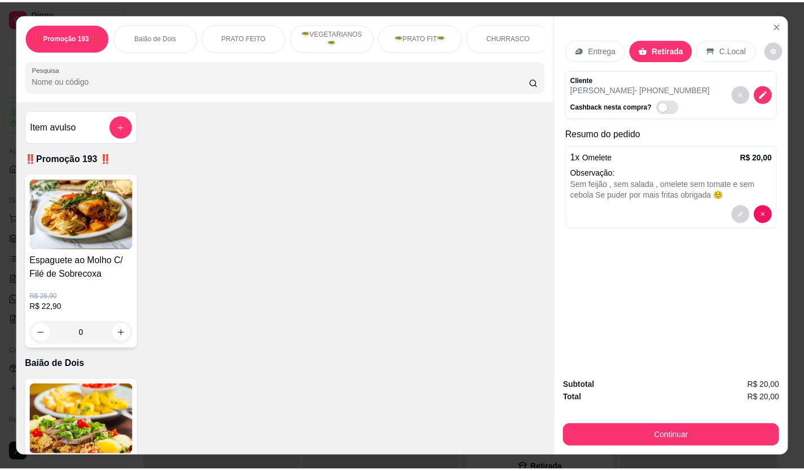
scroll to position [395, 0]
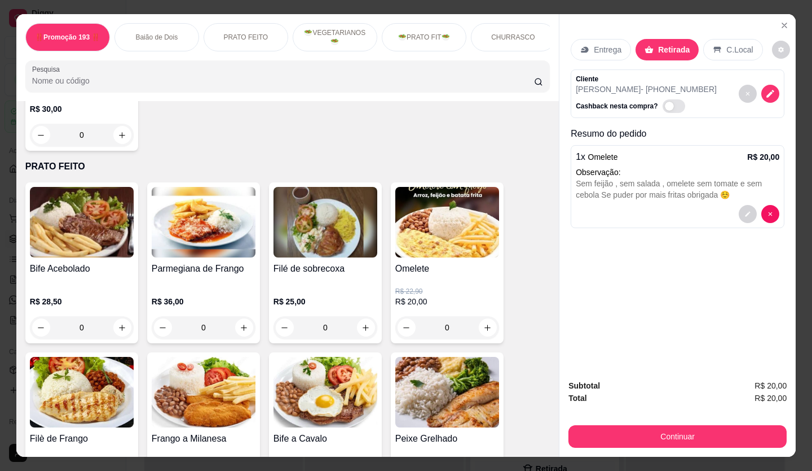
click at [654, 437] on button "Continuar" at bounding box center [678, 436] width 218 height 23
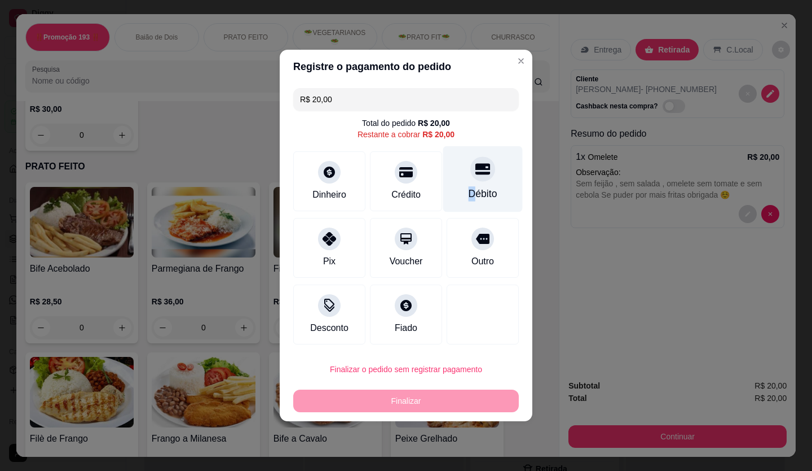
click at [469, 183] on div "Débito" at bounding box center [483, 179] width 80 height 66
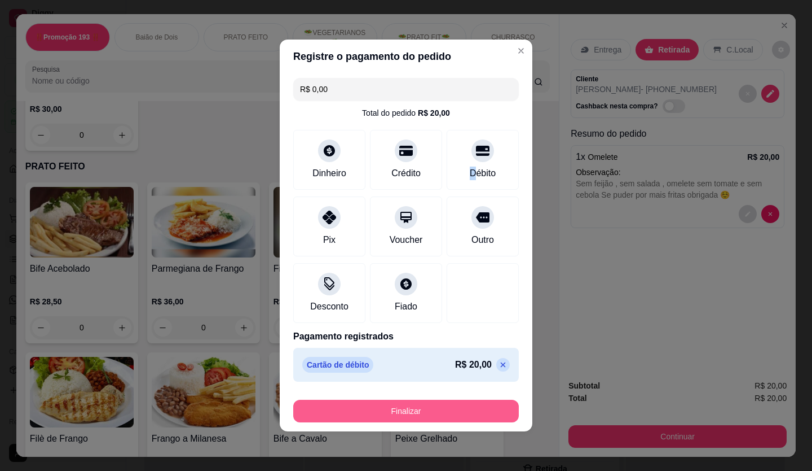
click at [460, 399] on button "Finalizar" at bounding box center [406, 410] width 226 height 23
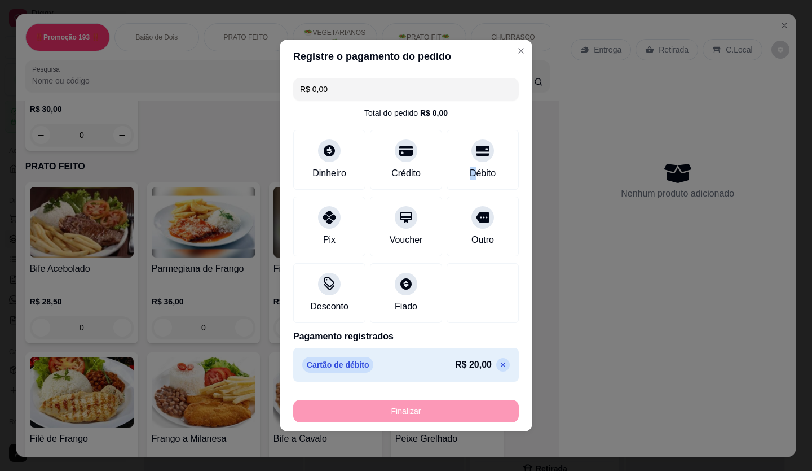
type input "-R$ 20,00"
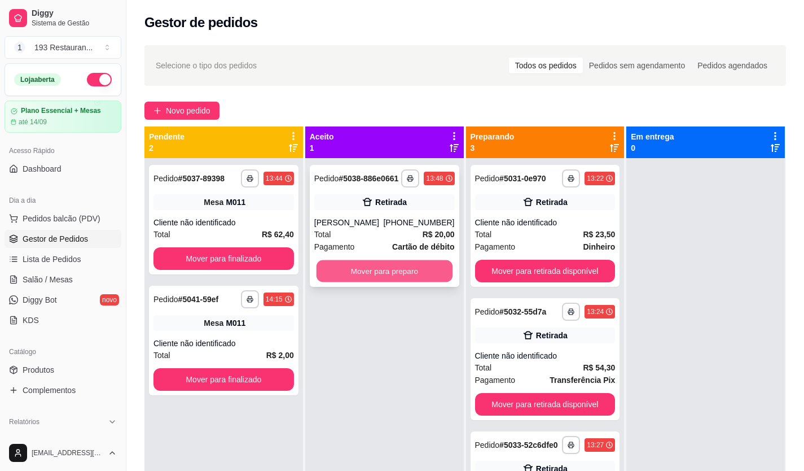
click at [408, 272] on button "Mover para preparo" at bounding box center [384, 271] width 136 height 22
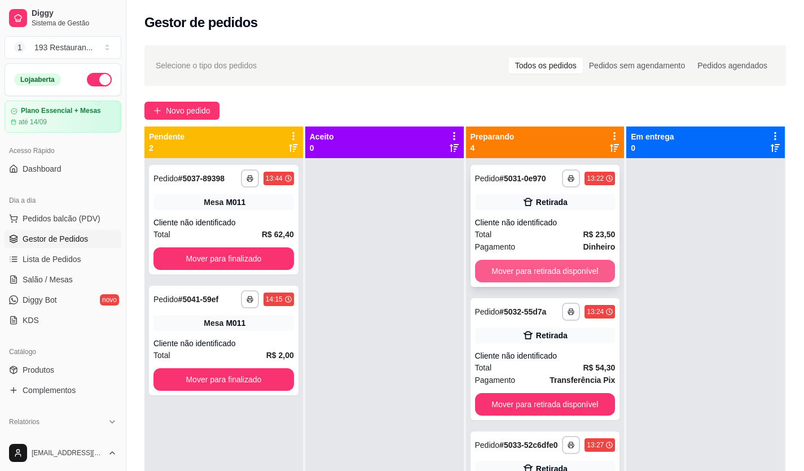
click at [526, 268] on button "Mover para retirada disponível" at bounding box center [545, 271] width 140 height 23
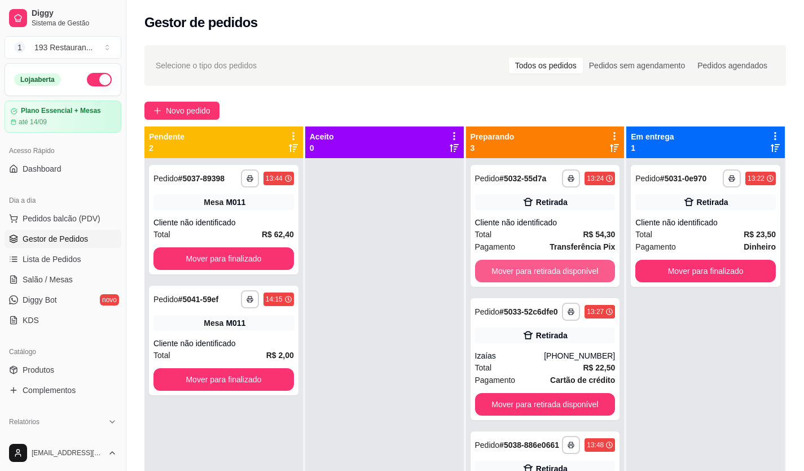
click at [526, 268] on button "Mover para retirada disponível" at bounding box center [545, 271] width 140 height 23
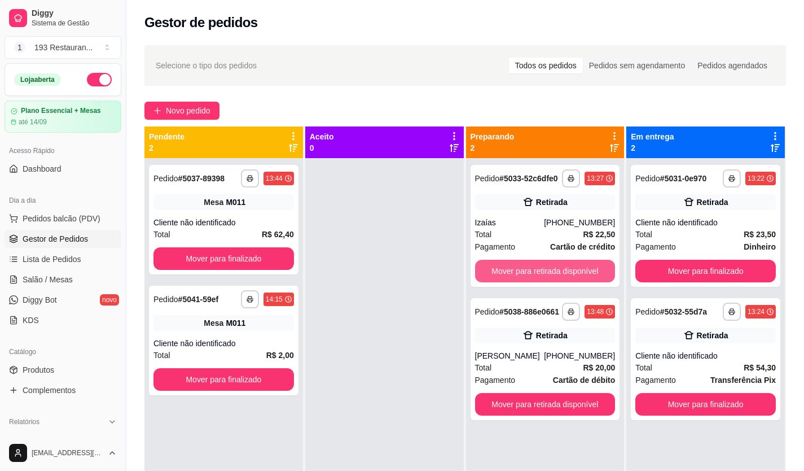
click at [526, 268] on button "Mover para retirada disponível" at bounding box center [545, 271] width 140 height 23
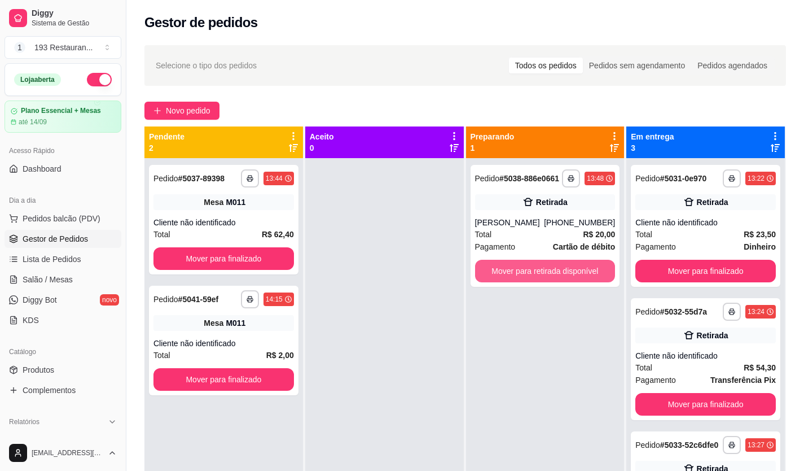
click at [526, 268] on button "Mover para retirada disponível" at bounding box center [545, 271] width 140 height 23
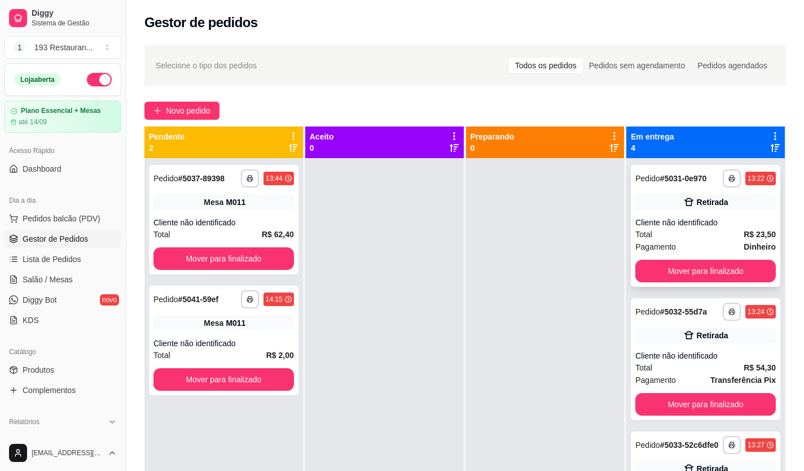
click at [700, 269] on button "Mover para finalizado" at bounding box center [705, 271] width 140 height 23
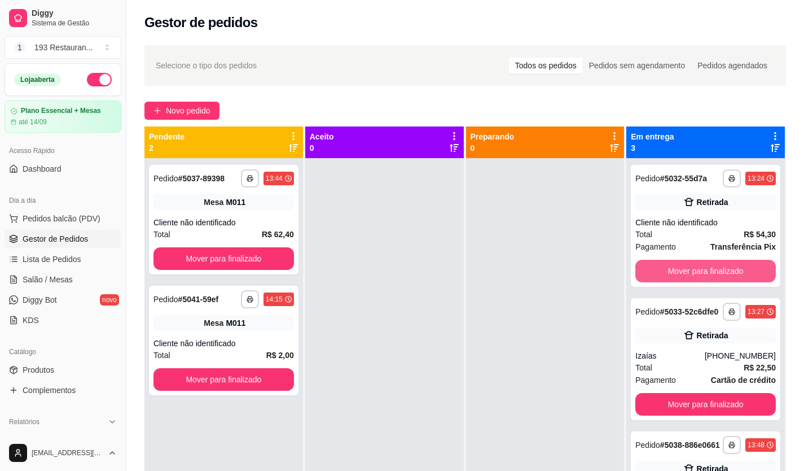
click at [699, 269] on button "Mover para finalizado" at bounding box center [705, 271] width 140 height 23
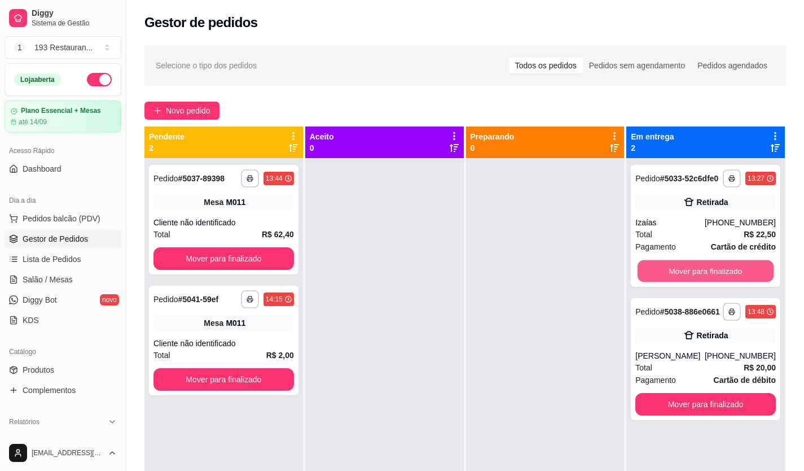
click at [699, 268] on button "Mover para finalizado" at bounding box center [706, 271] width 136 height 22
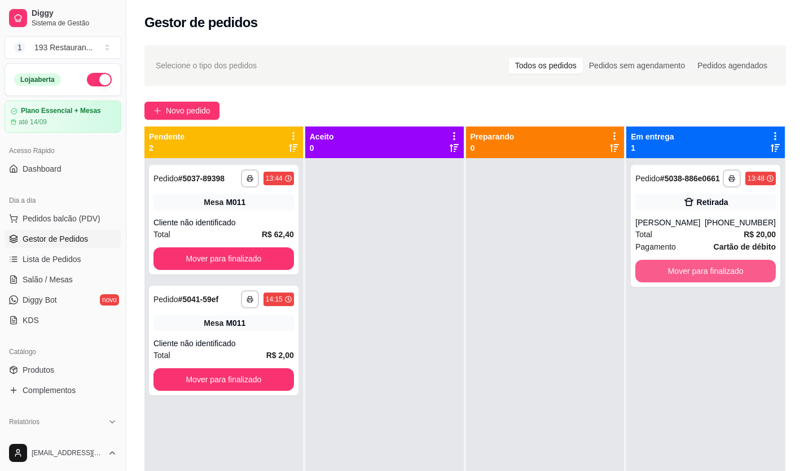
click at [700, 268] on button "Mover para finalizado" at bounding box center [705, 271] width 140 height 23
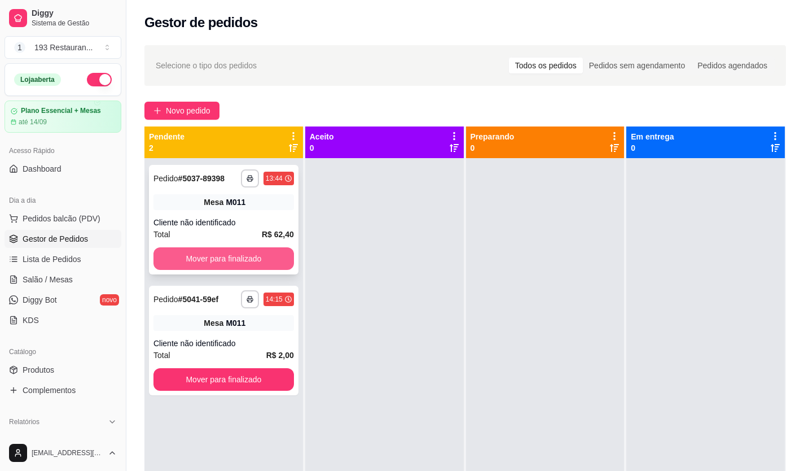
click at [270, 267] on button "Mover para finalizado" at bounding box center [223, 258] width 140 height 23
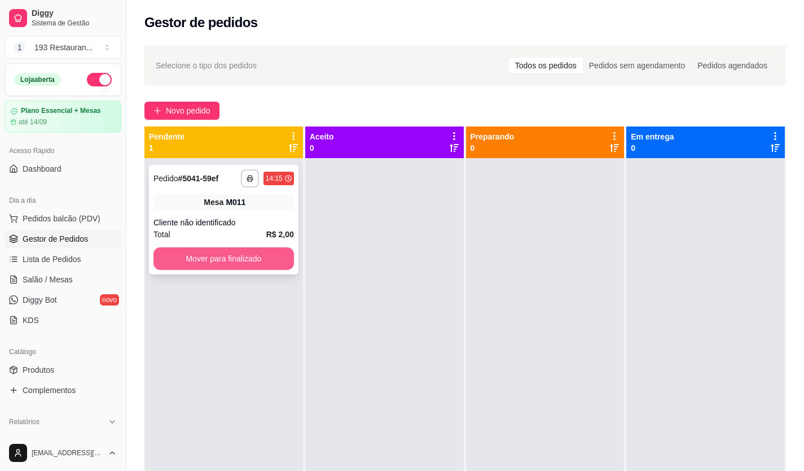
click at [209, 258] on button "Mover para finalizado" at bounding box center [223, 258] width 140 height 23
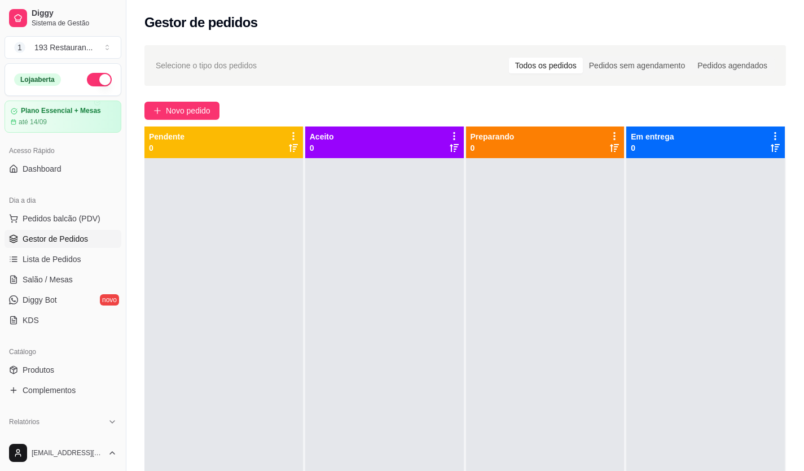
click at [25, 203] on div "Dia a dia" at bounding box center [63, 200] width 117 height 18
click at [45, 214] on span "Pedidos balcão (PDV)" at bounding box center [62, 218] width 78 height 11
click at [49, 254] on span "Lista de Pedidos" at bounding box center [52, 258] width 59 height 11
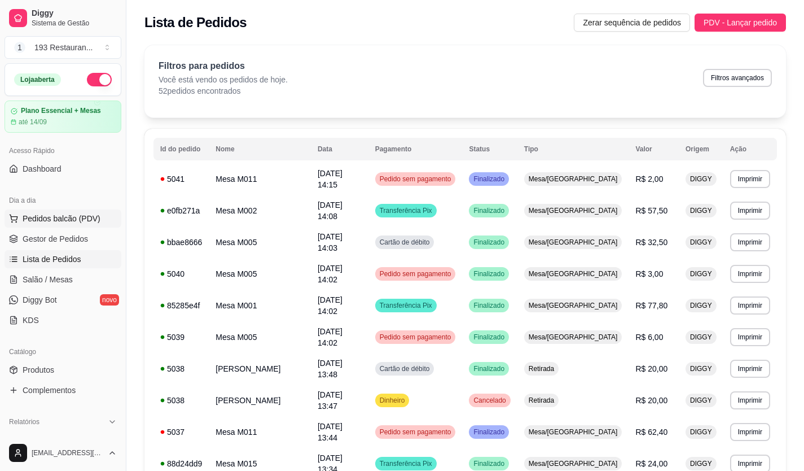
click at [65, 225] on button "Pedidos balcão (PDV)" at bounding box center [63, 218] width 117 height 18
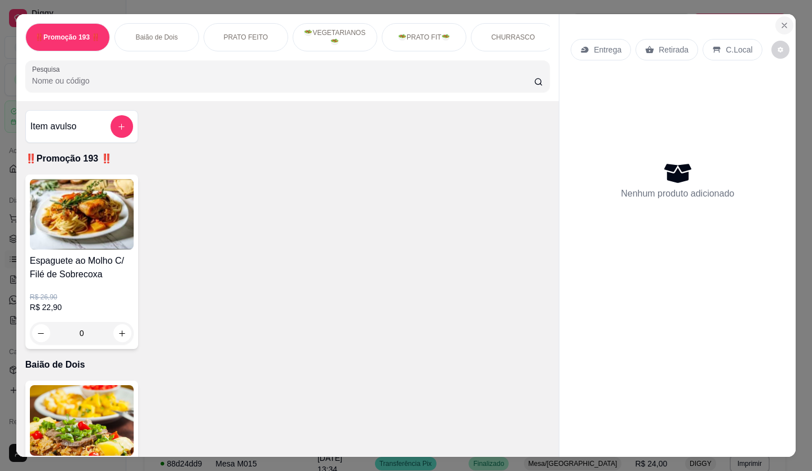
click at [781, 26] on button "Close" at bounding box center [785, 25] width 18 height 18
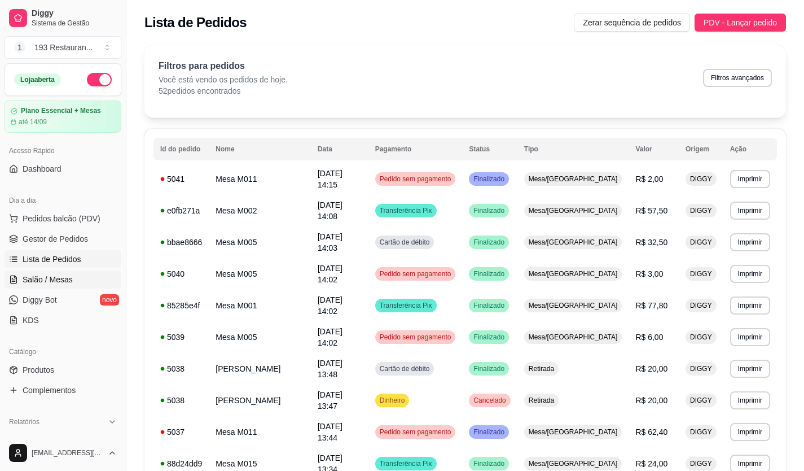
click at [59, 282] on span "Salão / Mesas" at bounding box center [48, 279] width 50 height 11
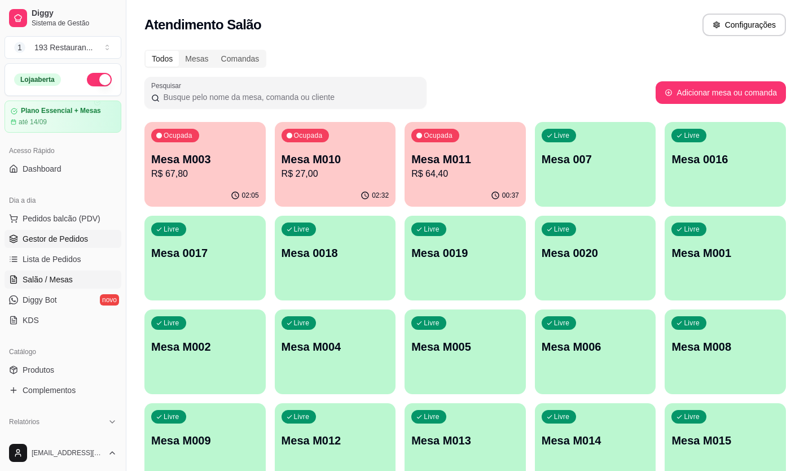
click at [58, 235] on span "Gestor de Pedidos" at bounding box center [55, 238] width 65 height 11
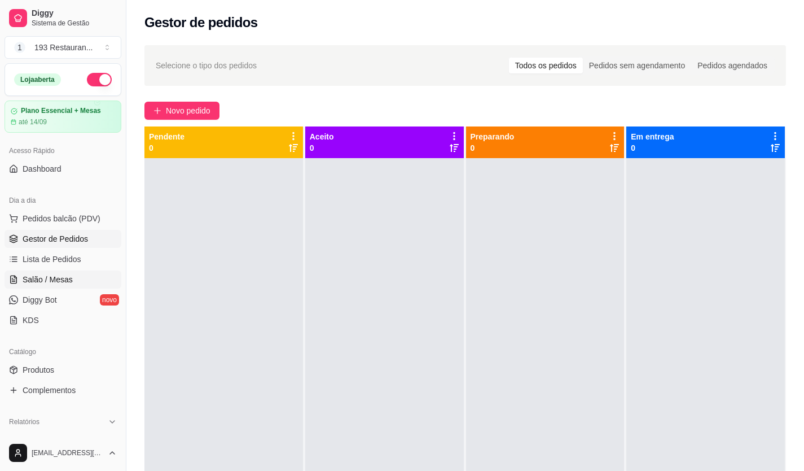
click at [74, 284] on link "Salão / Mesas" at bounding box center [63, 279] width 117 height 18
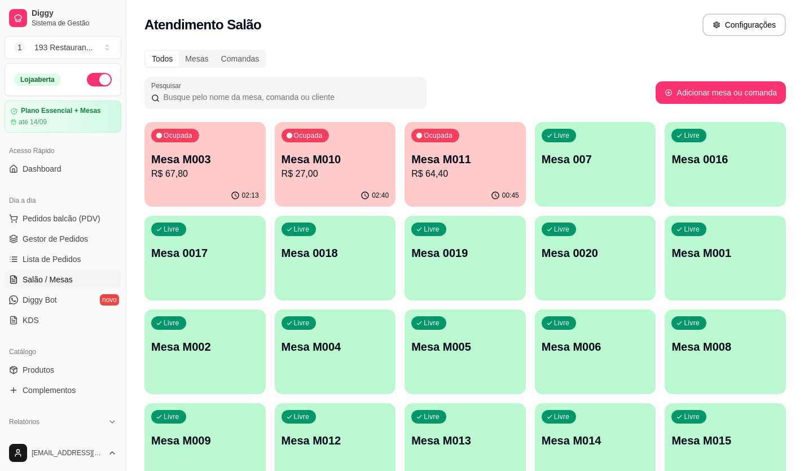
click at [204, 153] on p "Mesa M003" at bounding box center [205, 159] width 108 height 16
click at [311, 154] on p "Mesa M010" at bounding box center [336, 159] width 108 height 16
click at [463, 159] on p "Mesa M011" at bounding box center [465, 159] width 108 height 16
click at [626, 157] on p "Mesa 007" at bounding box center [596, 159] width 108 height 16
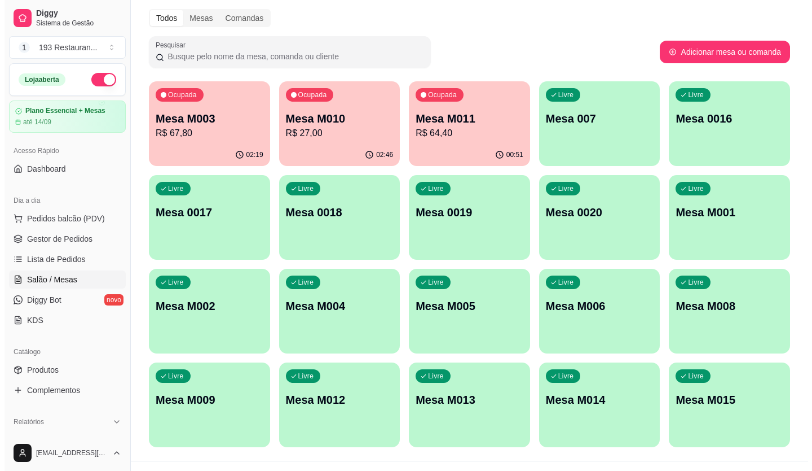
scroll to position [63, 0]
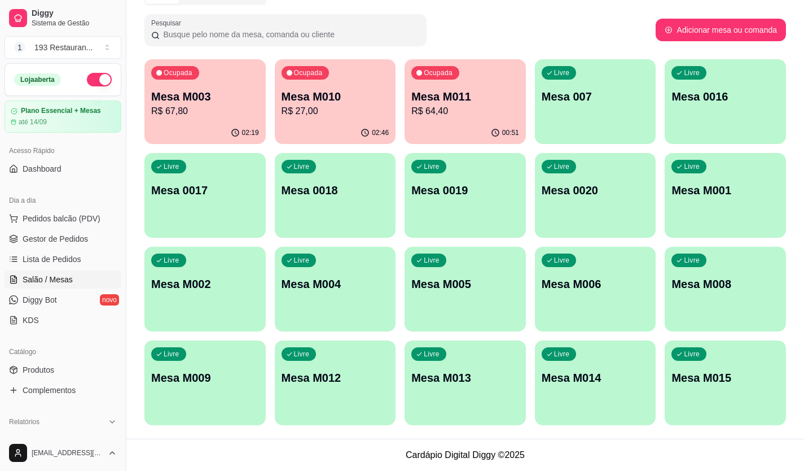
click at [354, 301] on div "Livre Mesa M004" at bounding box center [335, 282] width 121 height 71
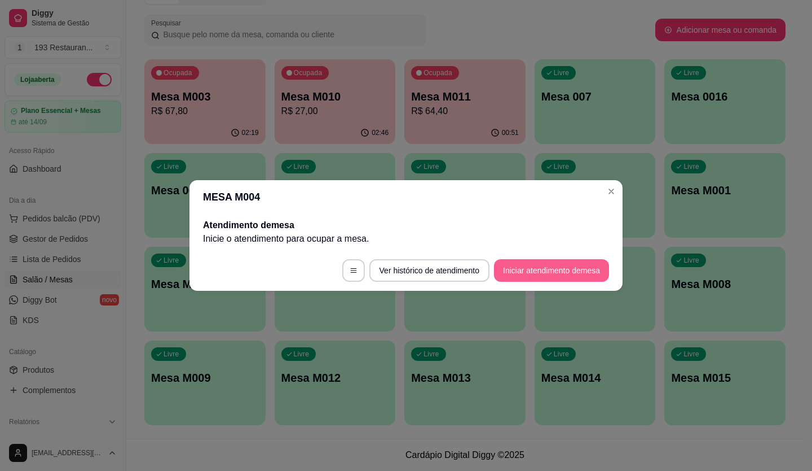
click at [551, 272] on button "Iniciar atendimento de mesa" at bounding box center [551, 270] width 115 height 23
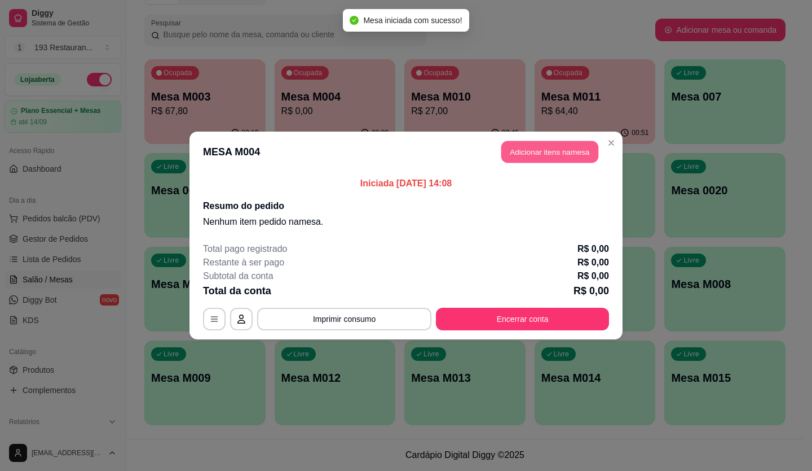
click at [540, 156] on button "Adicionar itens na mesa" at bounding box center [550, 152] width 97 height 22
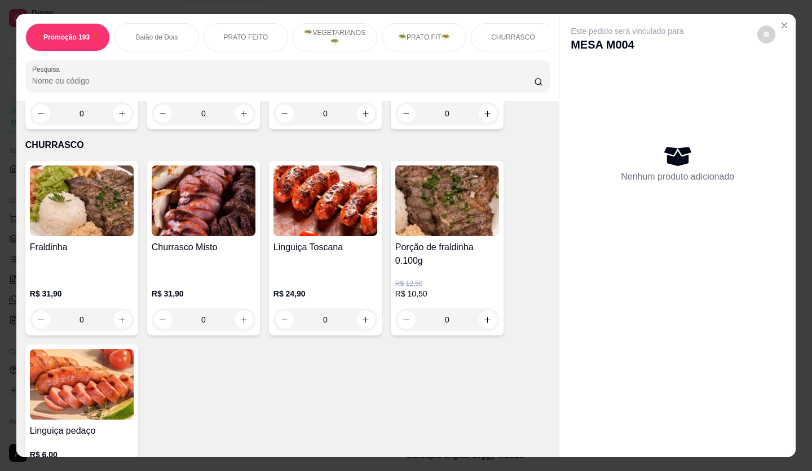
scroll to position [1862, 0]
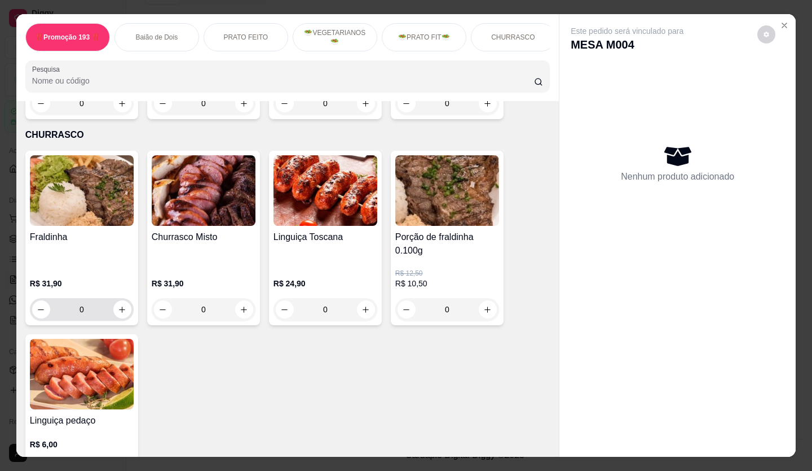
click at [118, 305] on icon "increase-product-quantity" at bounding box center [122, 309] width 8 height 8
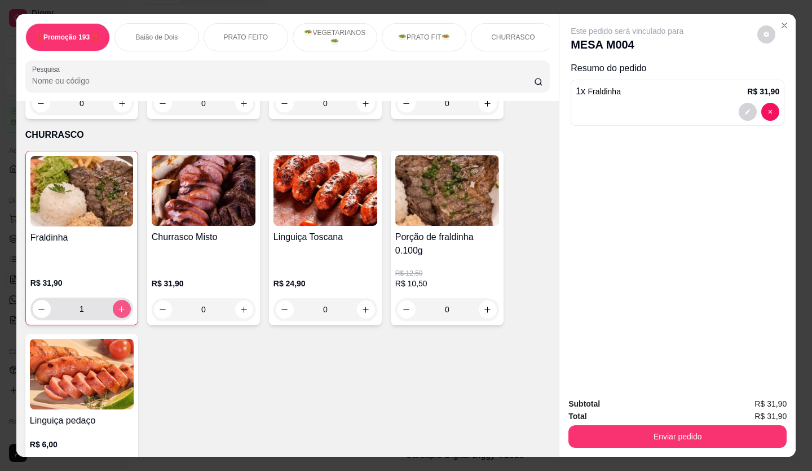
type input "1"
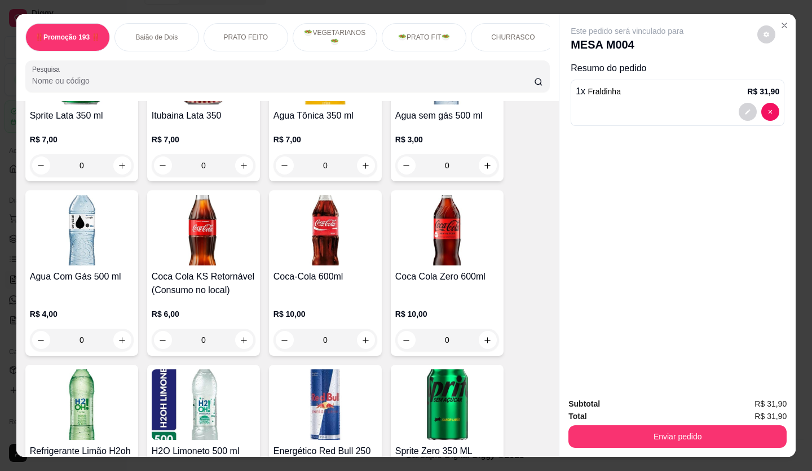
scroll to position [4006, 0]
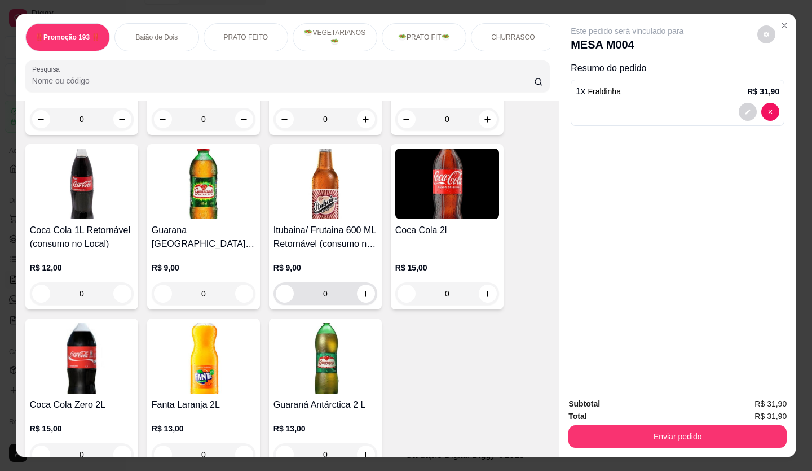
click at [362, 289] on icon "increase-product-quantity" at bounding box center [366, 293] width 8 height 8
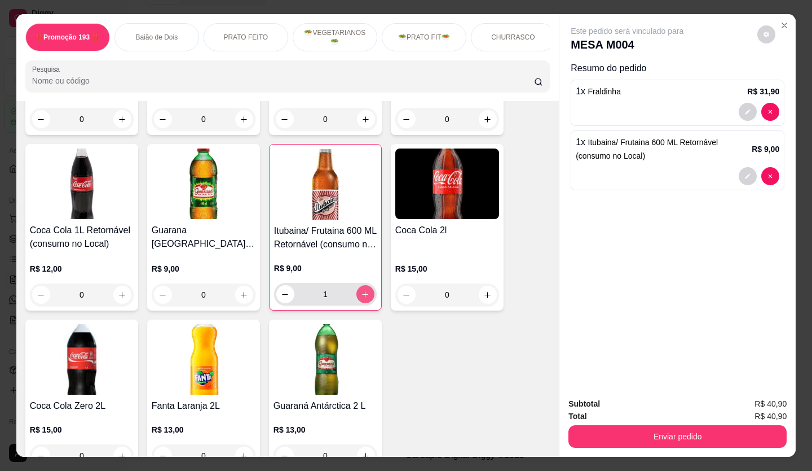
type input "1"
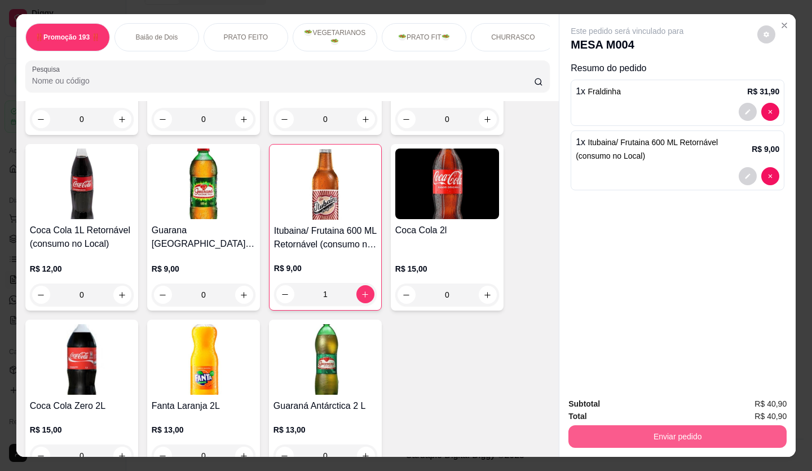
click at [684, 441] on button "Enviar pedido" at bounding box center [678, 436] width 218 height 23
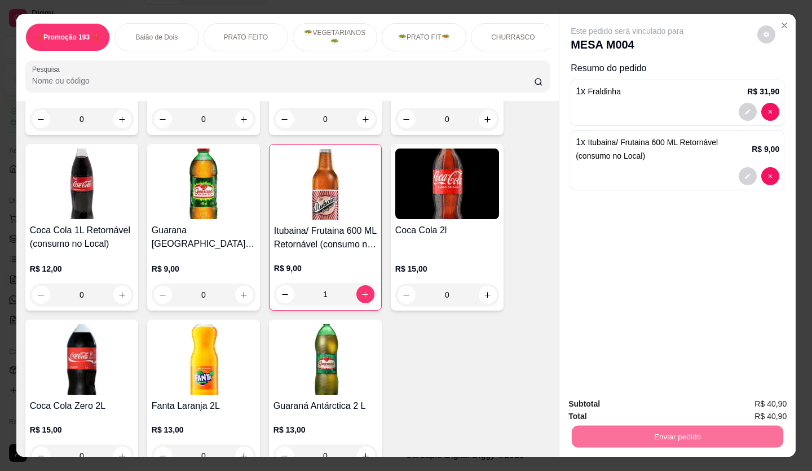
click at [639, 402] on button "Não registrar e enviar pedido" at bounding box center [640, 403] width 117 height 21
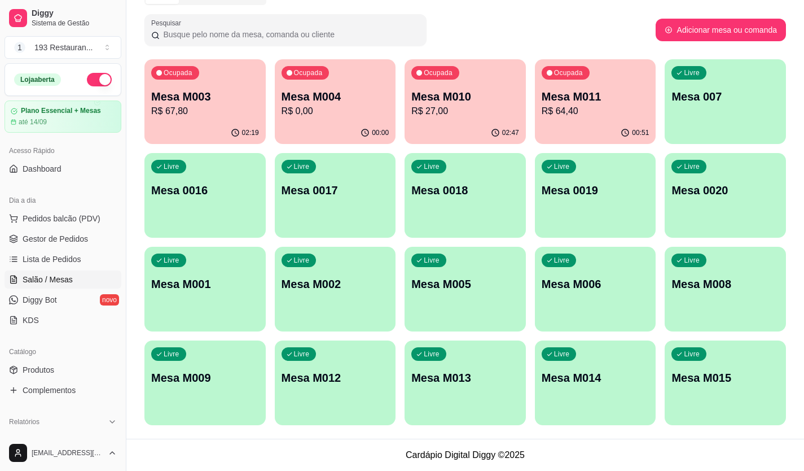
click at [182, 362] on div "Livre Mesa M009" at bounding box center [204, 375] width 121 height 71
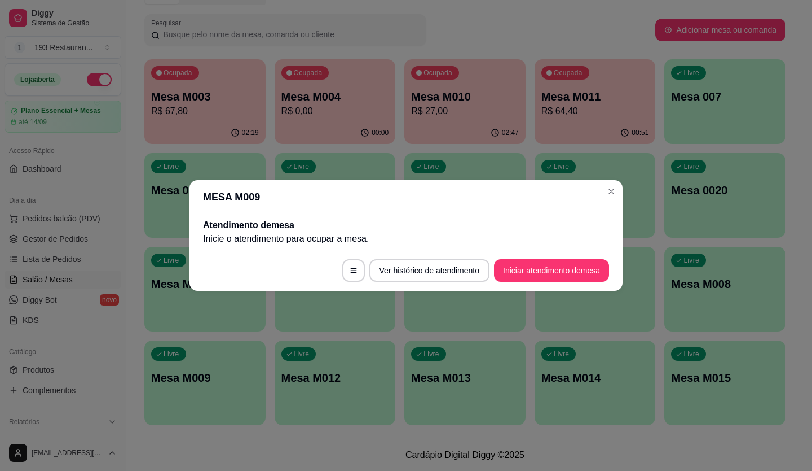
click at [557, 264] on button "Iniciar atendimento de mesa" at bounding box center [551, 270] width 115 height 23
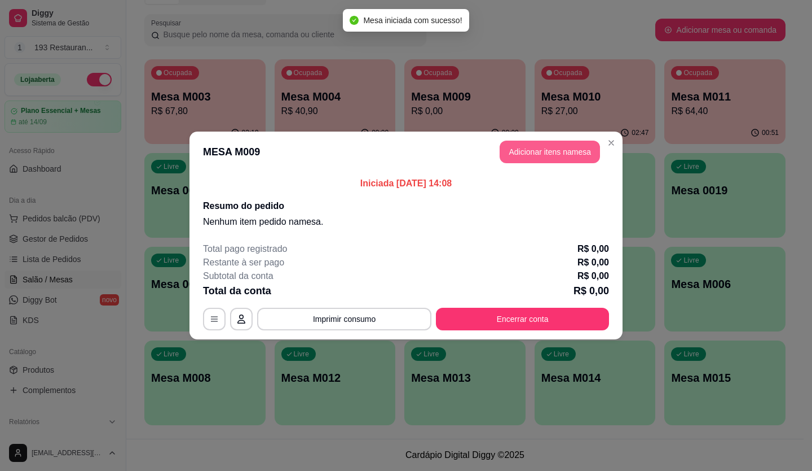
click at [549, 155] on button "Adicionar itens na mesa" at bounding box center [550, 151] width 100 height 23
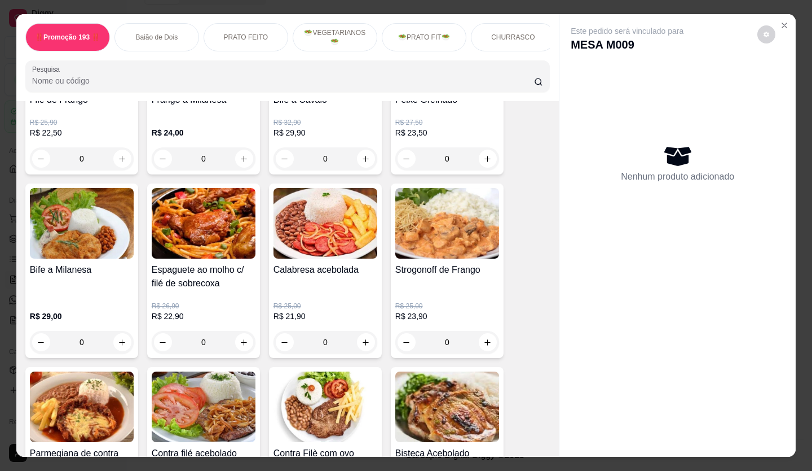
scroll to position [564, 0]
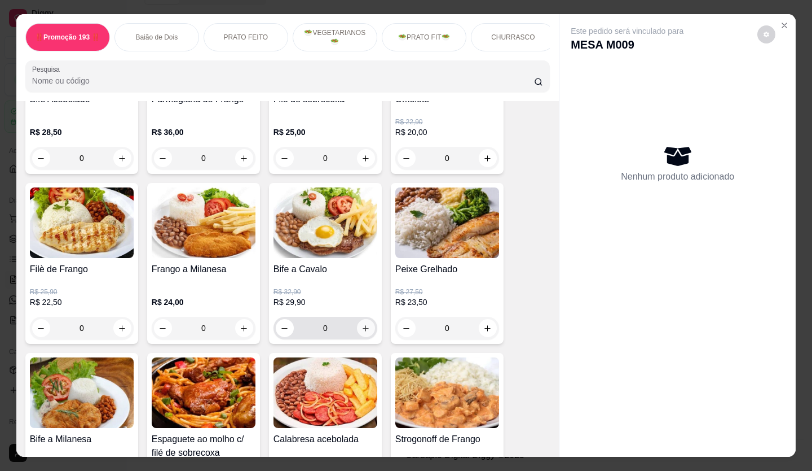
click at [364, 331] on icon "increase-product-quantity" at bounding box center [366, 328] width 6 height 6
type input "1"
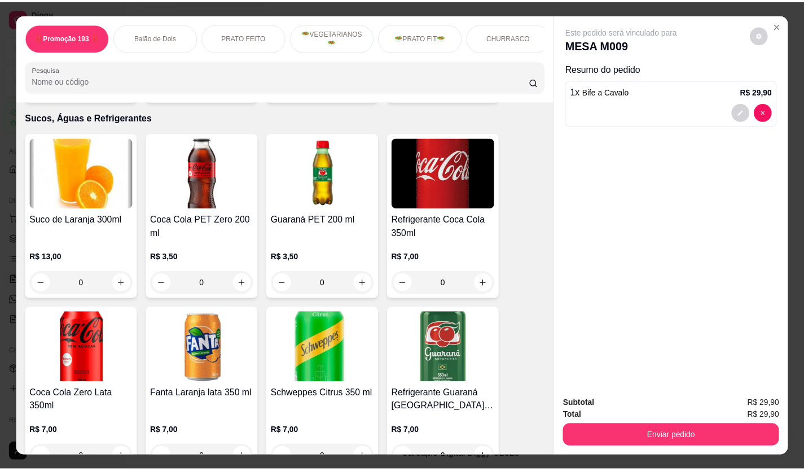
scroll to position [3329, 0]
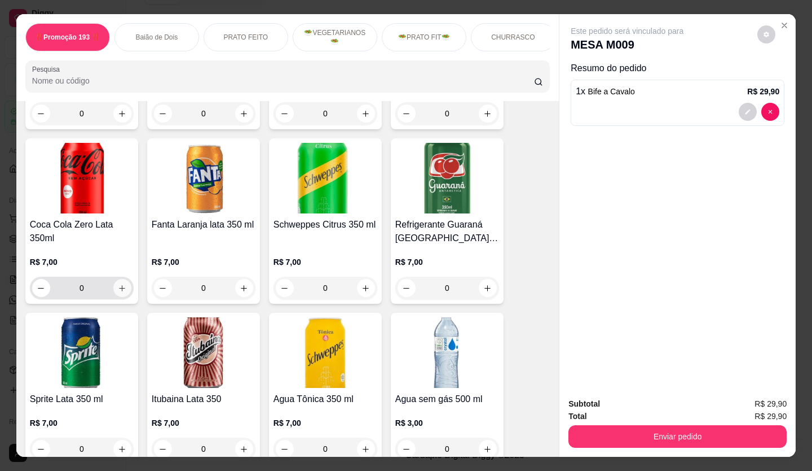
click at [113, 279] on button "increase-product-quantity" at bounding box center [122, 288] width 18 height 18
type input "1"
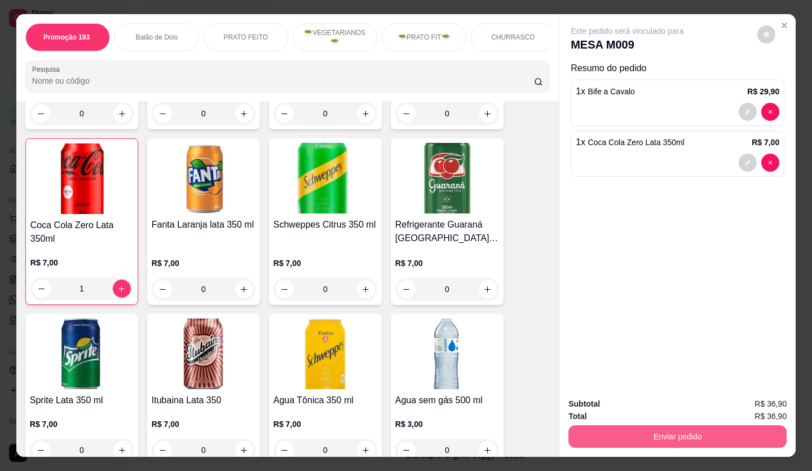
click at [705, 441] on button "Enviar pedido" at bounding box center [678, 436] width 218 height 23
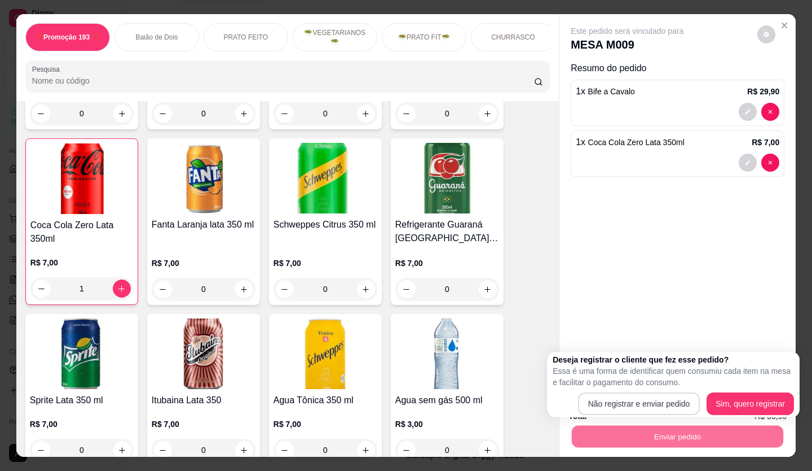
click at [638, 403] on button "Não registrar e enviar pedido" at bounding box center [639, 403] width 122 height 23
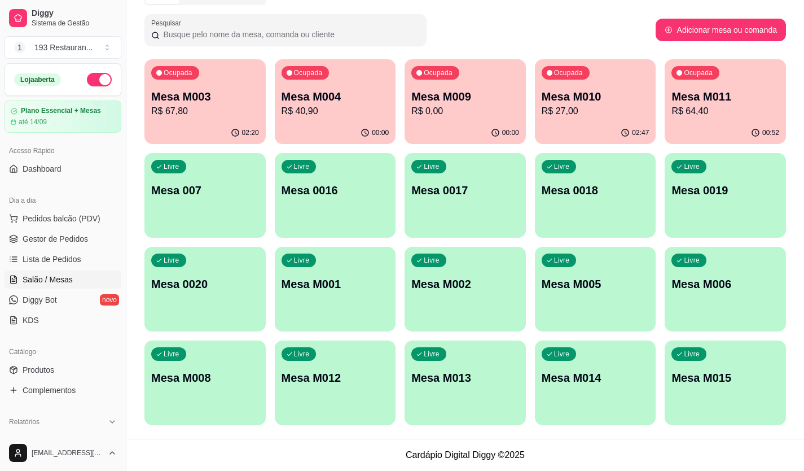
click at [347, 130] on div "00:00" at bounding box center [335, 133] width 121 height 22
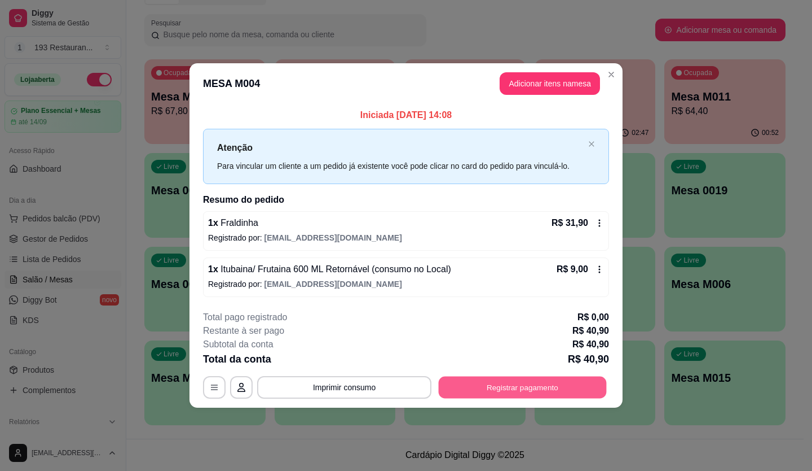
click at [487, 385] on button "Registrar pagamento" at bounding box center [523, 387] width 168 height 22
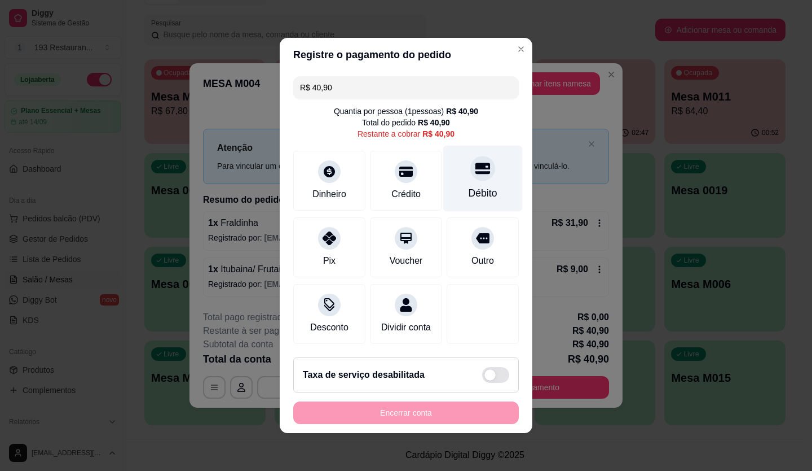
click at [476, 168] on icon at bounding box center [483, 168] width 15 height 15
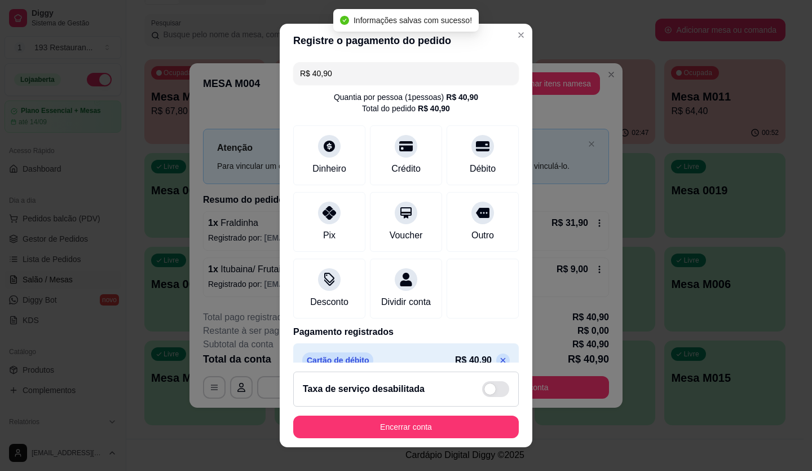
type input "R$ 0,00"
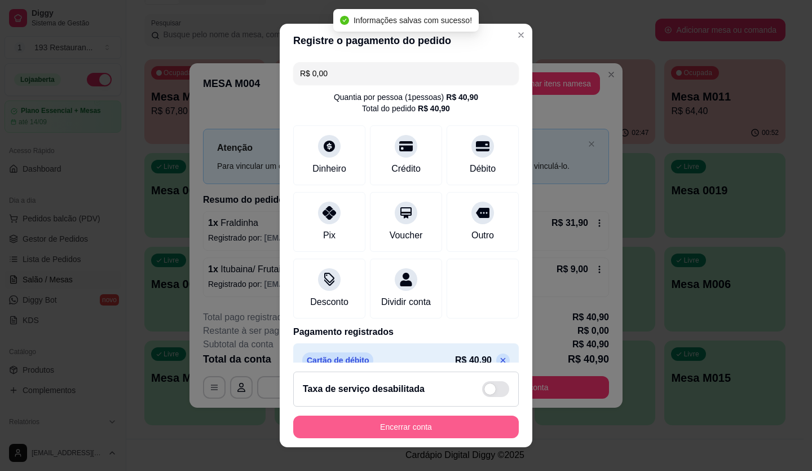
click at [463, 425] on button "Encerrar conta" at bounding box center [406, 426] width 226 height 23
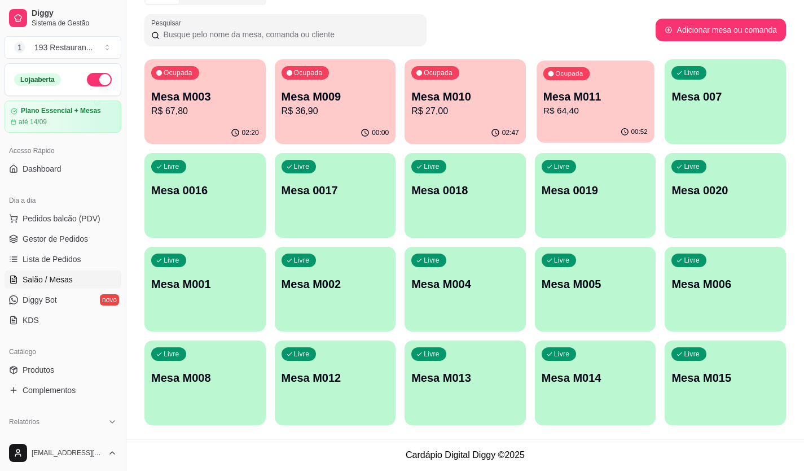
click at [598, 93] on p "Mesa M011" at bounding box center [595, 96] width 104 height 15
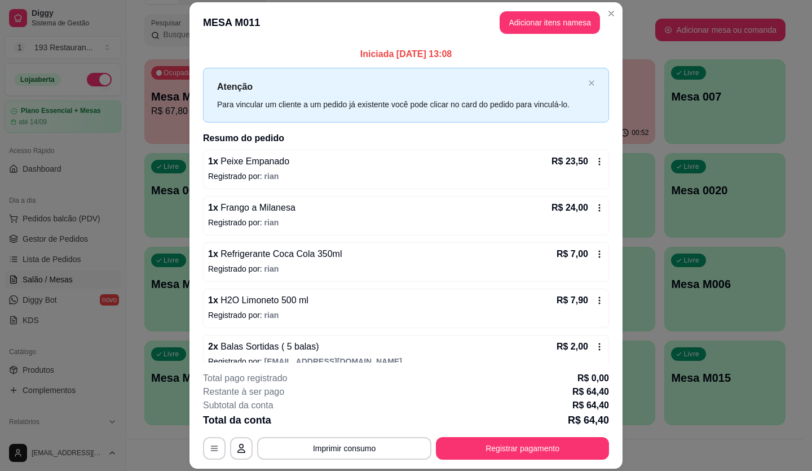
click at [533, 448] on button "Registrar pagamento" at bounding box center [522, 448] width 173 height 23
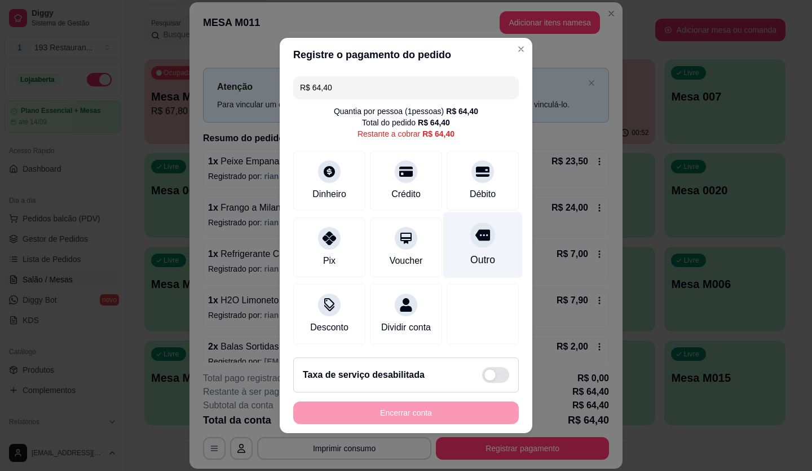
drag, startPoint x: 483, startPoint y: 179, endPoint x: 487, endPoint y: 213, distance: 34.6
click at [483, 178] on div "Débito" at bounding box center [483, 181] width 72 height 60
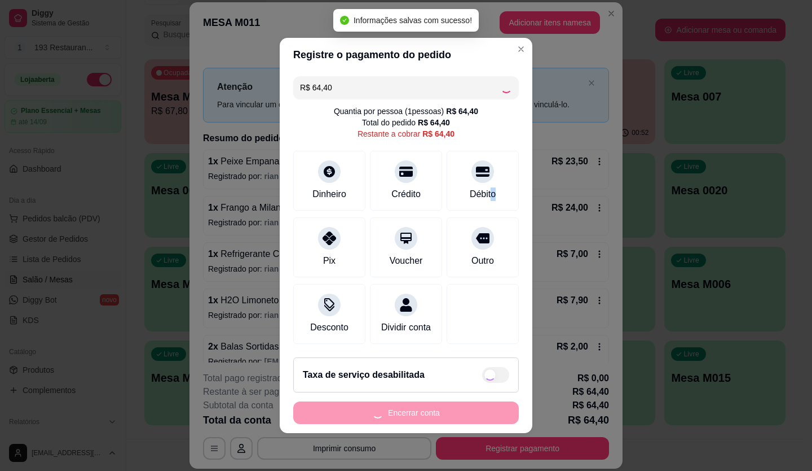
type input "R$ 0,00"
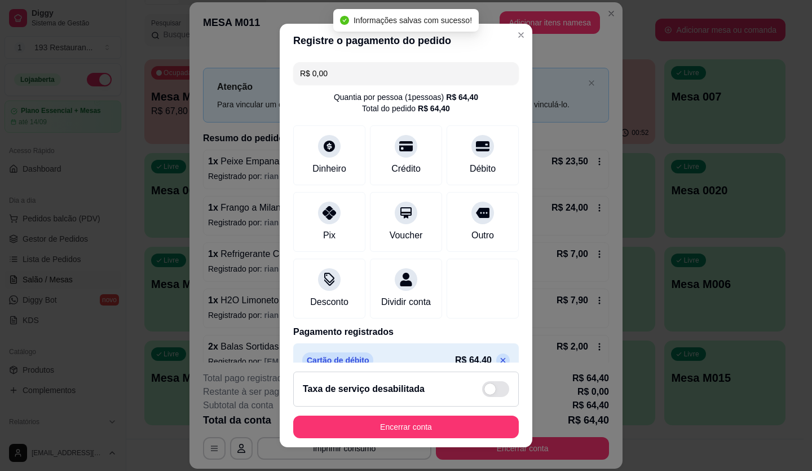
click at [519, 447] on footer "Taxa de serviço desabilitada Encerrar conta" at bounding box center [406, 404] width 253 height 85
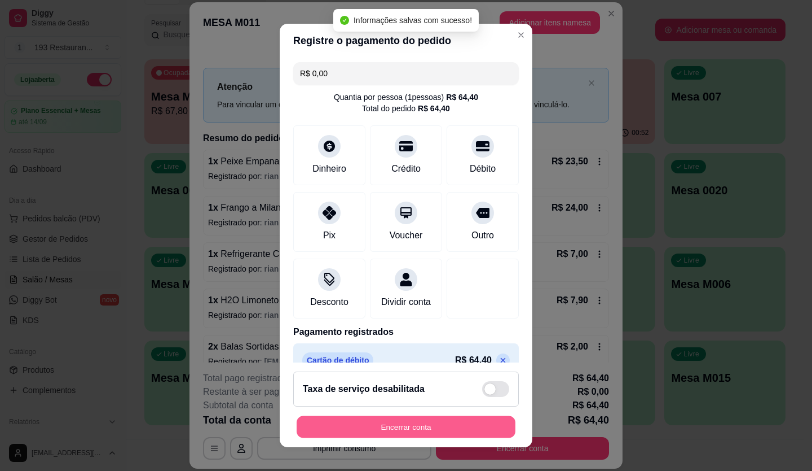
click at [451, 423] on button "Encerrar conta" at bounding box center [406, 427] width 219 height 22
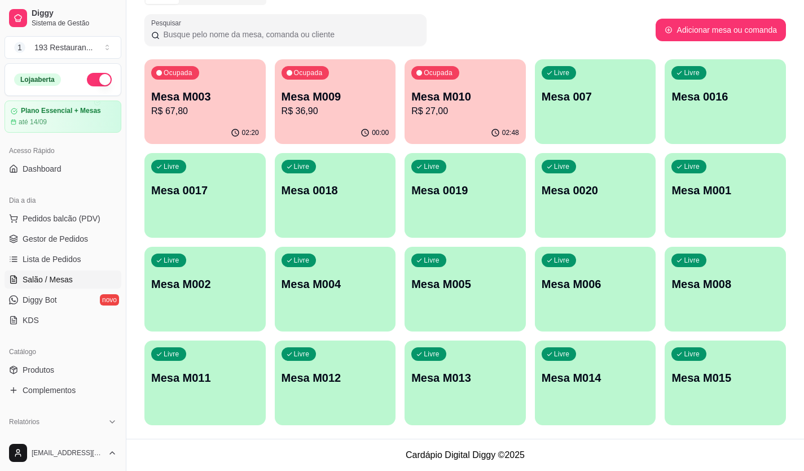
click at [178, 130] on div "02:20" at bounding box center [204, 133] width 121 height 22
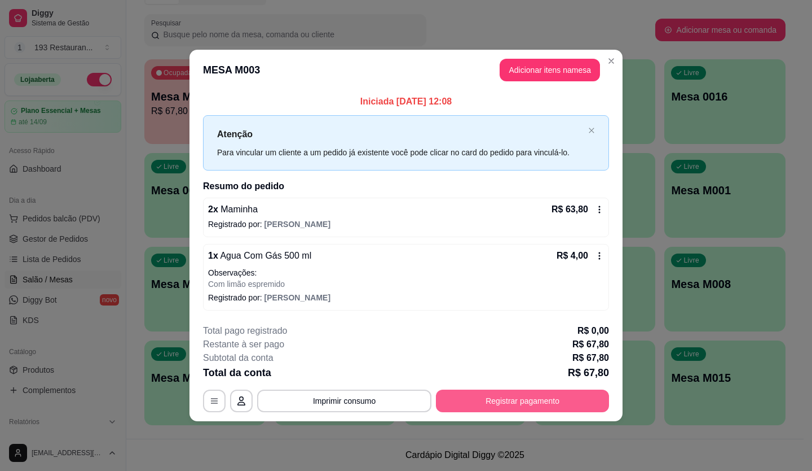
click at [484, 405] on button "Registrar pagamento" at bounding box center [522, 400] width 173 height 23
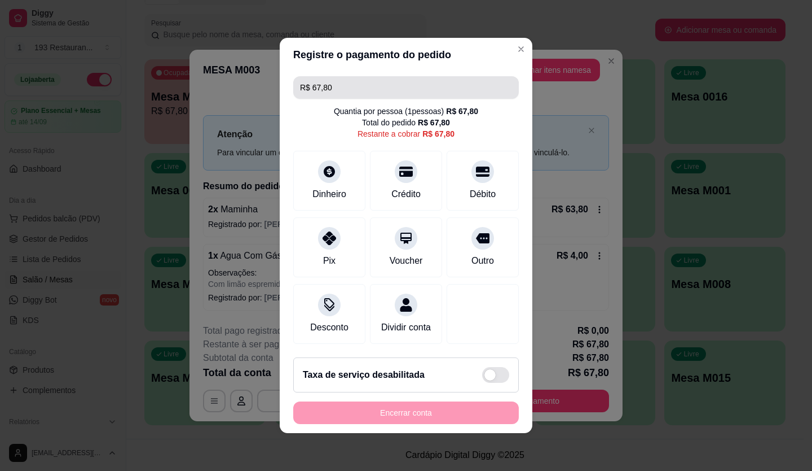
click at [394, 84] on input "R$ 67,80" at bounding box center [406, 87] width 212 height 23
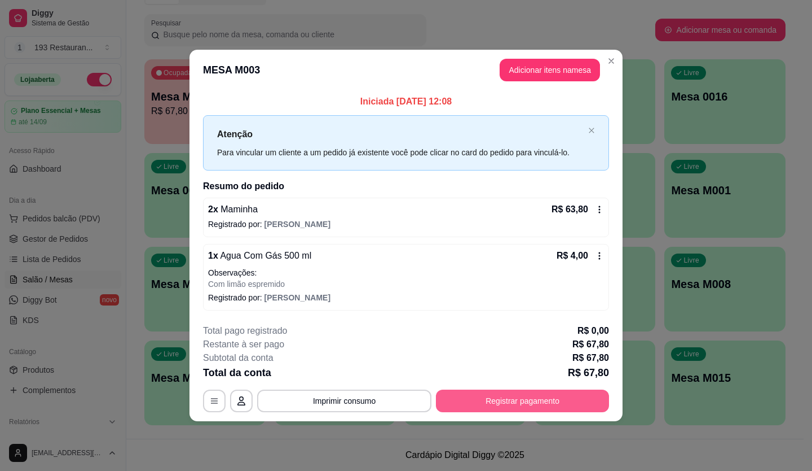
click at [526, 403] on button "Registrar pagamento" at bounding box center [522, 400] width 173 height 23
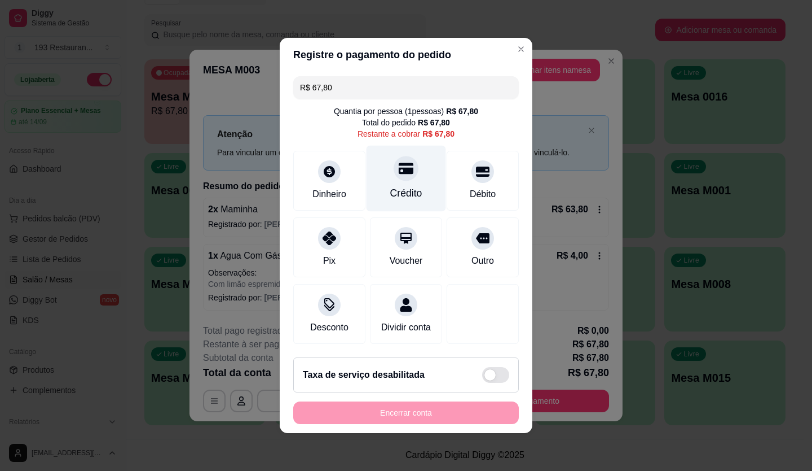
click at [399, 168] on icon at bounding box center [406, 168] width 15 height 11
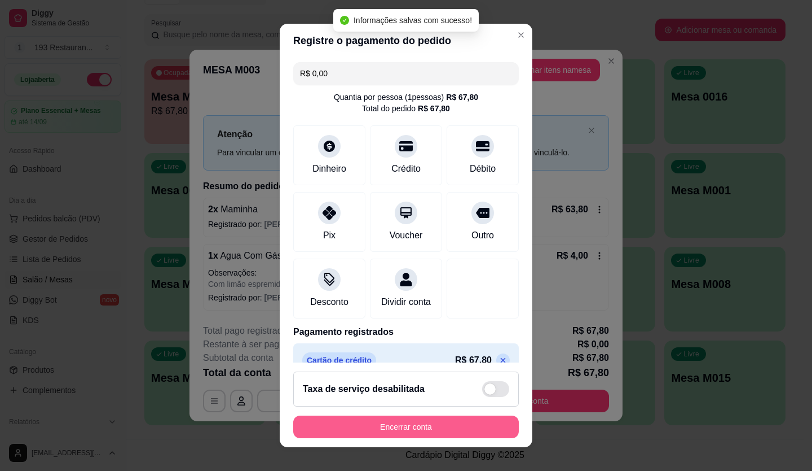
type input "R$ 0,00"
click at [438, 416] on button "Encerrar conta" at bounding box center [406, 426] width 226 height 23
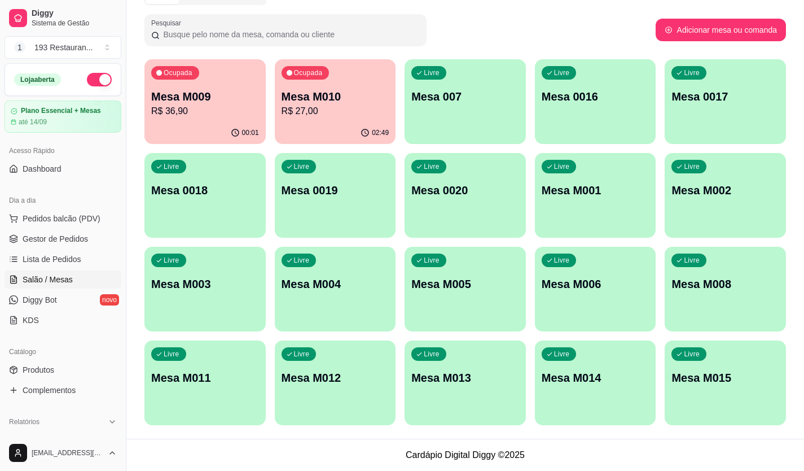
click at [317, 100] on p "Mesa M010" at bounding box center [336, 97] width 108 height 16
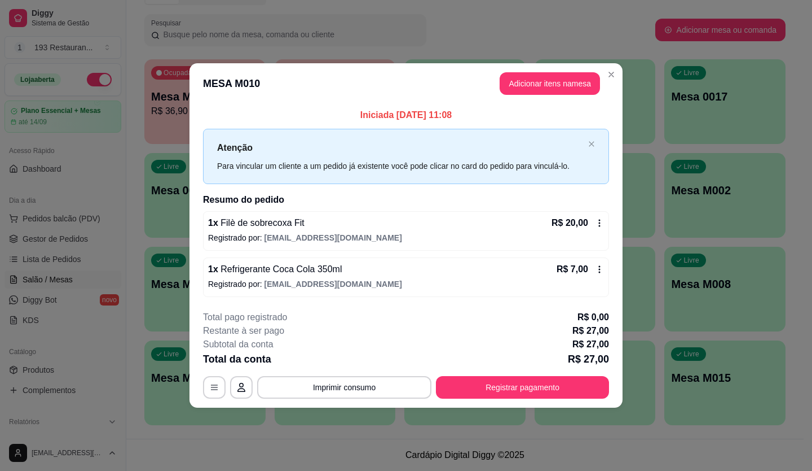
click at [436, 356] on div "Total da conta R$ 27,00" at bounding box center [406, 359] width 406 height 16
click at [318, 394] on button "Imprimir consumo" at bounding box center [344, 387] width 174 height 23
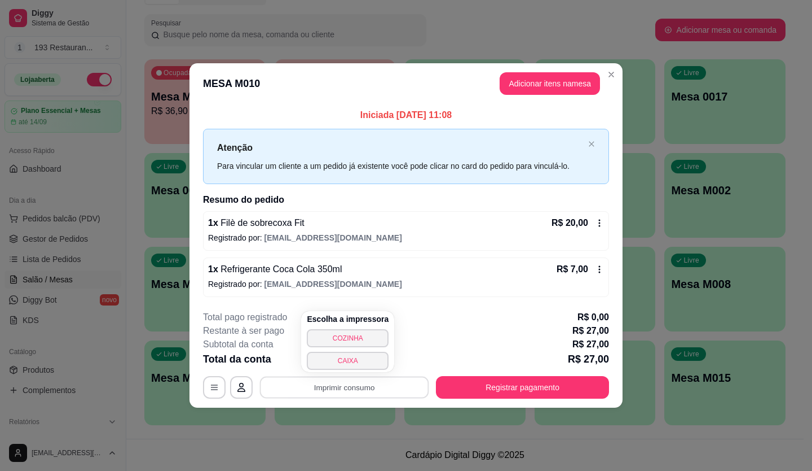
click at [518, 164] on div "Para vincular um cliente a um pedido já existente você pode clicar no card do p…" at bounding box center [400, 166] width 367 height 12
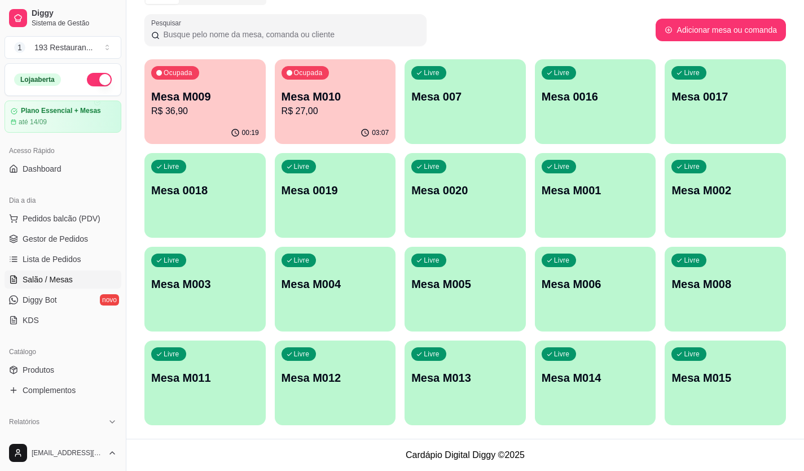
click at [214, 100] on p "Mesa M009" at bounding box center [205, 97] width 108 height 16
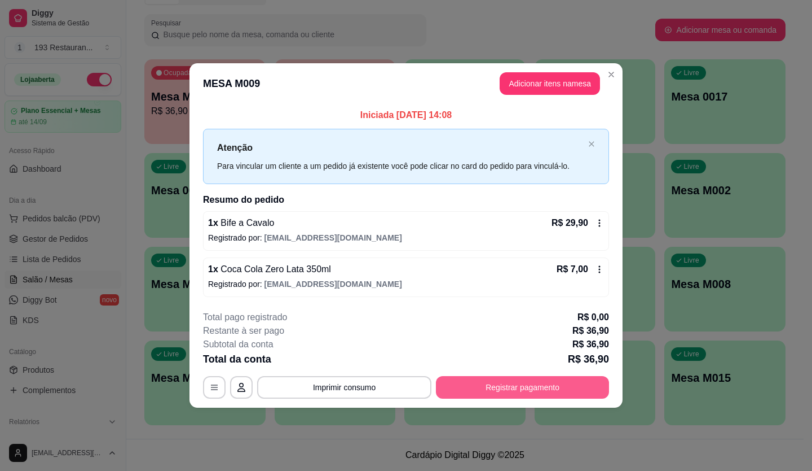
click at [505, 386] on button "Registrar pagamento" at bounding box center [522, 387] width 173 height 23
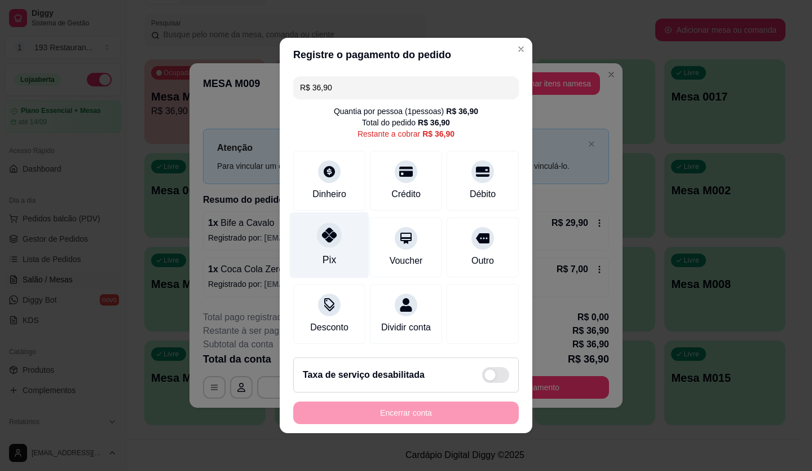
click at [335, 225] on div "Pix" at bounding box center [330, 245] width 80 height 66
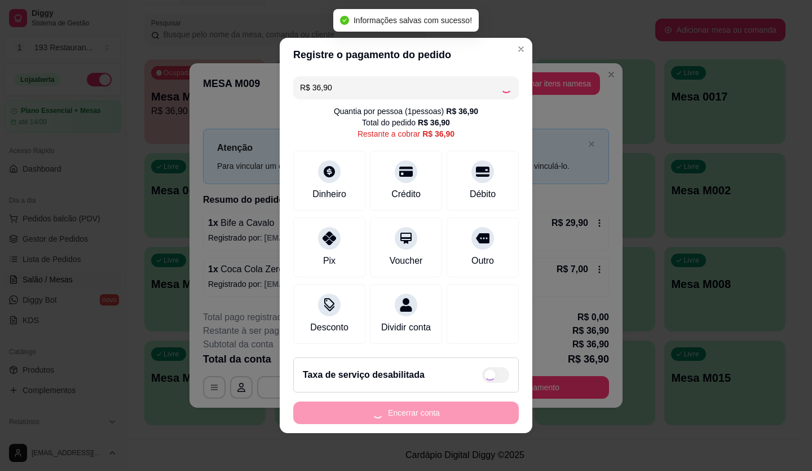
type input "R$ 0,00"
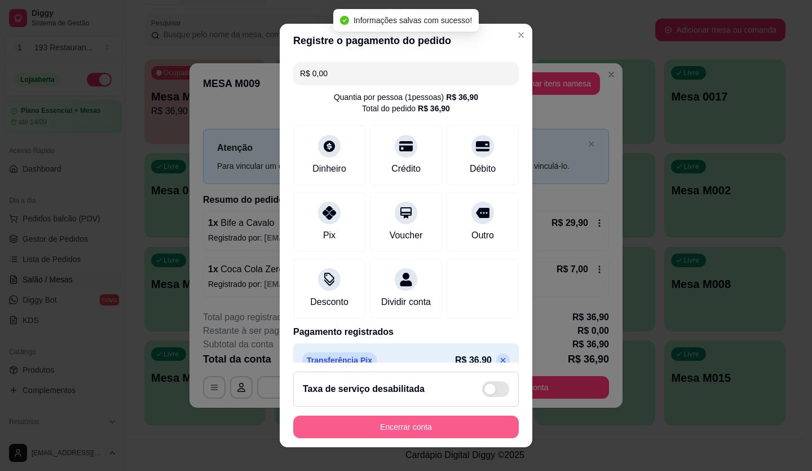
click at [425, 420] on button "Encerrar conta" at bounding box center [406, 426] width 226 height 23
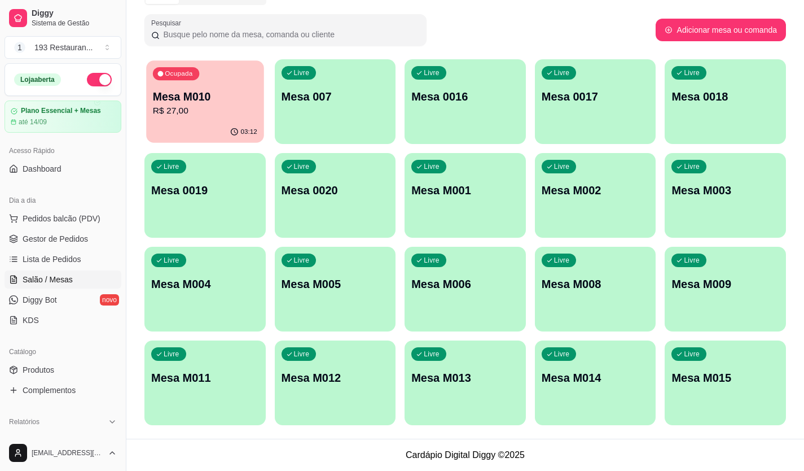
click at [183, 118] on div "Ocupada Mesa M010 R$ 27,00" at bounding box center [204, 90] width 117 height 61
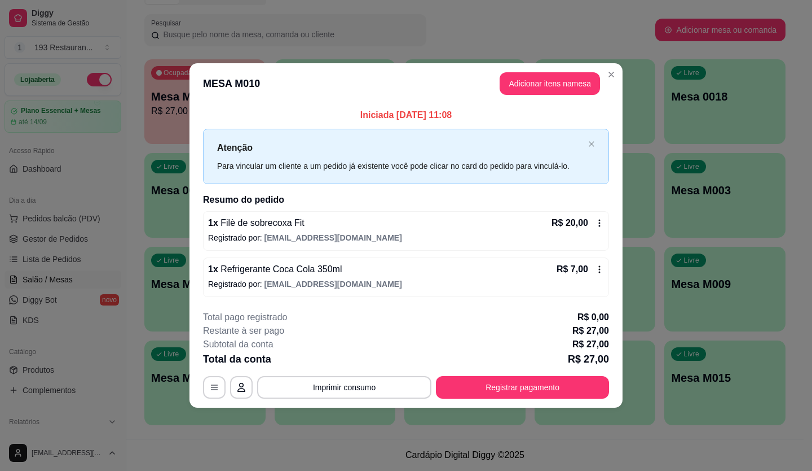
click at [605, 220] on div "1 x Filè de sobrecoxa Fit R$ 20,00 Registrado por: [EMAIL_ADDRESS][DOMAIN_NAME]" at bounding box center [406, 230] width 406 height 39
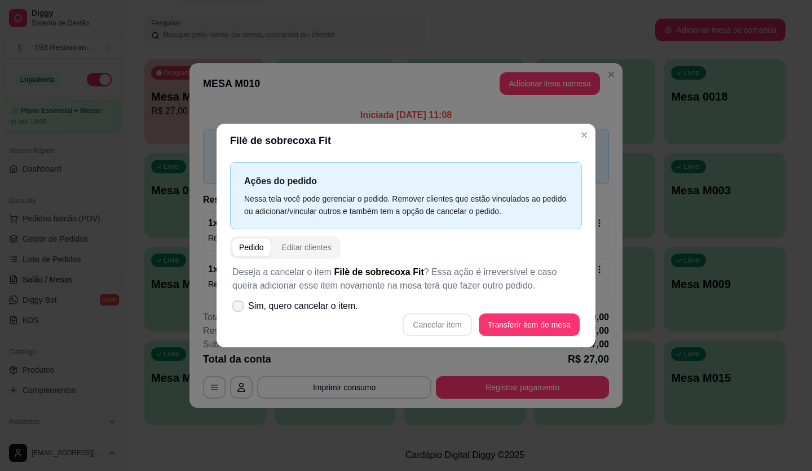
click at [324, 306] on span "Sim, quero cancelar o item." at bounding box center [303, 306] width 110 height 14
click at [239, 308] on input "Sim, quero cancelar o item." at bounding box center [235, 311] width 7 height 7
checkbox input "true"
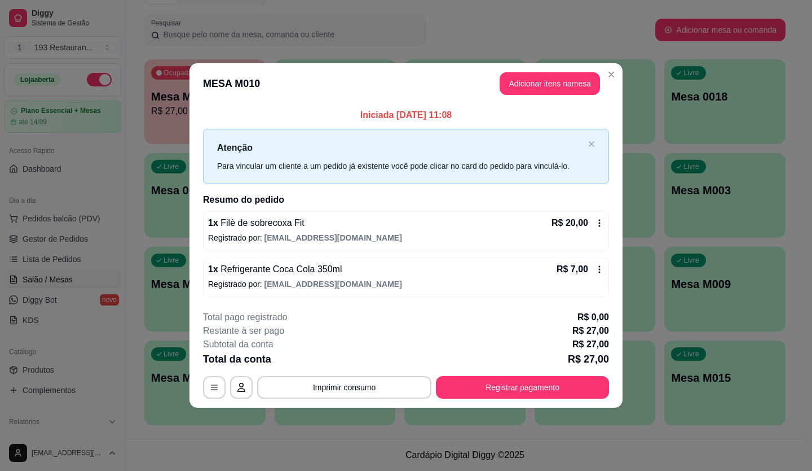
click at [602, 218] on icon at bounding box center [599, 222] width 9 height 9
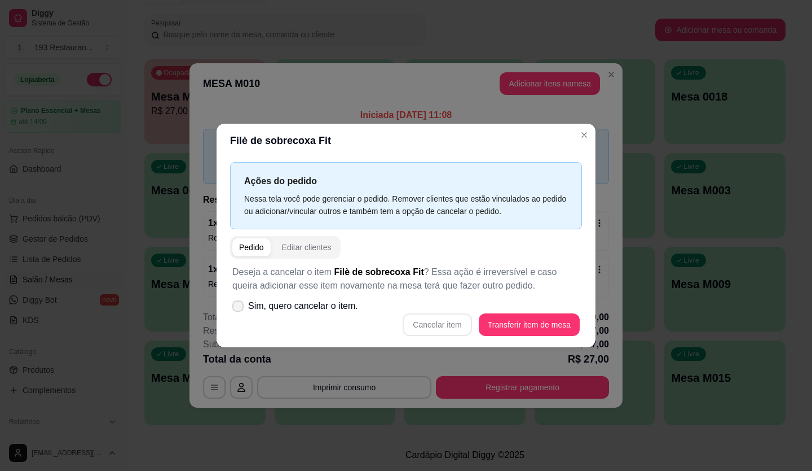
click at [238, 300] on label "Sim, quero cancelar o item." at bounding box center [295, 305] width 135 height 23
click at [238, 308] on input "Sim, quero cancelar o item." at bounding box center [235, 311] width 7 height 7
checkbox input "true"
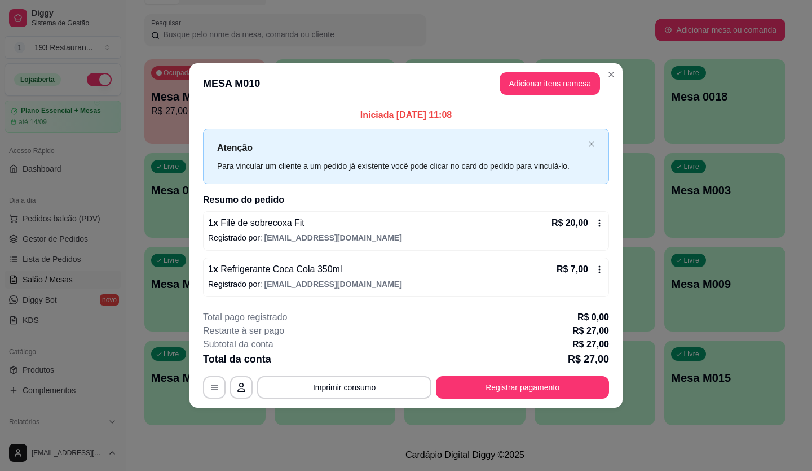
click at [601, 232] on p "Registrado por: [EMAIL_ADDRESS][DOMAIN_NAME]" at bounding box center [406, 237] width 396 height 11
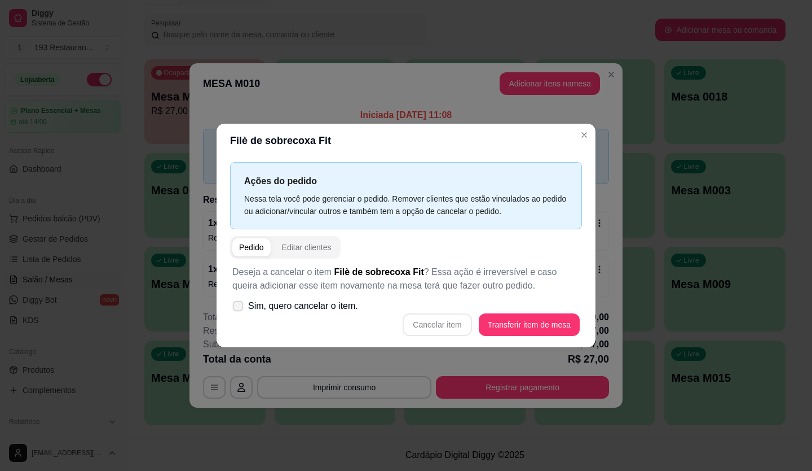
click at [267, 304] on span "Sim, quero cancelar o item." at bounding box center [303, 306] width 110 height 14
click at [239, 308] on input "Sim, quero cancelar o item." at bounding box center [235, 311] width 7 height 7
checkbox input "true"
click at [459, 322] on button "Cancelar item" at bounding box center [437, 324] width 69 height 23
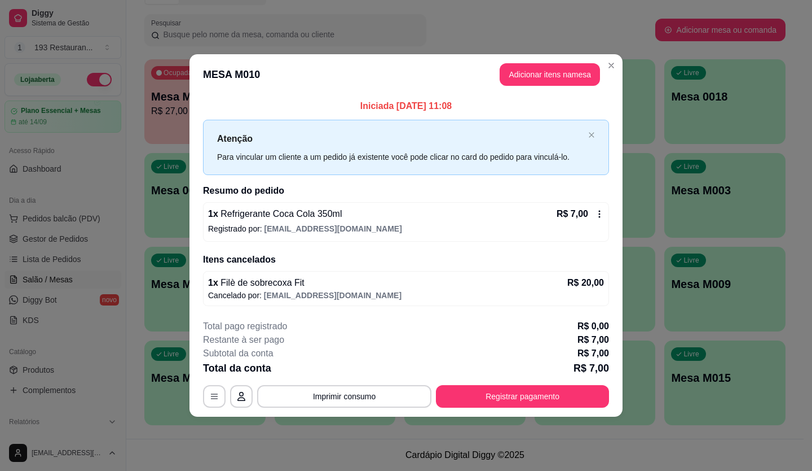
click at [604, 213] on div "1 x Refrigerante Coca Cola 350ml R$ 7,00 Registrado por: [EMAIL_ADDRESS][DOMAIN…" at bounding box center [406, 221] width 406 height 39
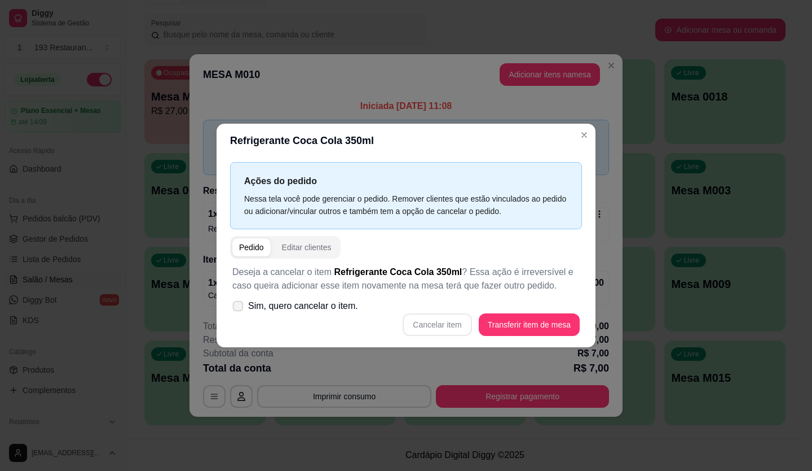
click at [250, 304] on span "Sim, quero cancelar o item." at bounding box center [303, 306] width 110 height 14
click at [239, 308] on input "Sim, quero cancelar o item." at bounding box center [235, 311] width 7 height 7
checkbox input "true"
click at [450, 321] on button "Cancelar item" at bounding box center [437, 324] width 69 height 23
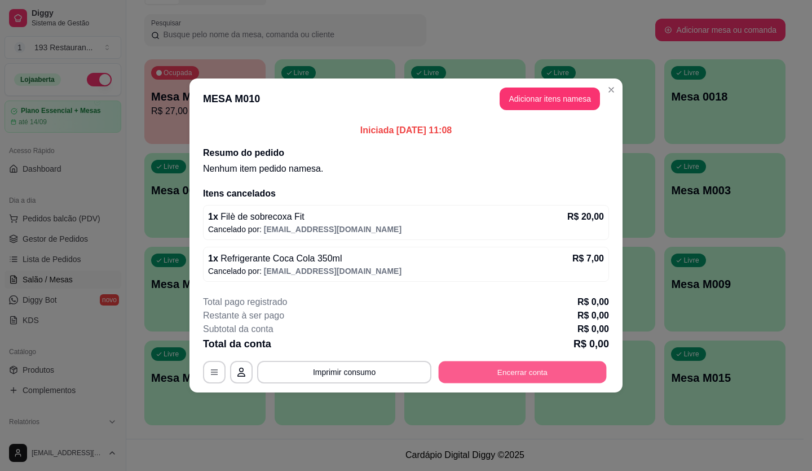
click at [594, 381] on button "Encerrar conta" at bounding box center [523, 372] width 168 height 22
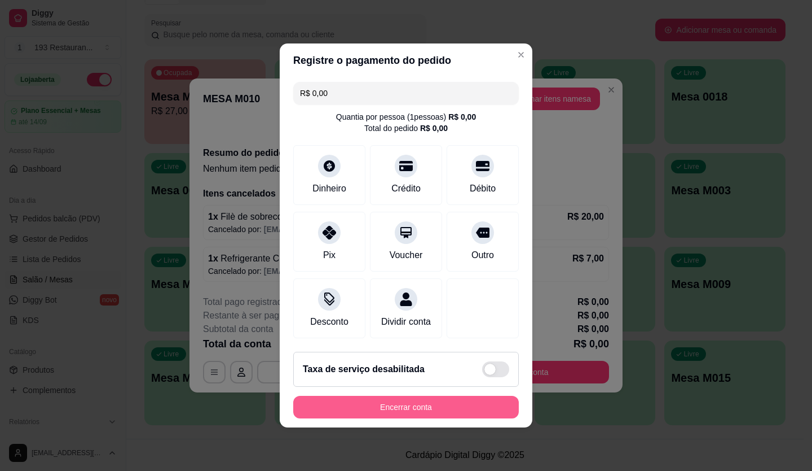
click at [437, 402] on button "Encerrar conta" at bounding box center [406, 406] width 226 height 23
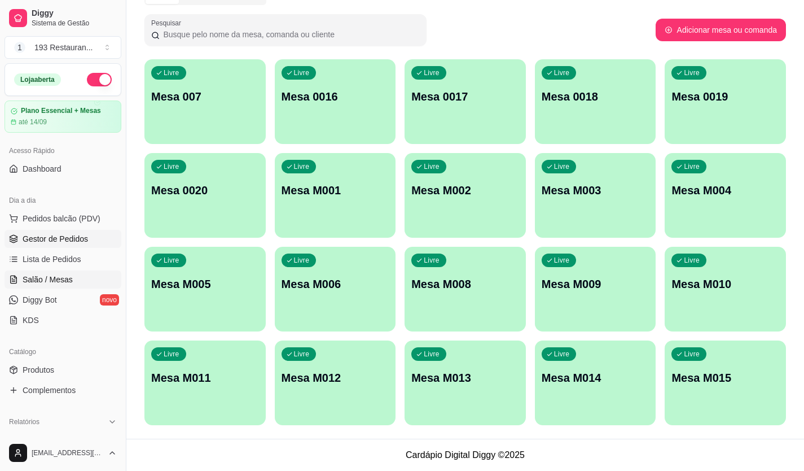
click at [70, 245] on link "Gestor de Pedidos" at bounding box center [63, 239] width 117 height 18
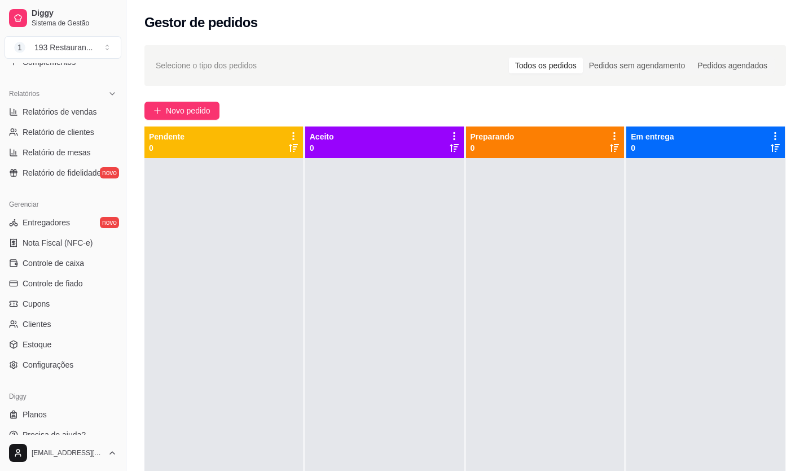
scroll to position [338, 0]
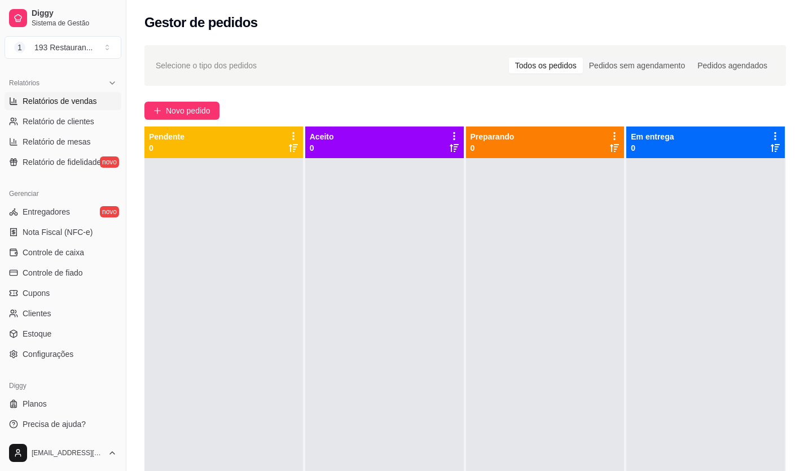
click at [60, 97] on span "Relatórios de vendas" at bounding box center [60, 100] width 74 height 11
select select "ALL"
select select "0"
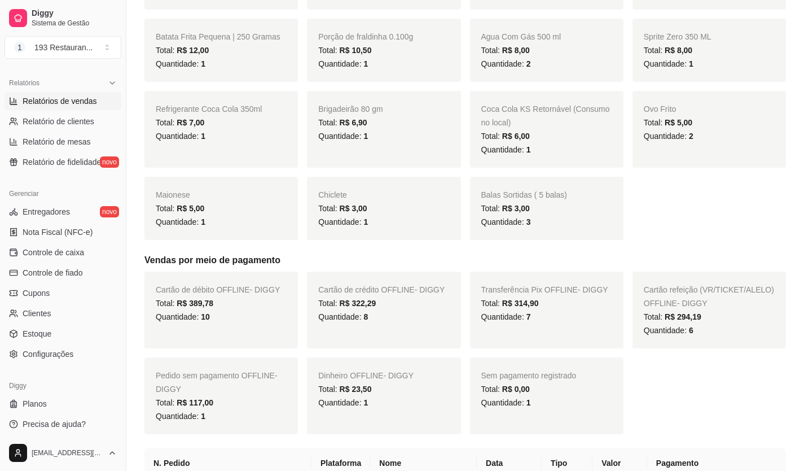
scroll to position [790, 0]
